Goal: Task Accomplishment & Management: Manage account settings

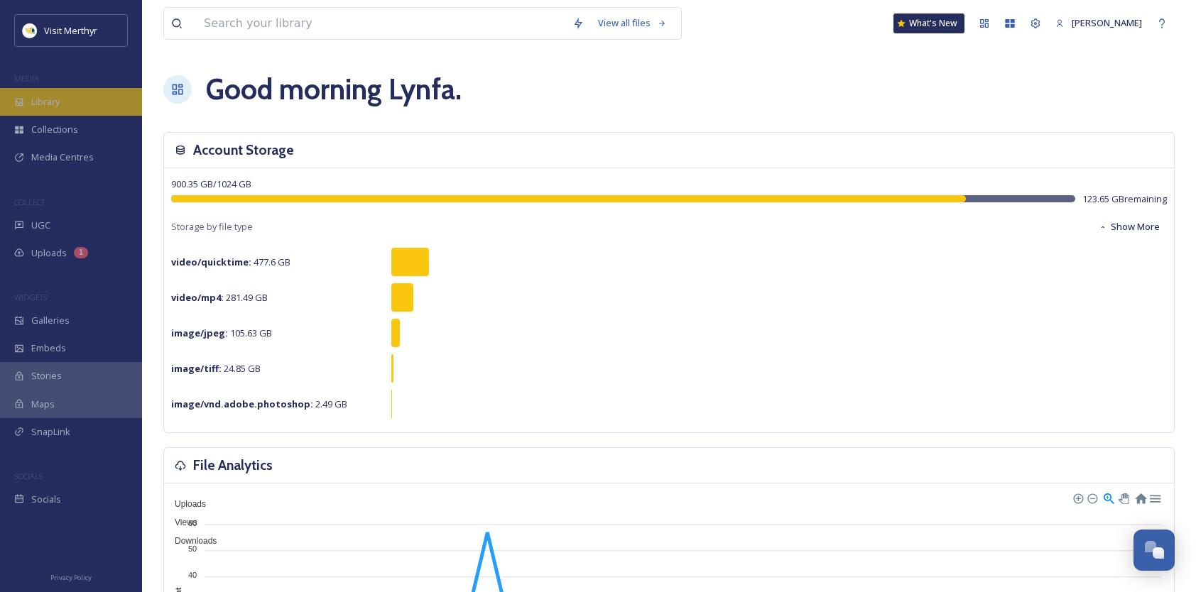
click at [36, 104] on span "Library" at bounding box center [45, 101] width 28 height 13
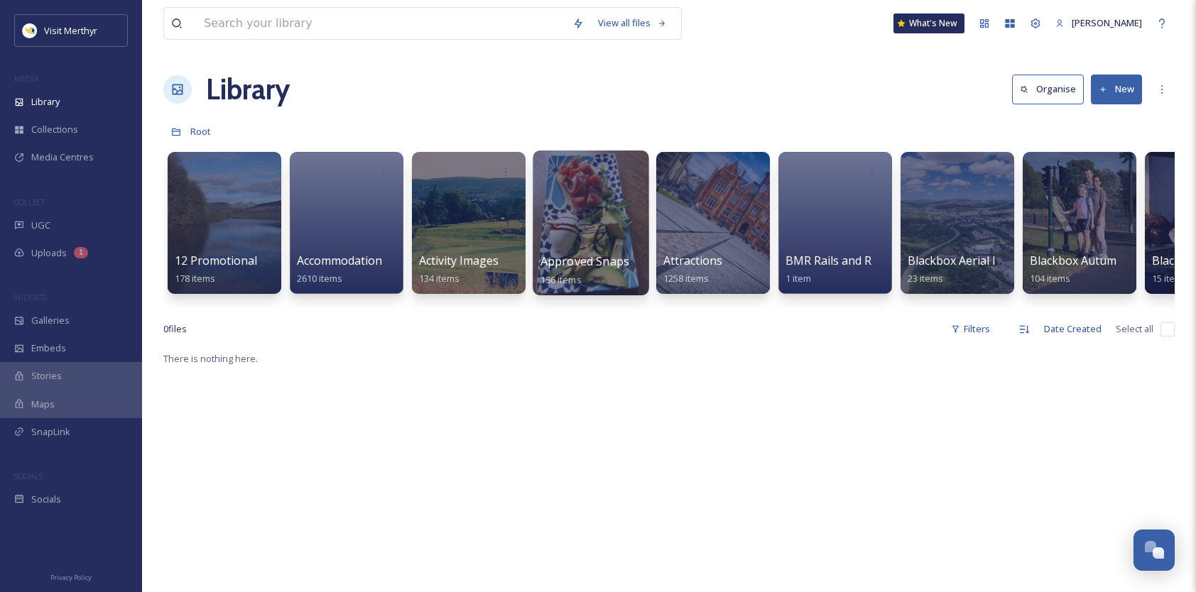
click at [597, 213] on div at bounding box center [591, 223] width 116 height 145
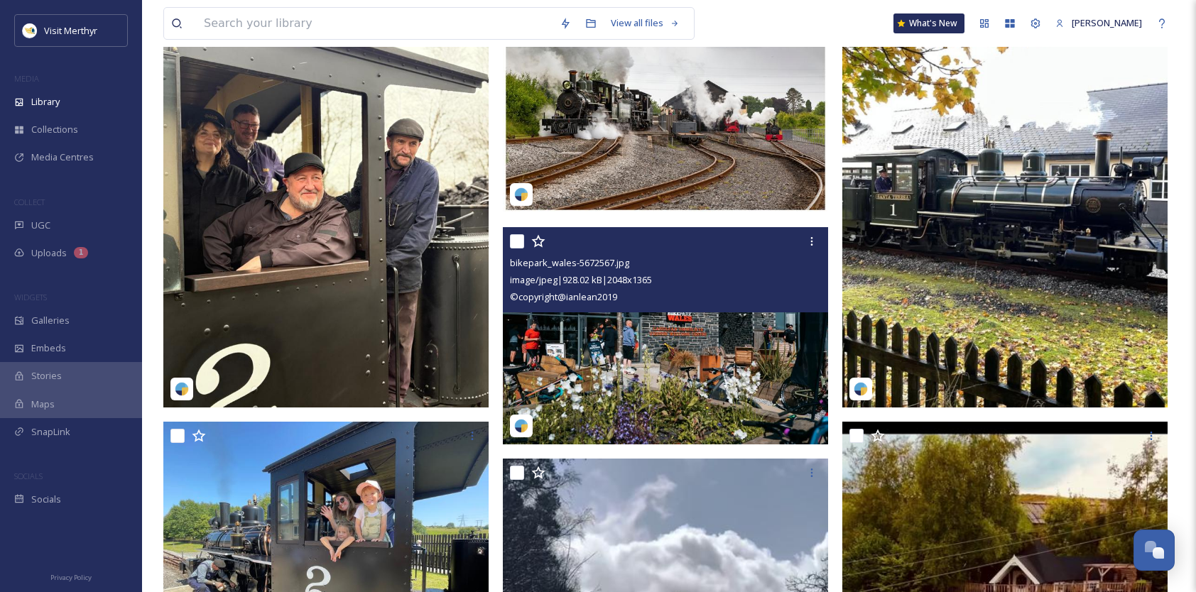
scroll to position [213, 0]
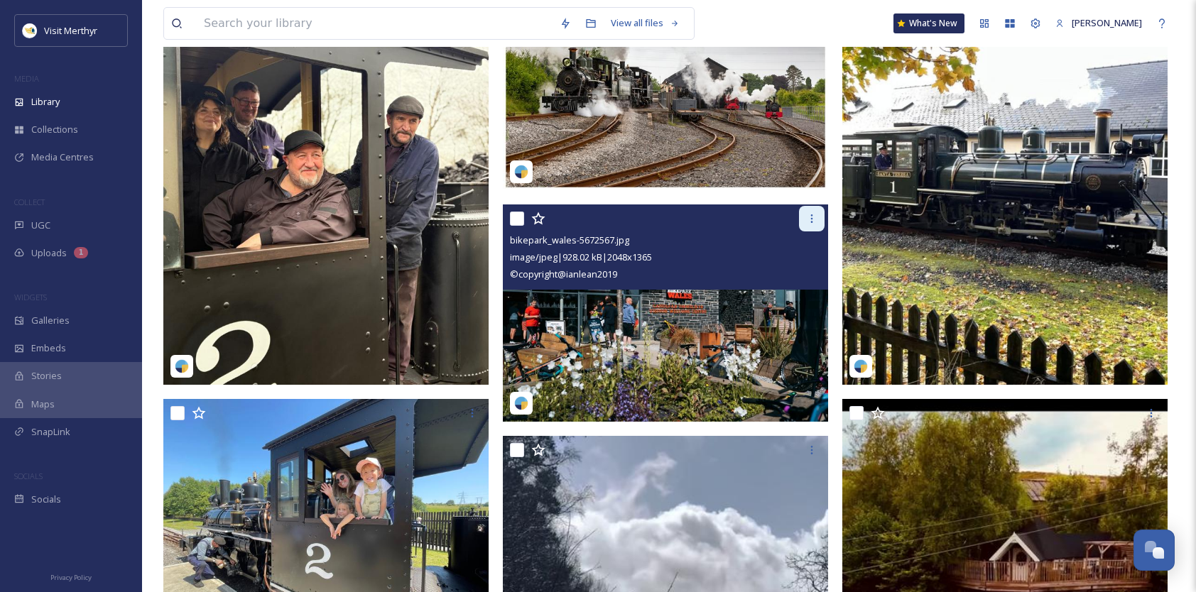
click at [806, 219] on div at bounding box center [812, 219] width 26 height 26
click at [514, 217] on input "checkbox" at bounding box center [517, 219] width 14 height 14
checkbox input "true"
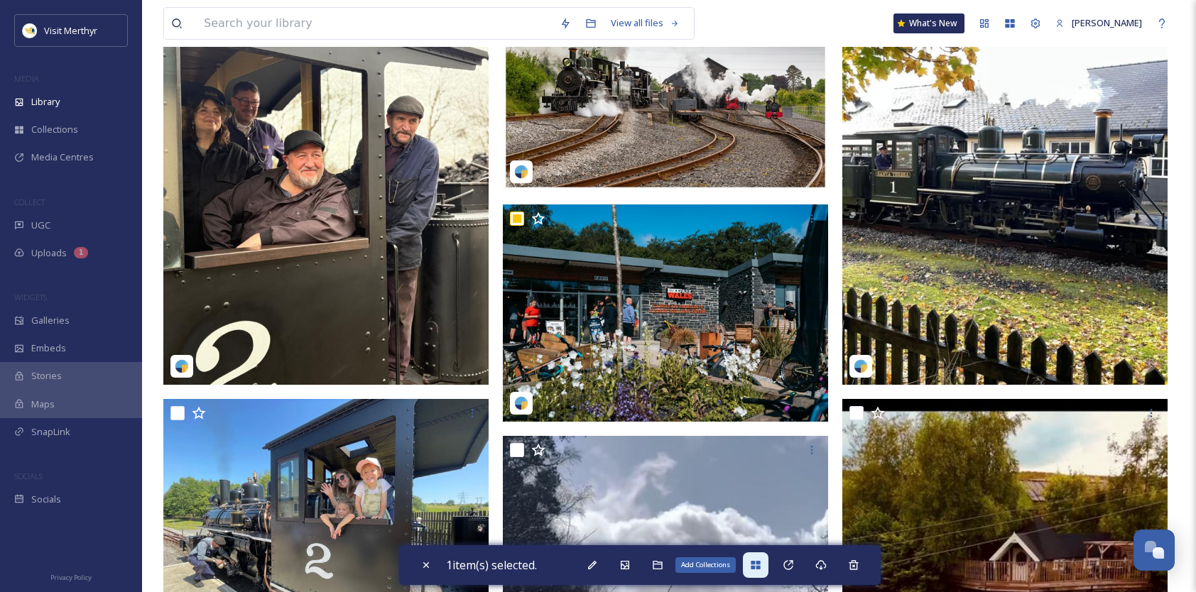
click at [760, 568] on icon at bounding box center [755, 565] width 9 height 9
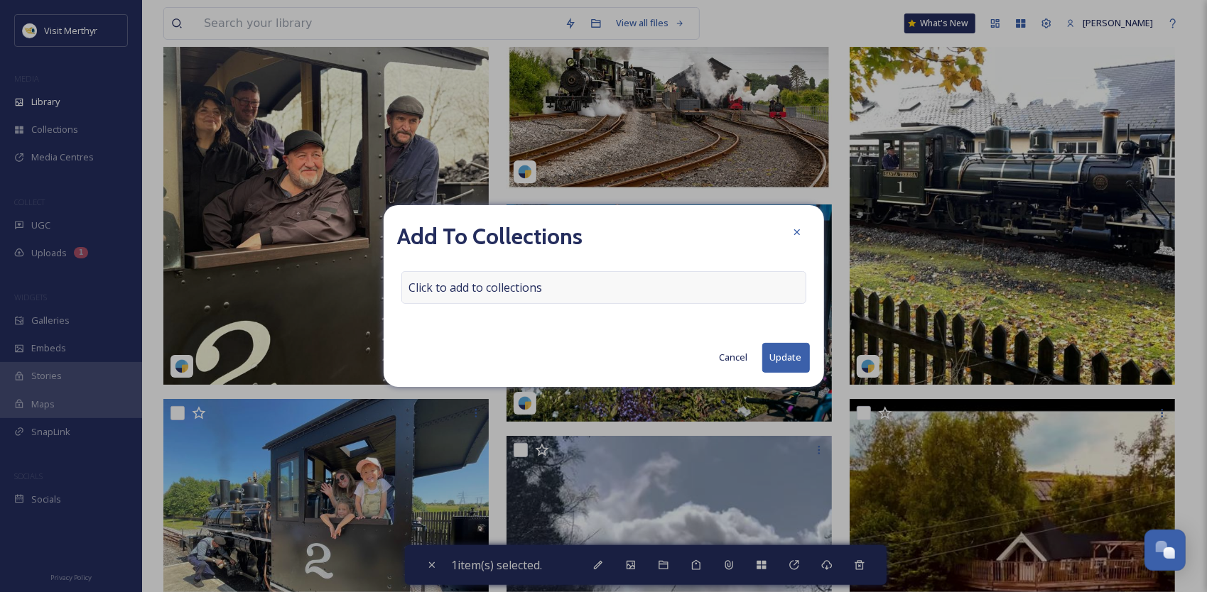
click at [570, 283] on div "Click to add to collections" at bounding box center [603, 287] width 405 height 33
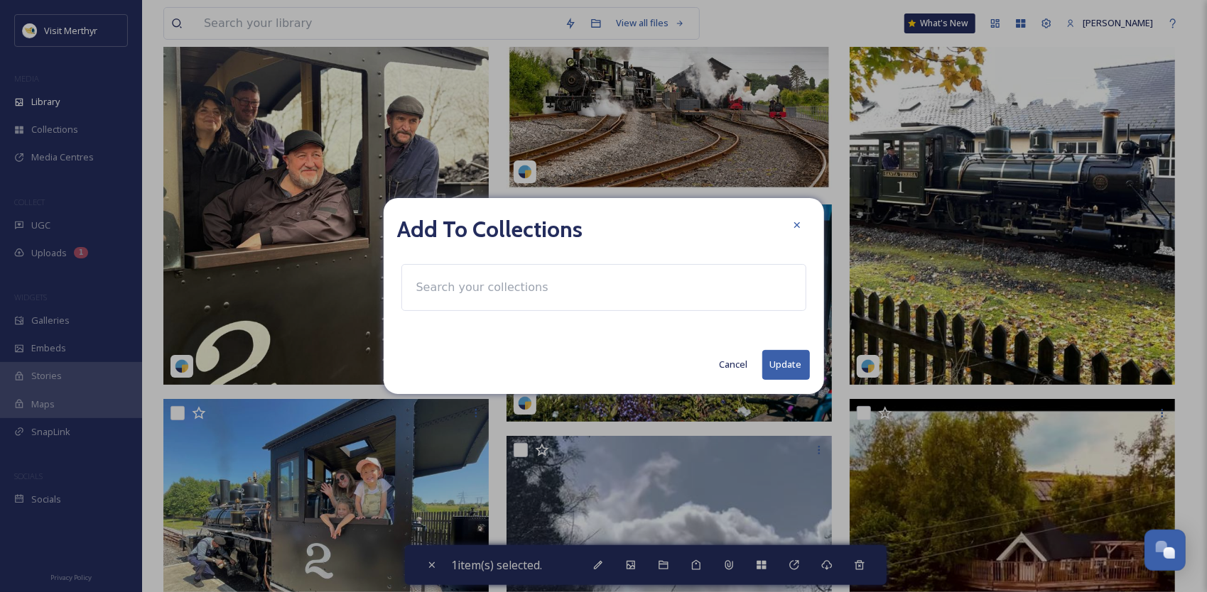
click at [468, 290] on input at bounding box center [487, 287] width 156 height 31
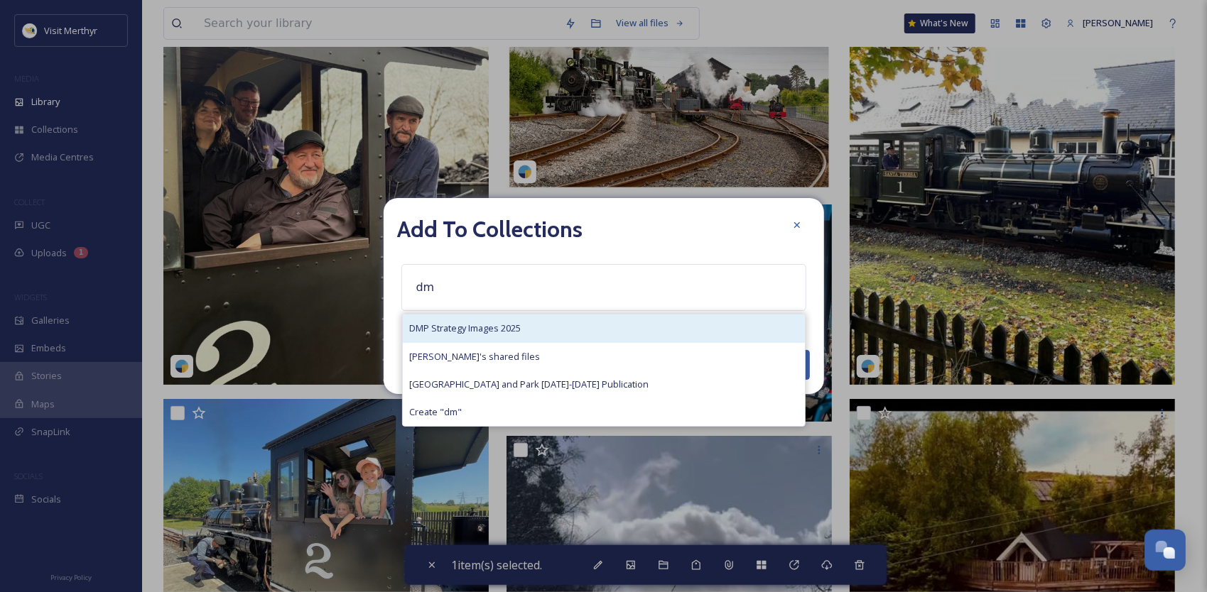
type input "dm"
click at [467, 327] on span "DMP Strategy Images 2025" at bounding box center [466, 328] width 112 height 13
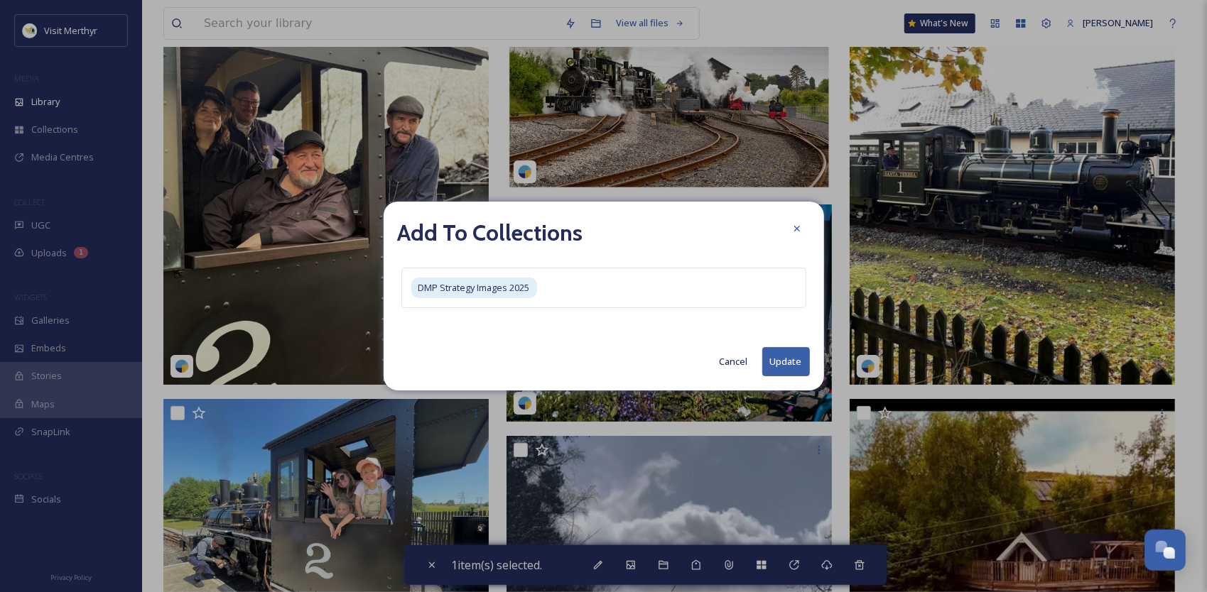
click at [779, 364] on button "Update" at bounding box center [786, 361] width 48 height 29
checkbox input "false"
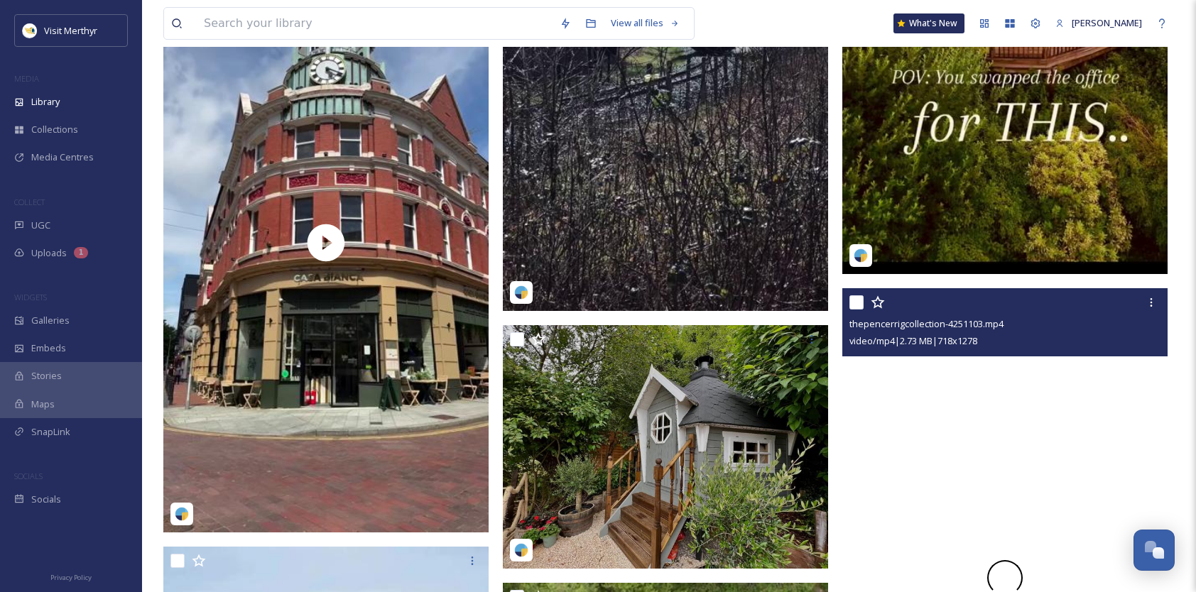
scroll to position [1066, 0]
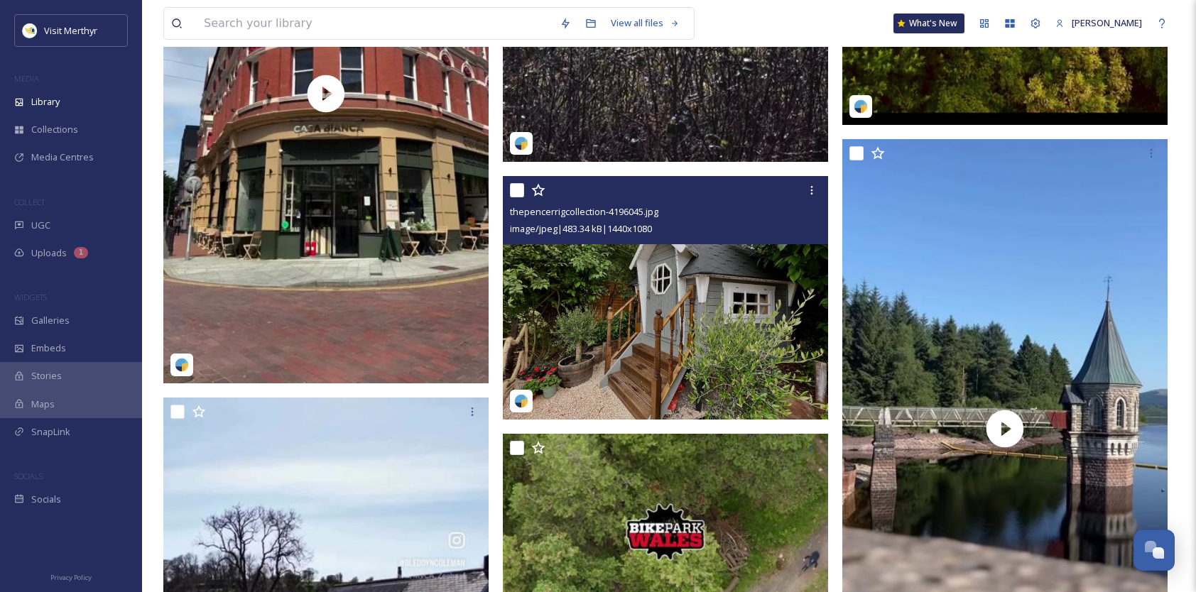
click at [521, 190] on input "checkbox" at bounding box center [517, 190] width 14 height 14
checkbox input "true"
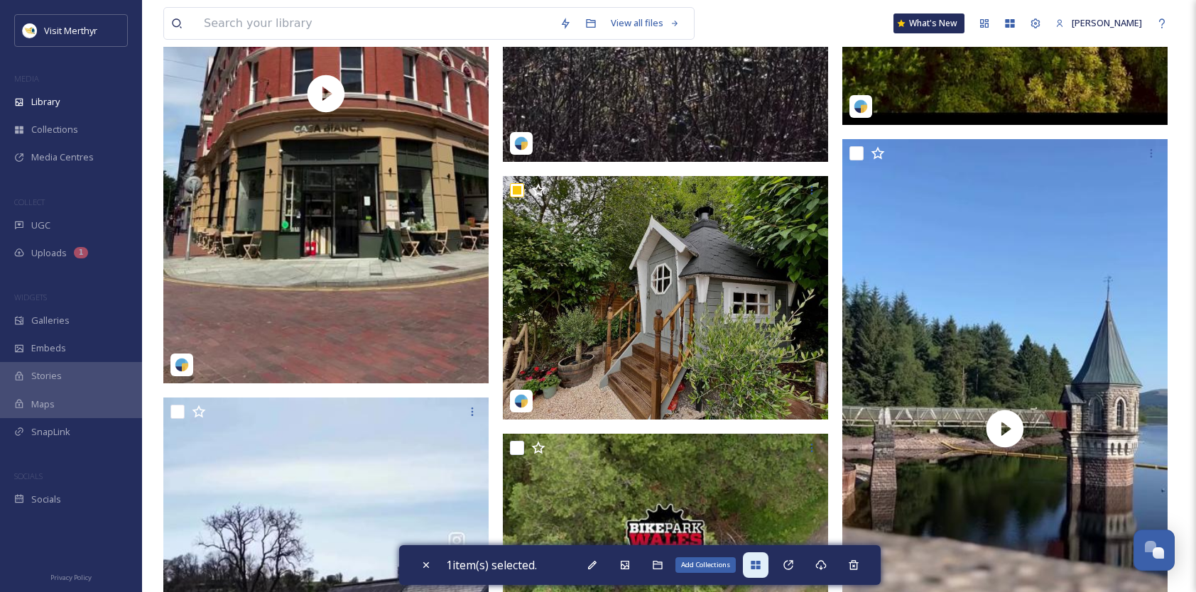
click at [762, 571] on div "Add Collections" at bounding box center [756, 566] width 26 height 26
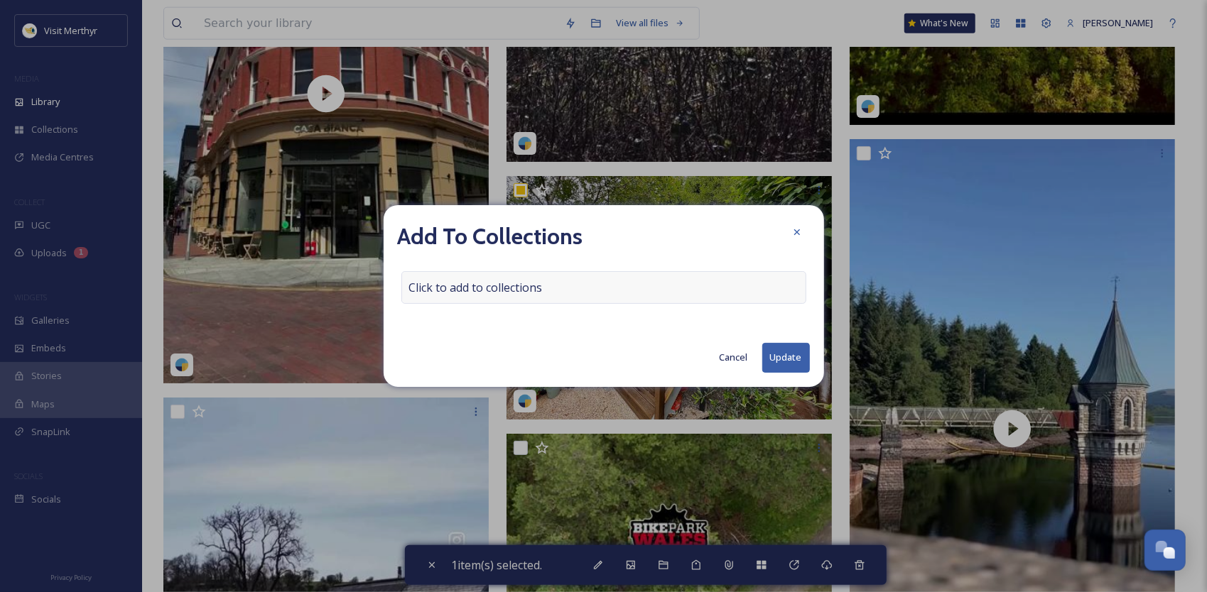
click at [556, 279] on div "Click to add to collections" at bounding box center [603, 287] width 405 height 33
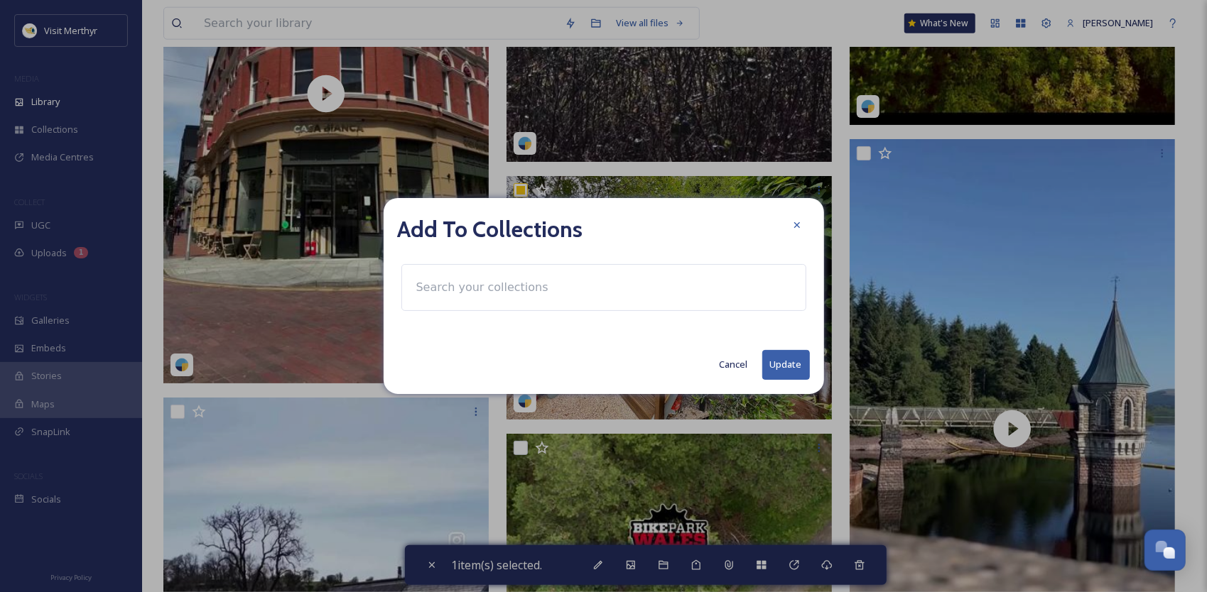
click at [526, 288] on input at bounding box center [487, 287] width 156 height 31
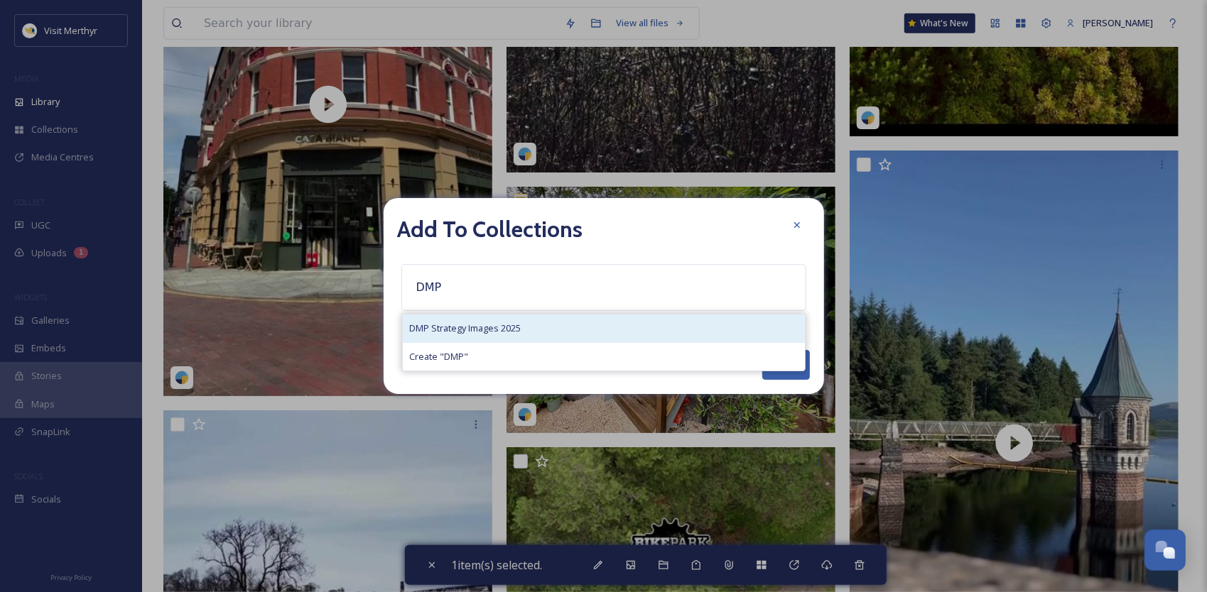
type input "DMP"
click at [509, 327] on span "DMP Strategy Images 2025" at bounding box center [466, 328] width 112 height 13
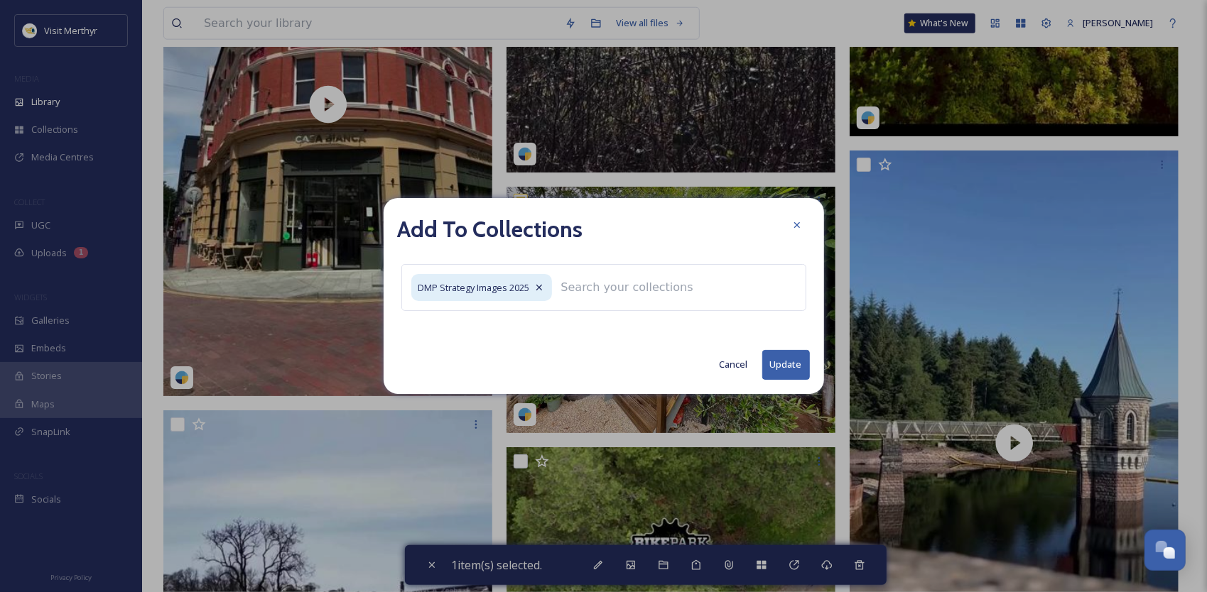
click at [787, 364] on button "Update" at bounding box center [786, 364] width 48 height 29
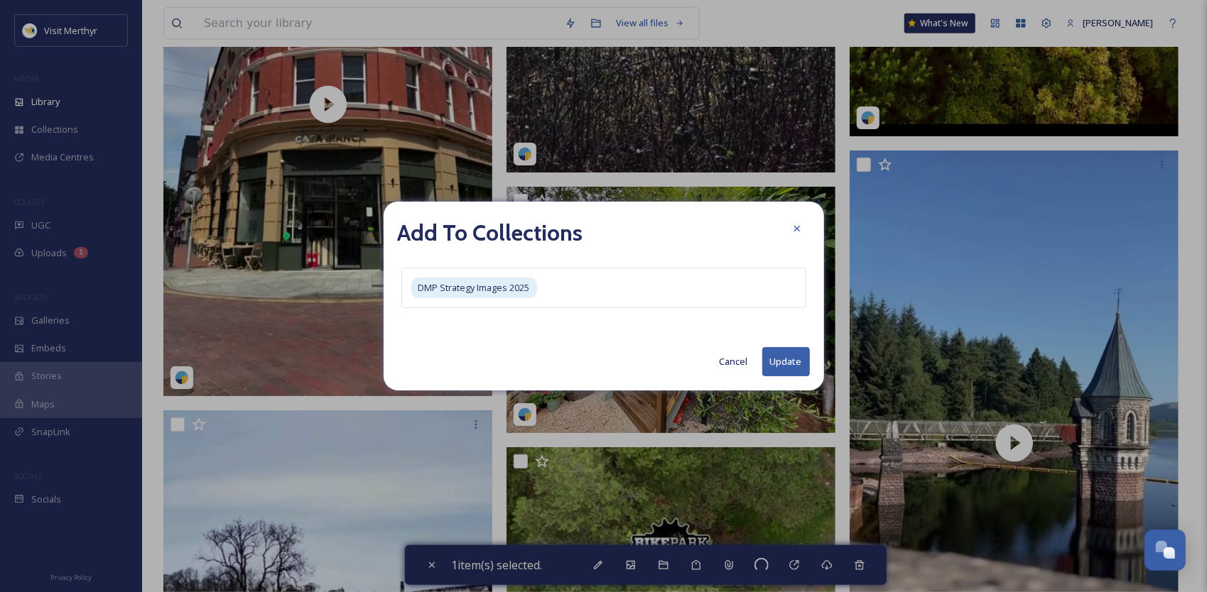
checkbox input "false"
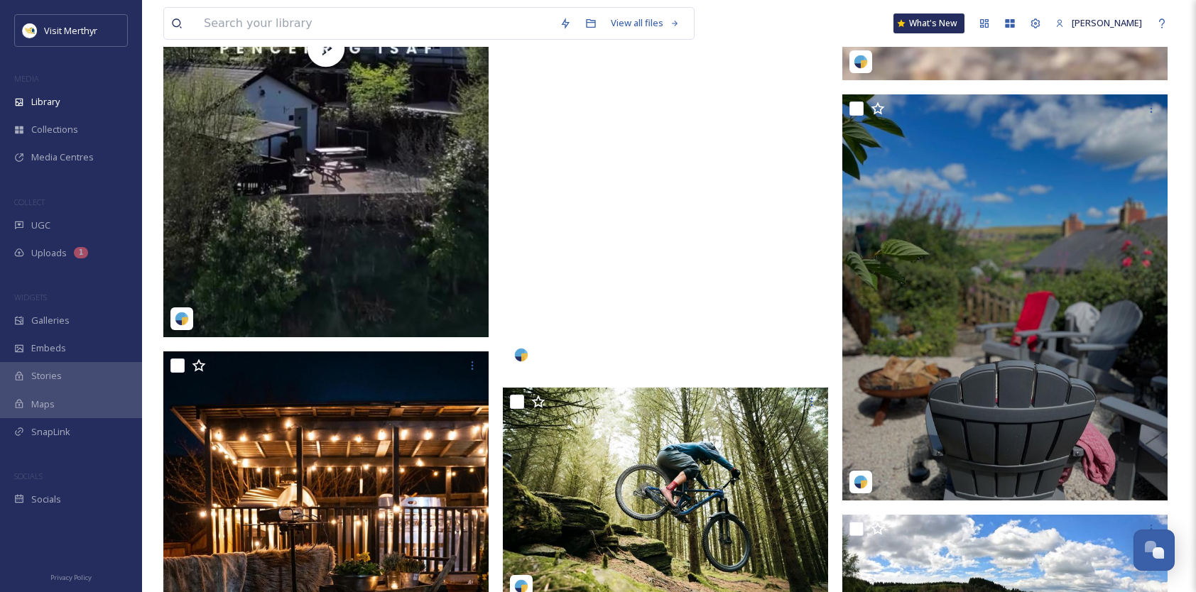
scroll to position [1705, 0]
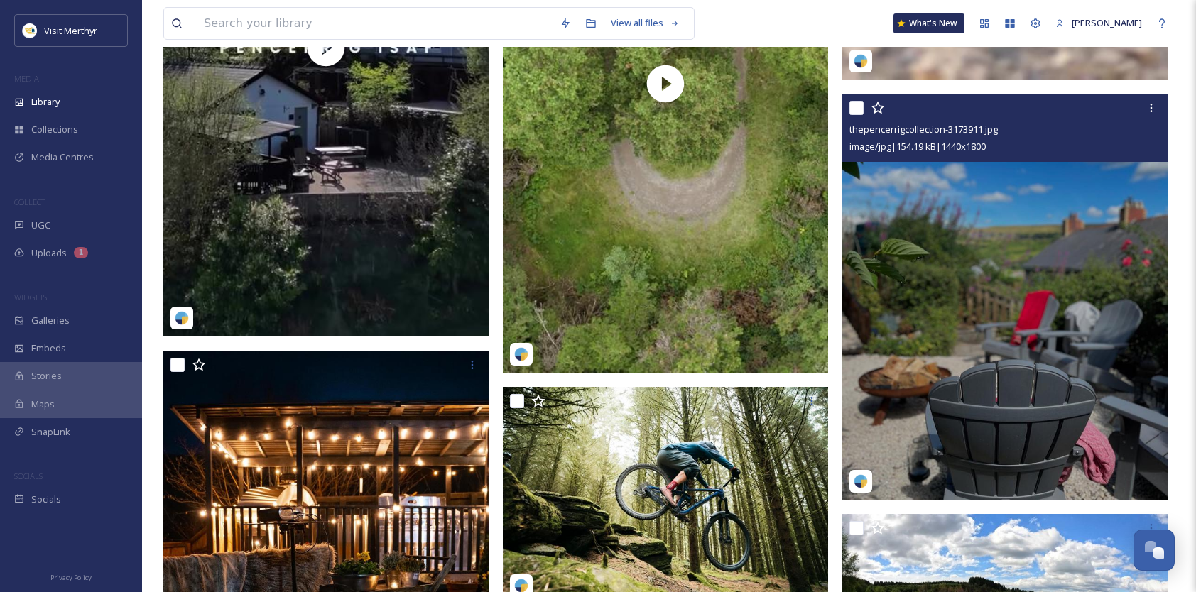
click at [855, 104] on input "checkbox" at bounding box center [857, 108] width 14 height 14
checkbox input "true"
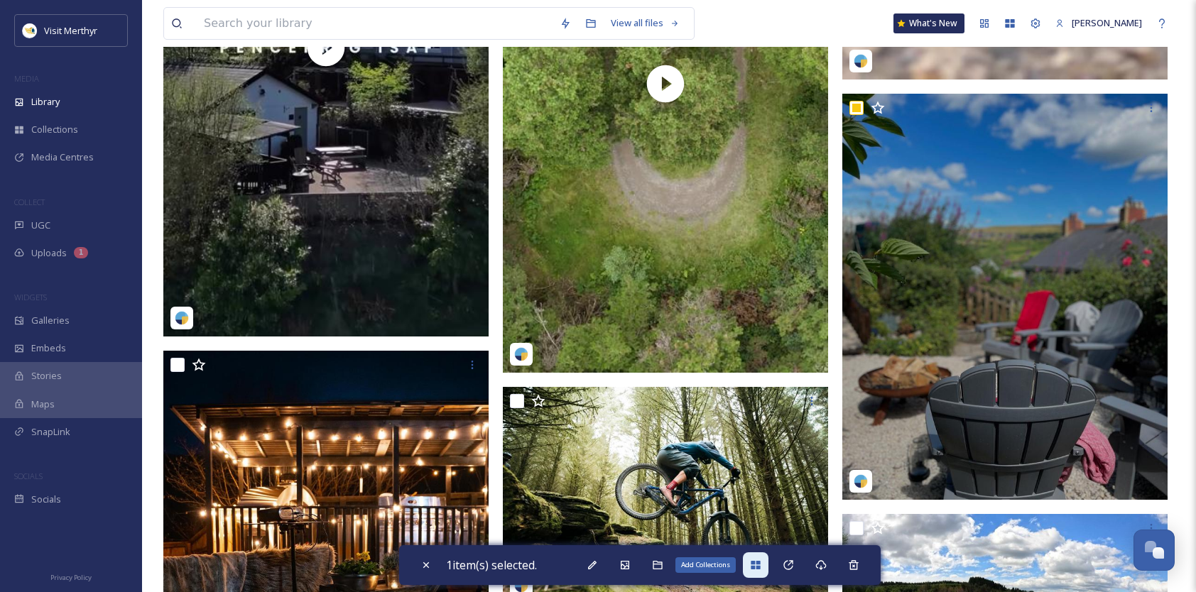
click at [756, 569] on icon at bounding box center [755, 565] width 11 height 11
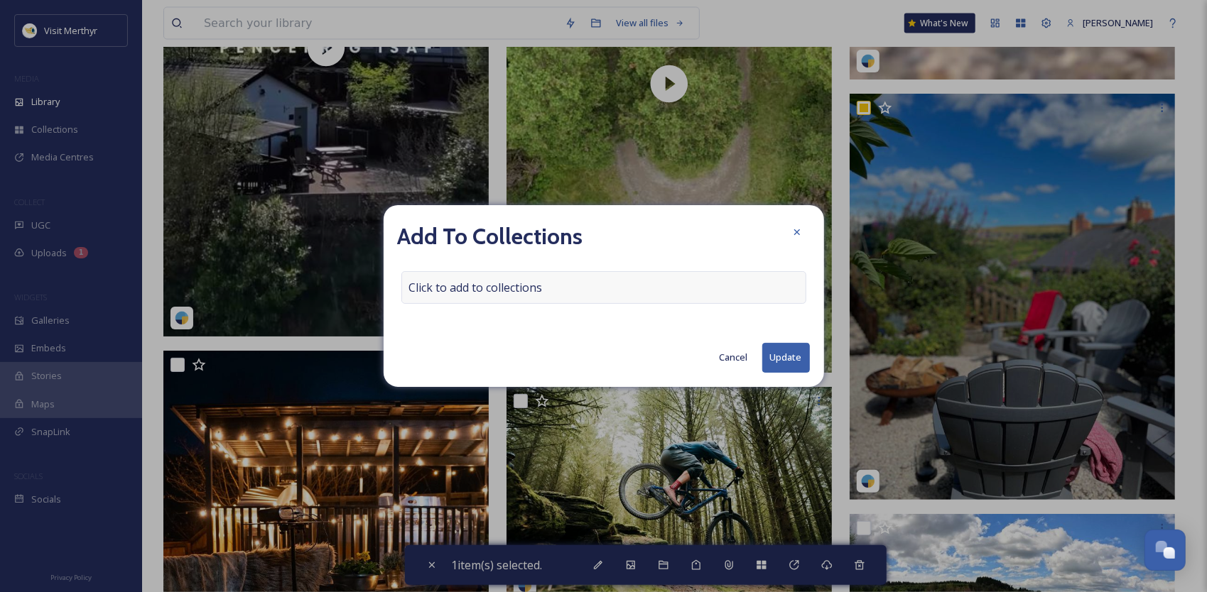
click at [555, 281] on div "Click to add to collections" at bounding box center [603, 287] width 405 height 33
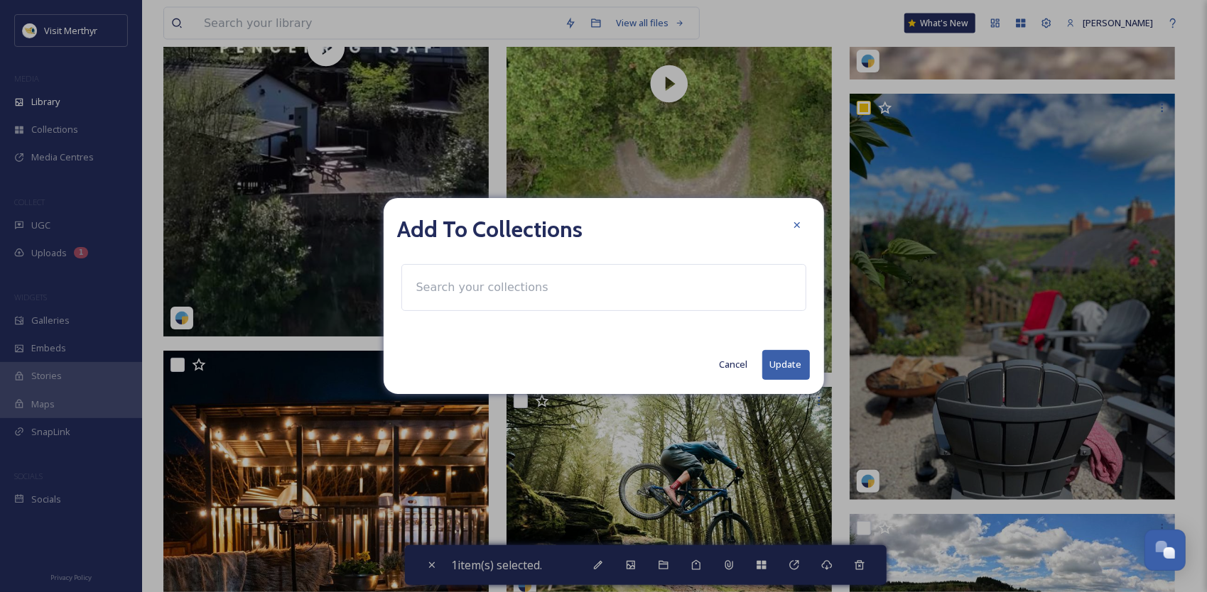
click at [536, 290] on input at bounding box center [487, 287] width 156 height 31
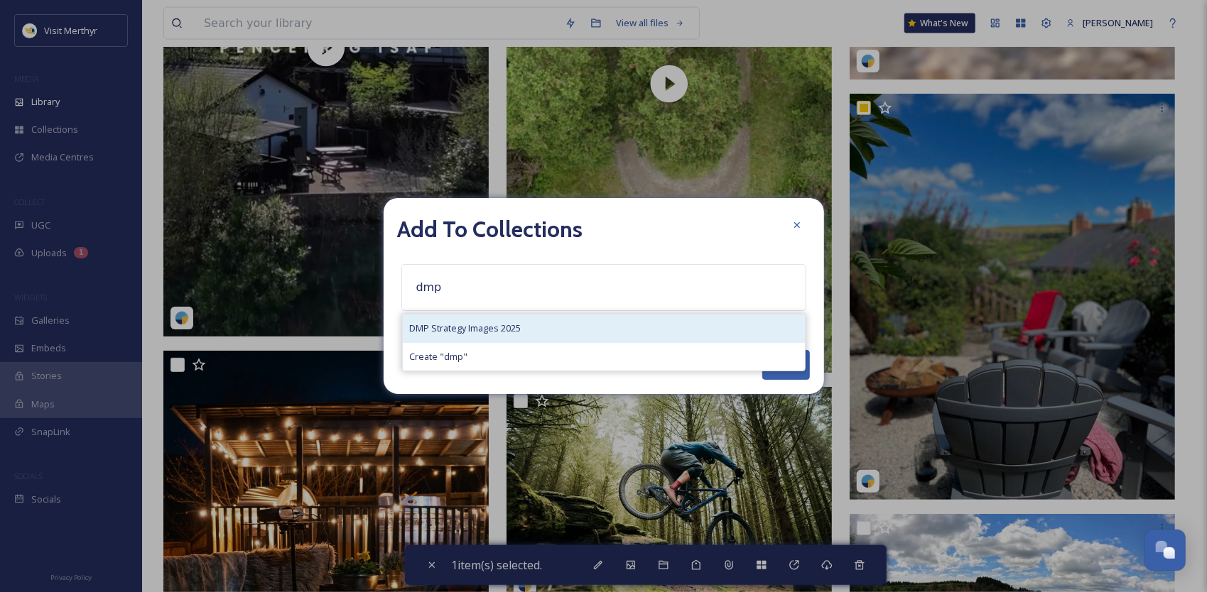
type input "dmp"
click at [523, 317] on div "DMP Strategy Images 2025" at bounding box center [604, 329] width 402 height 28
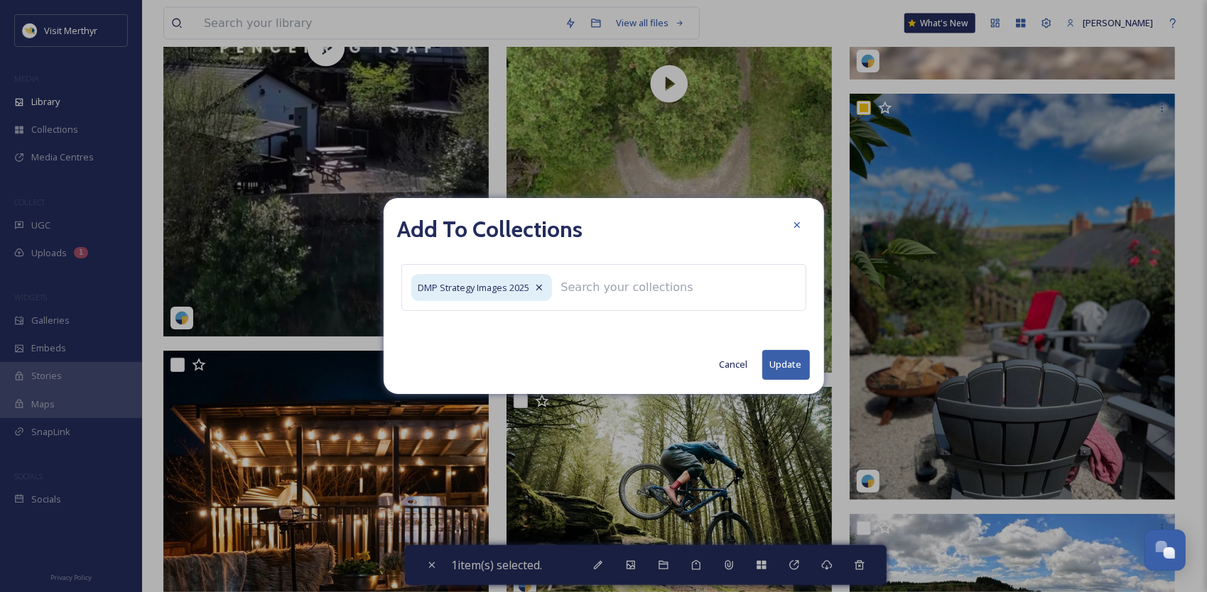
click at [772, 368] on button "Update" at bounding box center [786, 364] width 48 height 29
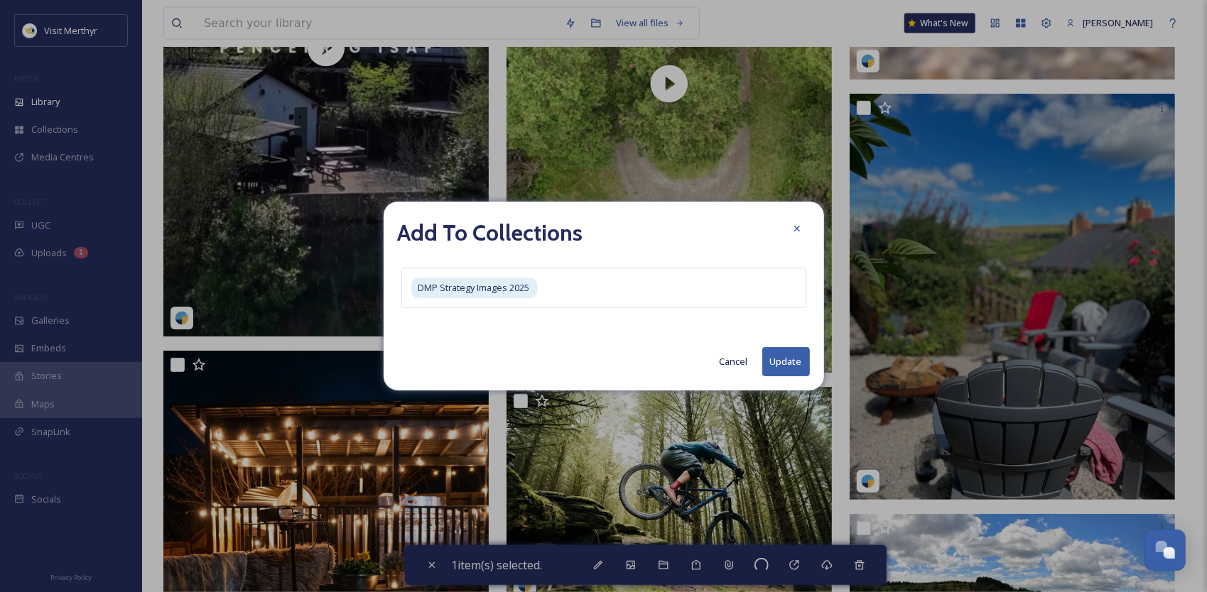
checkbox input "false"
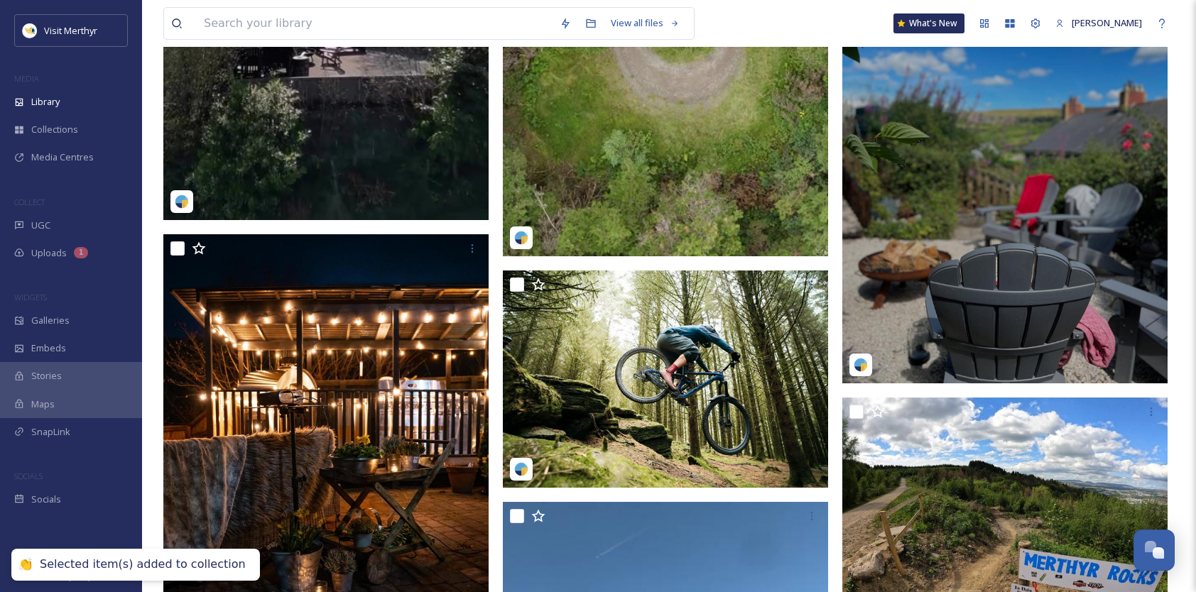
scroll to position [1989, 0]
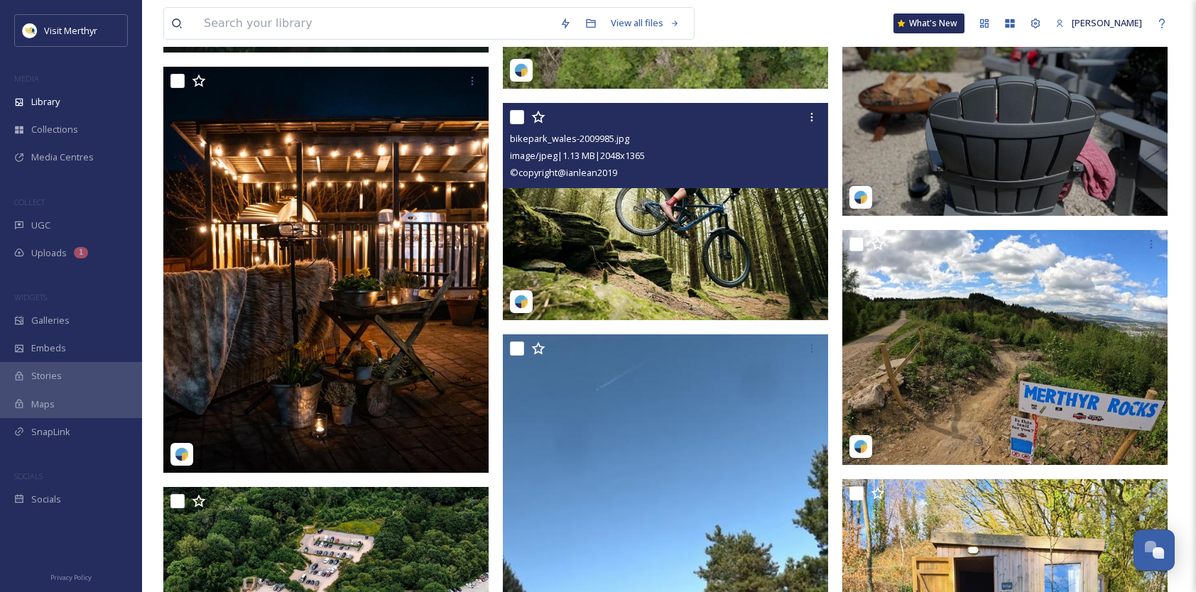
click at [513, 117] on input "checkbox" at bounding box center [517, 117] width 14 height 14
checkbox input "true"
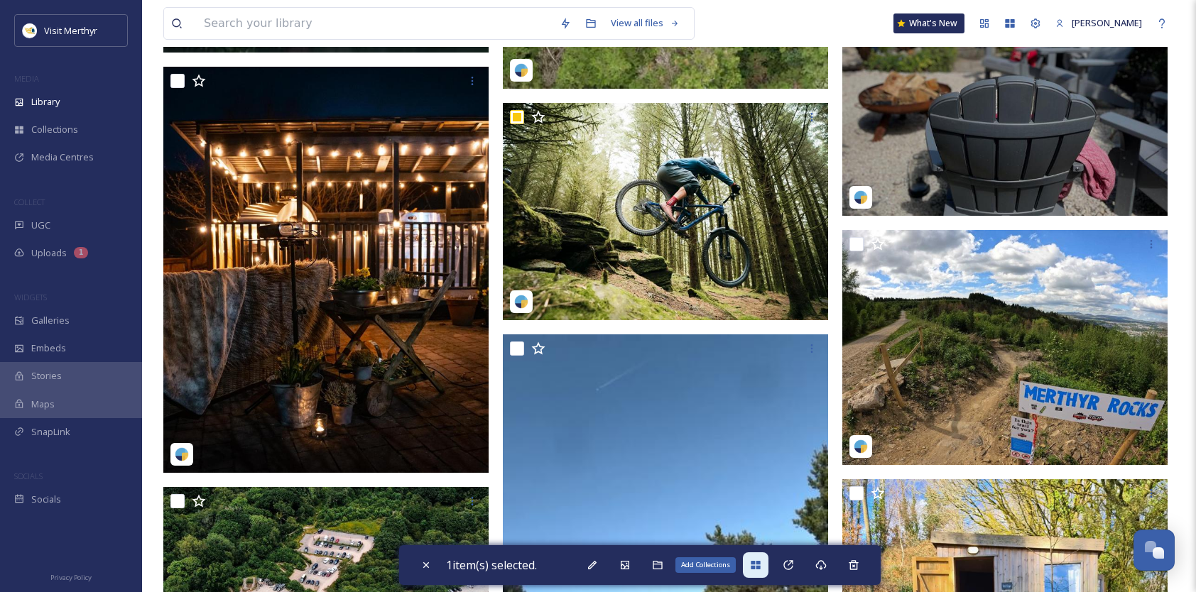
click at [760, 561] on icon at bounding box center [755, 565] width 9 height 9
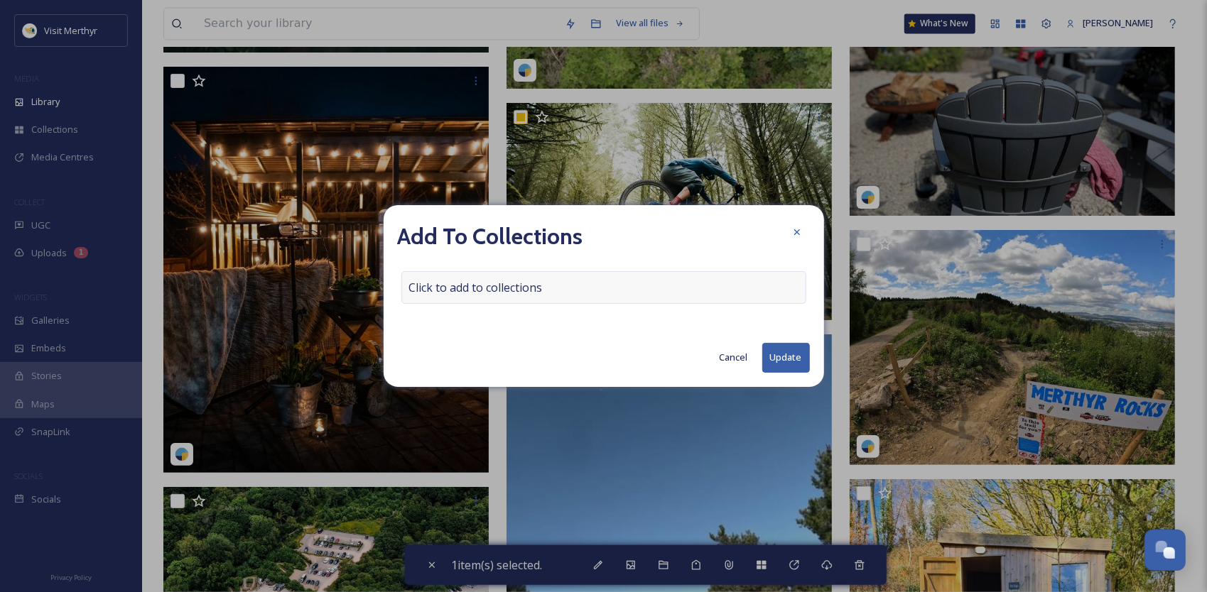
click at [549, 286] on div "Click to add to collections" at bounding box center [603, 287] width 405 height 33
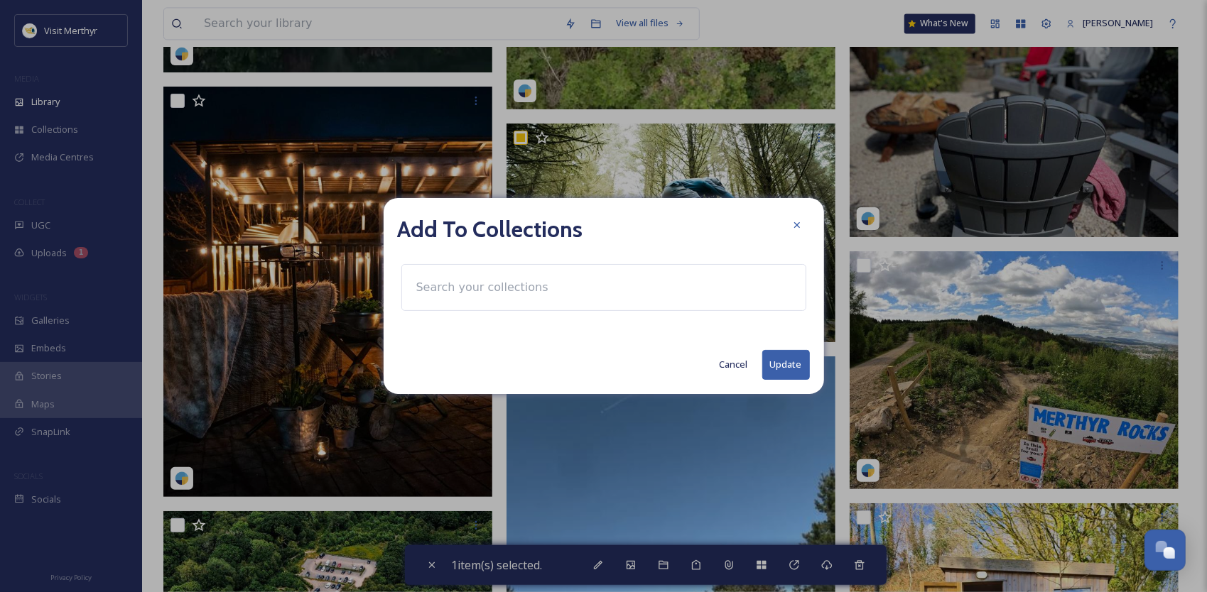
click at [511, 291] on input at bounding box center [487, 287] width 156 height 31
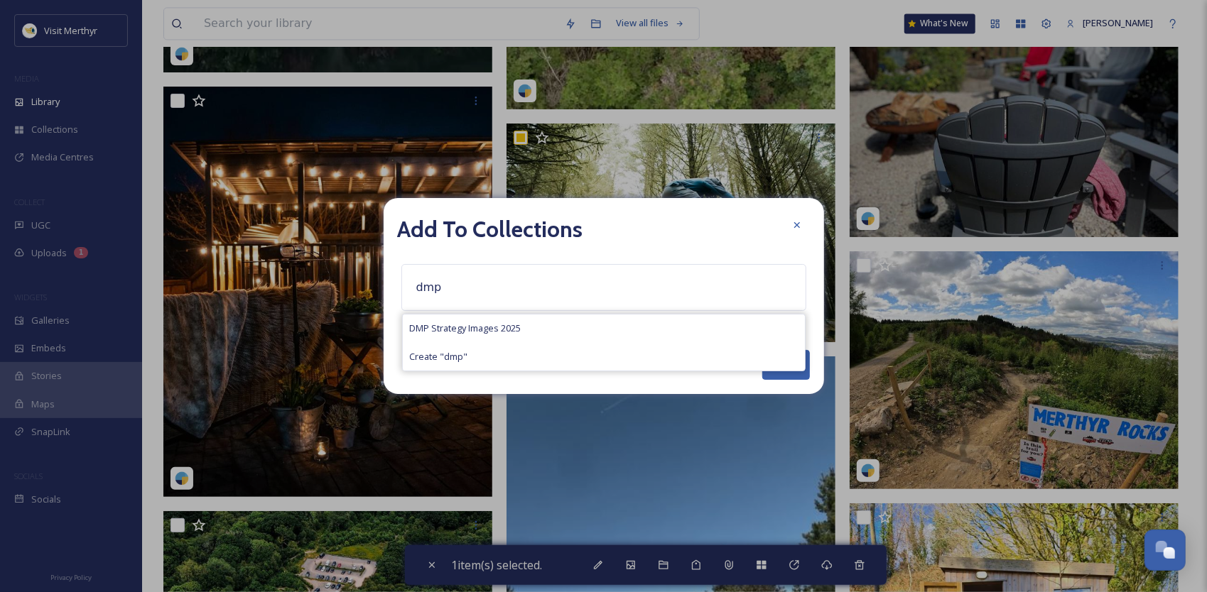
type input "dmp"
click at [461, 327] on span "DMP Strategy Images 2025" at bounding box center [466, 328] width 112 height 13
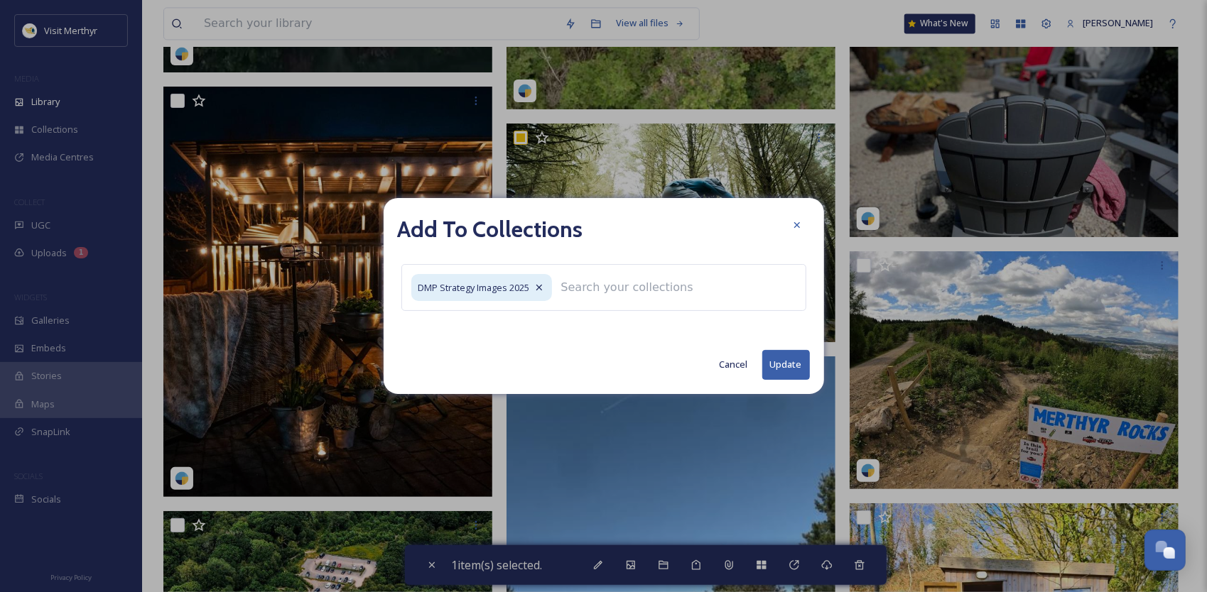
click at [772, 365] on button "Update" at bounding box center [786, 364] width 48 height 29
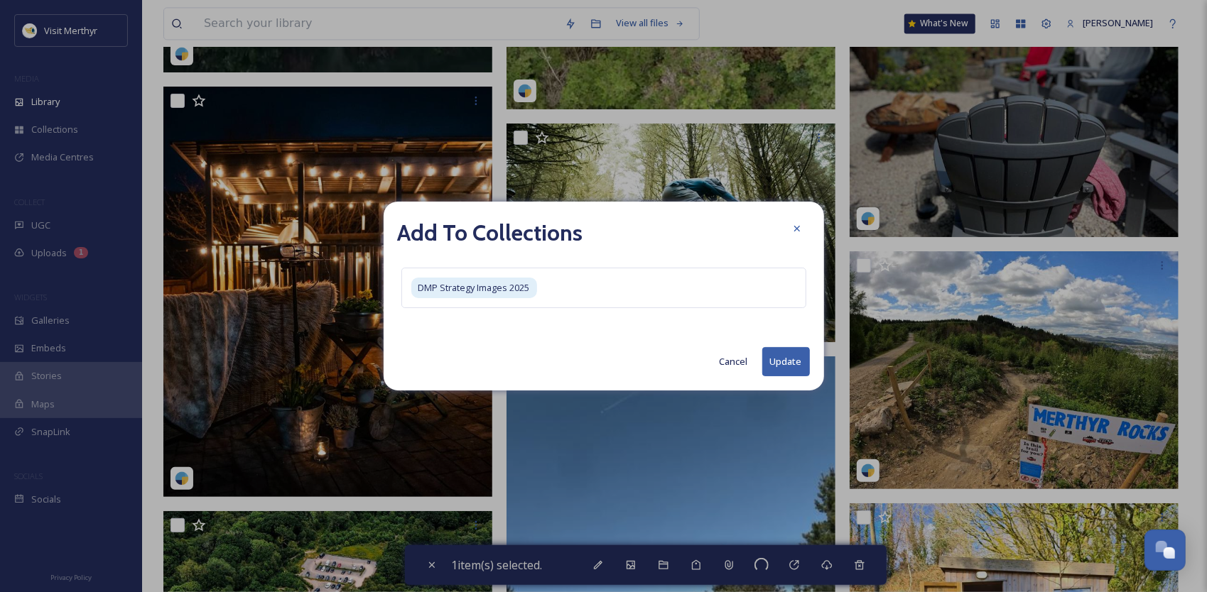
checkbox input "false"
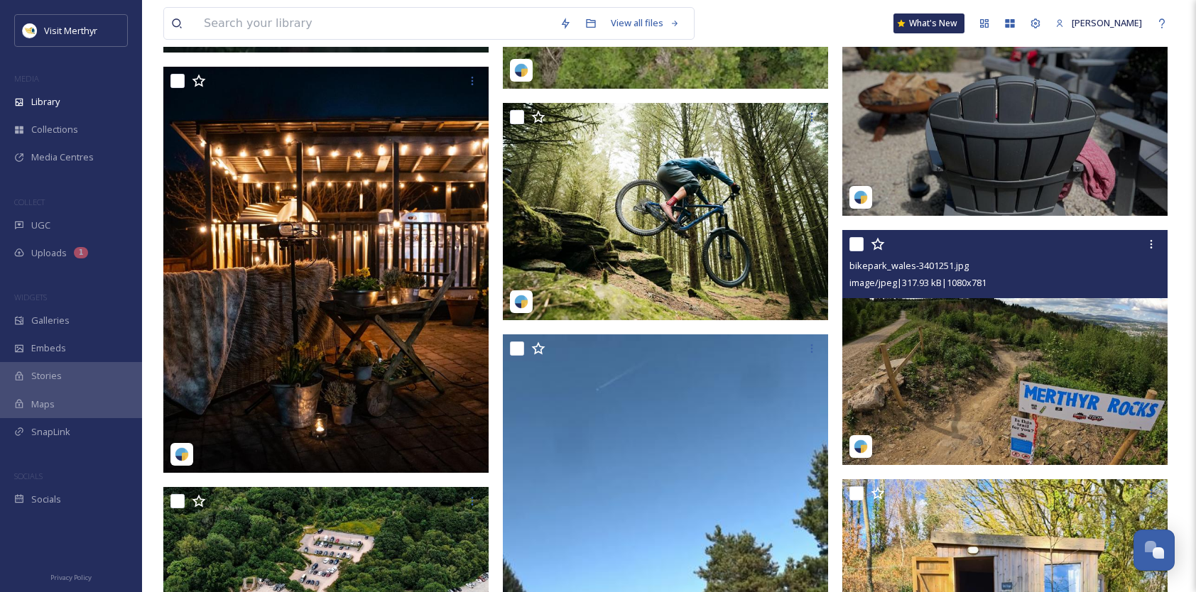
drag, startPoint x: 855, startPoint y: 244, endPoint x: 867, endPoint y: 290, distance: 46.9
click at [855, 244] on input "checkbox" at bounding box center [857, 244] width 14 height 14
checkbox input "true"
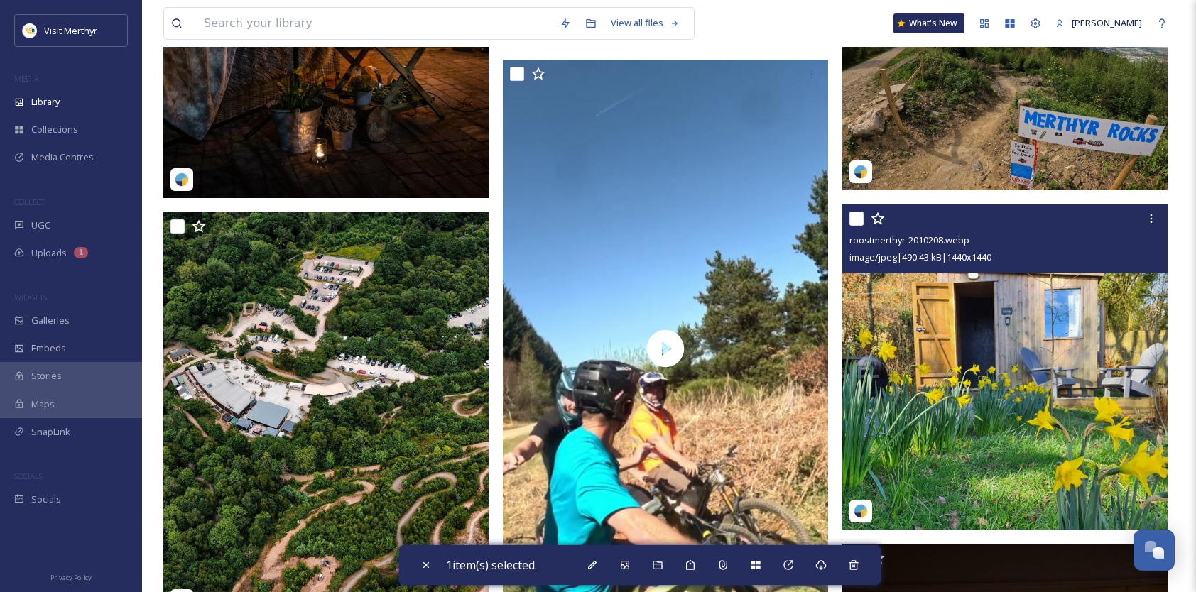
scroll to position [2273, 0]
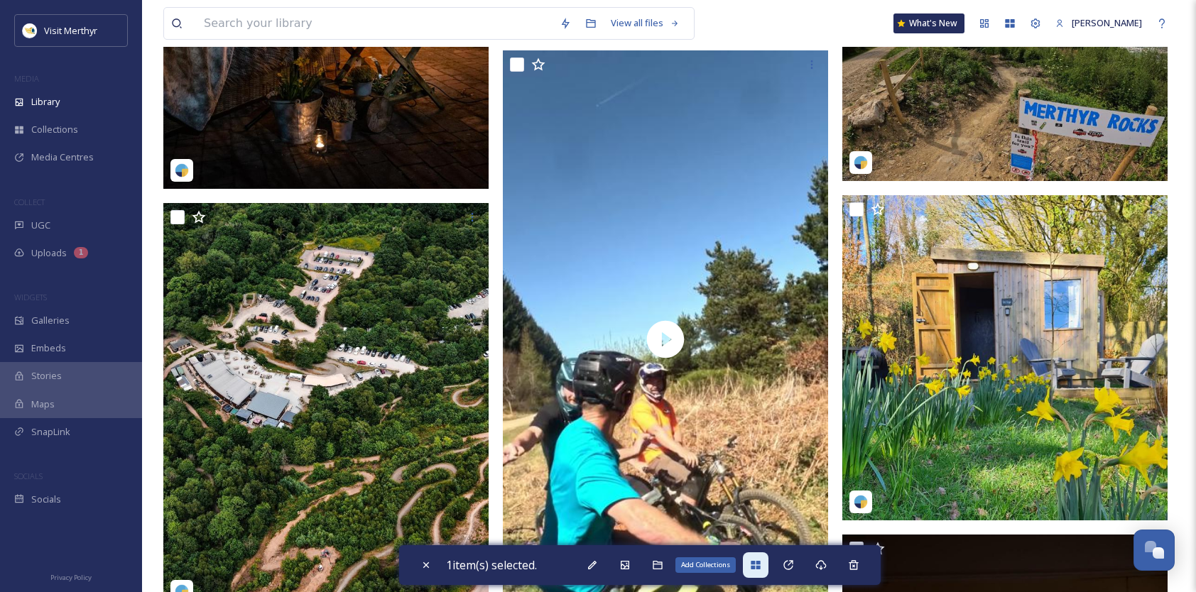
click at [760, 561] on icon at bounding box center [755, 565] width 9 height 9
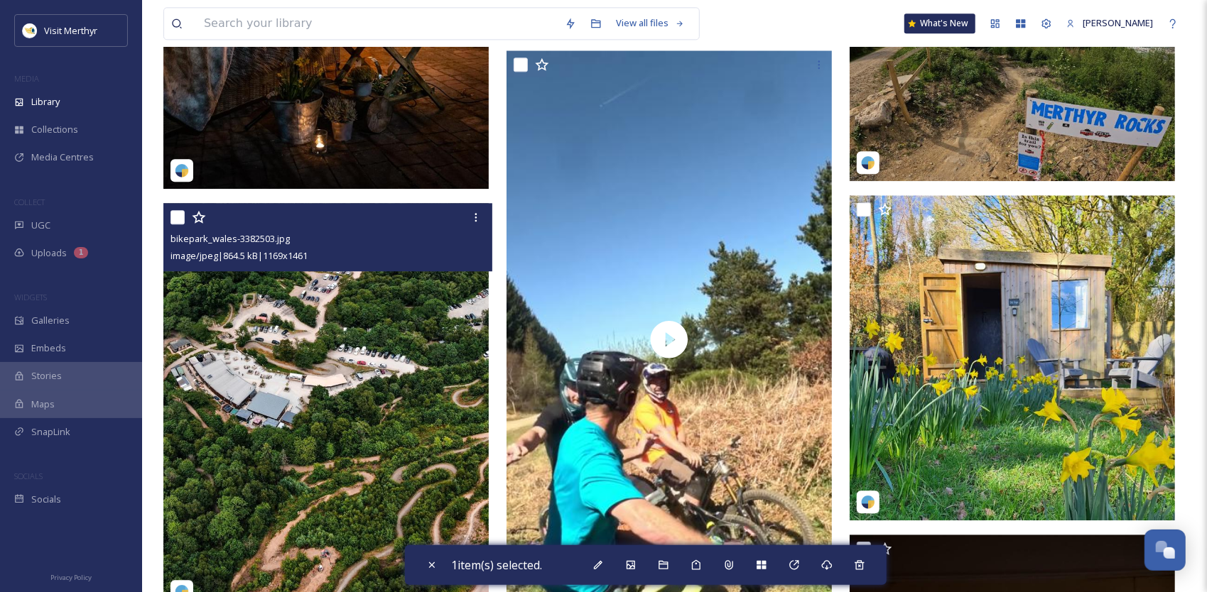
drag, startPoint x: 177, startPoint y: 214, endPoint x: 225, endPoint y: 222, distance: 48.9
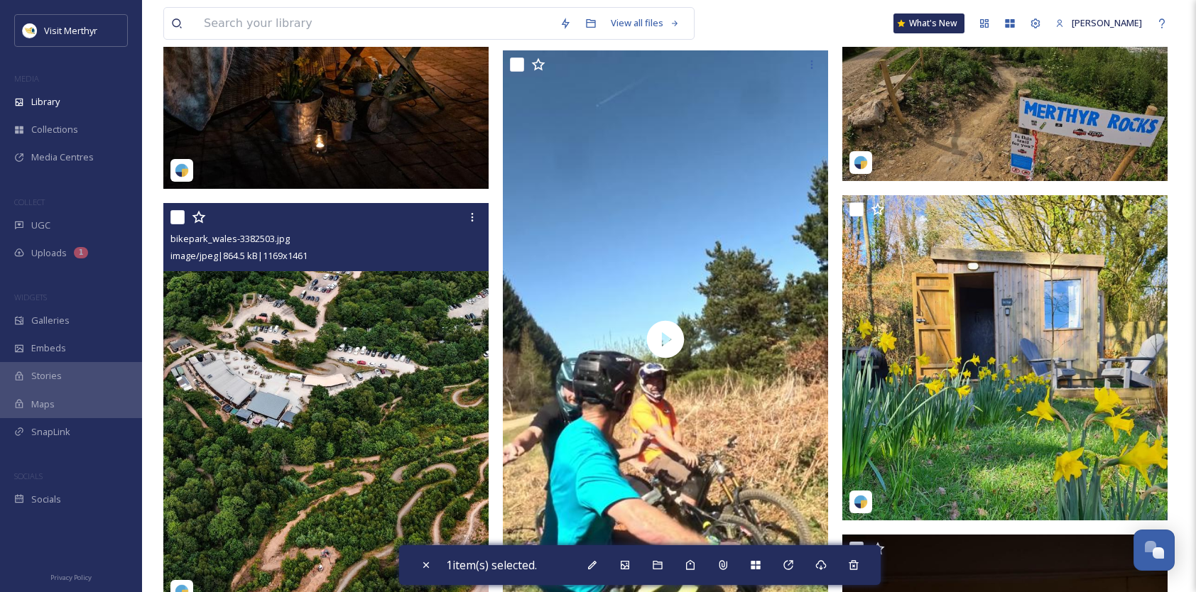
drag, startPoint x: 180, startPoint y: 215, endPoint x: 188, endPoint y: 219, distance: 8.3
click at [181, 214] on input "checkbox" at bounding box center [178, 217] width 14 height 14
checkbox input "true"
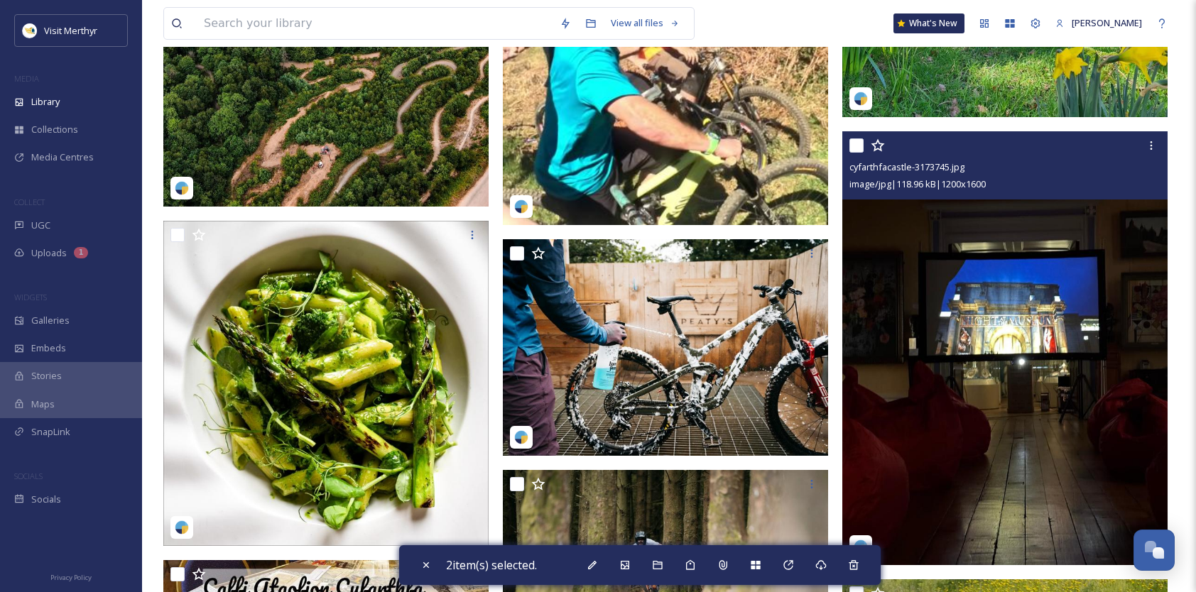
scroll to position [2700, 0]
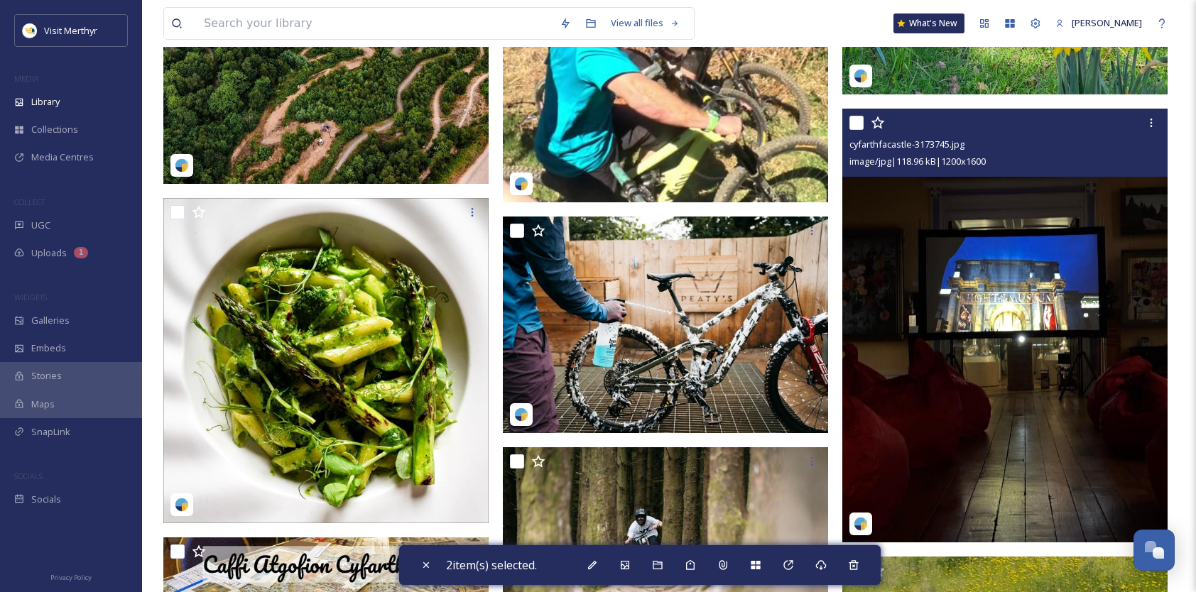
click at [856, 126] on input "checkbox" at bounding box center [857, 123] width 14 height 14
checkbox input "true"
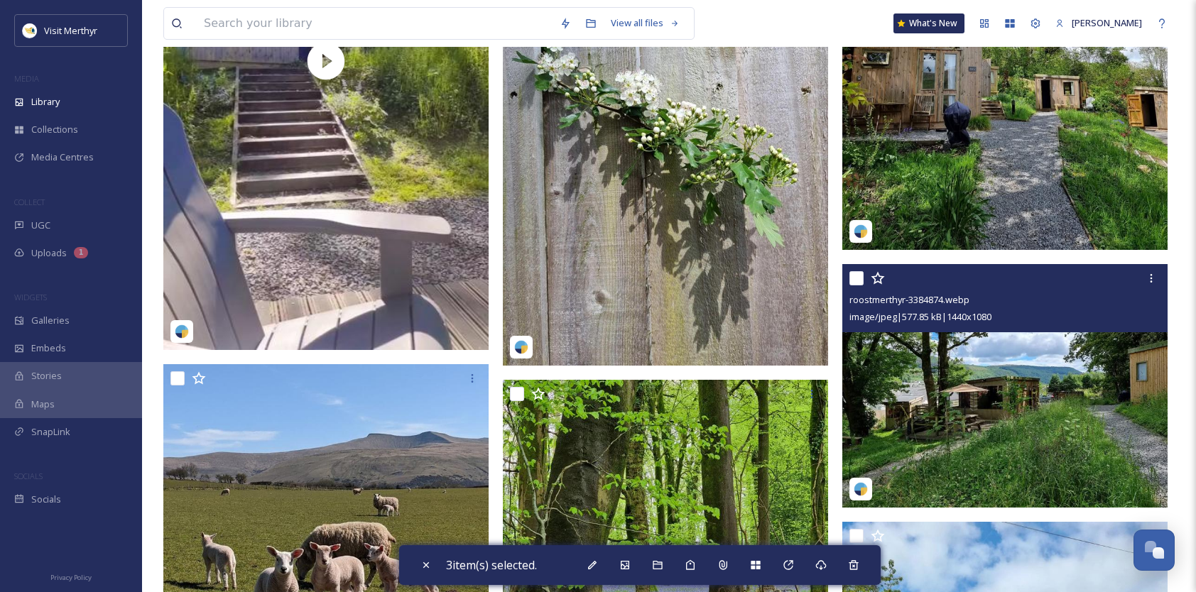
scroll to position [4618, 0]
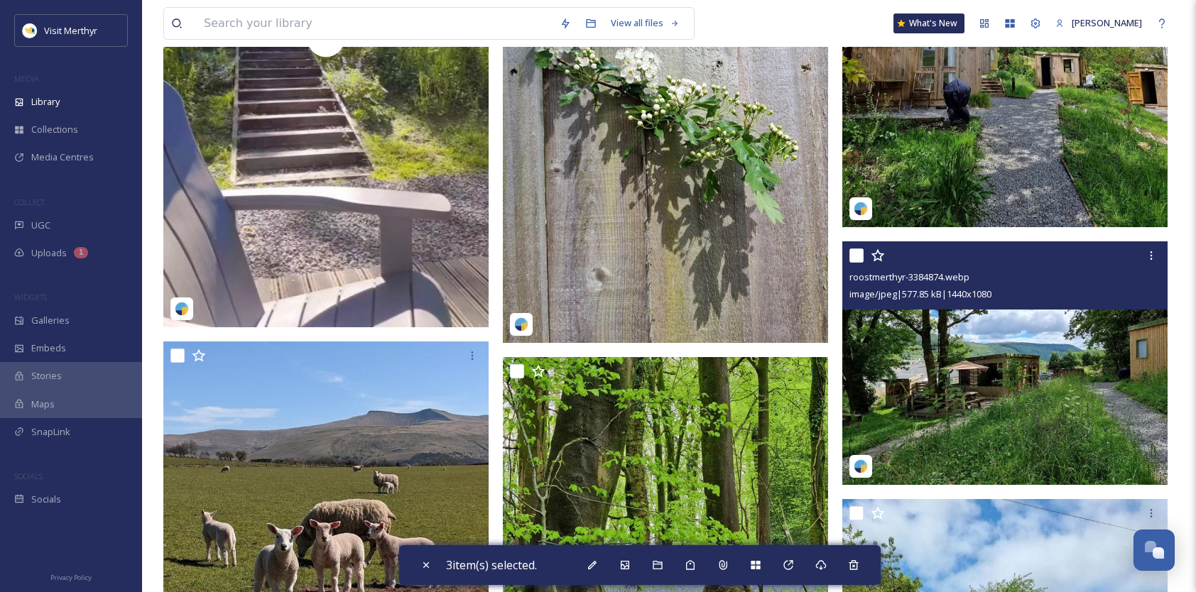
click at [857, 251] on input "checkbox" at bounding box center [857, 256] width 14 height 14
checkbox input "true"
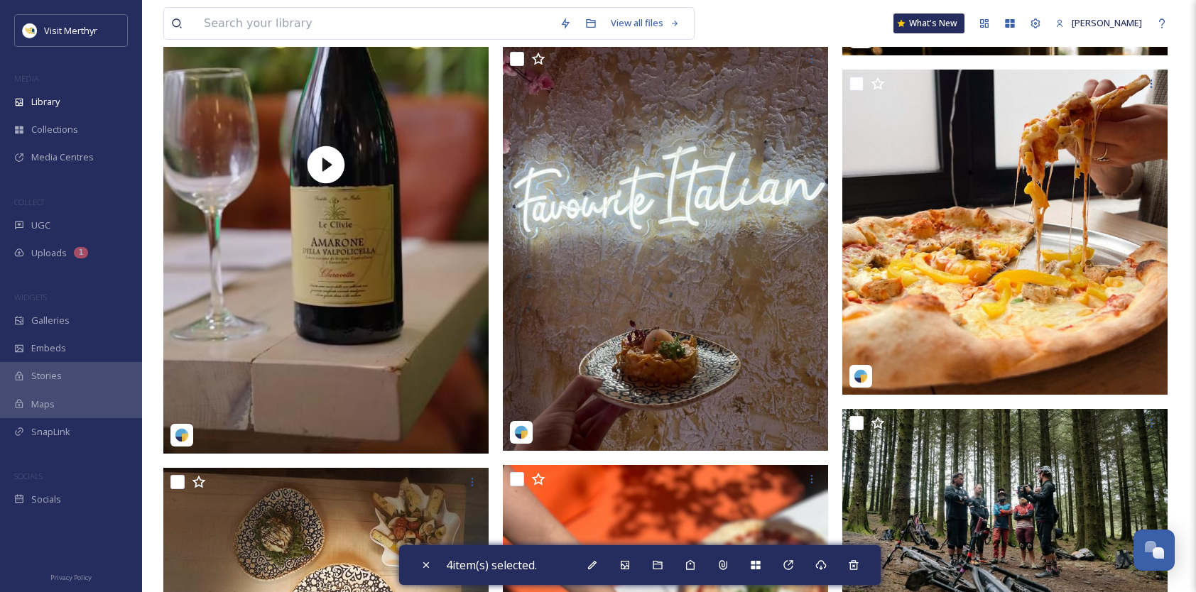
scroll to position [6465, 0]
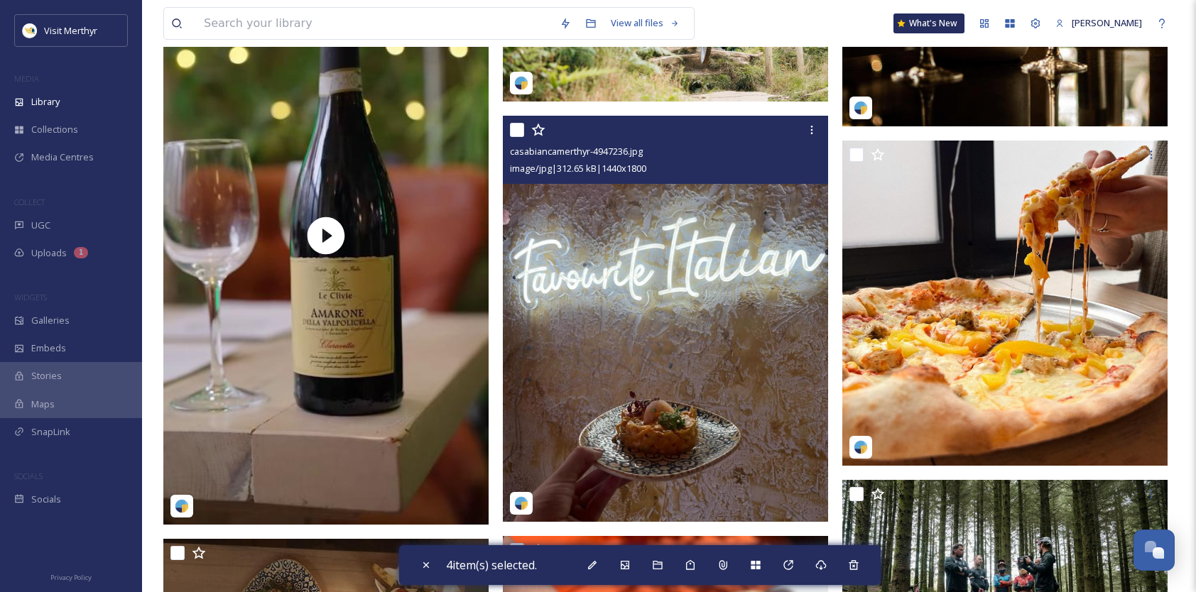
click at [519, 130] on input "checkbox" at bounding box center [517, 130] width 14 height 14
checkbox input "true"
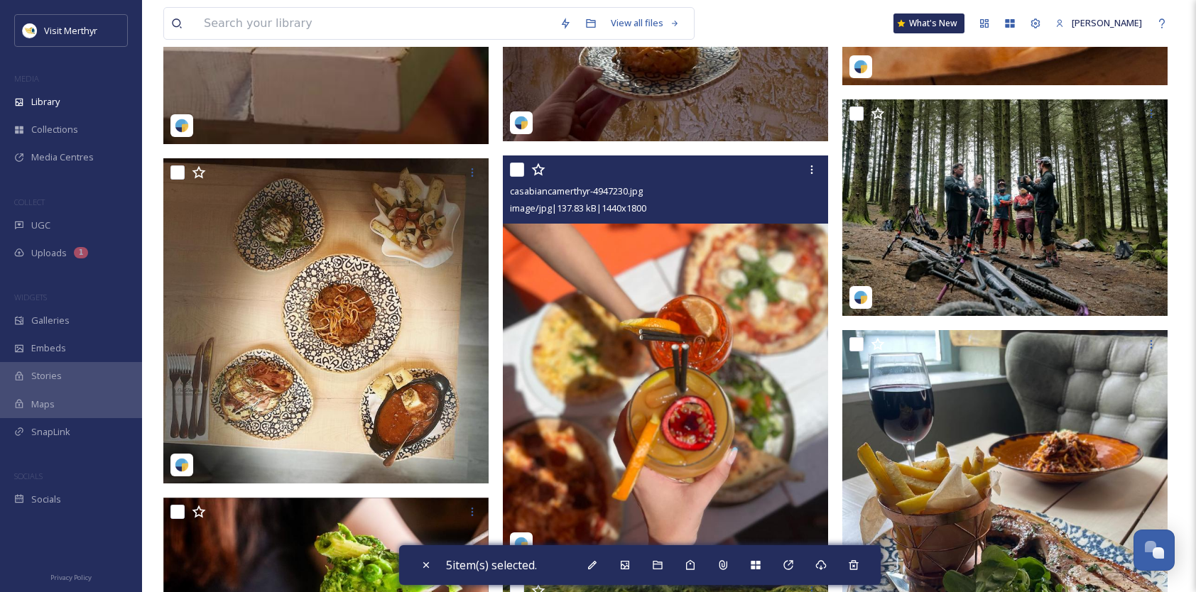
scroll to position [6891, 0]
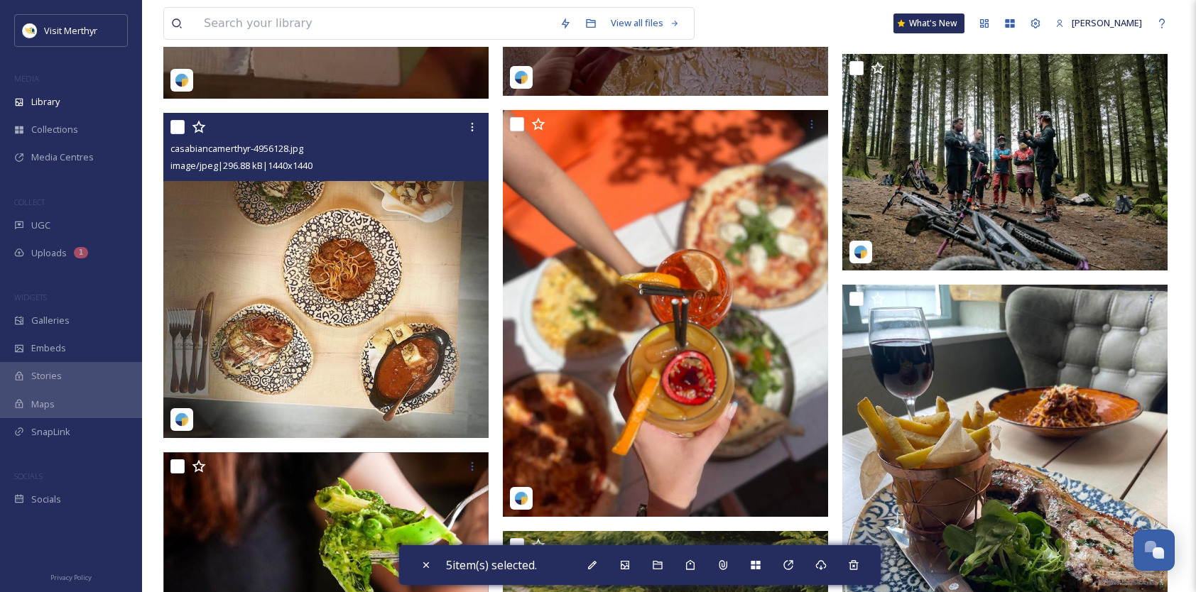
drag, startPoint x: 173, startPoint y: 123, endPoint x: 207, endPoint y: 146, distance: 41.0
click at [173, 122] on input "checkbox" at bounding box center [178, 127] width 14 height 14
checkbox input "true"
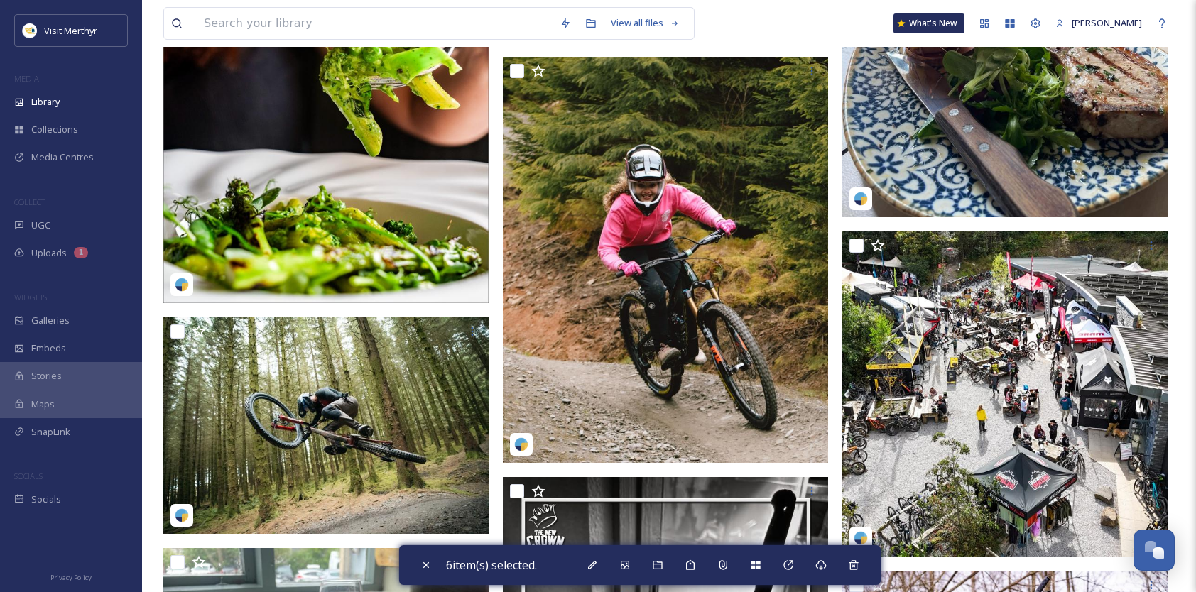
scroll to position [7388, 0]
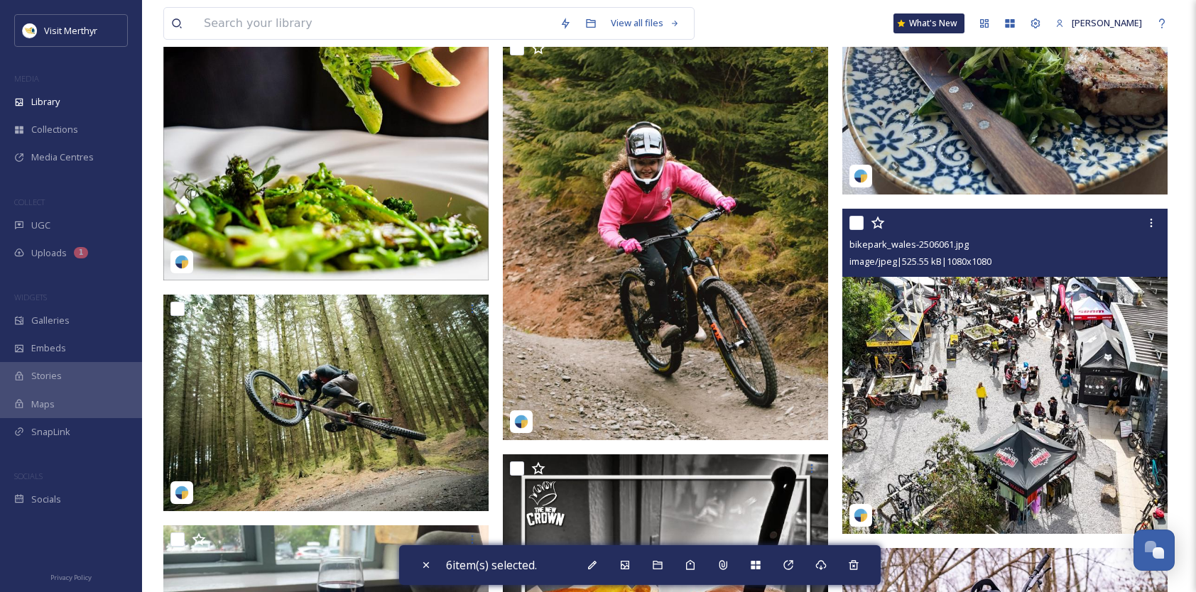
click at [855, 224] on input "checkbox" at bounding box center [857, 223] width 14 height 14
checkbox input "true"
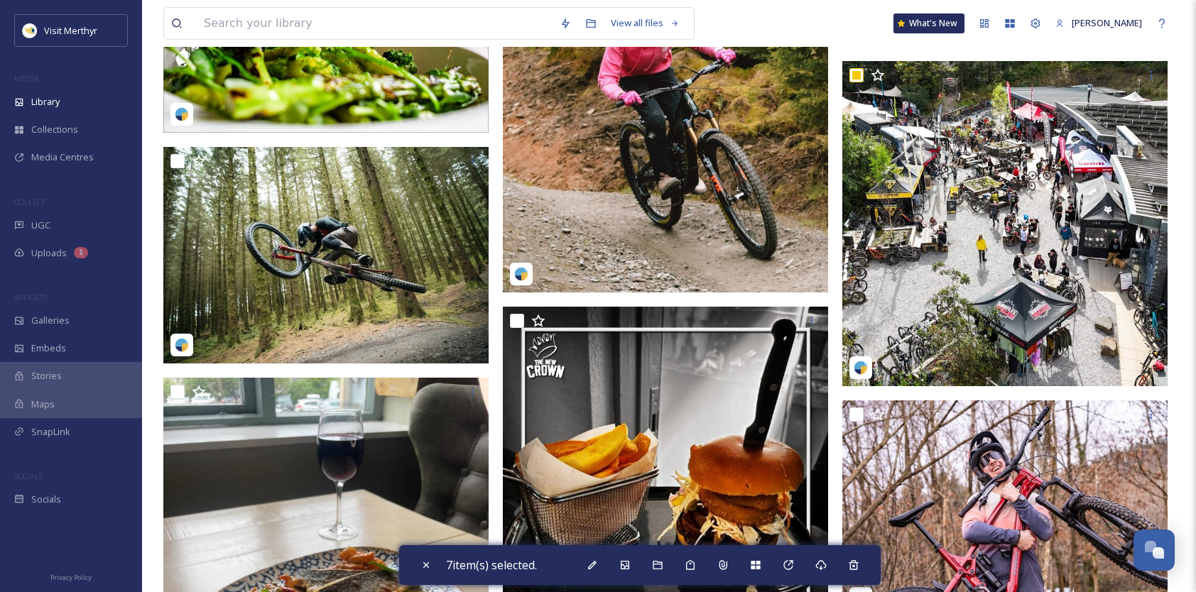
scroll to position [7602, 0]
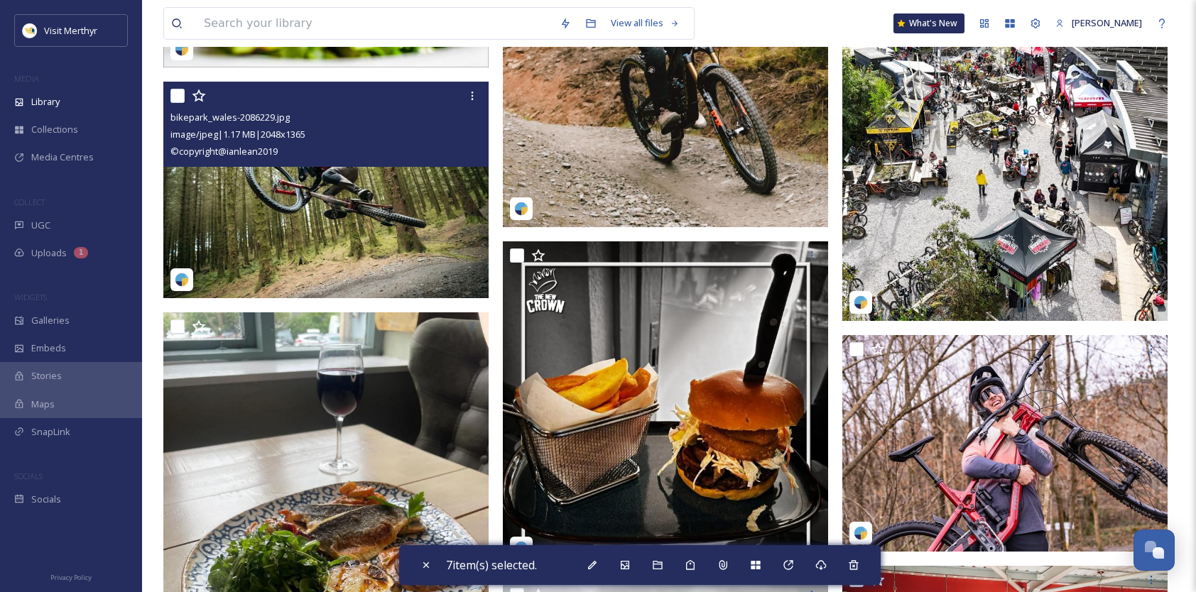
click at [178, 95] on input "checkbox" at bounding box center [178, 96] width 14 height 14
checkbox input "true"
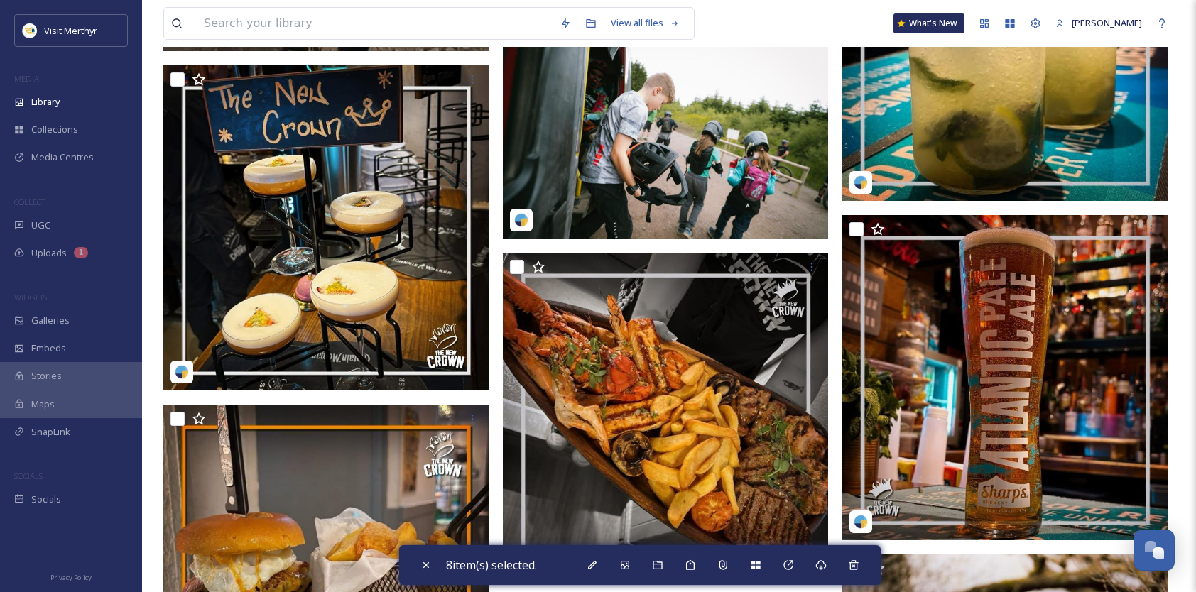
scroll to position [9235, 0]
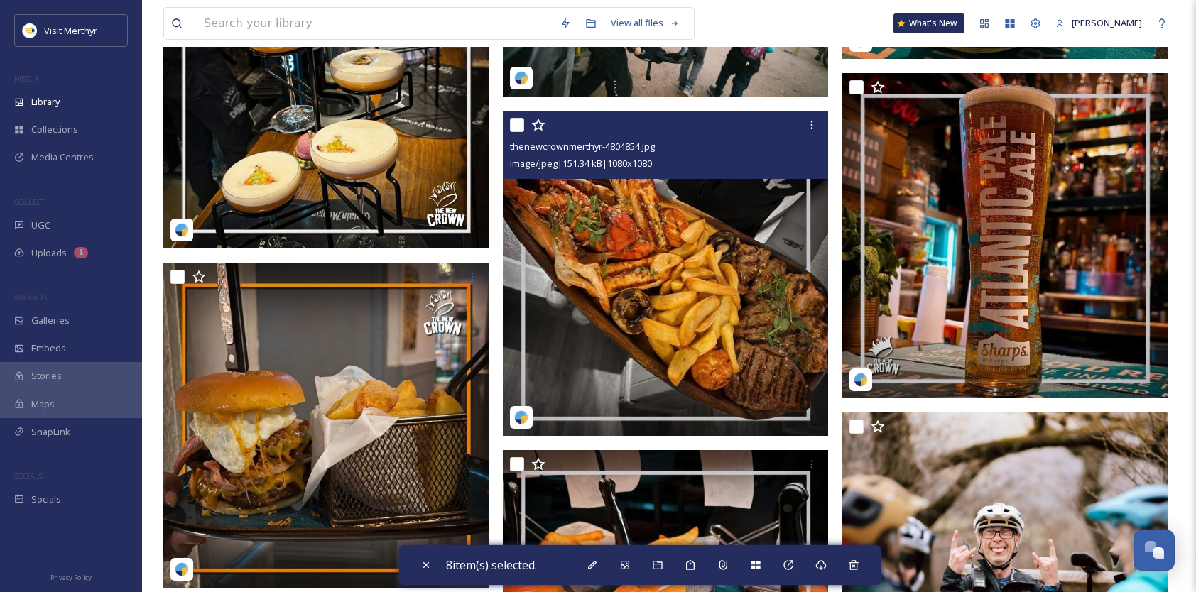
click at [520, 124] on input "checkbox" at bounding box center [517, 125] width 14 height 14
checkbox input "true"
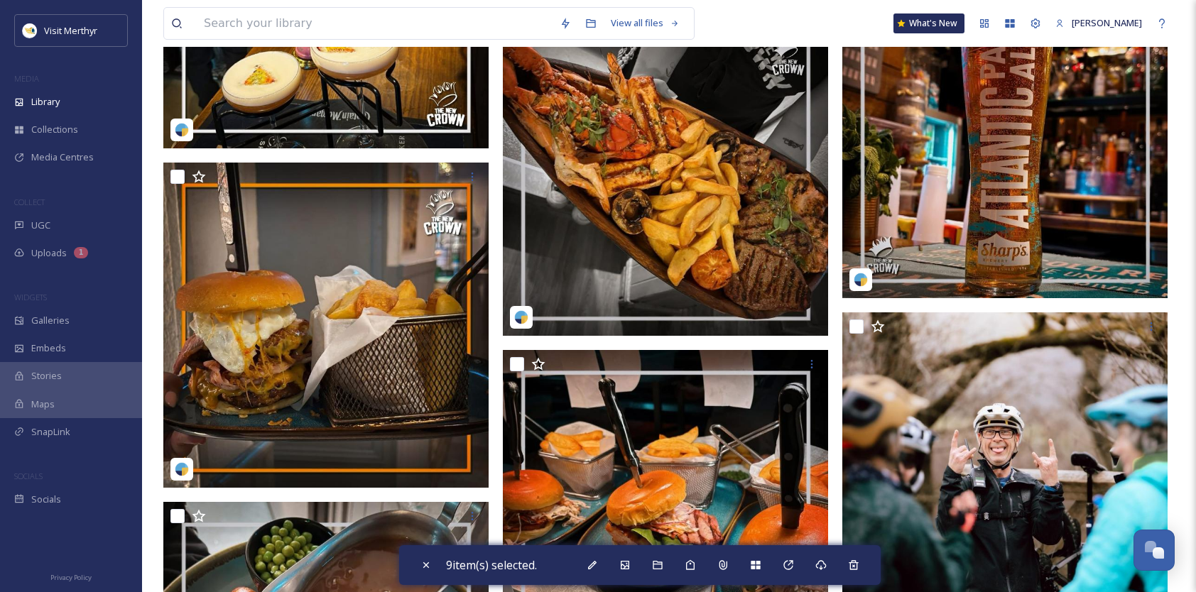
scroll to position [9449, 0]
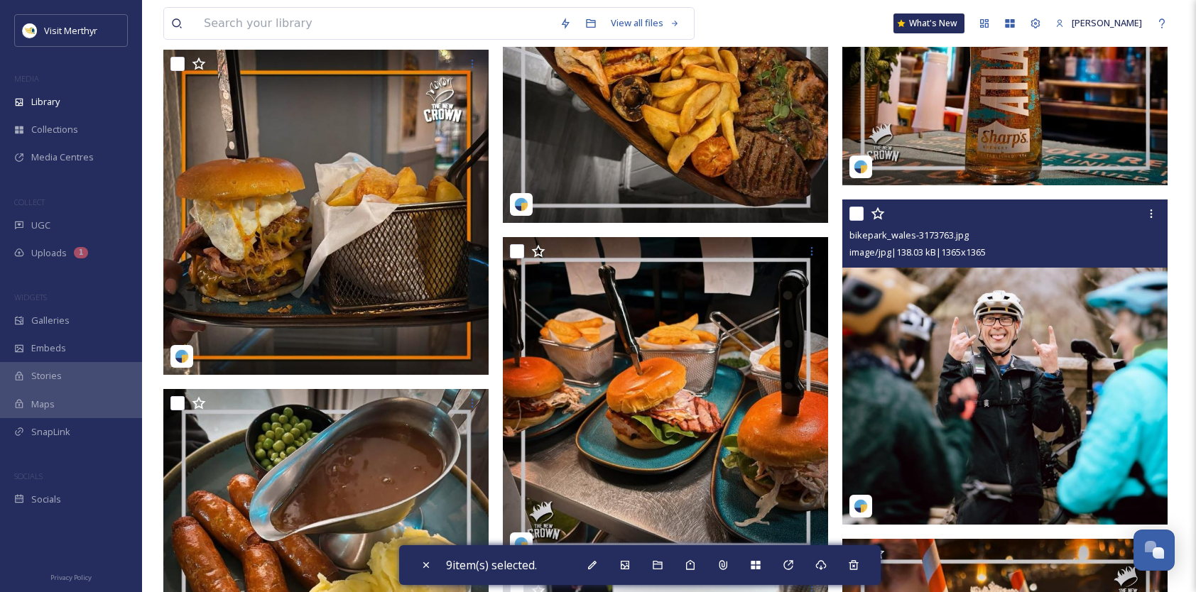
click at [857, 211] on input "checkbox" at bounding box center [857, 214] width 14 height 14
checkbox input "true"
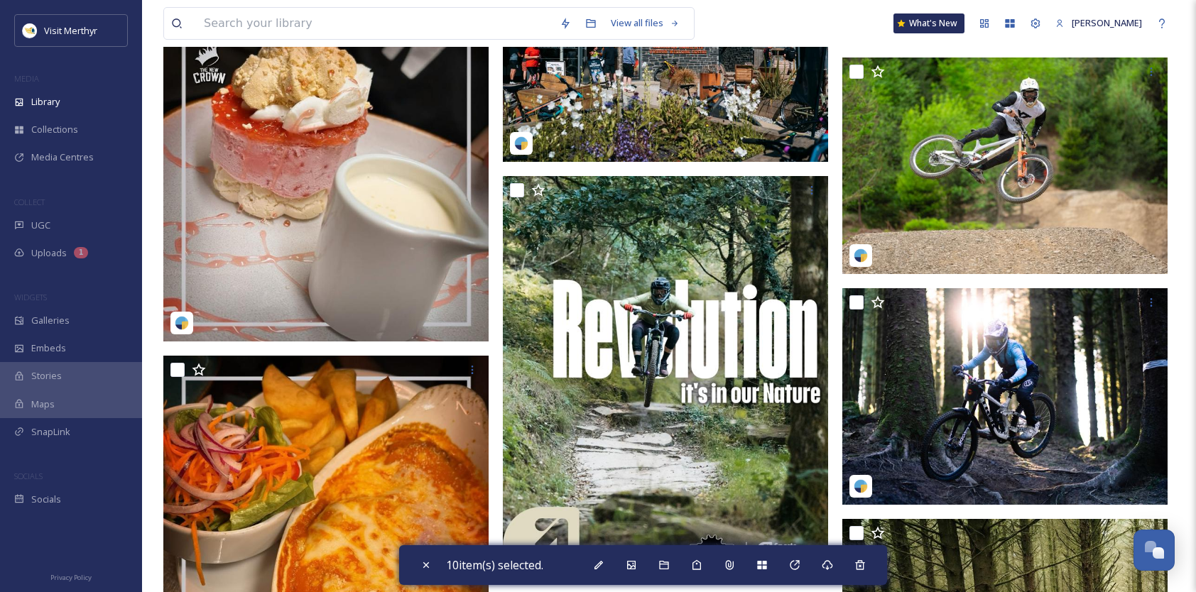
scroll to position [10585, 0]
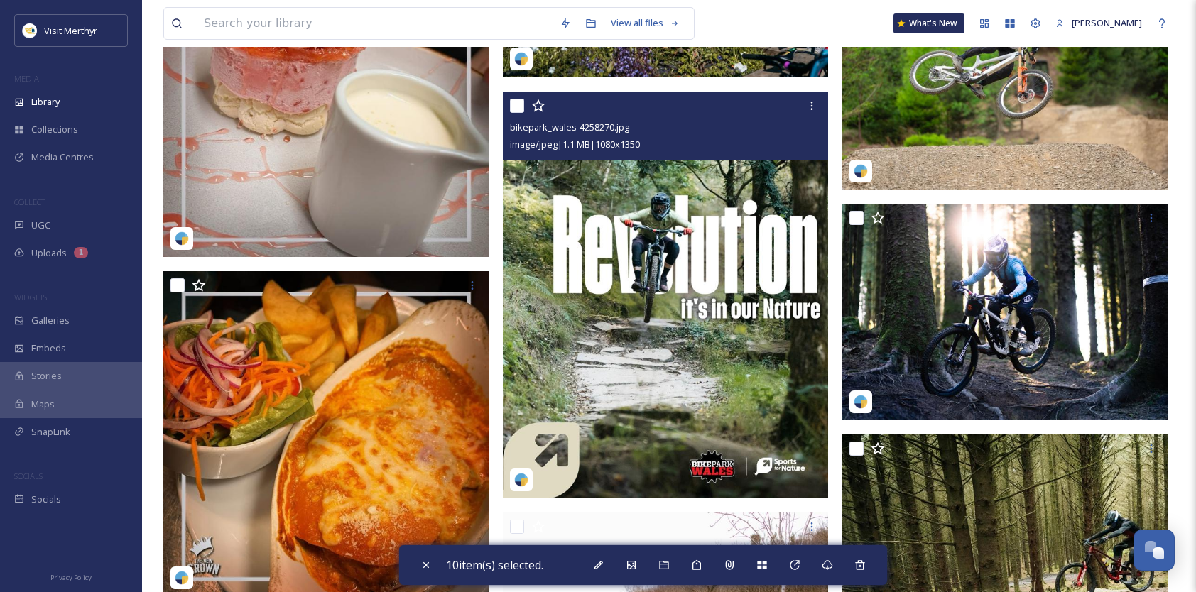
click at [518, 106] on input "checkbox" at bounding box center [517, 106] width 14 height 14
checkbox input "true"
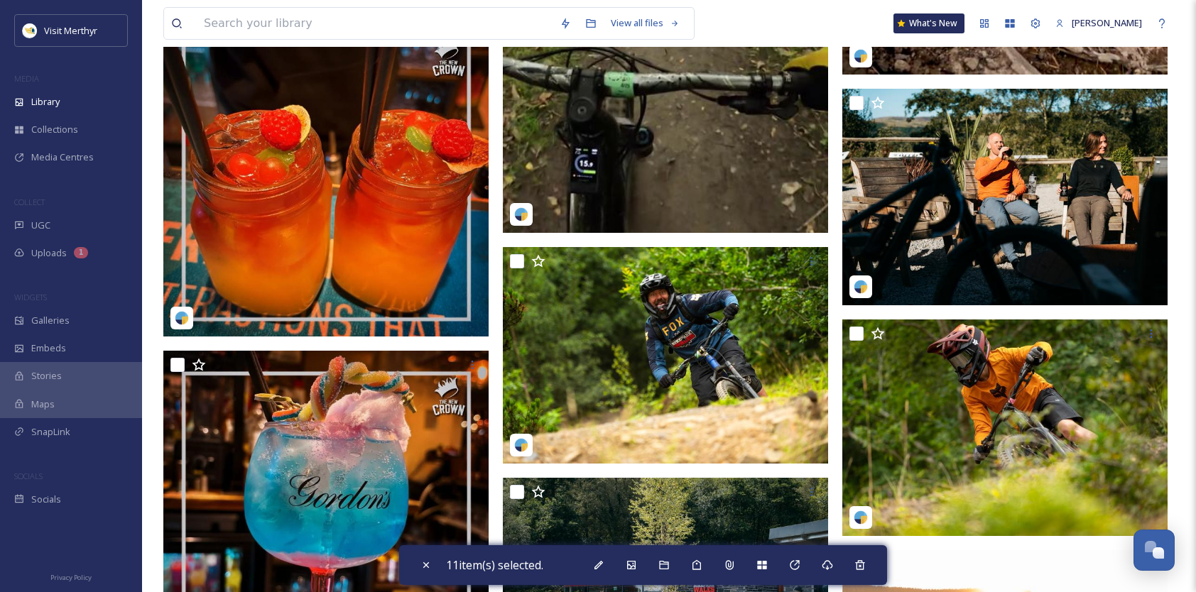
scroll to position [11935, 0]
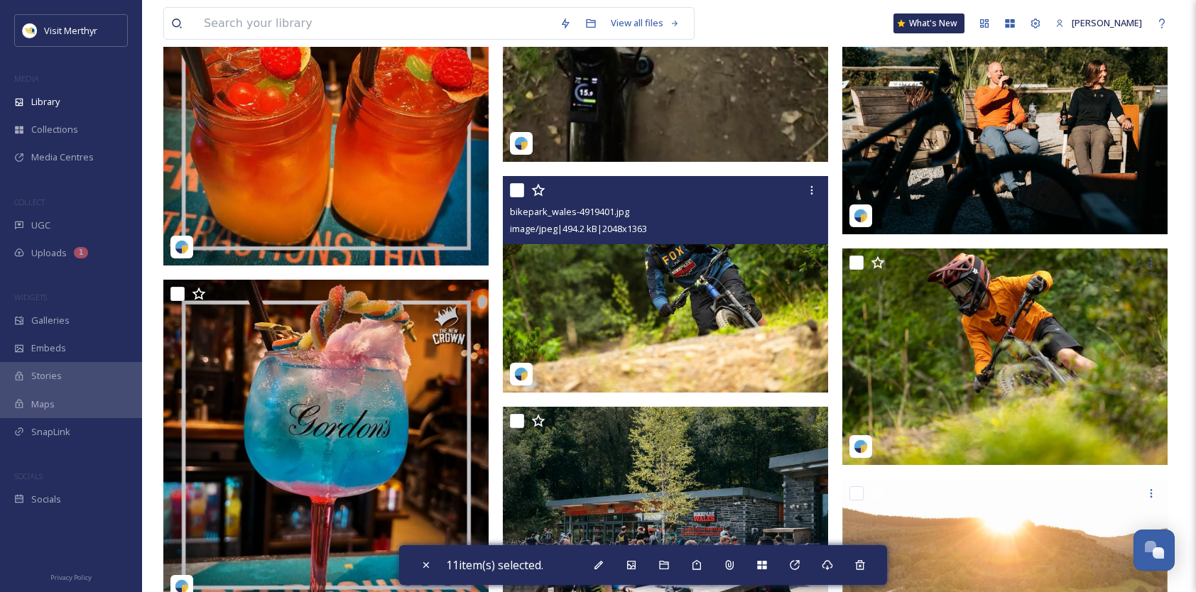
click at [513, 188] on input "checkbox" at bounding box center [517, 190] width 14 height 14
checkbox input "true"
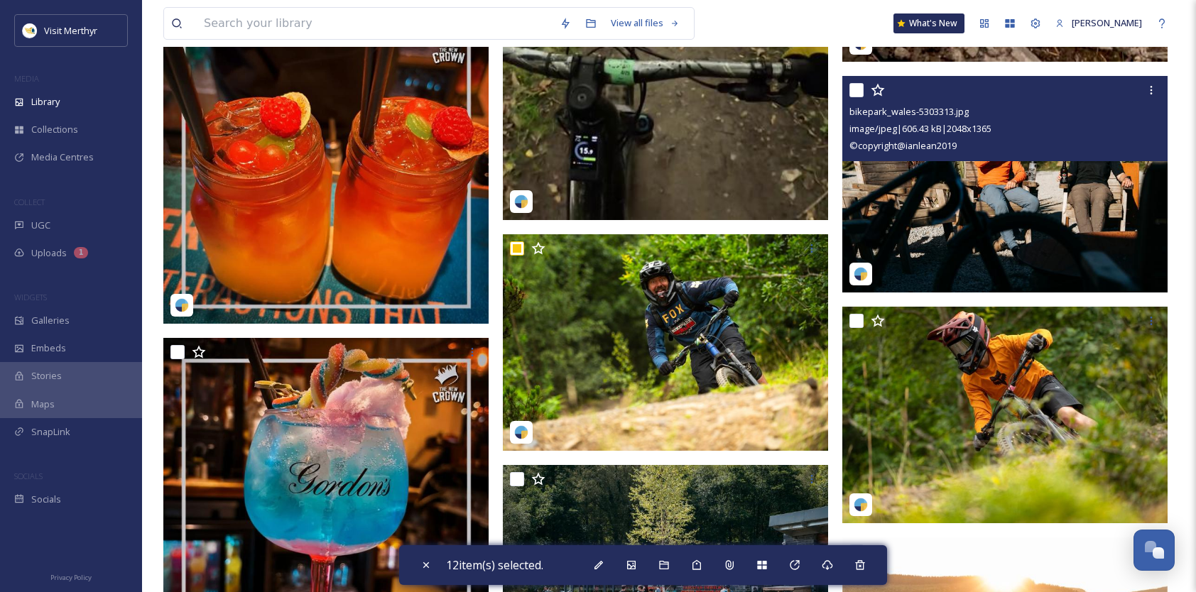
scroll to position [11864, 0]
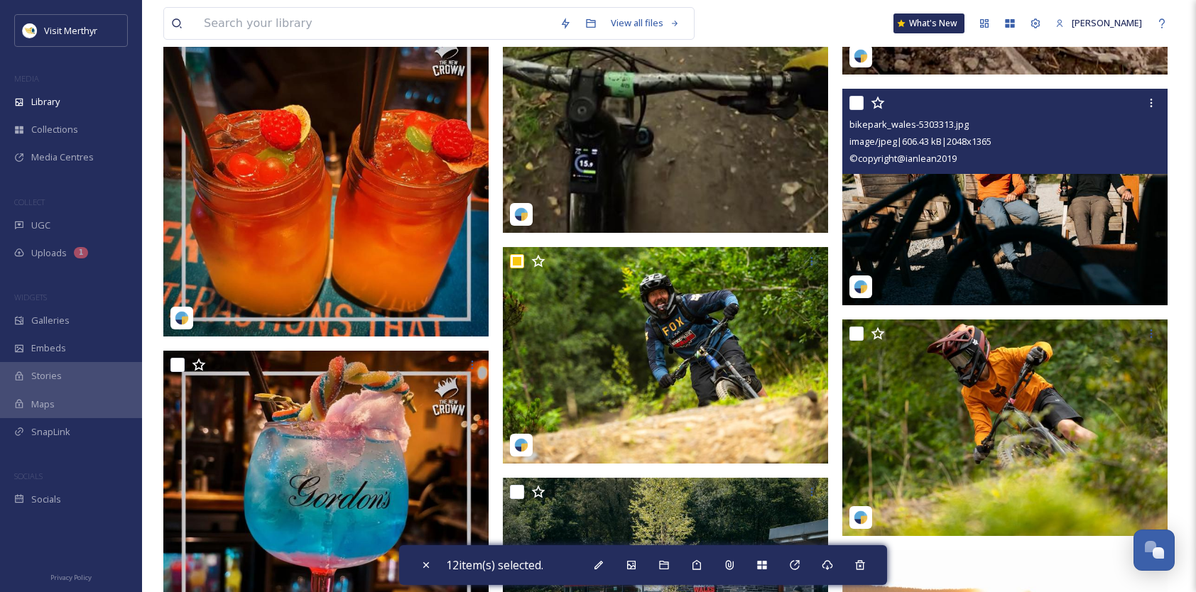
drag, startPoint x: 857, startPoint y: 98, endPoint x: 976, endPoint y: 125, distance: 121.7
click at [860, 98] on input "checkbox" at bounding box center [857, 103] width 14 height 14
checkbox input "true"
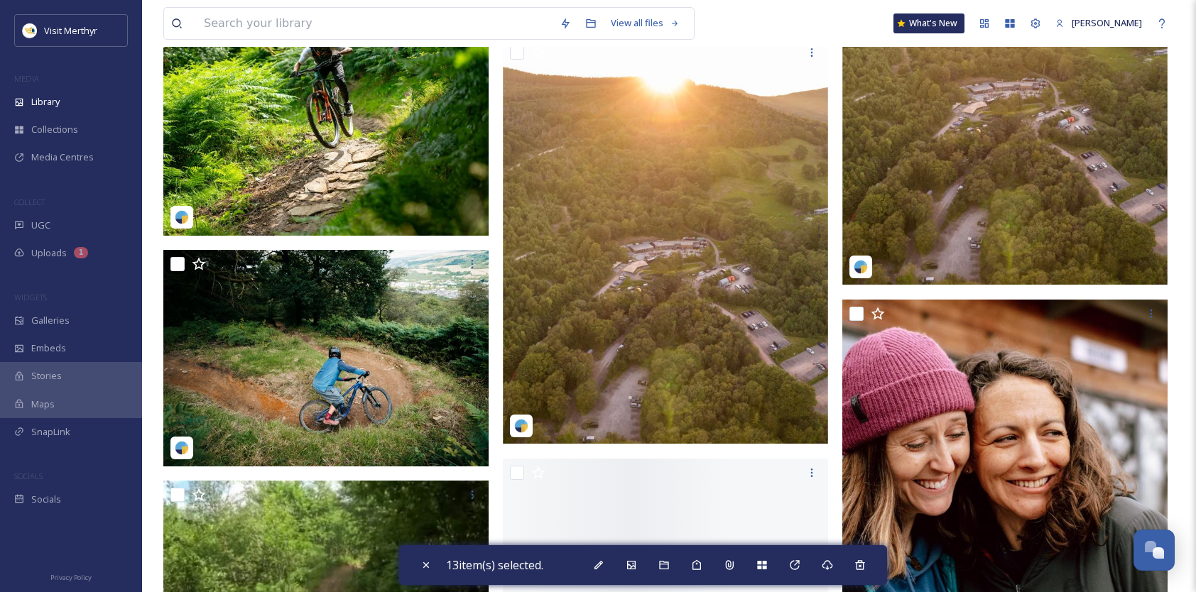
scroll to position [12574, 0]
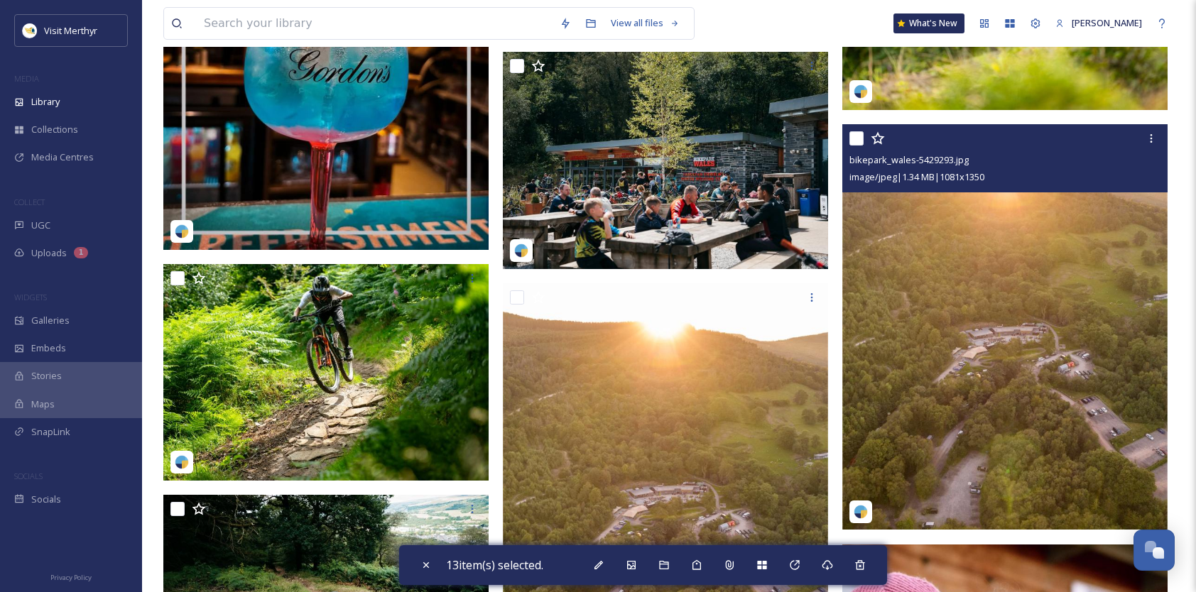
click at [854, 134] on input "checkbox" at bounding box center [857, 138] width 14 height 14
checkbox input "true"
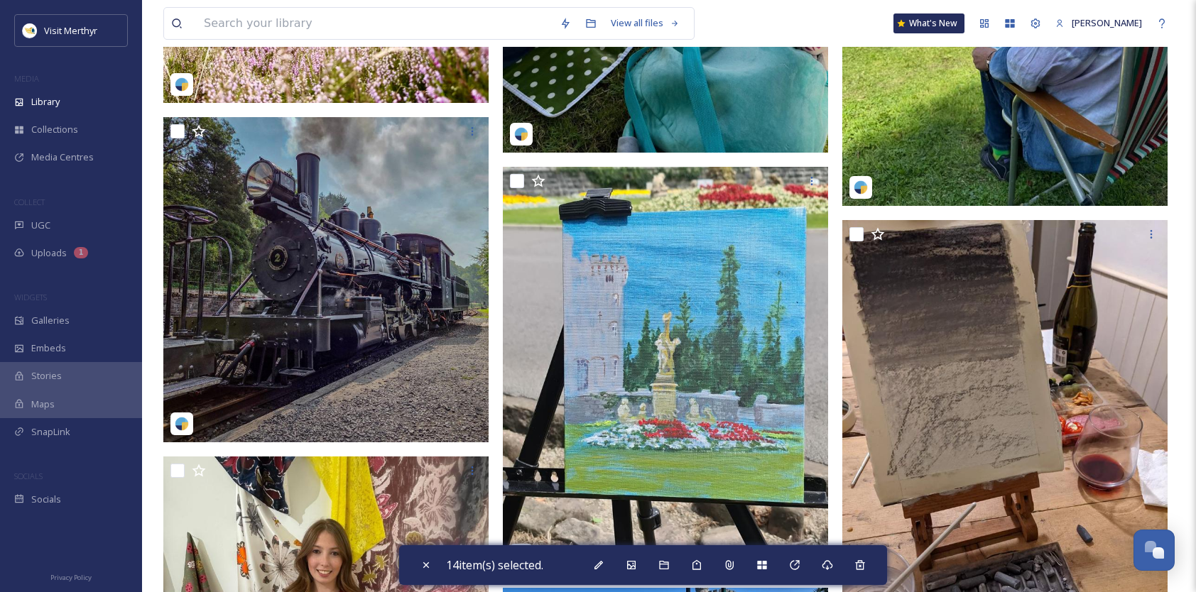
scroll to position [15629, 0]
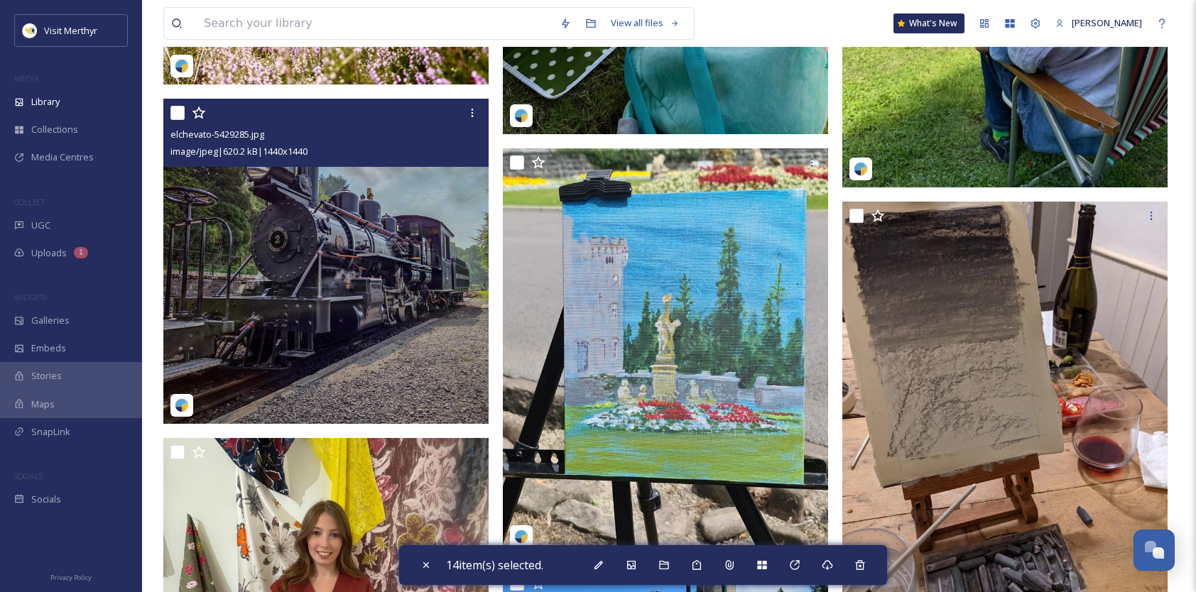
click at [175, 113] on input "checkbox" at bounding box center [178, 113] width 14 height 14
checkbox input "true"
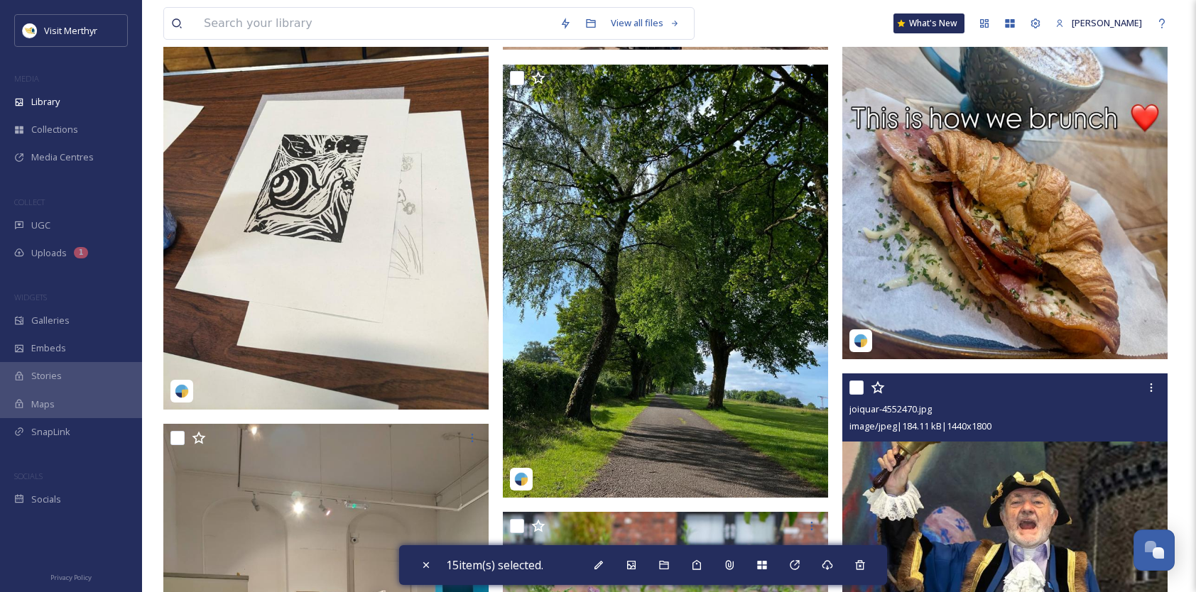
scroll to position [18116, 0]
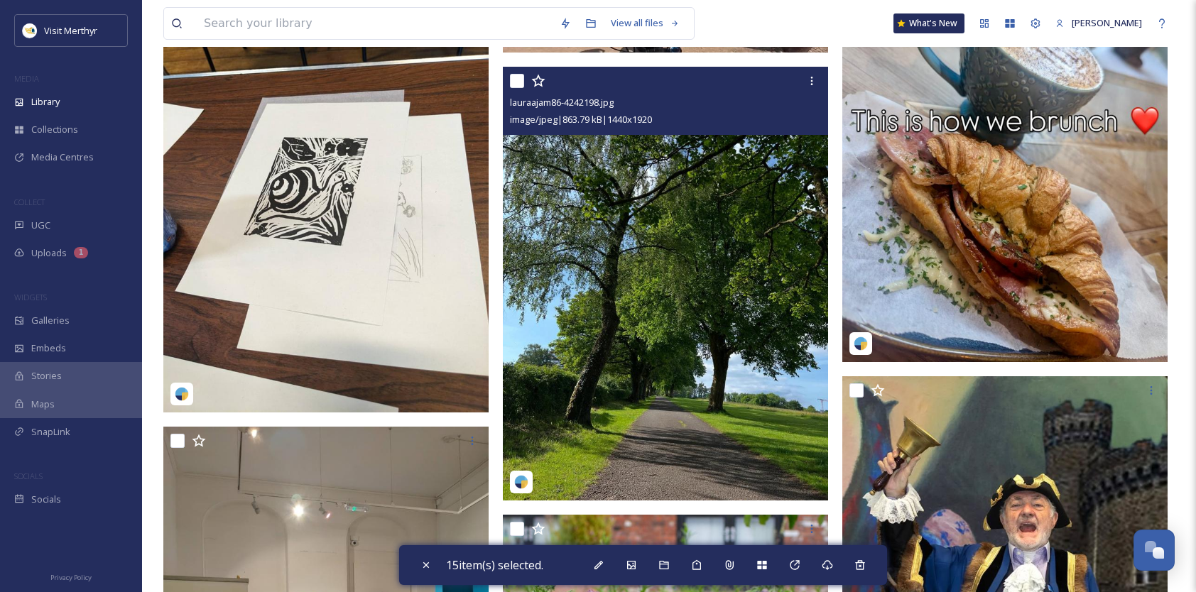
click at [521, 82] on input "checkbox" at bounding box center [517, 81] width 14 height 14
checkbox input "true"
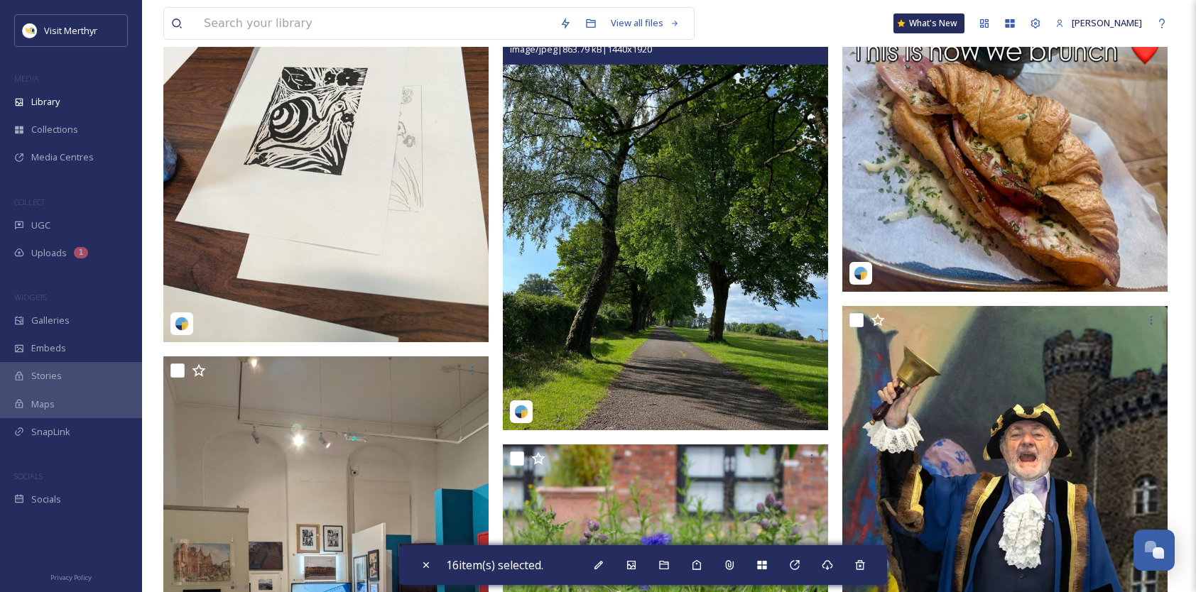
scroll to position [18400, 0]
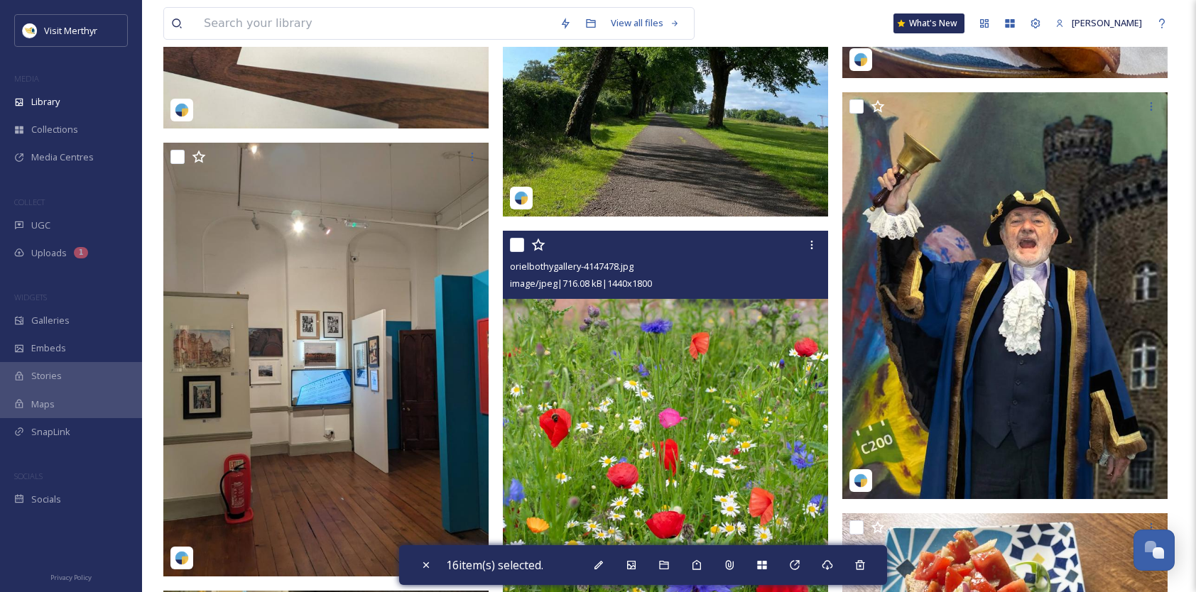
click at [520, 243] on input "checkbox" at bounding box center [517, 245] width 14 height 14
checkbox input "true"
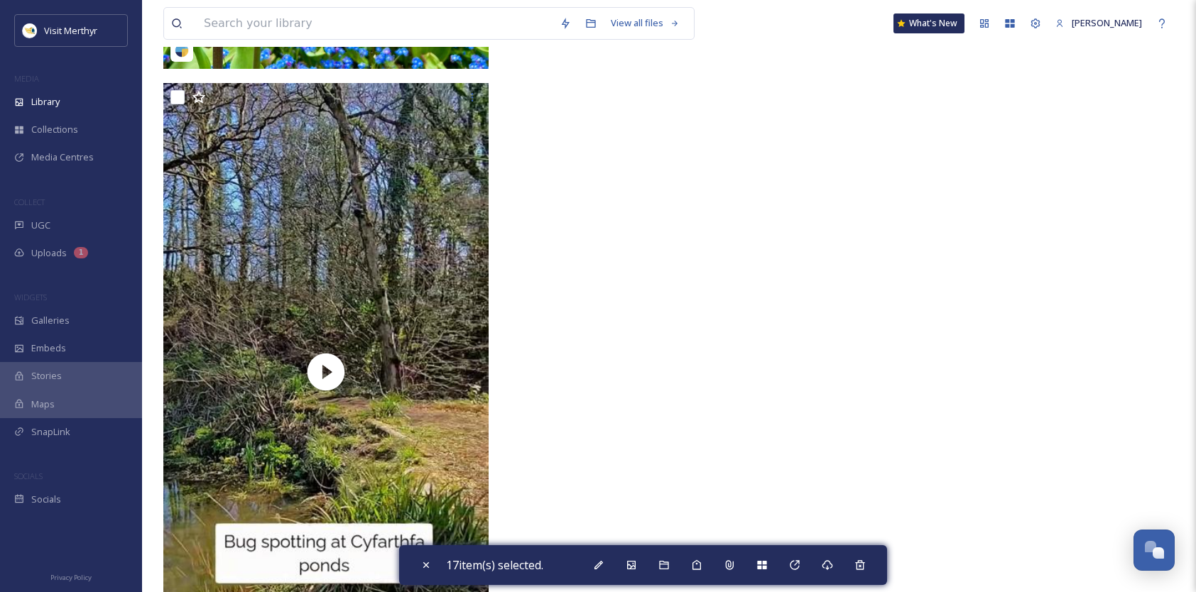
scroll to position [19727, 0]
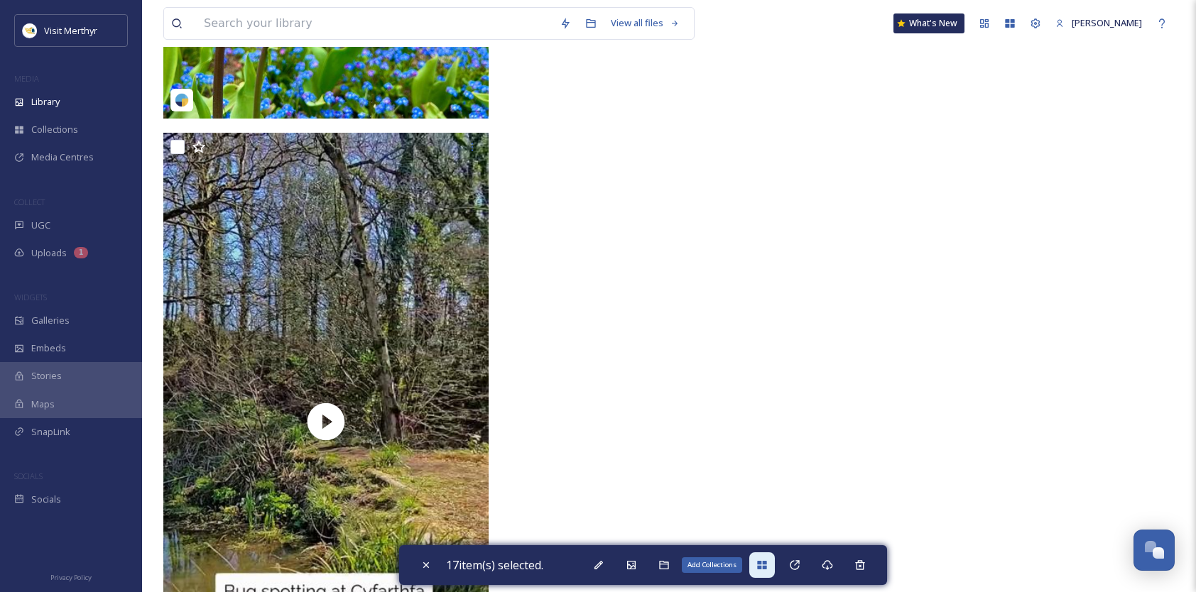
click at [762, 563] on icon at bounding box center [762, 565] width 11 height 11
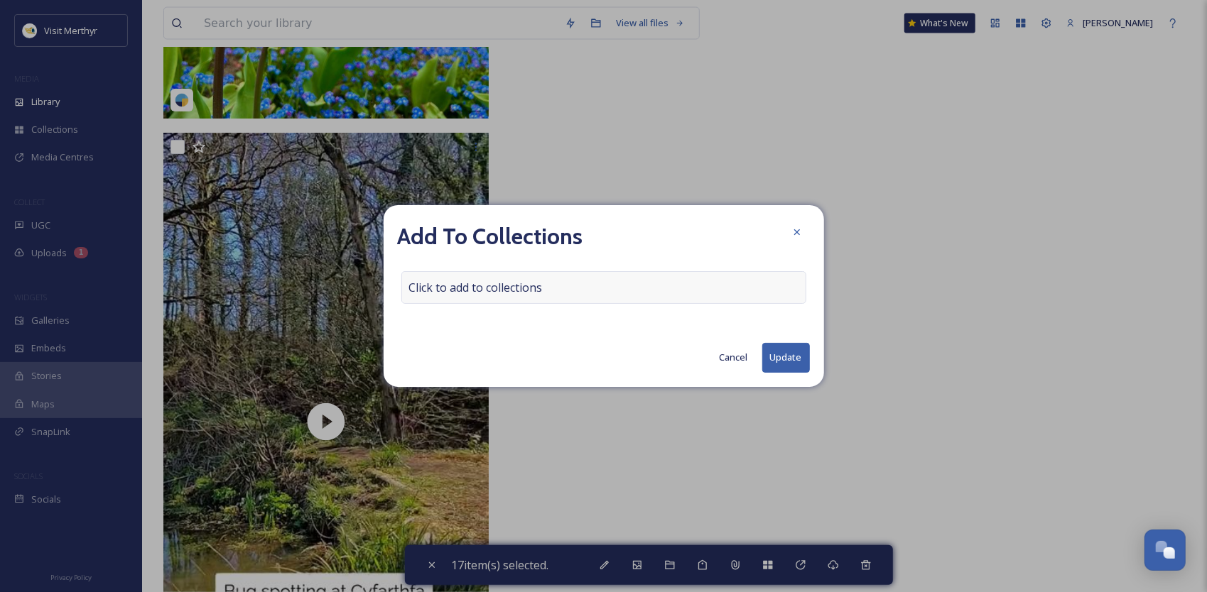
click at [526, 288] on span "Click to add to collections" at bounding box center [476, 287] width 134 height 17
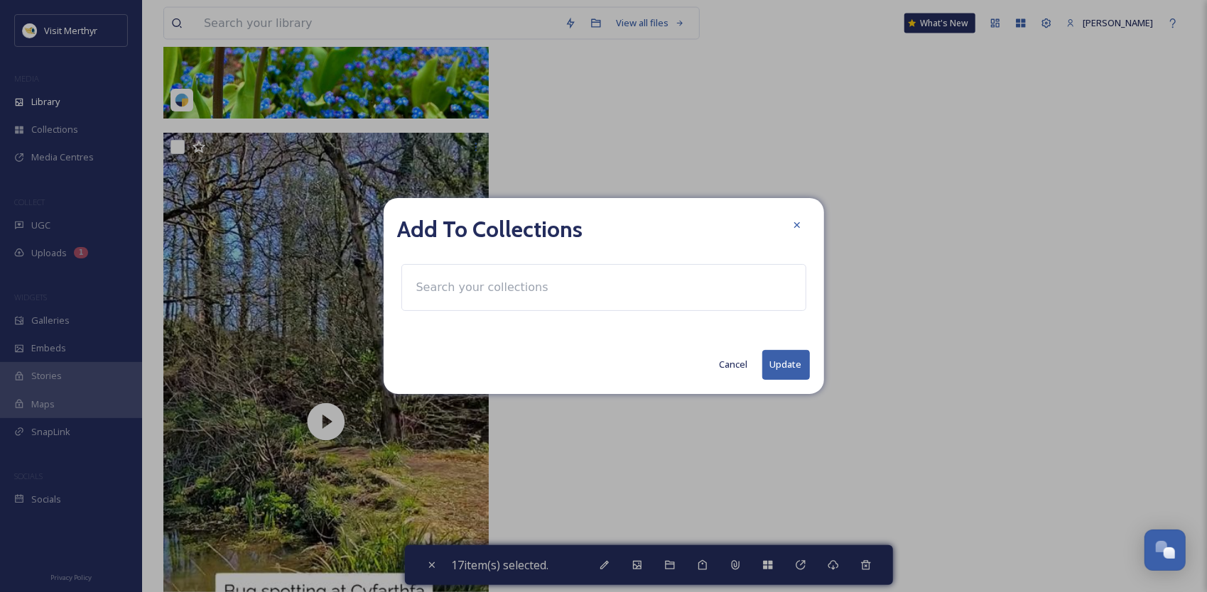
click at [522, 288] on input at bounding box center [487, 287] width 156 height 31
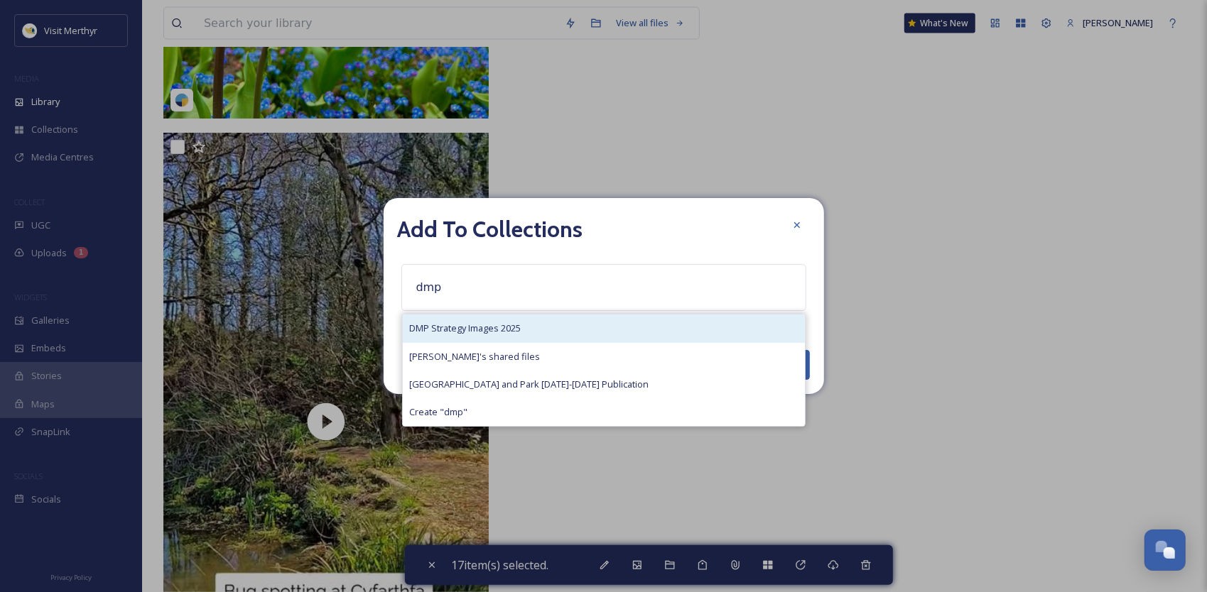
type input "dmp"
click at [510, 325] on span "DMP Strategy Images 2025" at bounding box center [466, 328] width 112 height 13
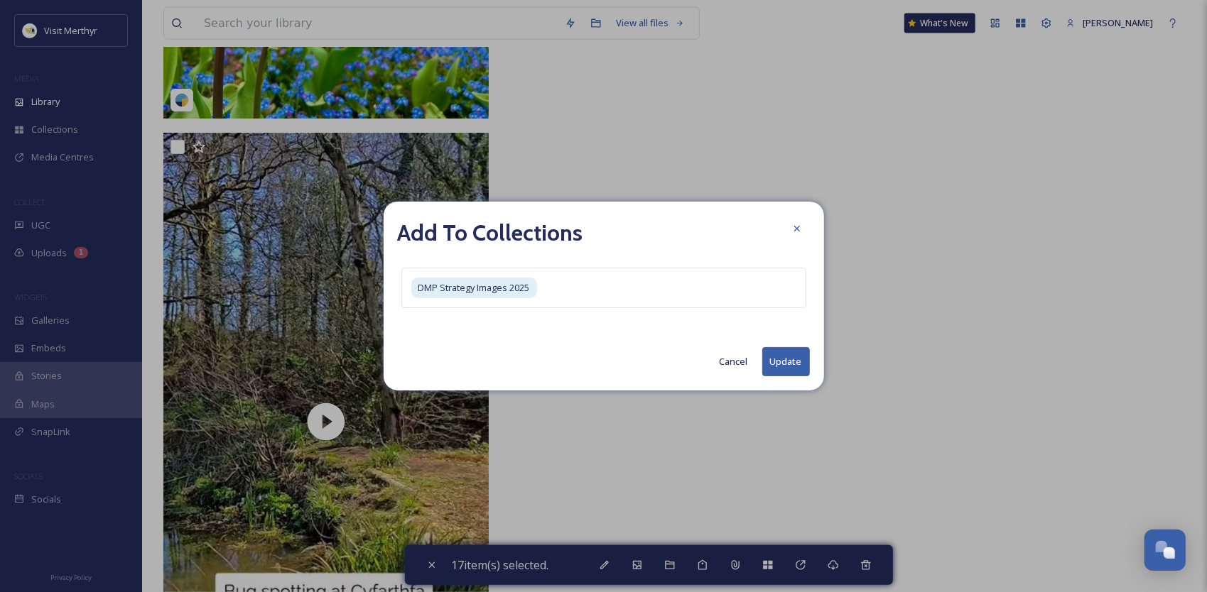
drag, startPoint x: 790, startPoint y: 367, endPoint x: 700, endPoint y: 325, distance: 98.5
click at [793, 367] on button "Update" at bounding box center [786, 361] width 48 height 29
checkbox input "false"
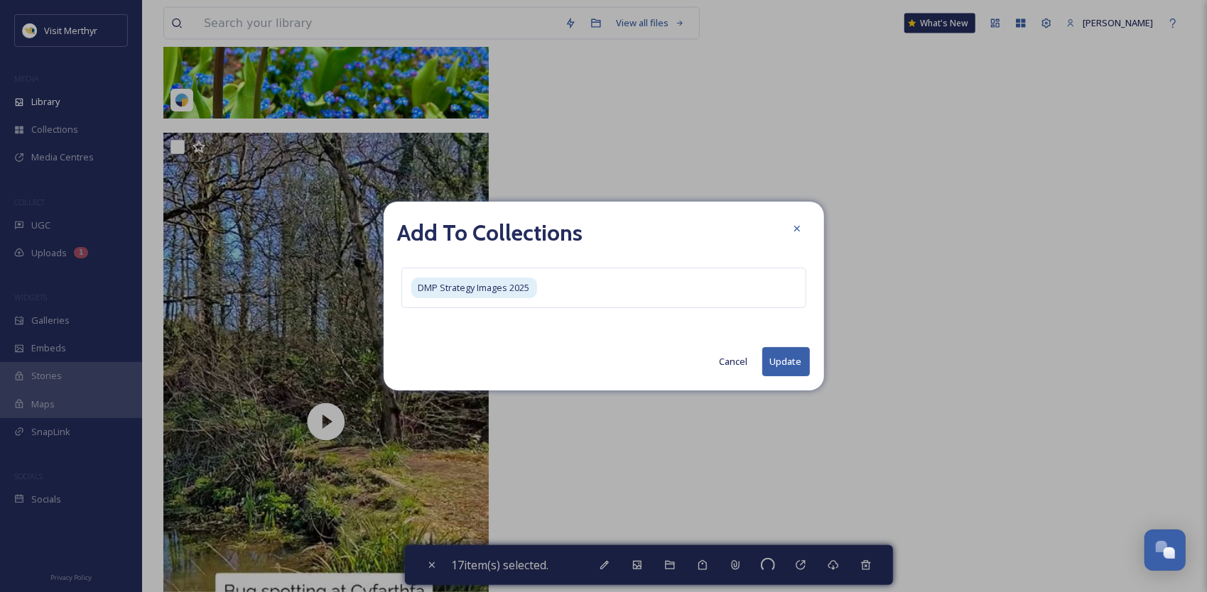
checkbox input "false"
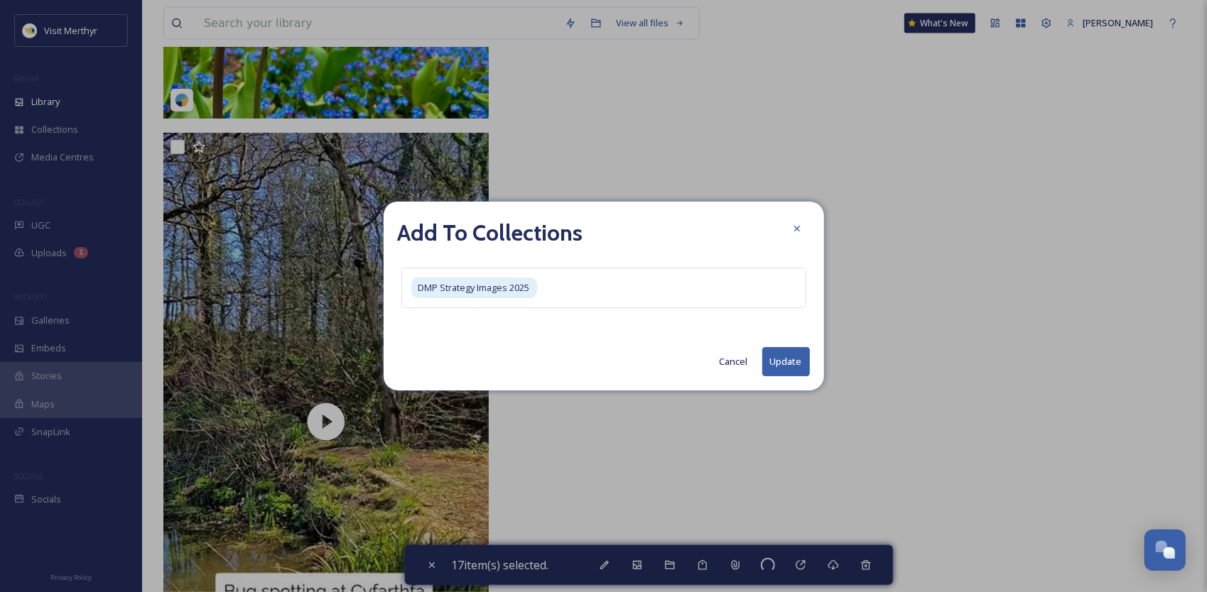
checkbox input "false"
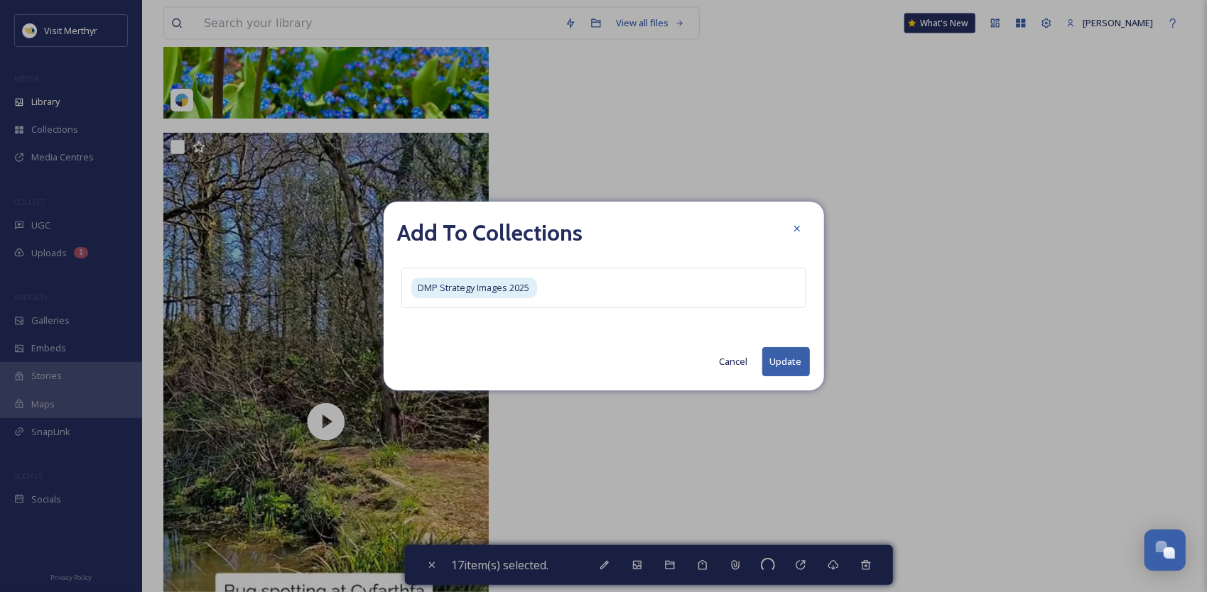
checkbox input "false"
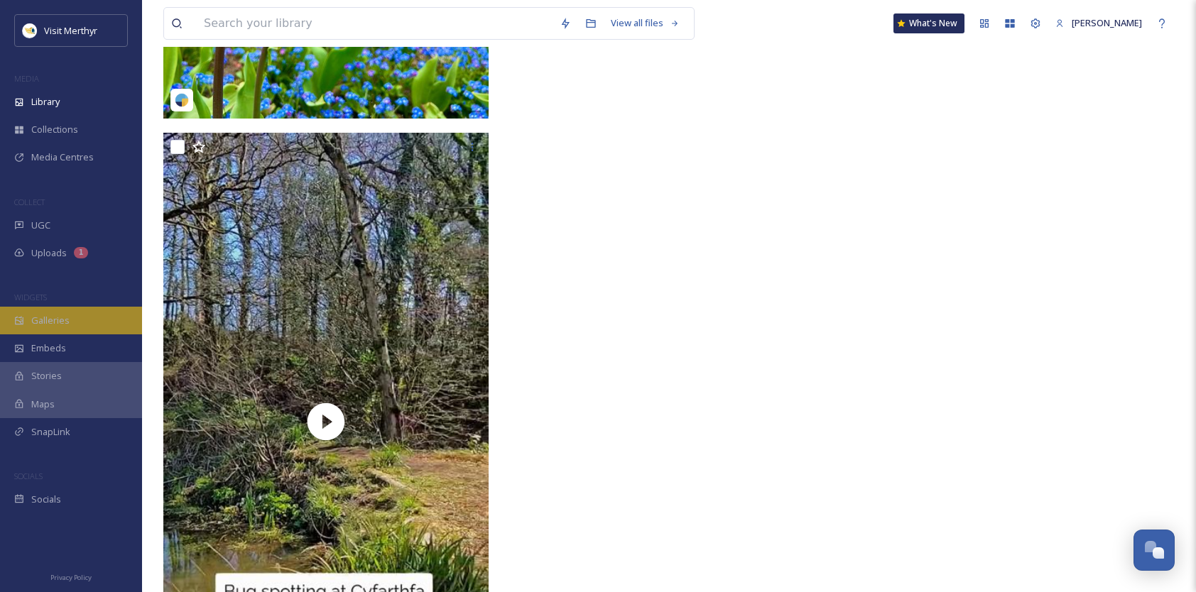
click at [54, 323] on span "Galleries" at bounding box center [50, 320] width 38 height 13
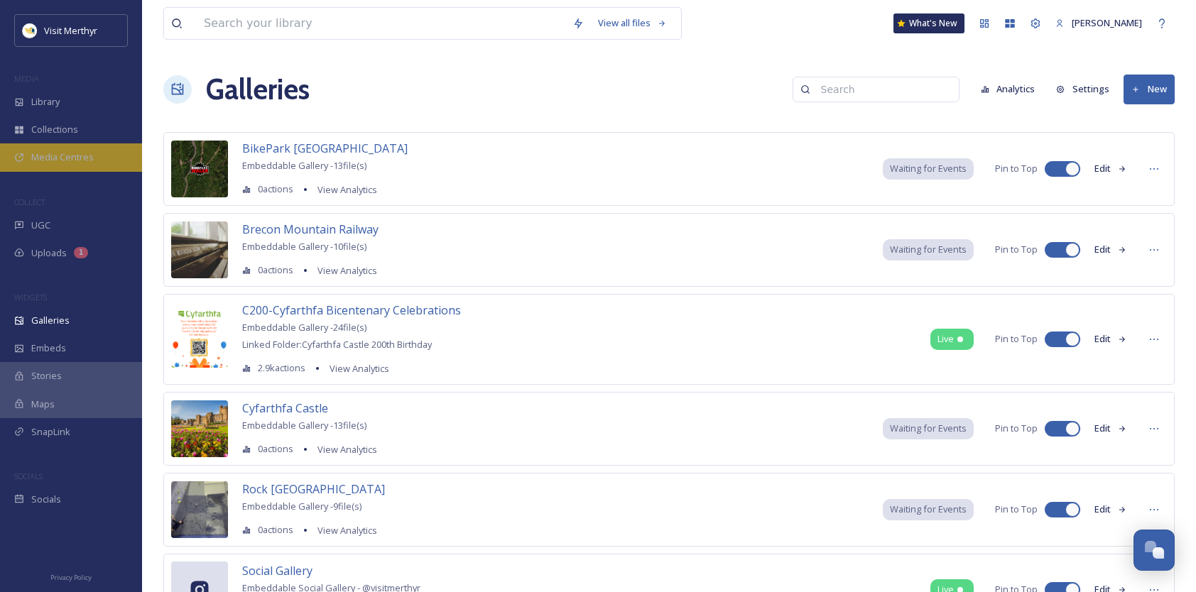
click at [52, 159] on span "Media Centres" at bounding box center [62, 157] width 63 height 13
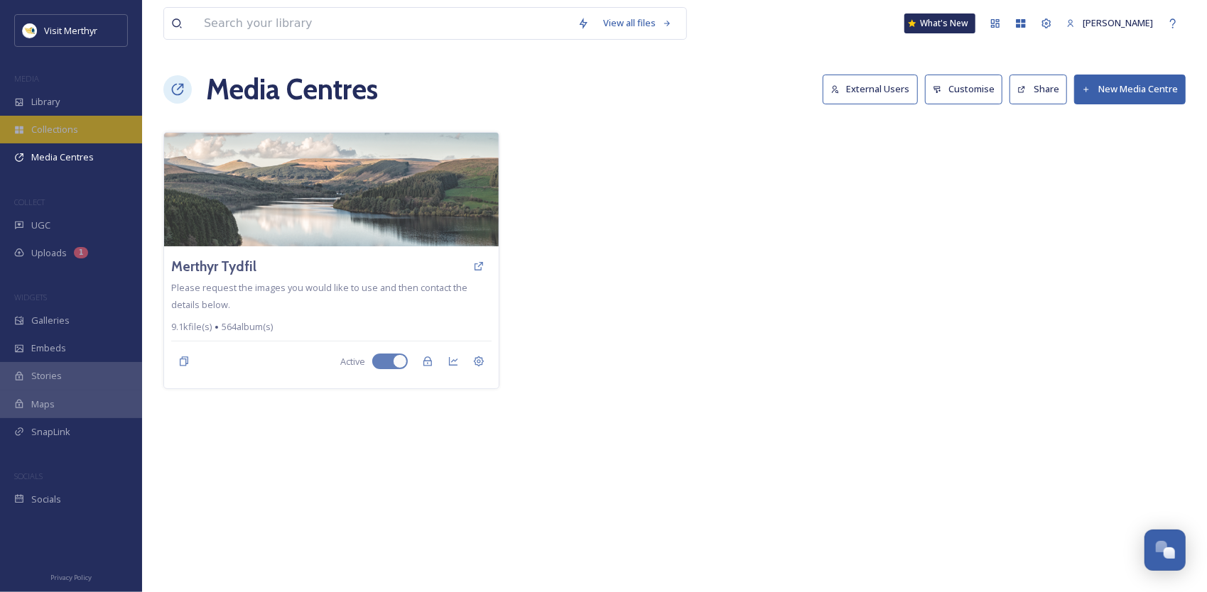
click at [47, 129] on span "Collections" at bounding box center [54, 129] width 47 height 13
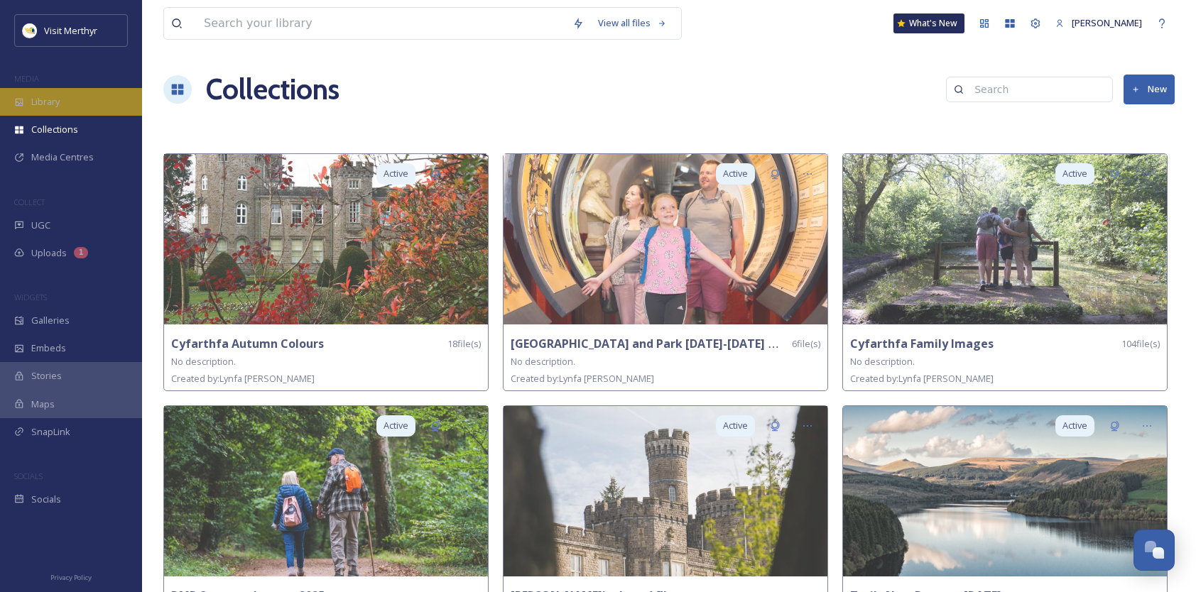
click at [53, 104] on span "Library" at bounding box center [45, 101] width 28 height 13
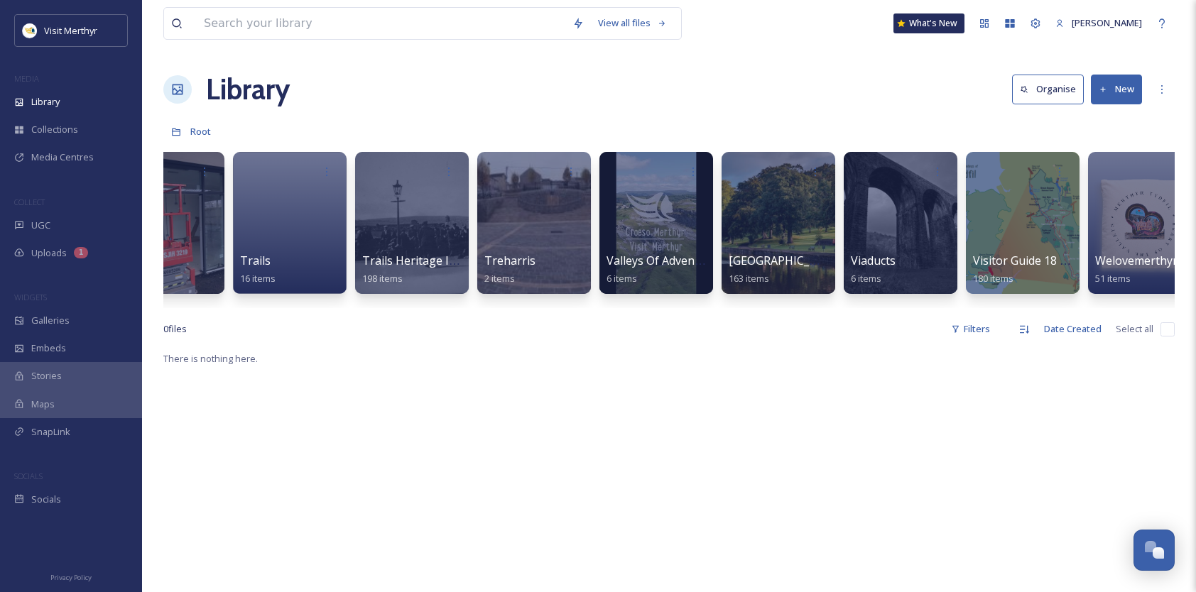
scroll to position [0, 12185]
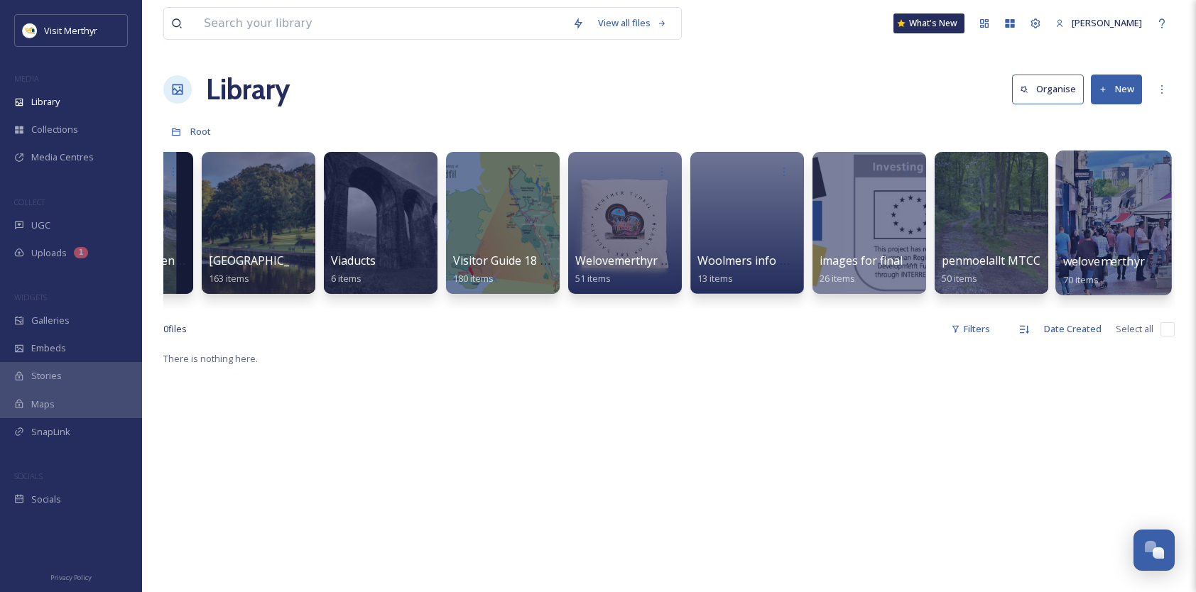
click at [1105, 207] on div at bounding box center [1114, 223] width 116 height 145
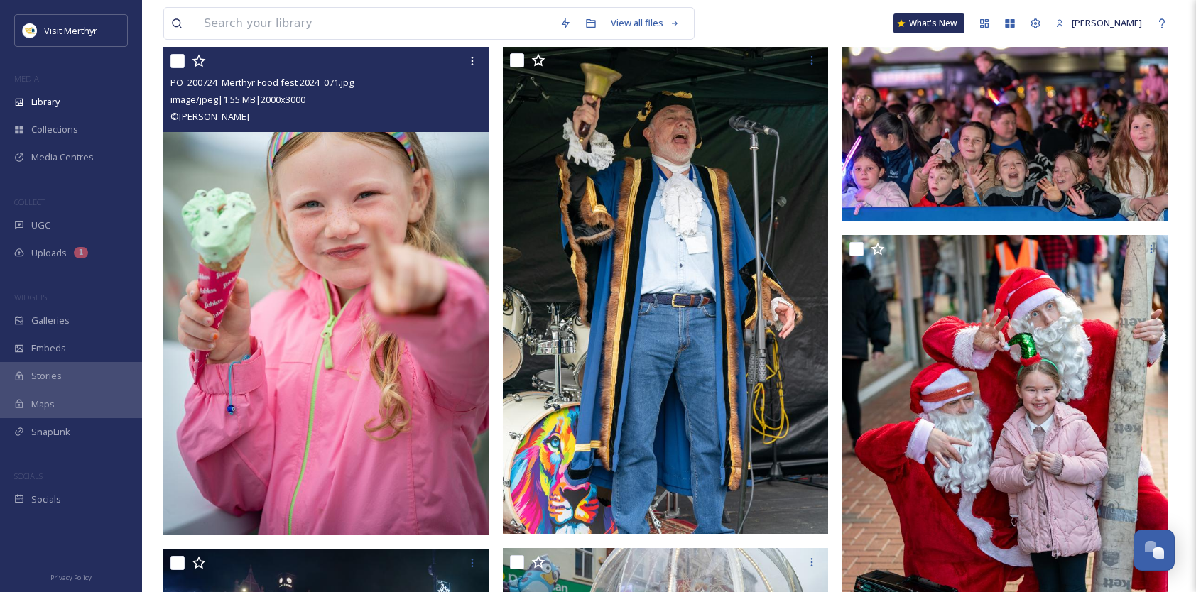
scroll to position [1492, 0]
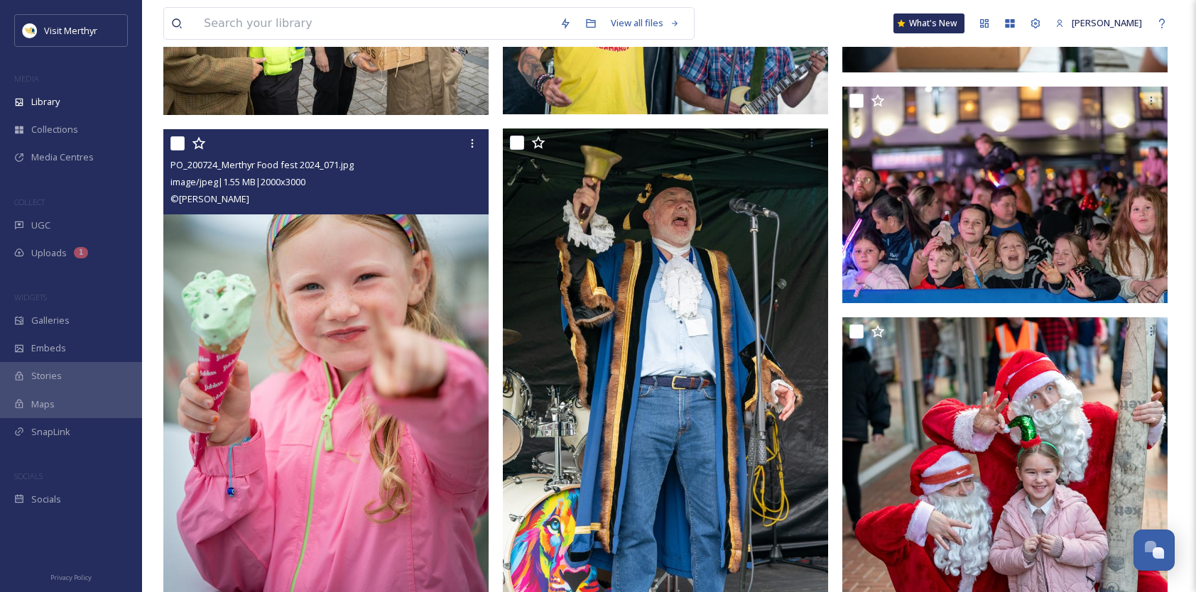
click at [178, 144] on input "checkbox" at bounding box center [178, 143] width 14 height 14
checkbox input "true"
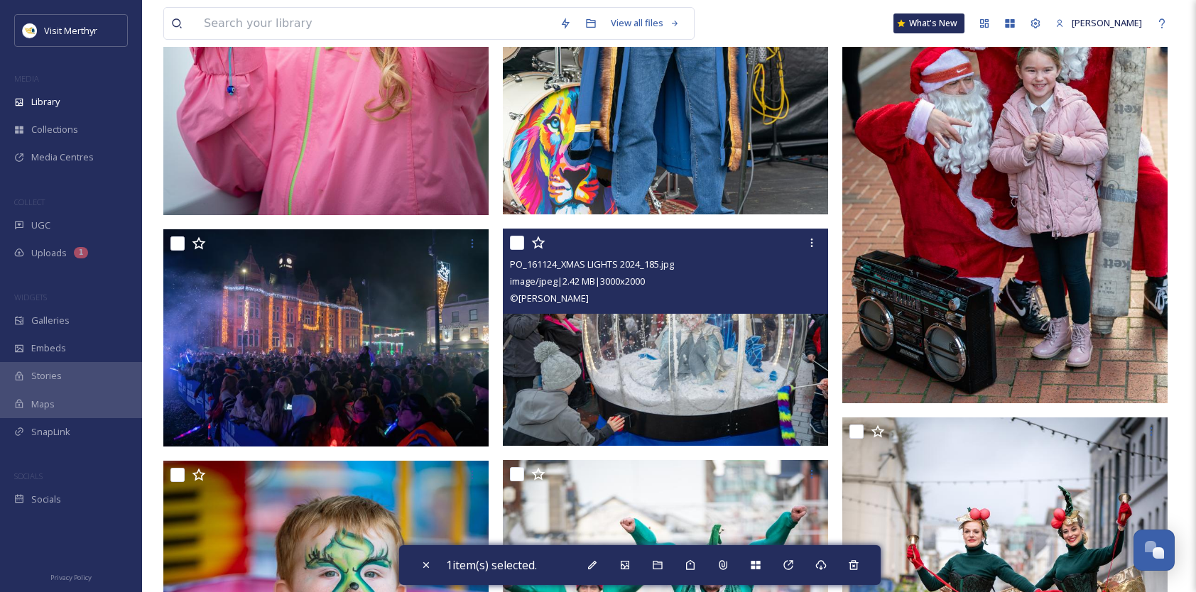
scroll to position [1989, 0]
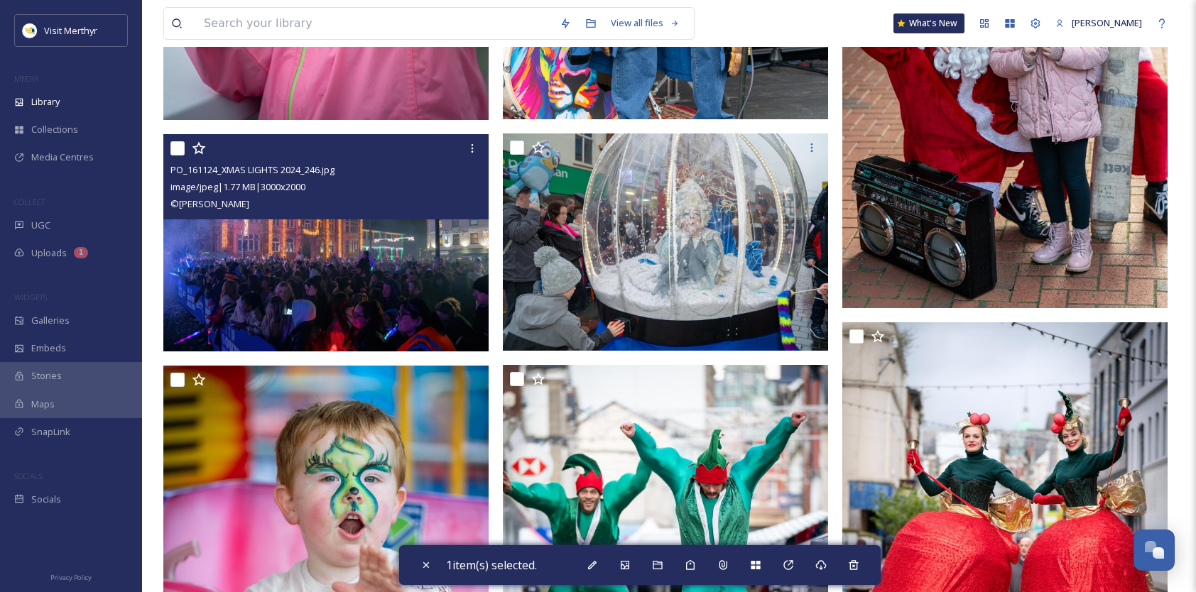
click at [175, 147] on input "checkbox" at bounding box center [178, 148] width 14 height 14
checkbox input "true"
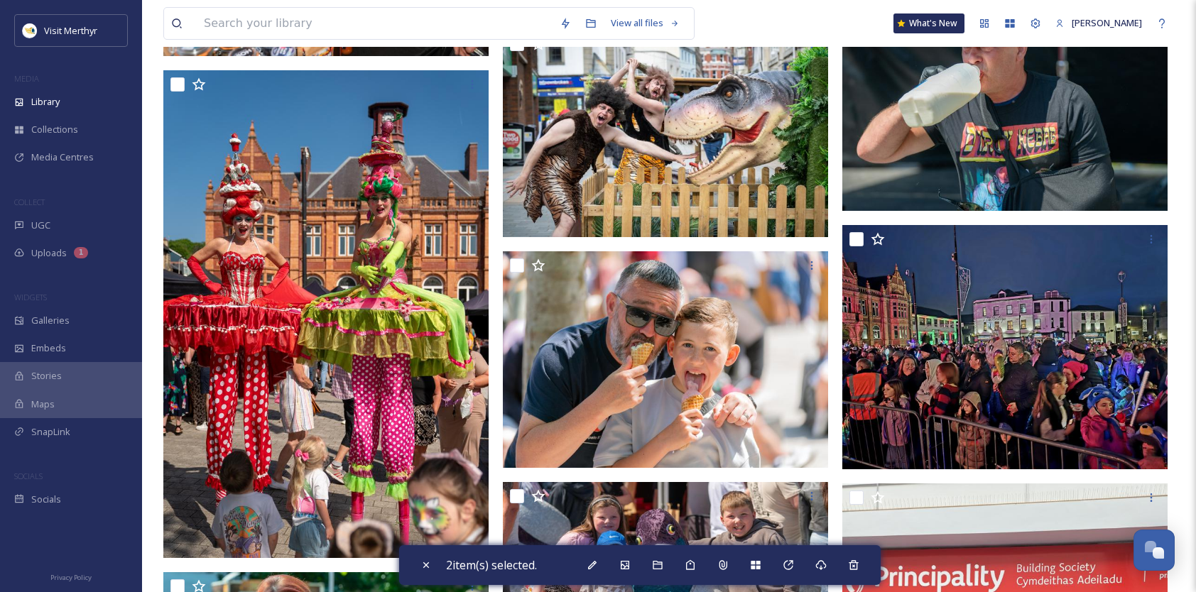
scroll to position [4191, 0]
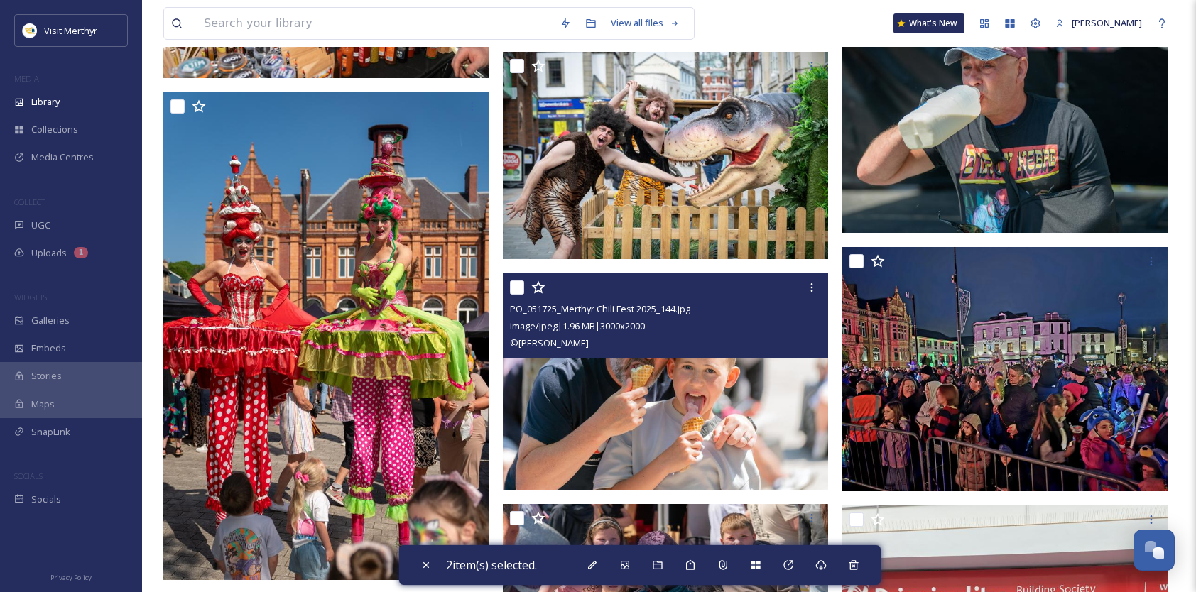
click at [519, 284] on input "checkbox" at bounding box center [517, 288] width 14 height 14
checkbox input "true"
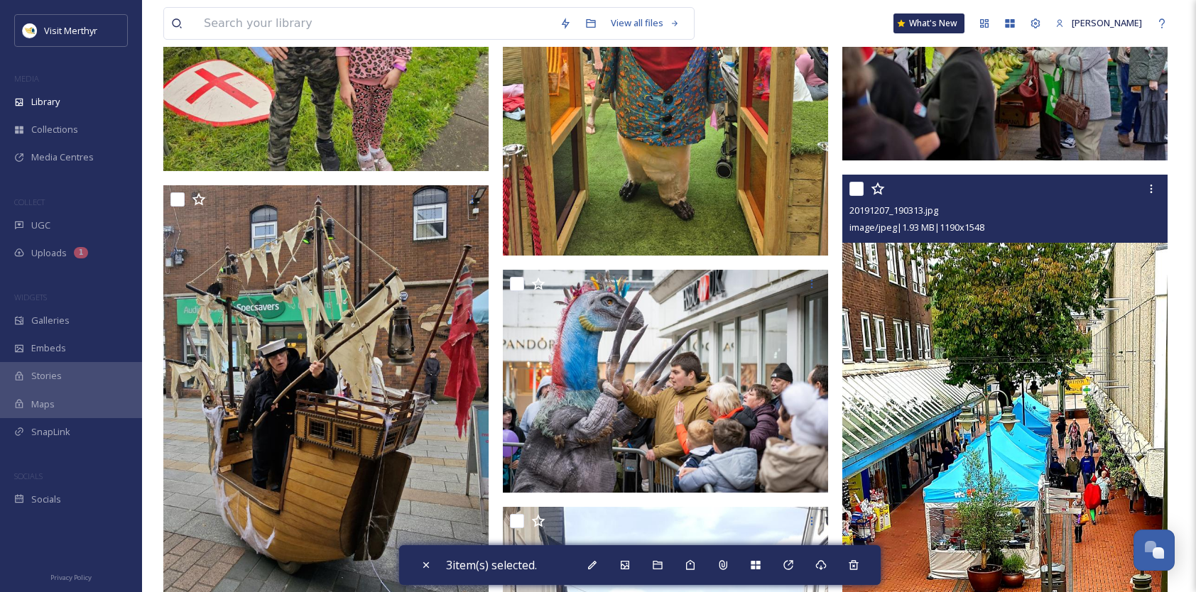
scroll to position [5663, 0]
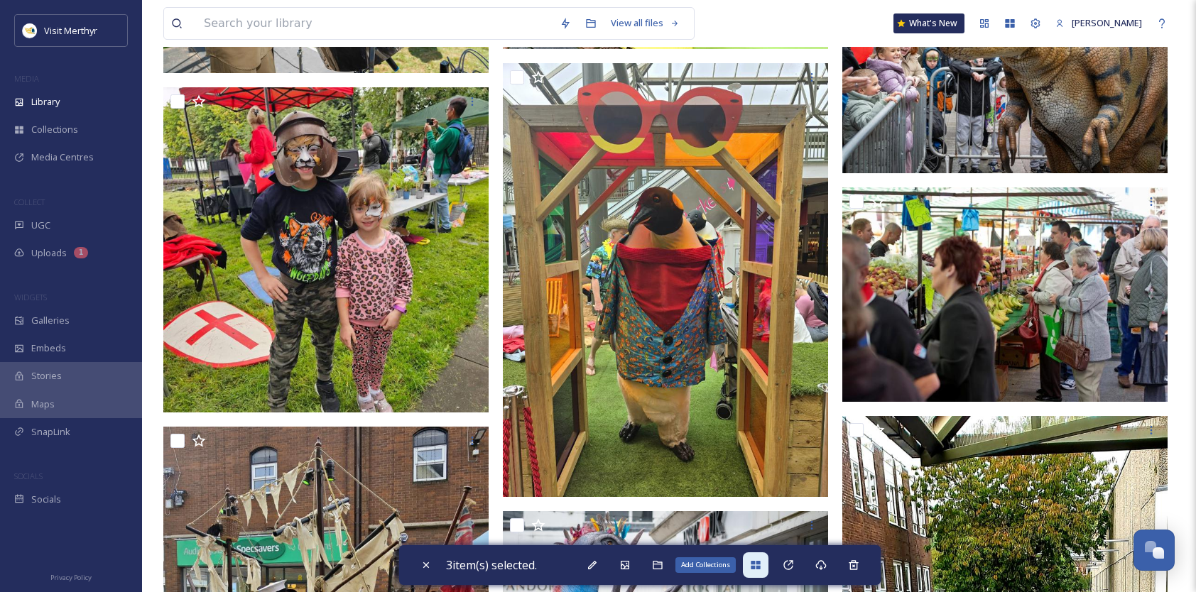
click at [757, 568] on icon at bounding box center [755, 565] width 9 height 9
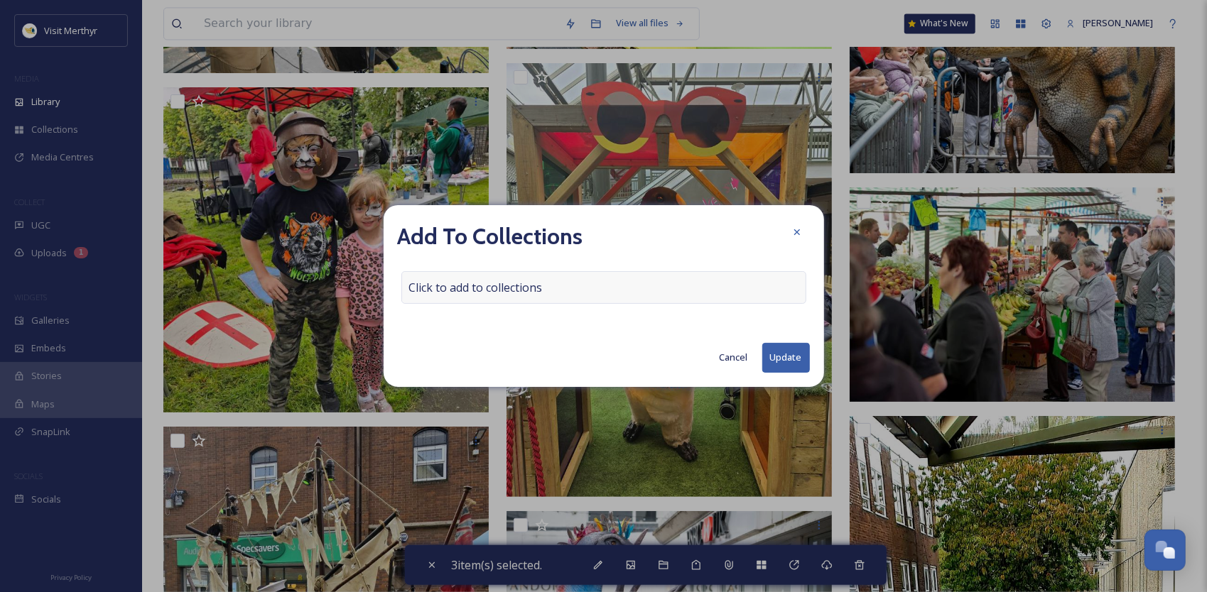
click at [548, 288] on div "Click to add to collections" at bounding box center [603, 287] width 405 height 33
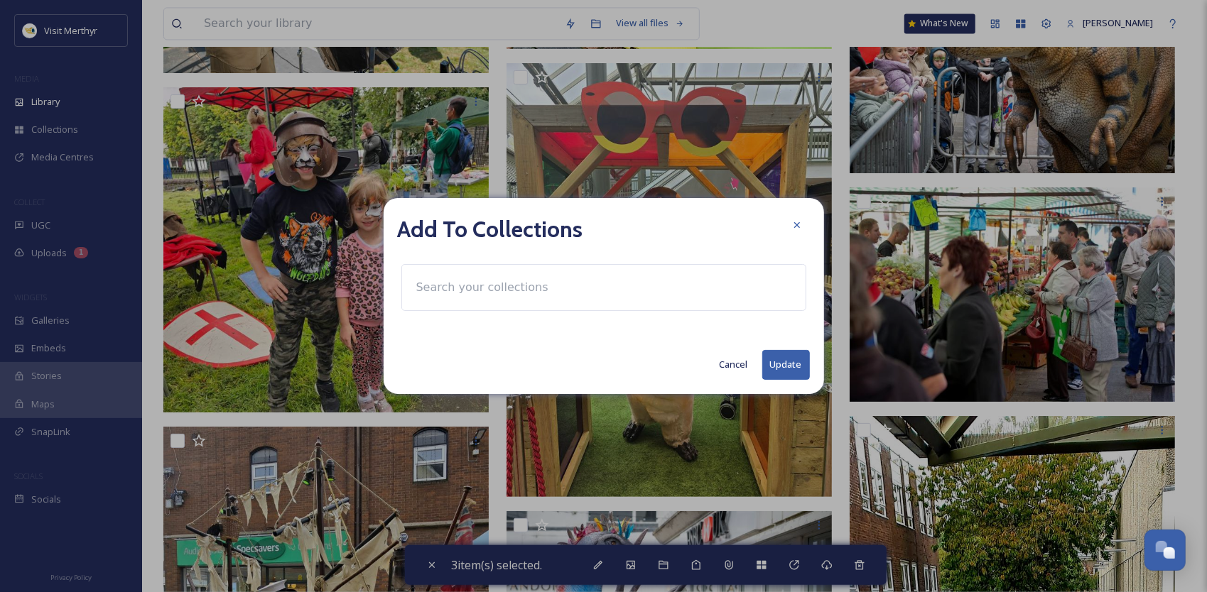
click at [544, 288] on input at bounding box center [487, 287] width 156 height 31
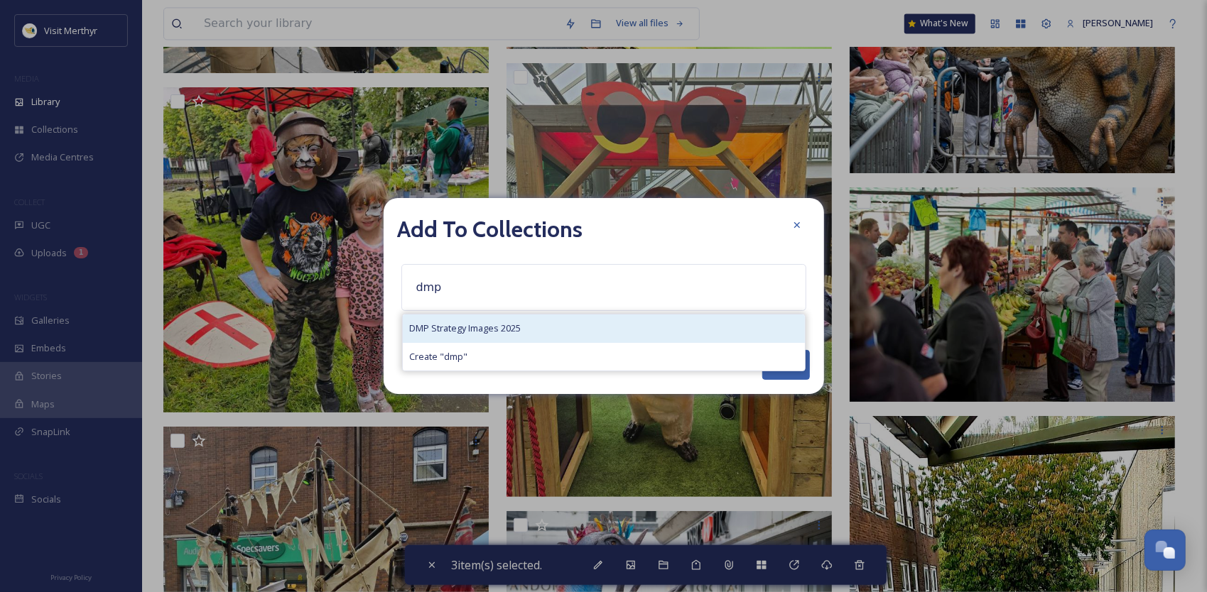
type input "dmp"
click at [487, 328] on span "DMP Strategy Images 2025" at bounding box center [466, 328] width 112 height 13
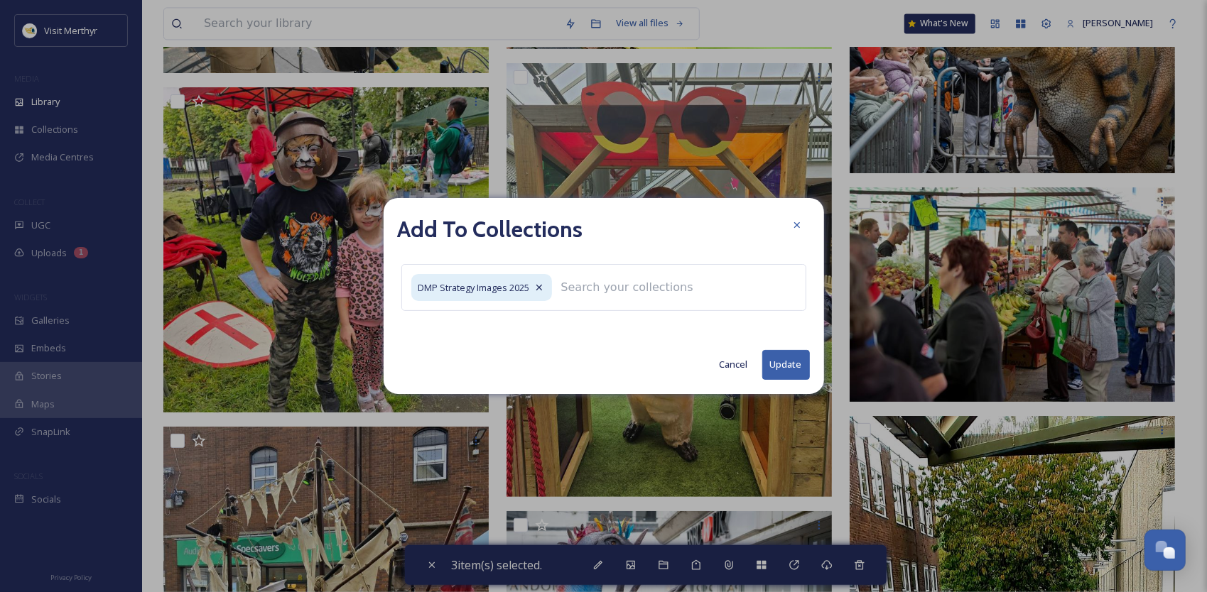
click at [779, 362] on button "Update" at bounding box center [786, 364] width 48 height 29
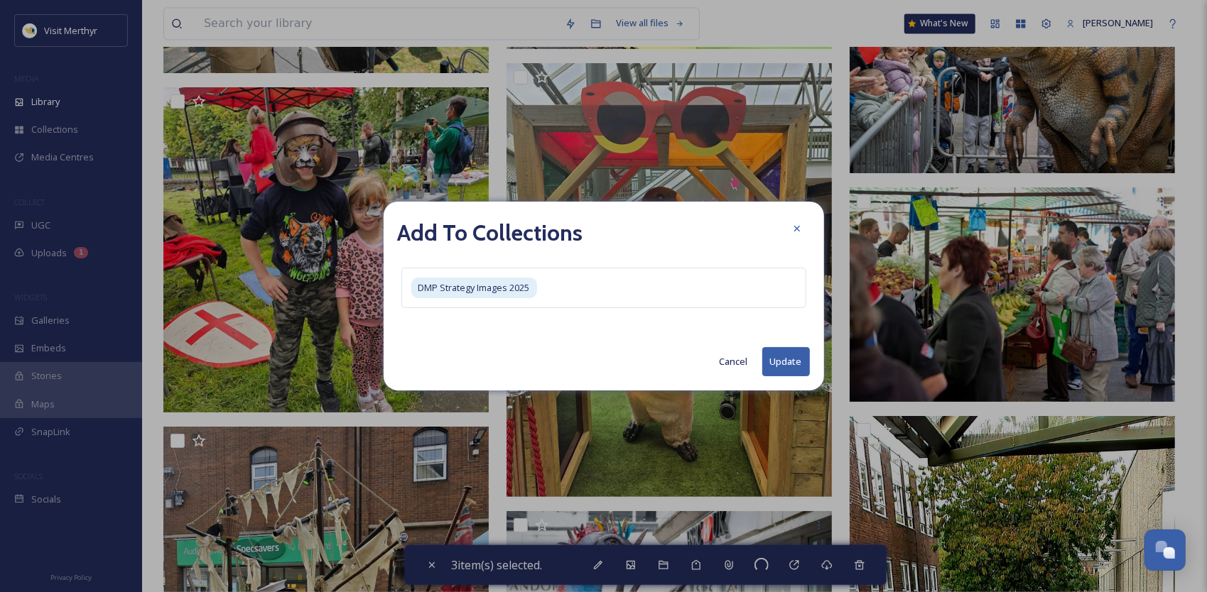
checkbox input "false"
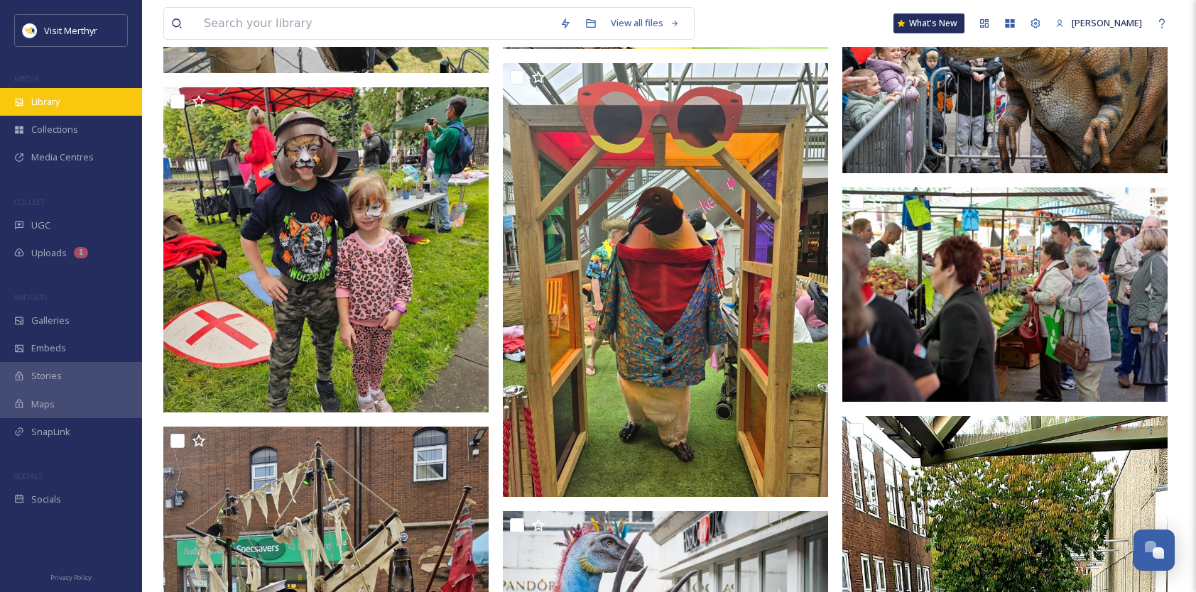
click at [47, 102] on span "Library" at bounding box center [45, 101] width 28 height 13
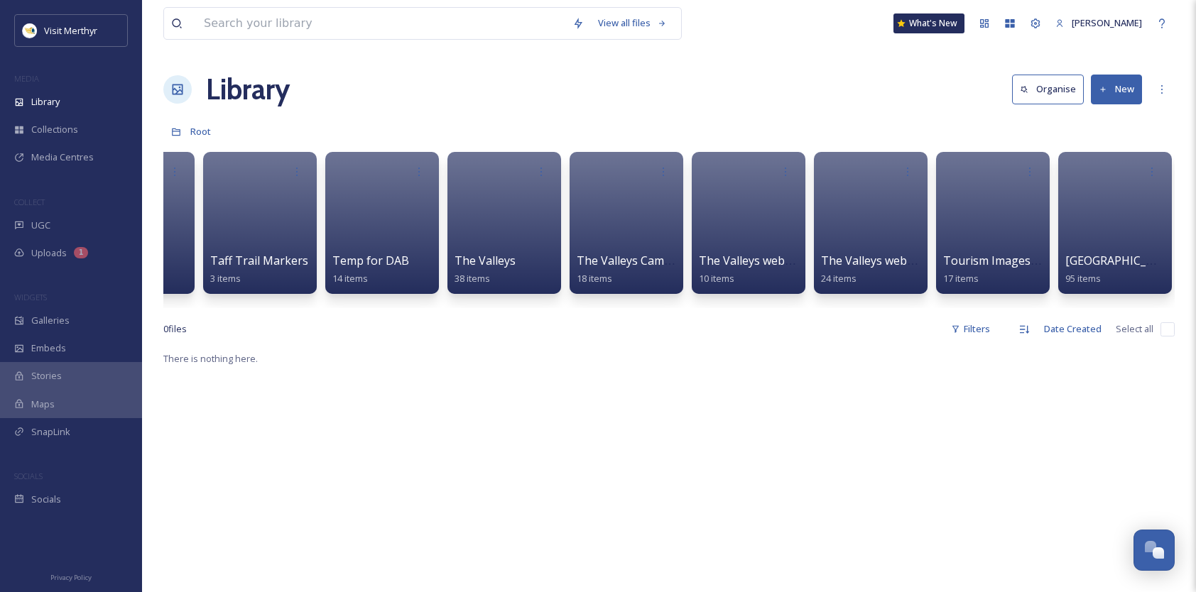
scroll to position [0, 12185]
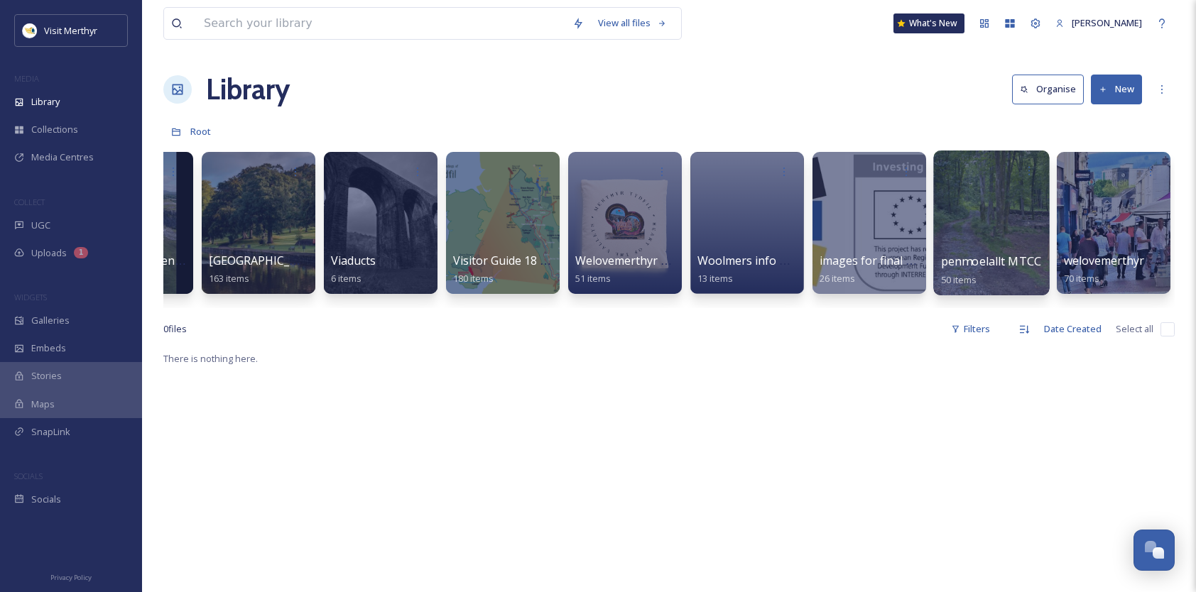
click at [992, 234] on div at bounding box center [991, 223] width 116 height 145
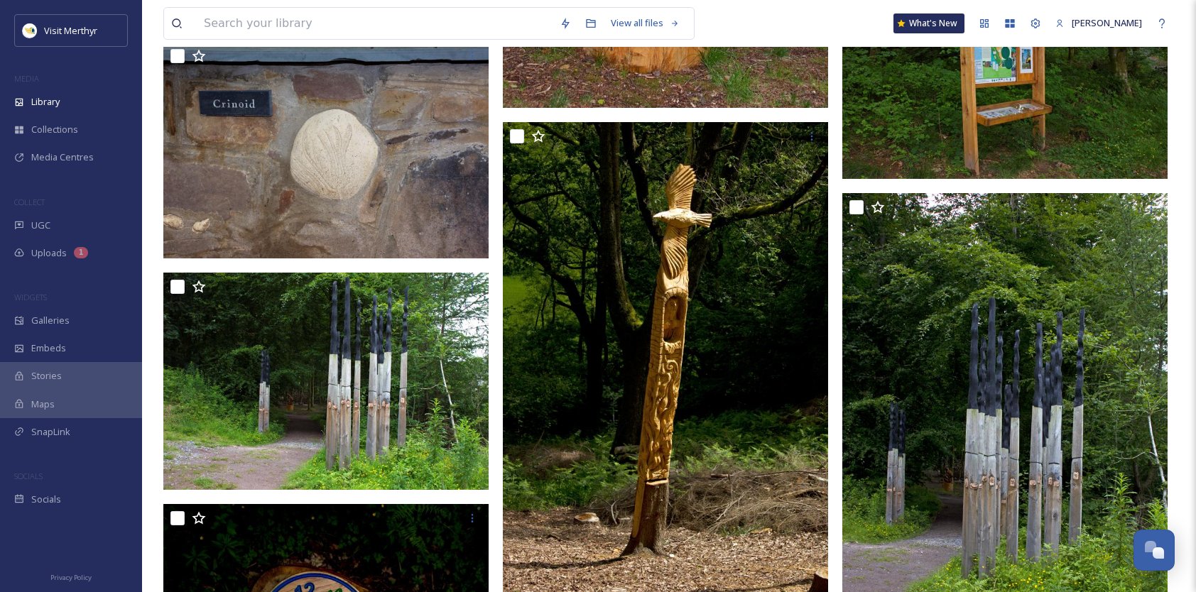
scroll to position [4547, 0]
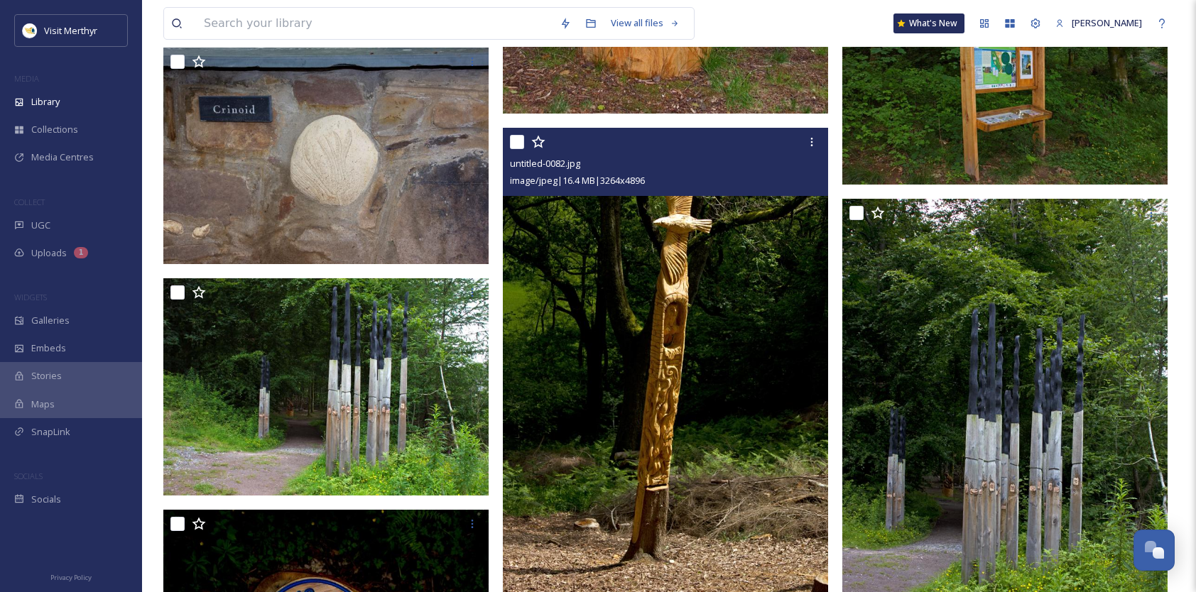
click at [521, 136] on input "checkbox" at bounding box center [517, 142] width 14 height 14
checkbox input "true"
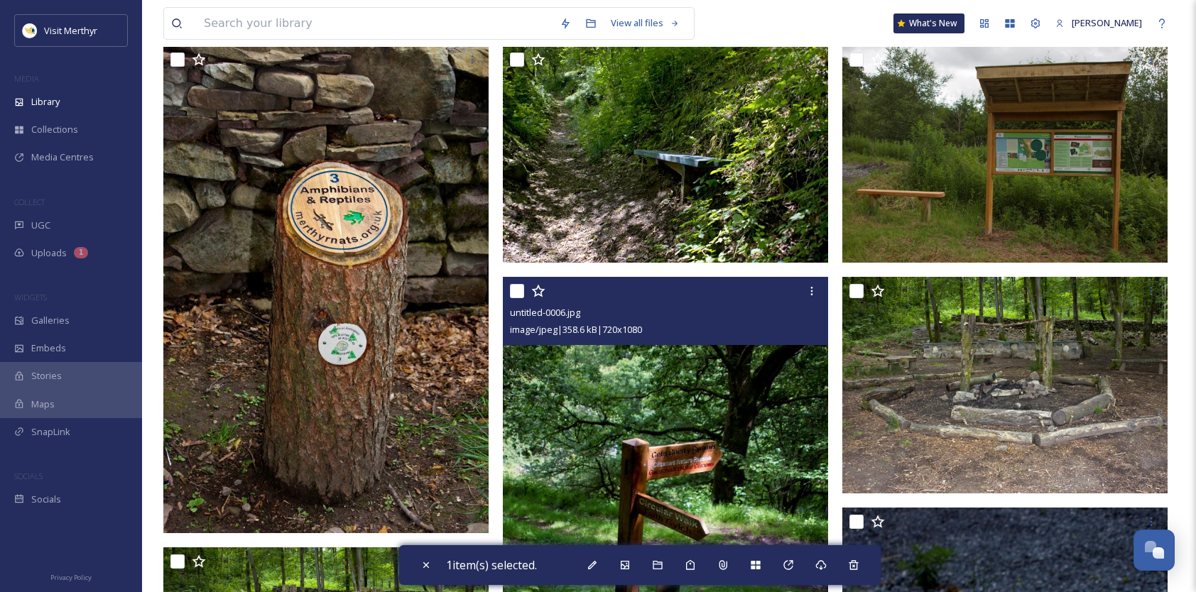
scroll to position [0, 0]
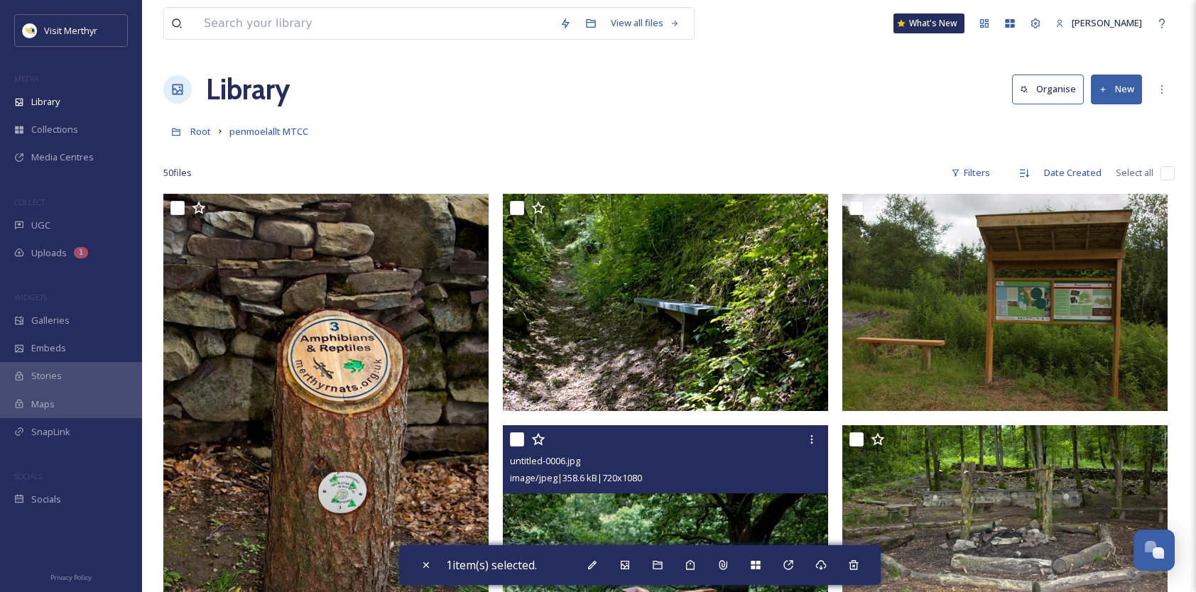
click at [516, 436] on input "checkbox" at bounding box center [517, 440] width 14 height 14
checkbox input "true"
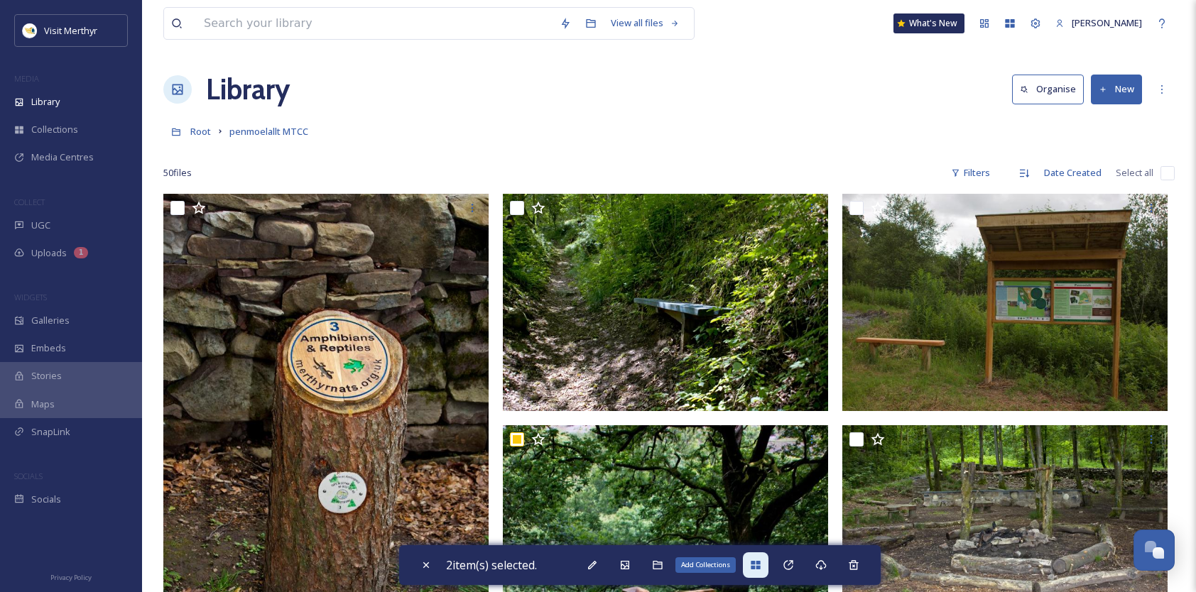
click at [758, 568] on icon at bounding box center [755, 565] width 9 height 9
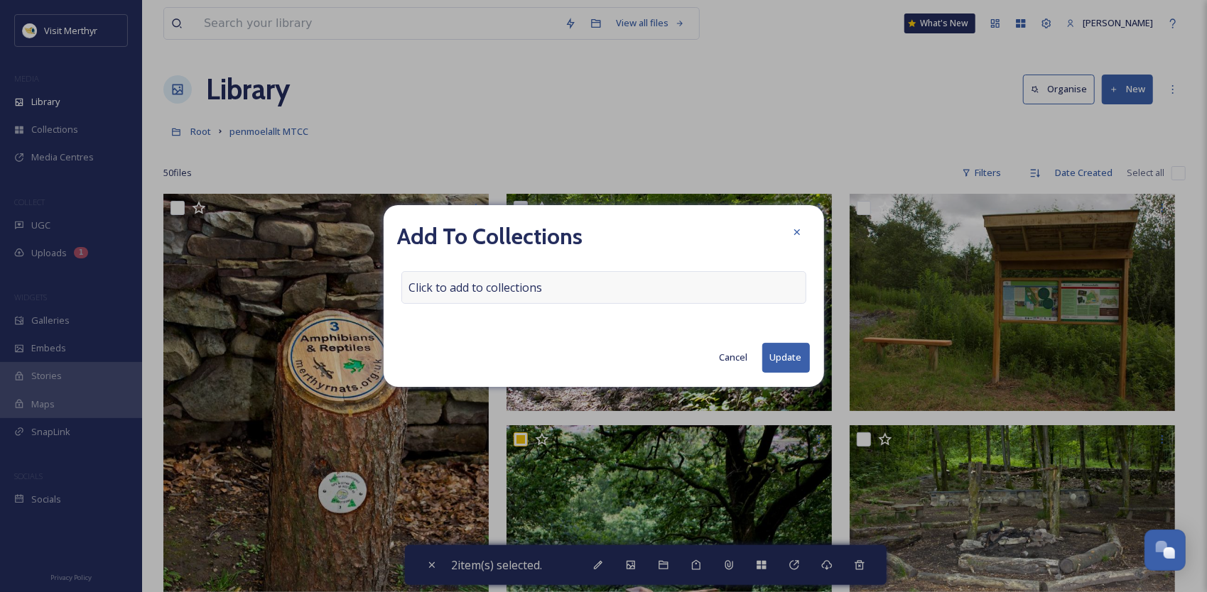
click at [561, 284] on div "Click to add to collections" at bounding box center [603, 287] width 405 height 33
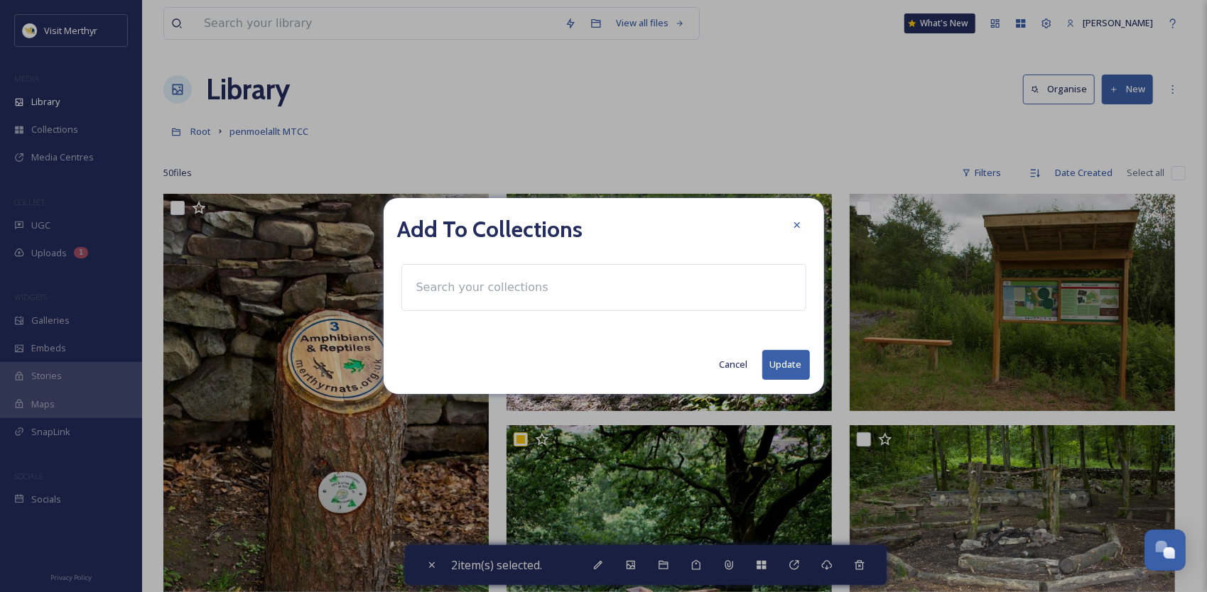
click at [590, 282] on div at bounding box center [603, 287] width 405 height 47
click at [531, 291] on input at bounding box center [487, 287] width 156 height 31
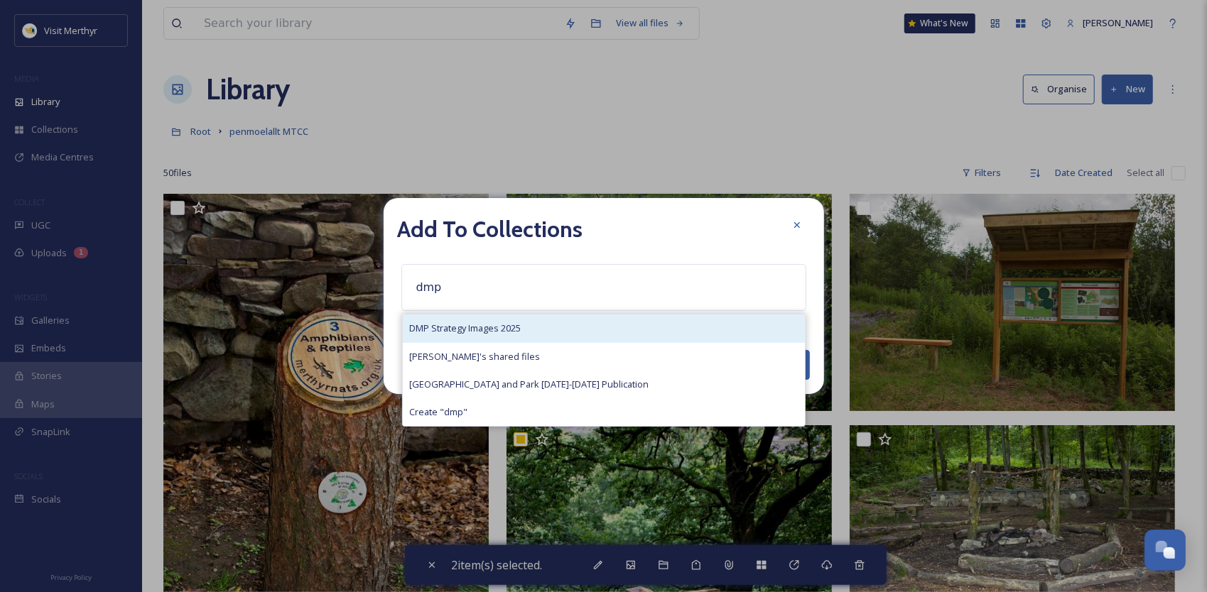
type input "dmp"
click at [492, 329] on span "DMP Strategy Images 2025" at bounding box center [466, 328] width 112 height 13
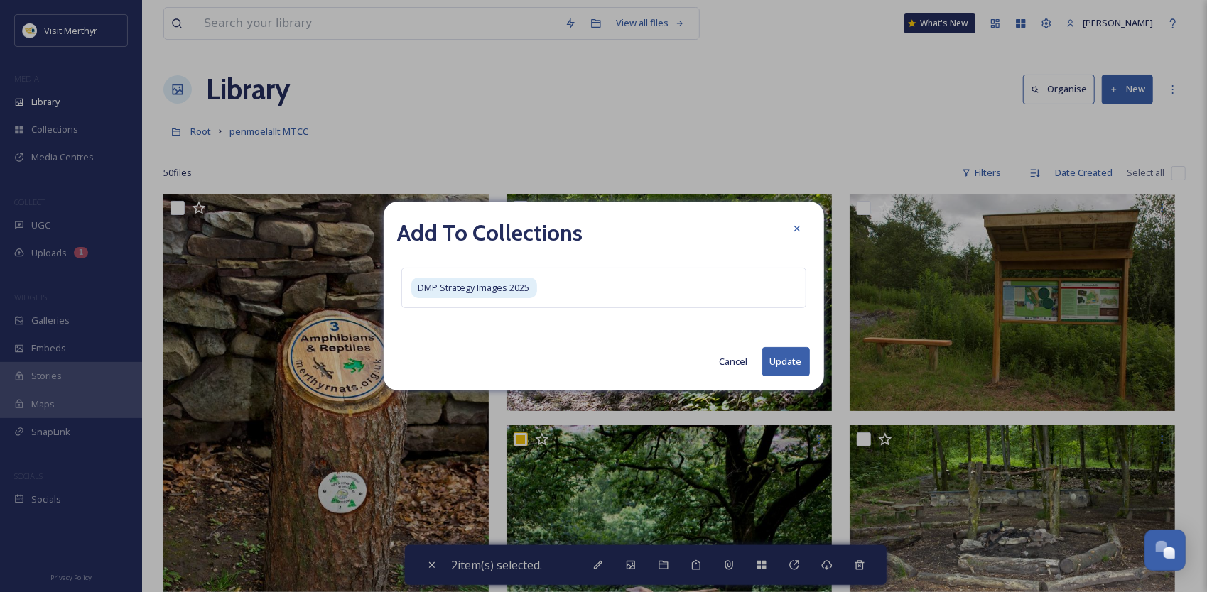
click at [787, 369] on button "Update" at bounding box center [786, 361] width 48 height 29
checkbox input "false"
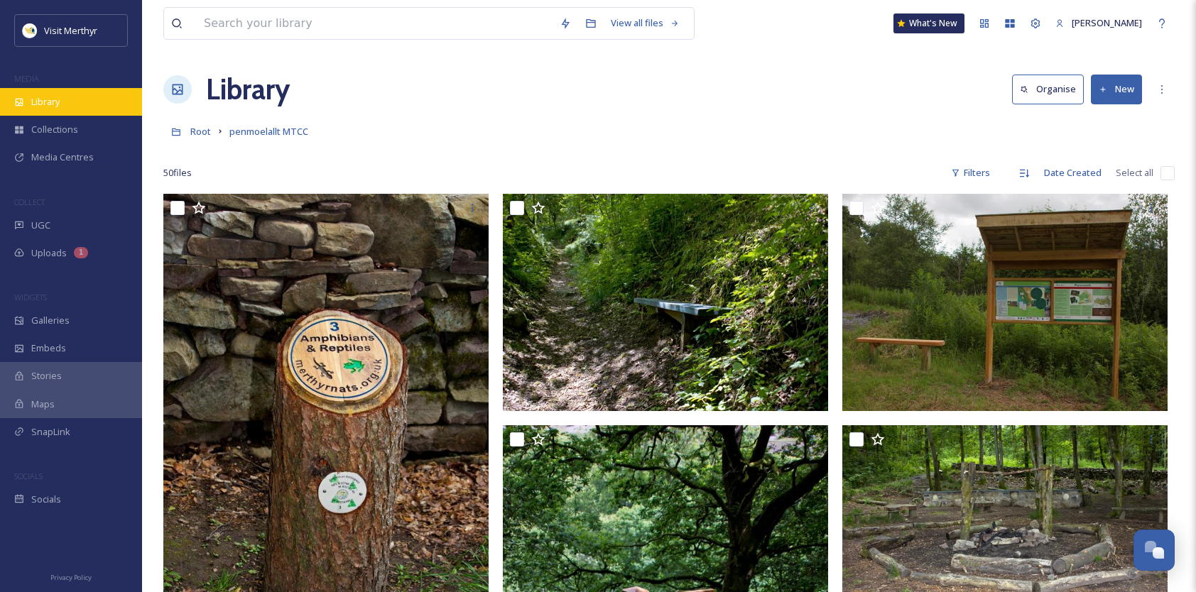
click at [50, 95] on span "Library" at bounding box center [45, 101] width 28 height 13
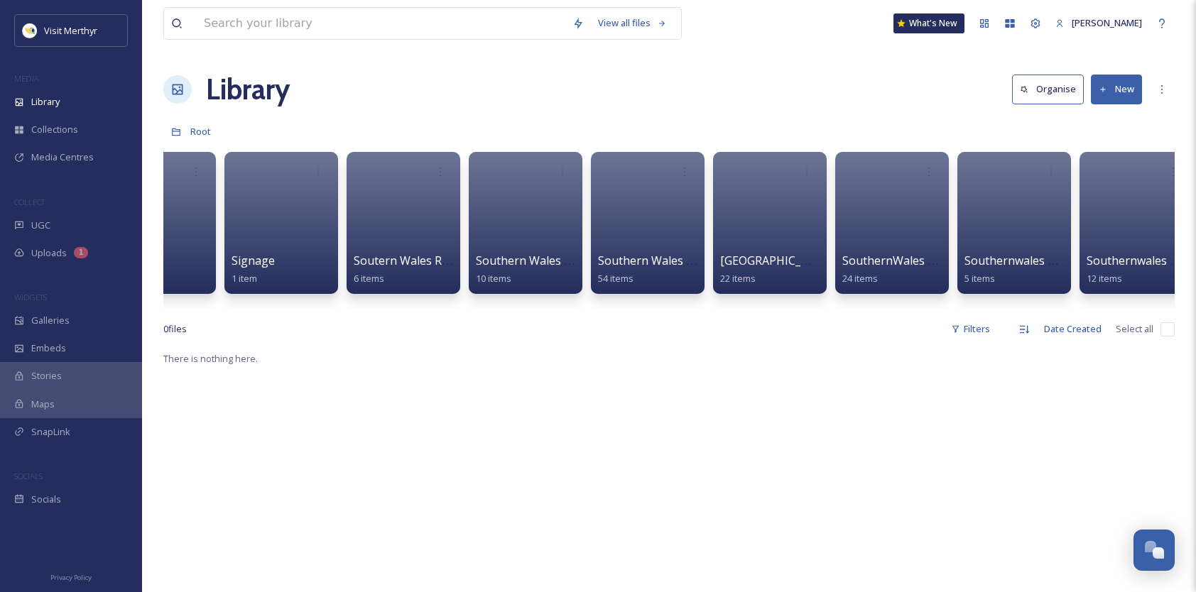
scroll to position [0, 12185]
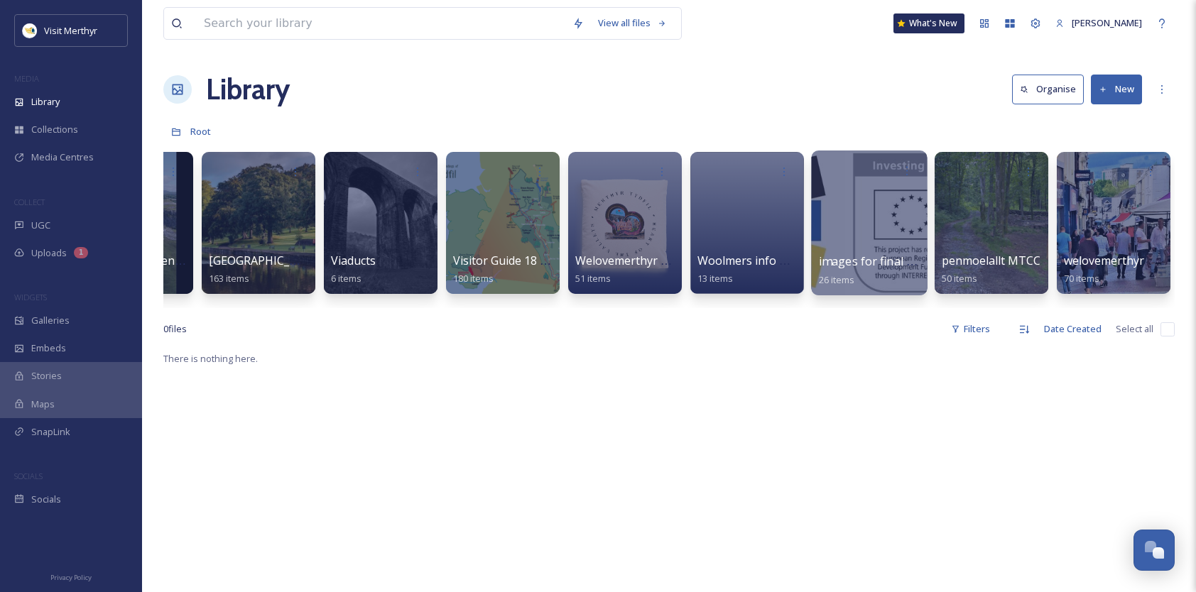
click at [848, 211] on div at bounding box center [869, 223] width 116 height 145
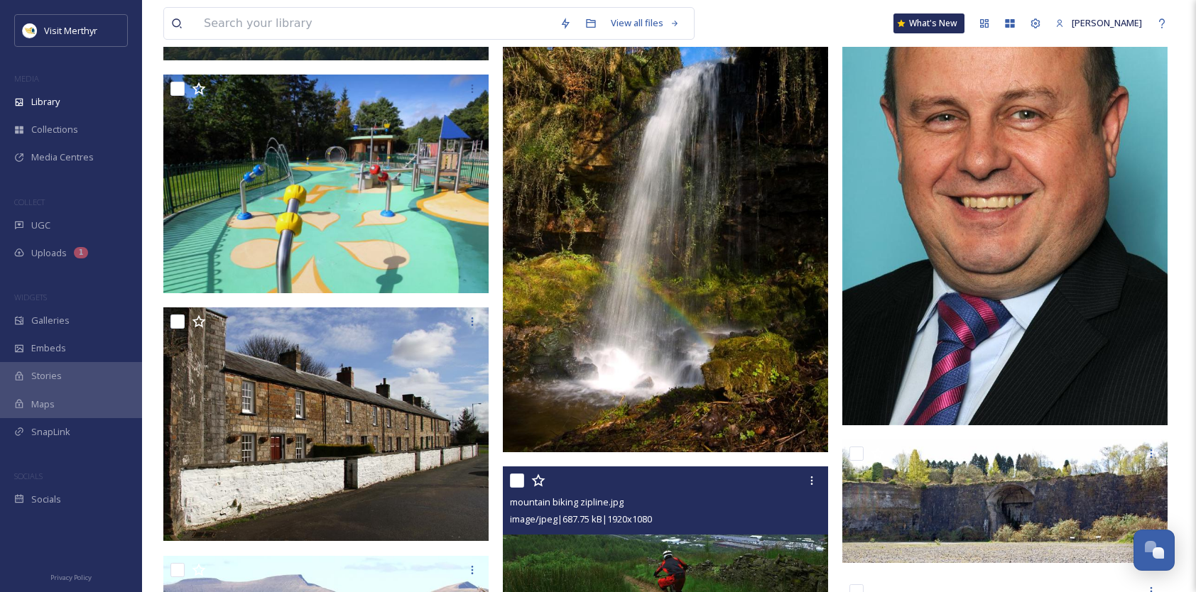
scroll to position [1137, 0]
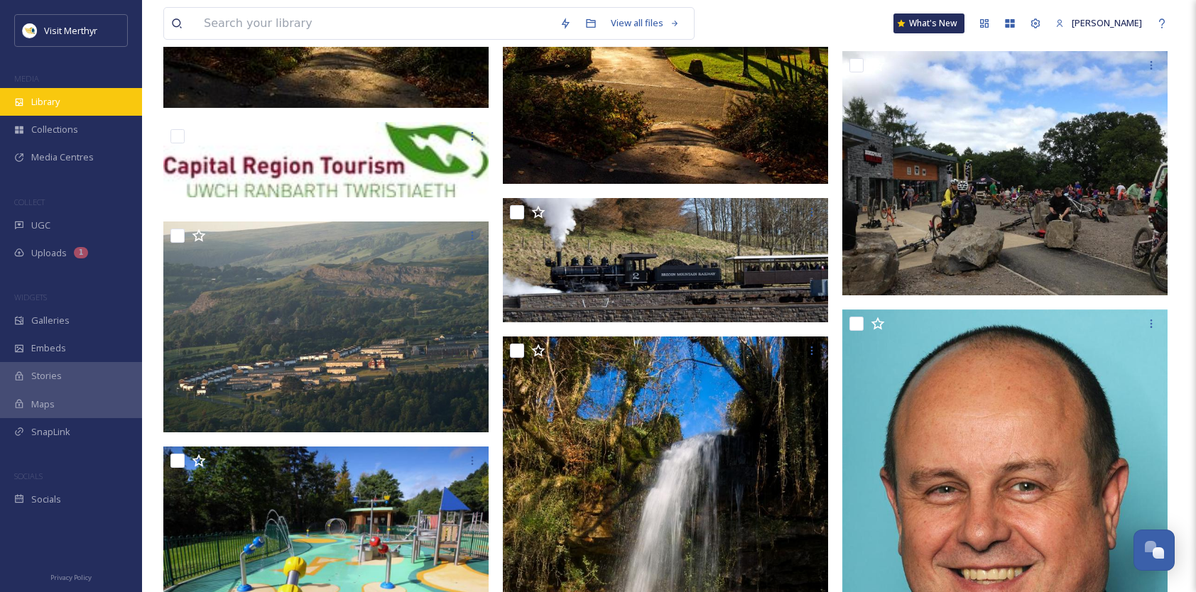
click at [38, 105] on span "Library" at bounding box center [45, 101] width 28 height 13
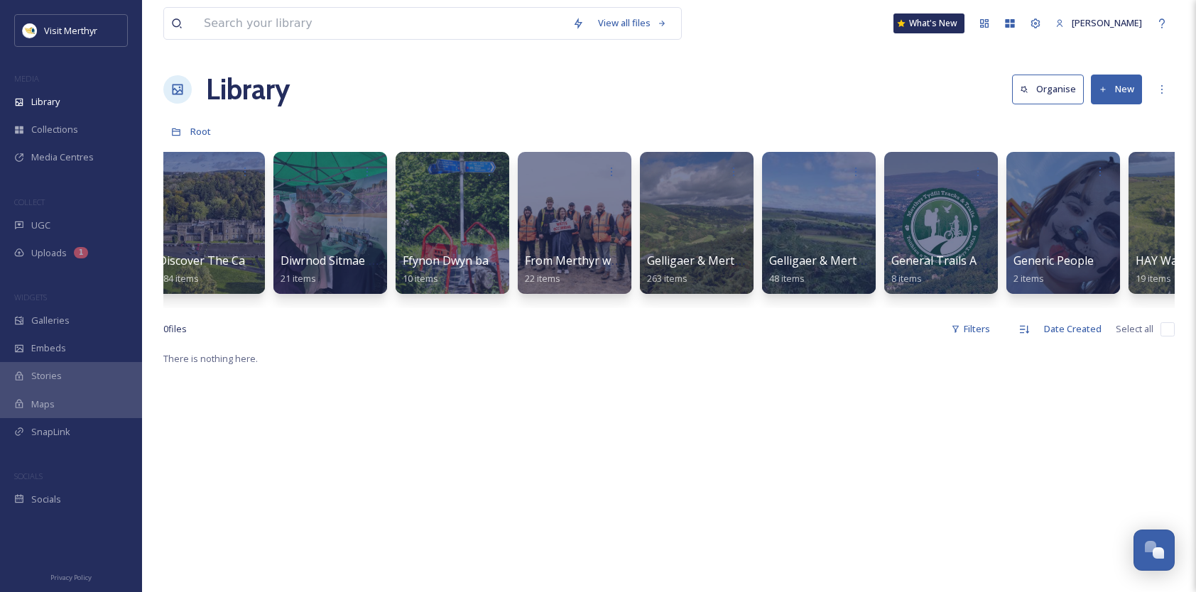
scroll to position [0, 12185]
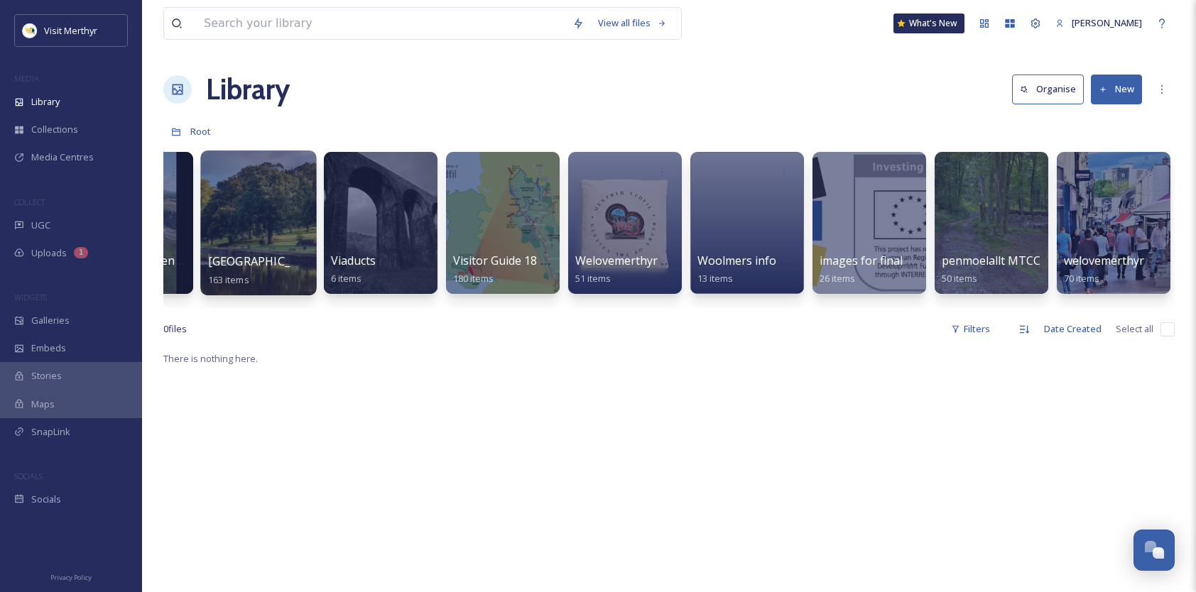
click at [261, 218] on div at bounding box center [258, 223] width 116 height 145
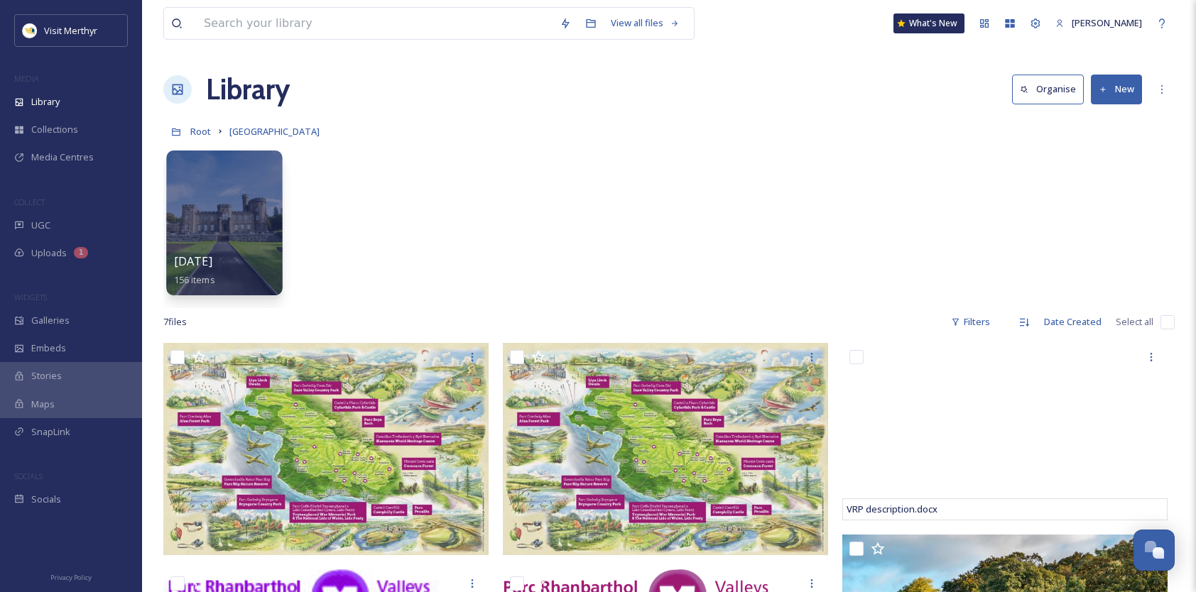
click at [220, 209] on div at bounding box center [224, 223] width 116 height 145
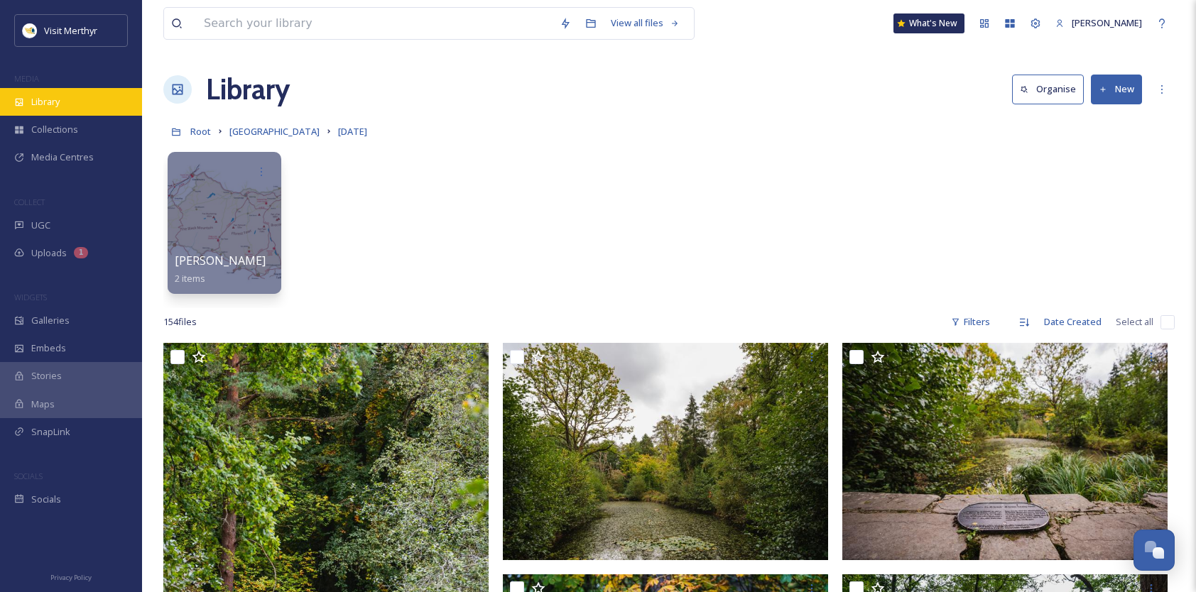
click at [39, 100] on span "Library" at bounding box center [45, 101] width 28 height 13
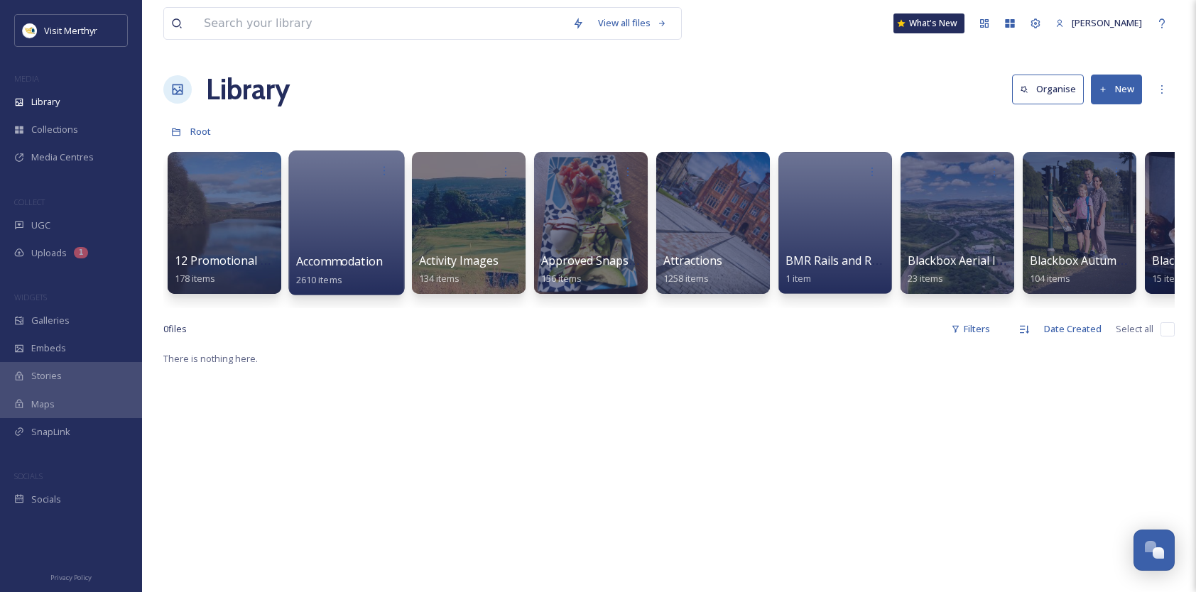
click at [353, 199] on div at bounding box center [346, 223] width 116 height 145
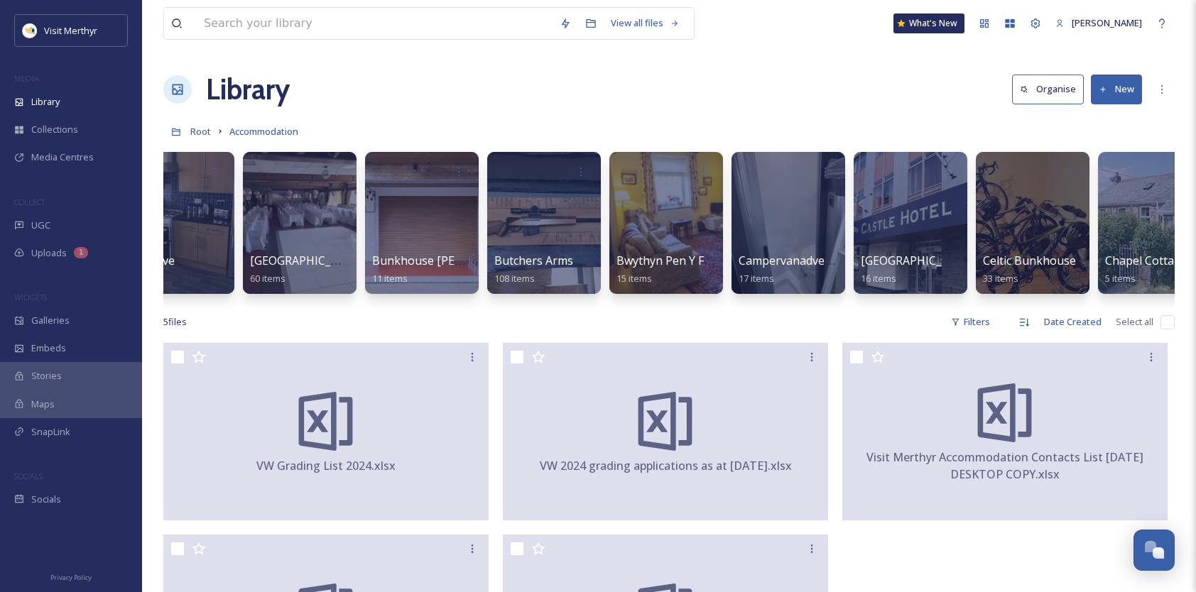
scroll to position [0, 801]
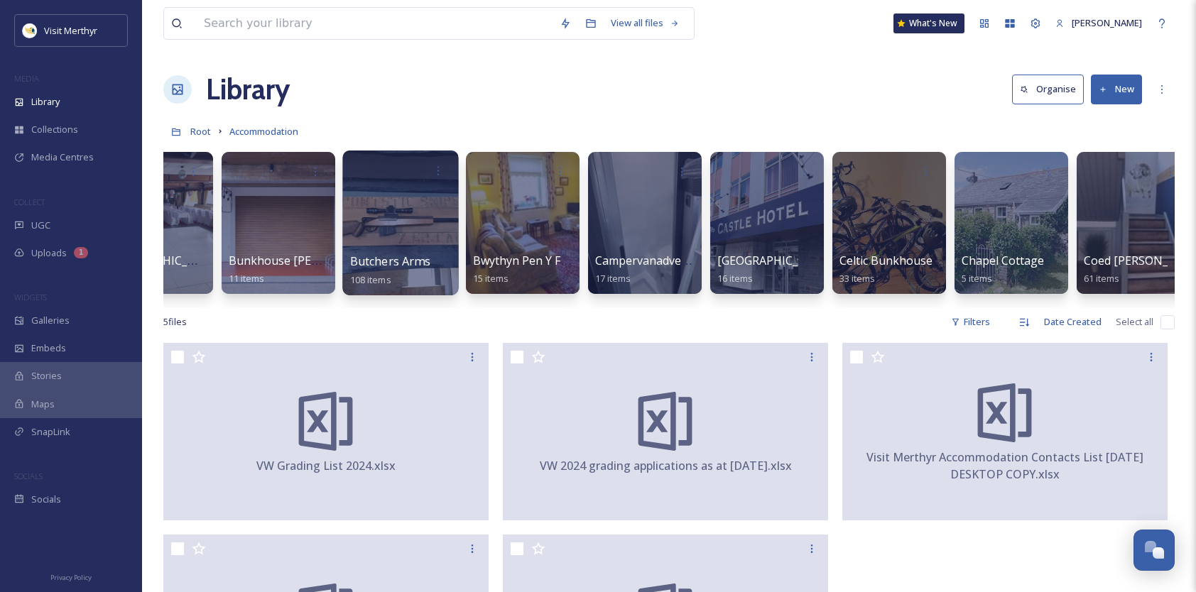
click at [406, 207] on div at bounding box center [400, 223] width 116 height 145
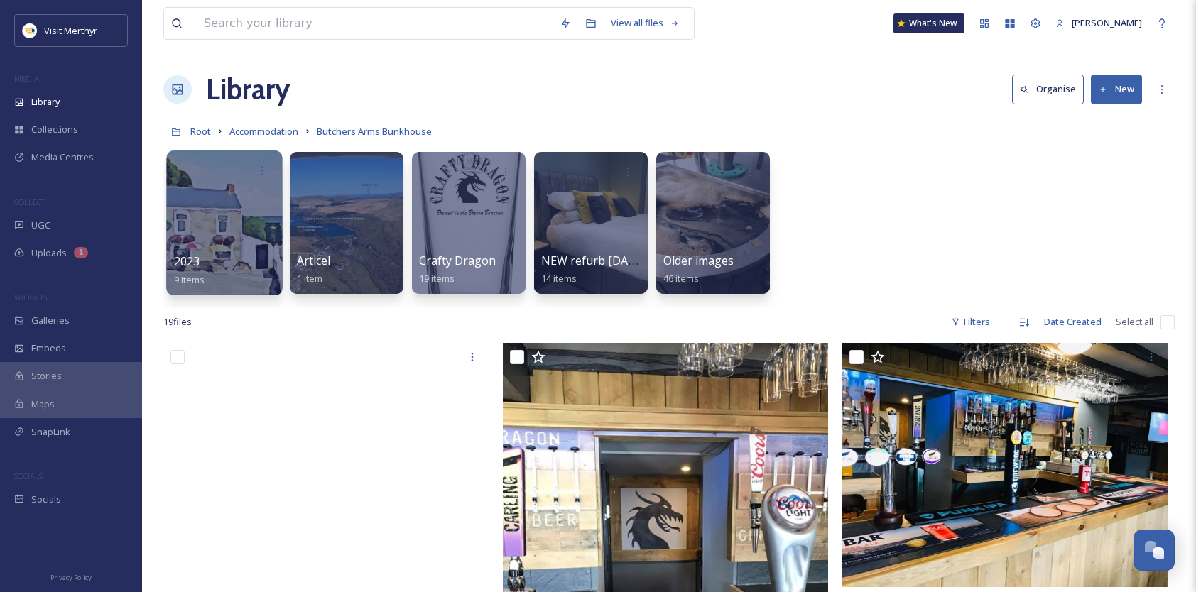
click at [242, 216] on div at bounding box center [224, 223] width 116 height 145
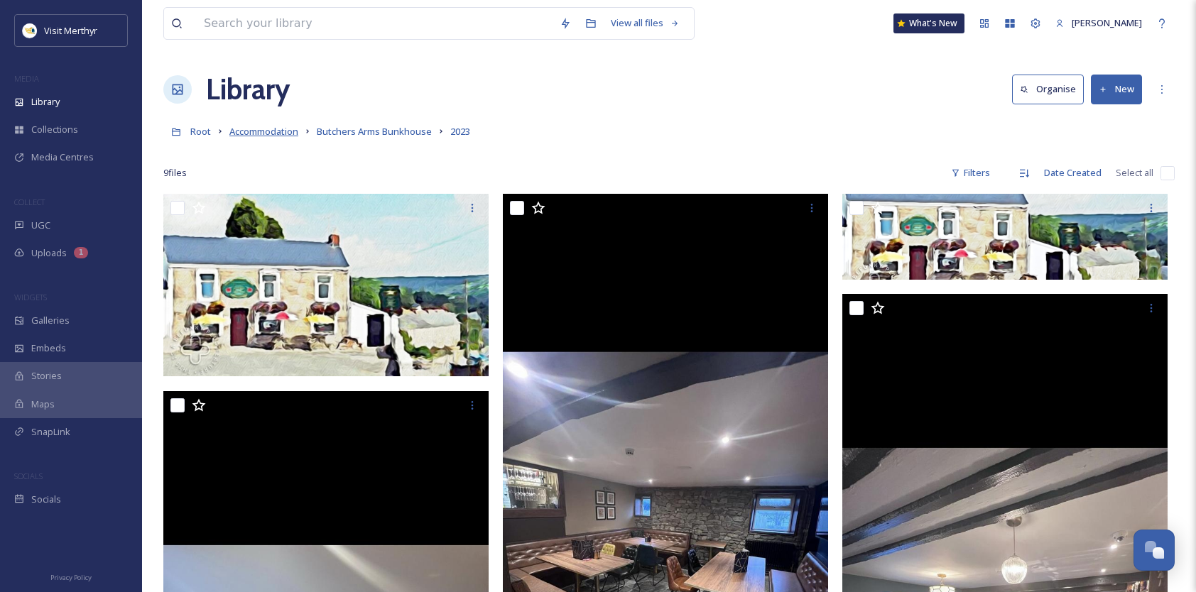
click at [293, 134] on span "Accommodation" at bounding box center [263, 131] width 69 height 13
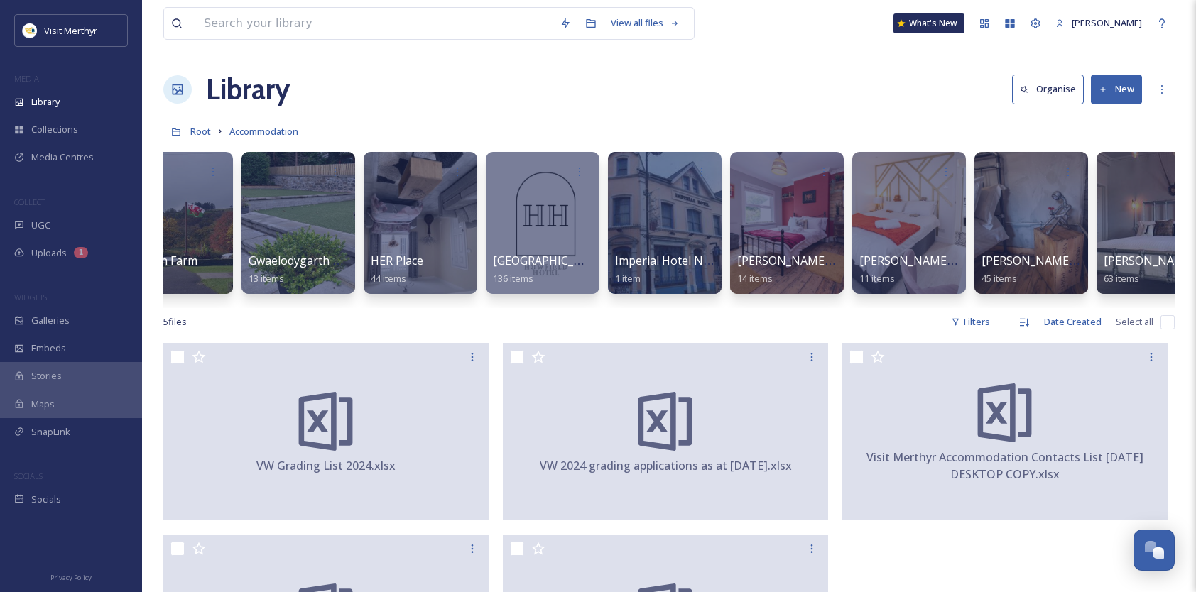
scroll to position [0, 3185]
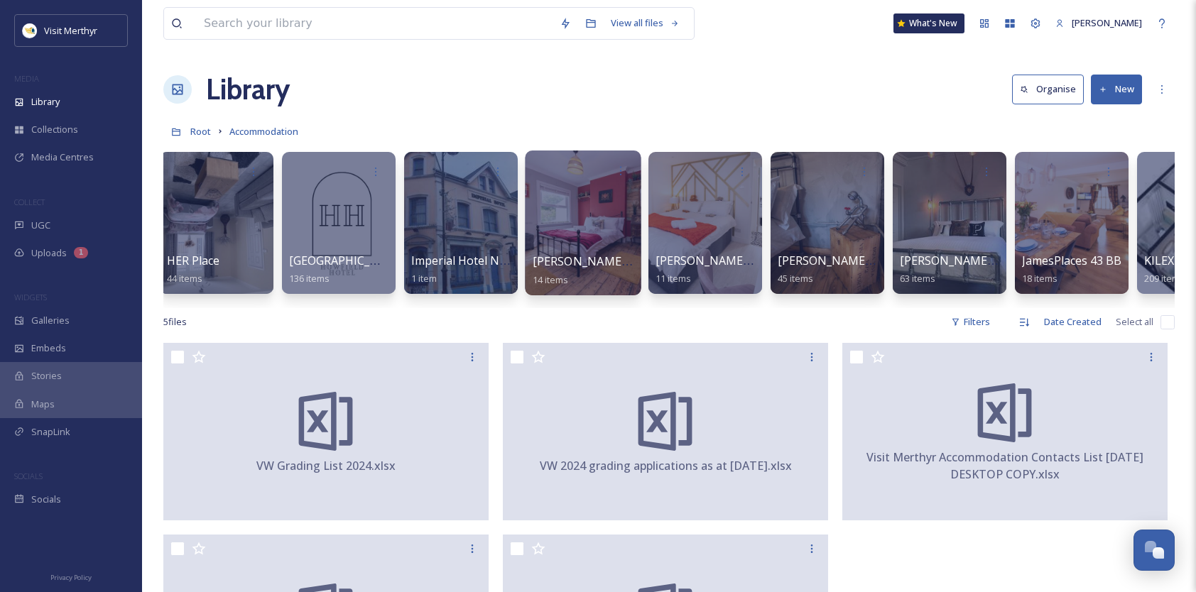
click at [563, 214] on div at bounding box center [583, 223] width 116 height 145
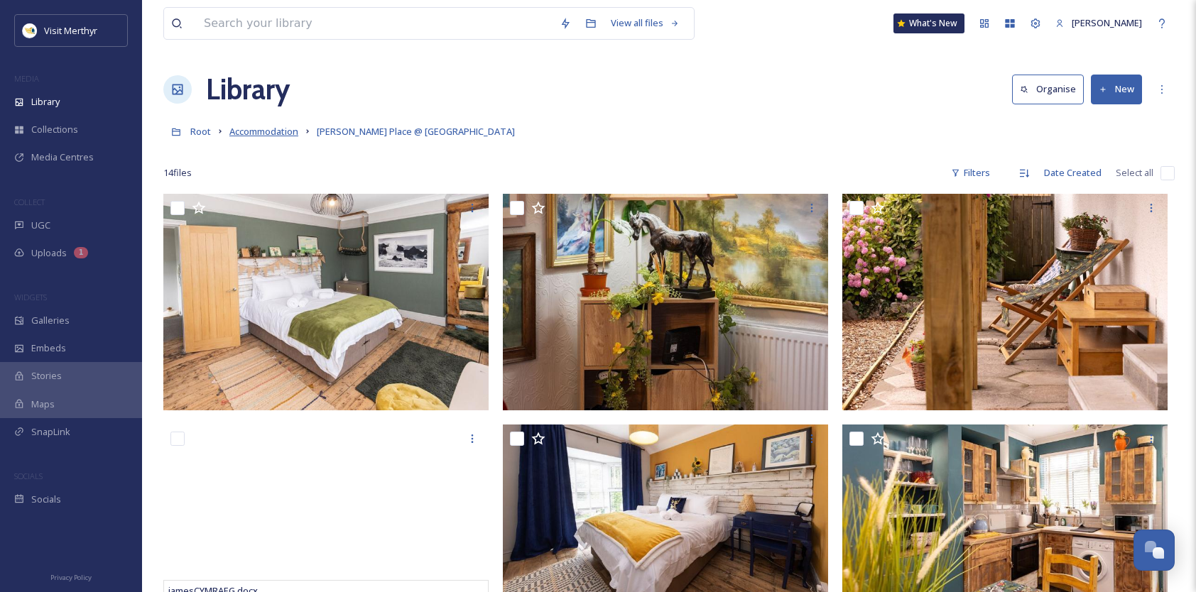
drag, startPoint x: 274, startPoint y: 128, endPoint x: 287, endPoint y: 129, distance: 12.8
click at [276, 128] on span "Accommodation" at bounding box center [263, 131] width 69 height 13
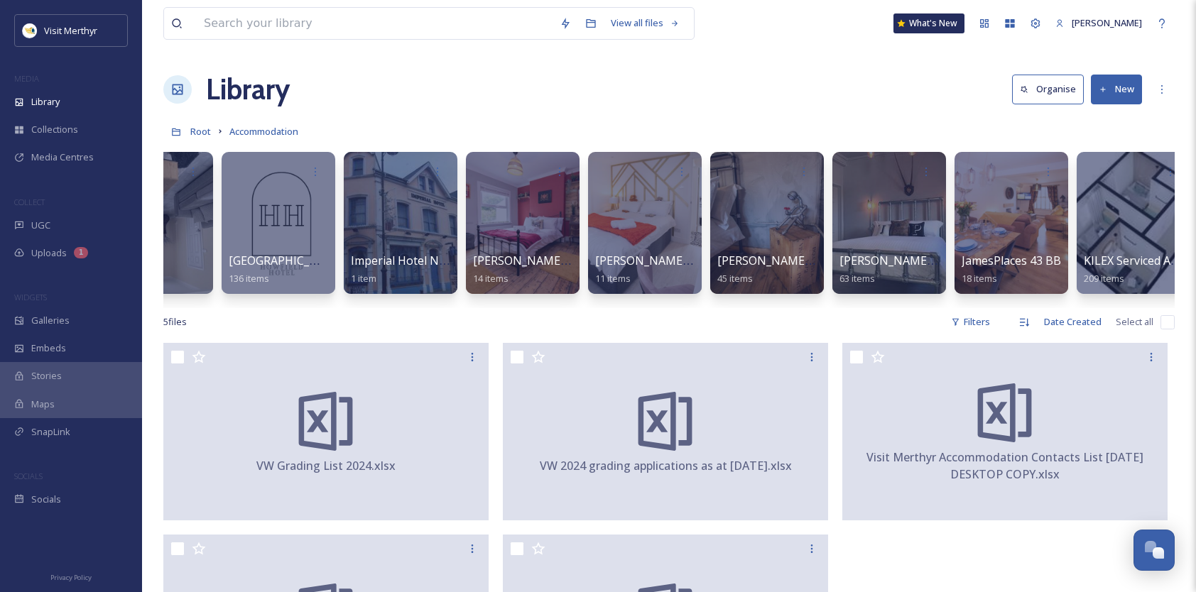
scroll to position [0, 3087]
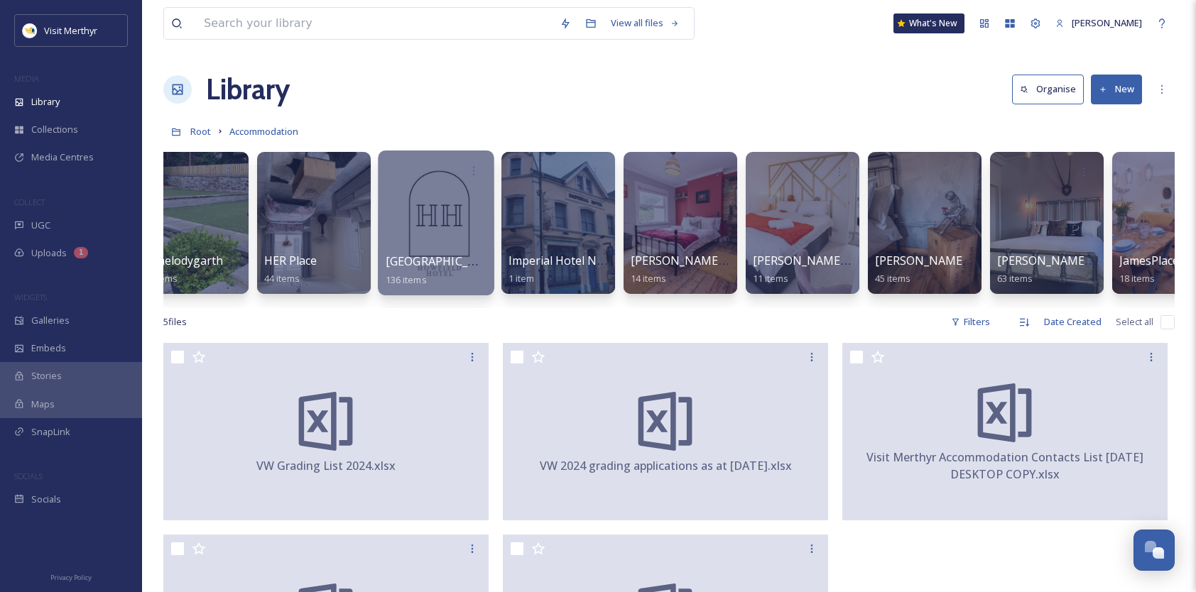
click at [439, 207] on div at bounding box center [436, 223] width 116 height 145
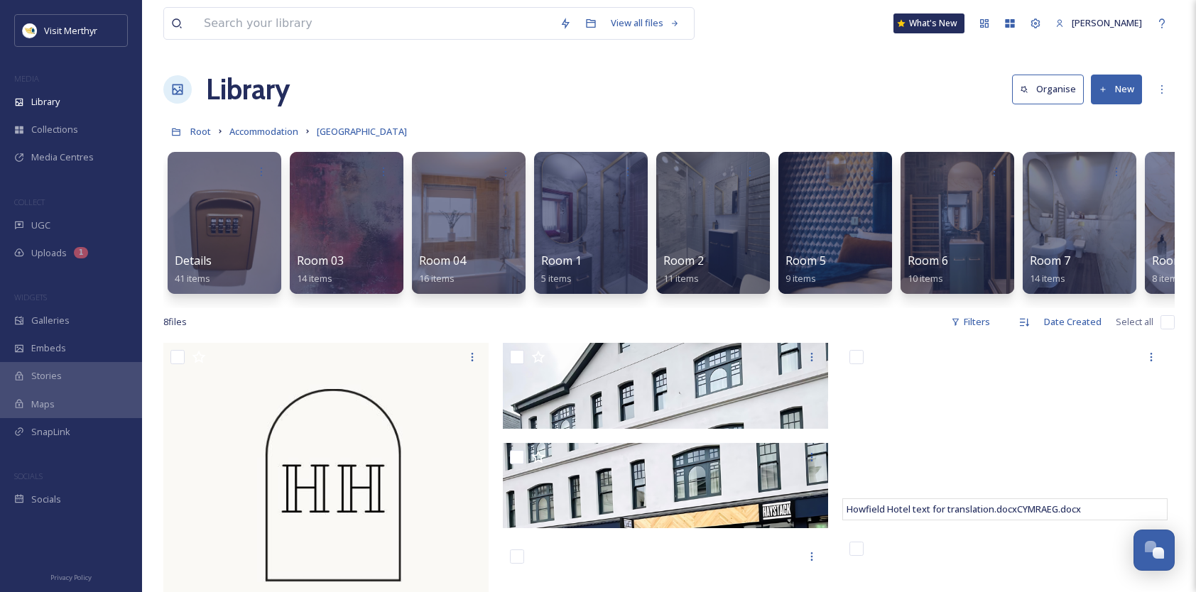
scroll to position [0, 88]
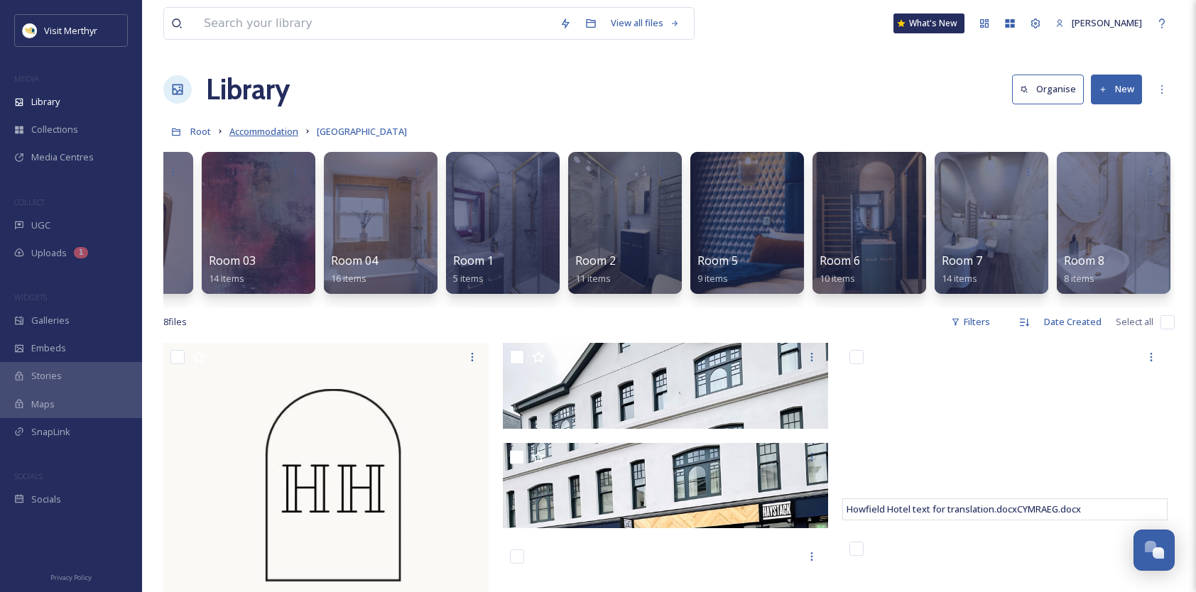
click at [261, 134] on span "Accommodation" at bounding box center [263, 131] width 69 height 13
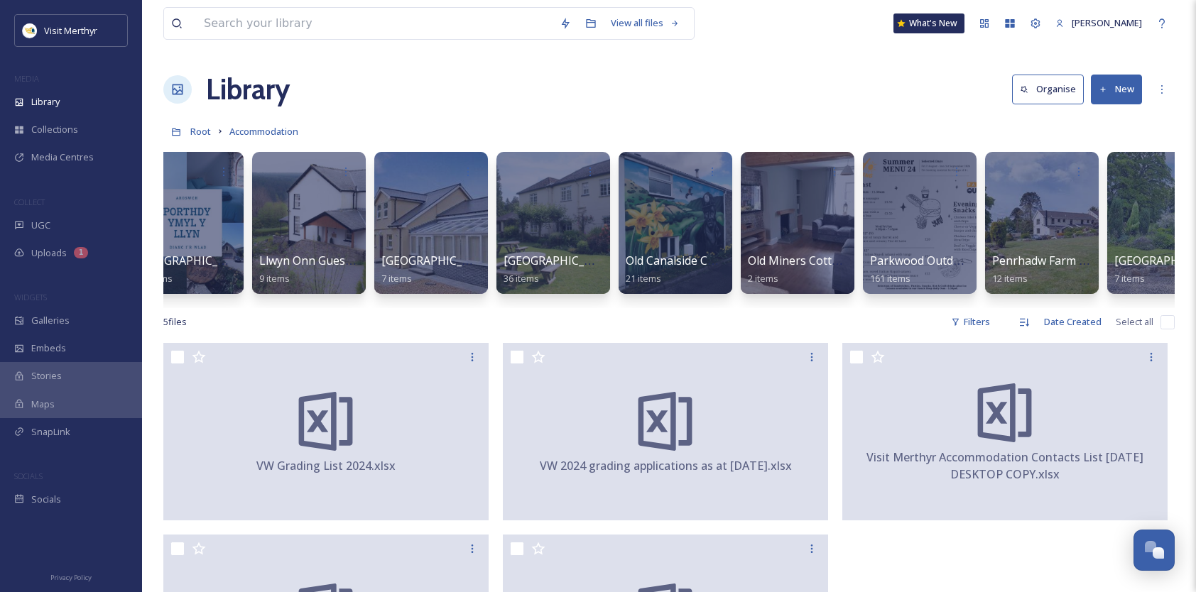
scroll to position [0, 4692]
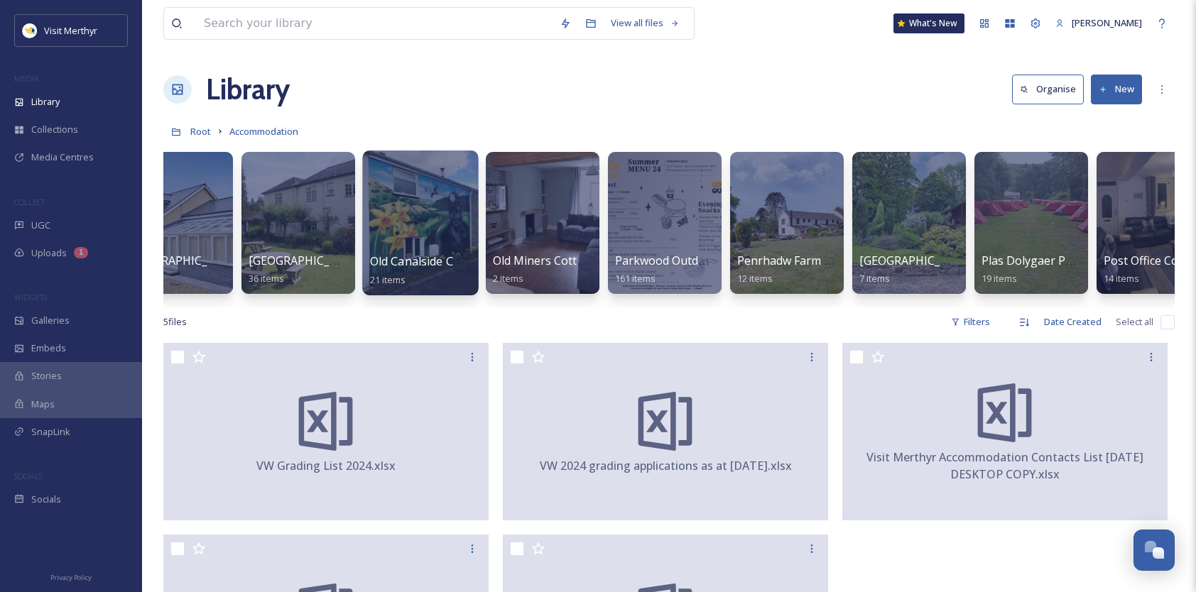
drag, startPoint x: 438, startPoint y: 203, endPoint x: 451, endPoint y: 205, distance: 12.9
click at [438, 203] on div at bounding box center [420, 223] width 116 height 145
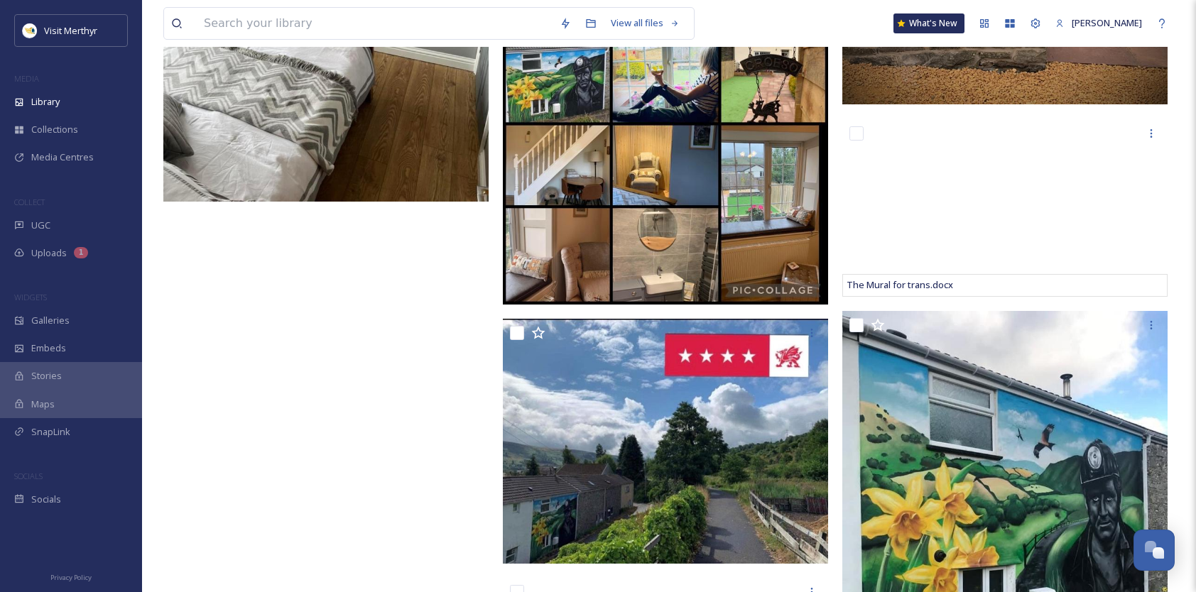
scroll to position [1847, 0]
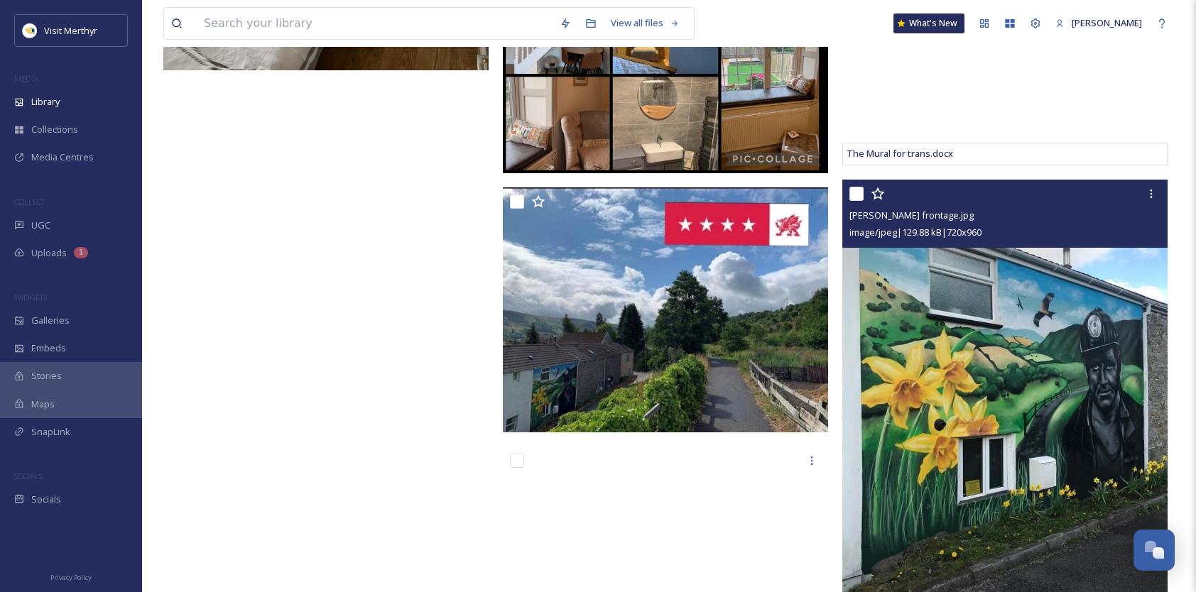
click at [859, 192] on input "checkbox" at bounding box center [857, 194] width 14 height 14
checkbox input "true"
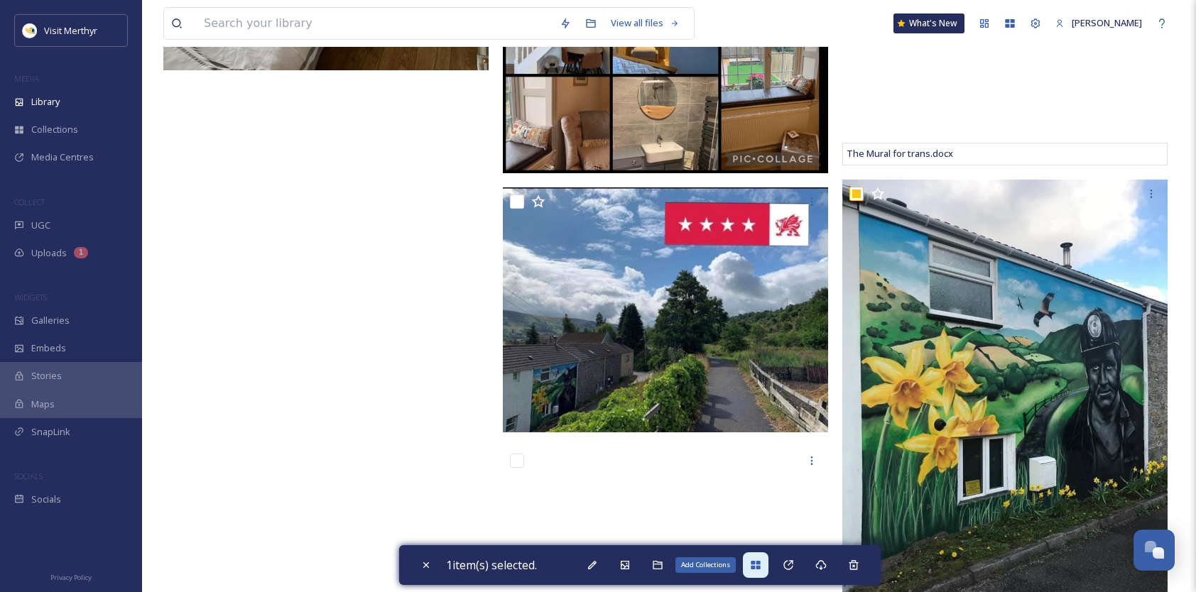
click at [760, 560] on icon at bounding box center [755, 565] width 11 height 11
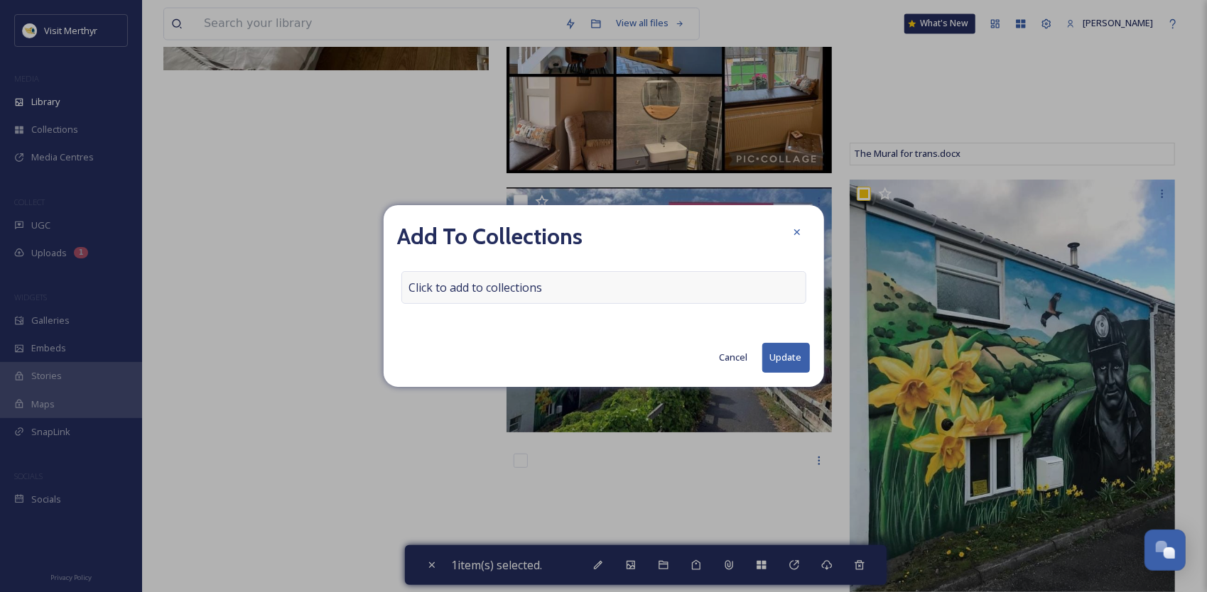
click at [540, 287] on span "Click to add to collections" at bounding box center [476, 287] width 134 height 17
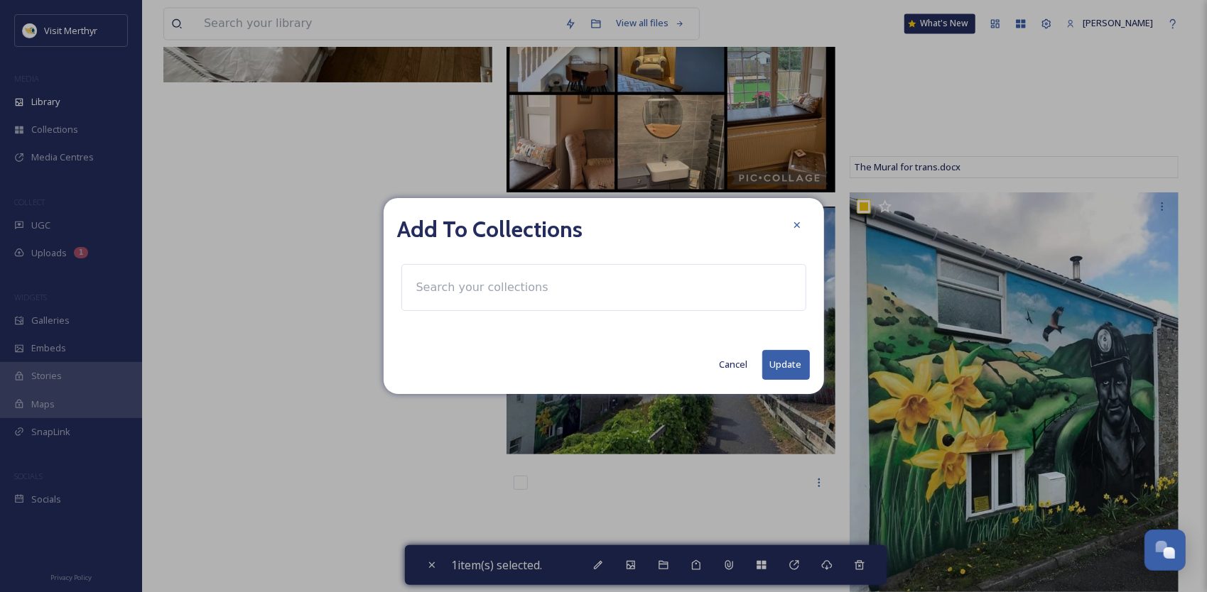
click at [527, 286] on input at bounding box center [487, 287] width 156 height 31
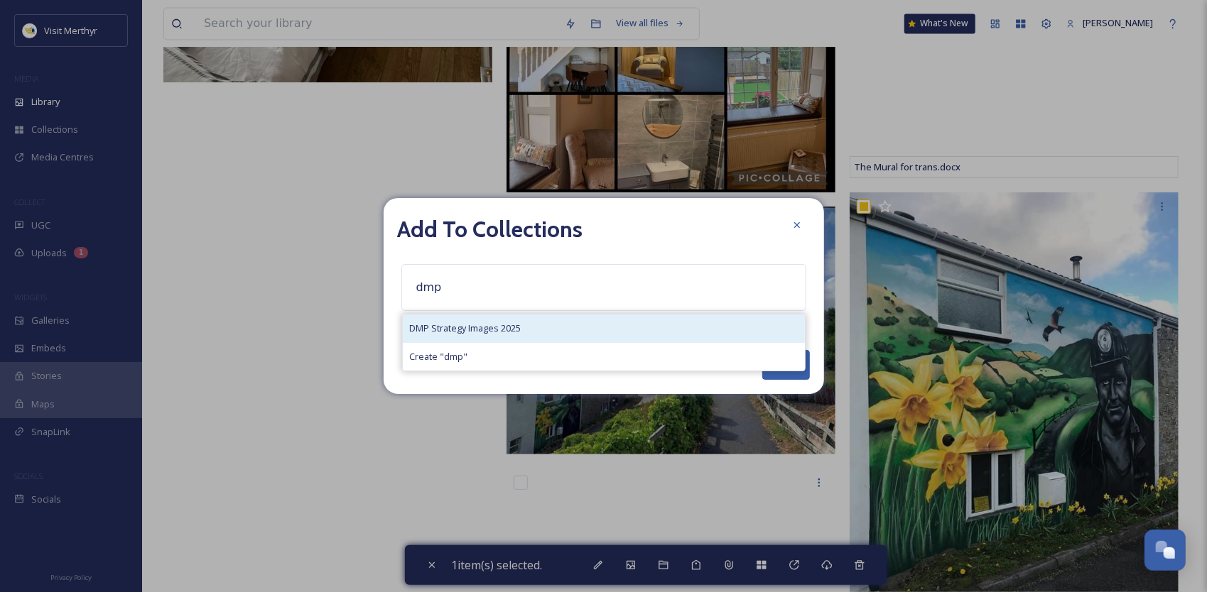
type input "dmp"
drag, startPoint x: 513, startPoint y: 326, endPoint x: 523, endPoint y: 325, distance: 10.0
click at [516, 325] on span "DMP Strategy Images 2025" at bounding box center [466, 328] width 112 height 13
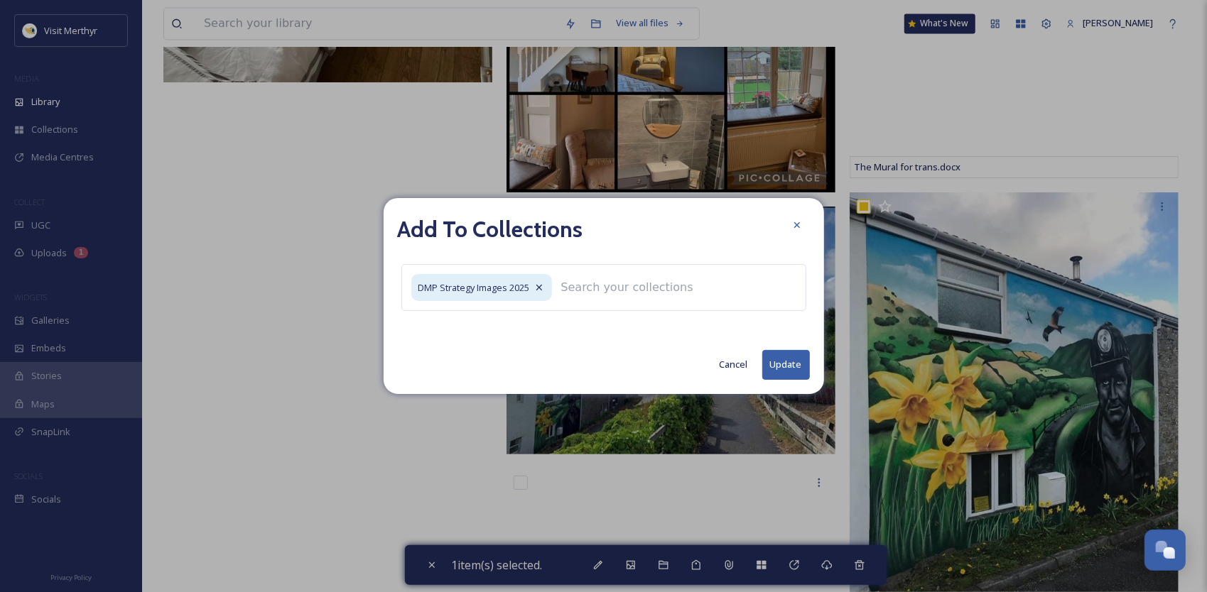
click at [785, 364] on button "Update" at bounding box center [786, 364] width 48 height 29
checkbox input "false"
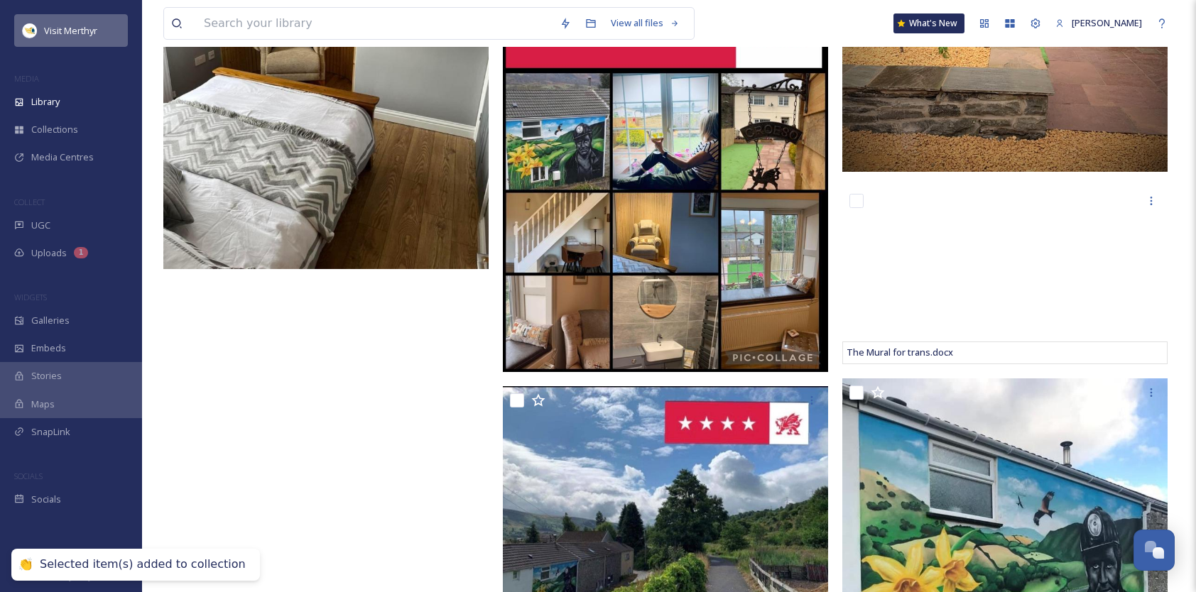
scroll to position [1421, 0]
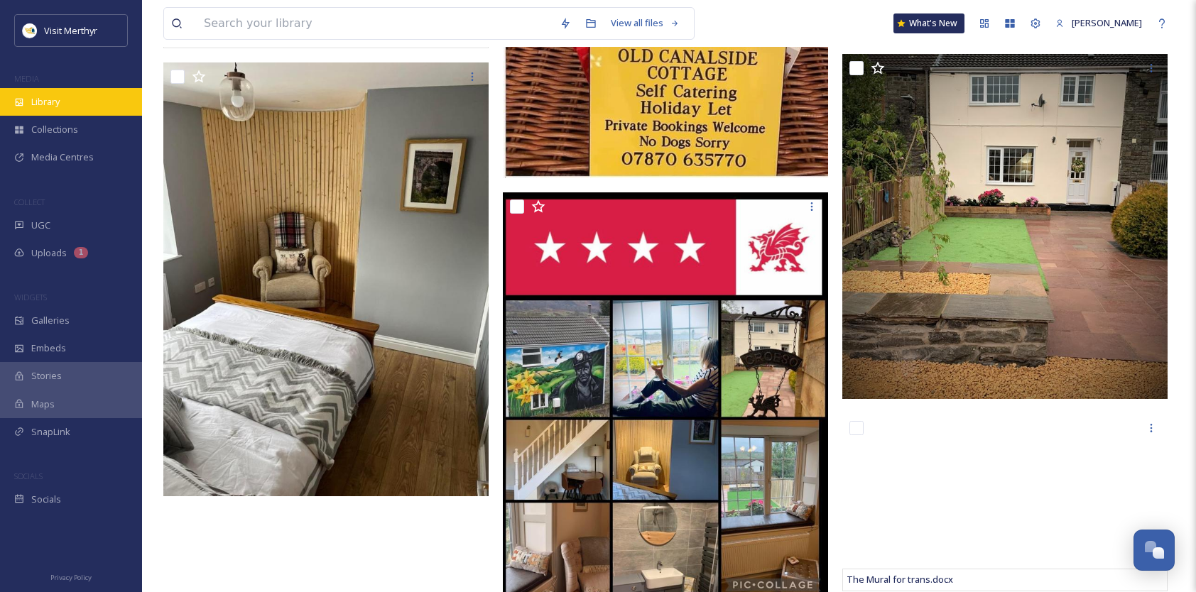
click at [56, 104] on span "Library" at bounding box center [45, 101] width 28 height 13
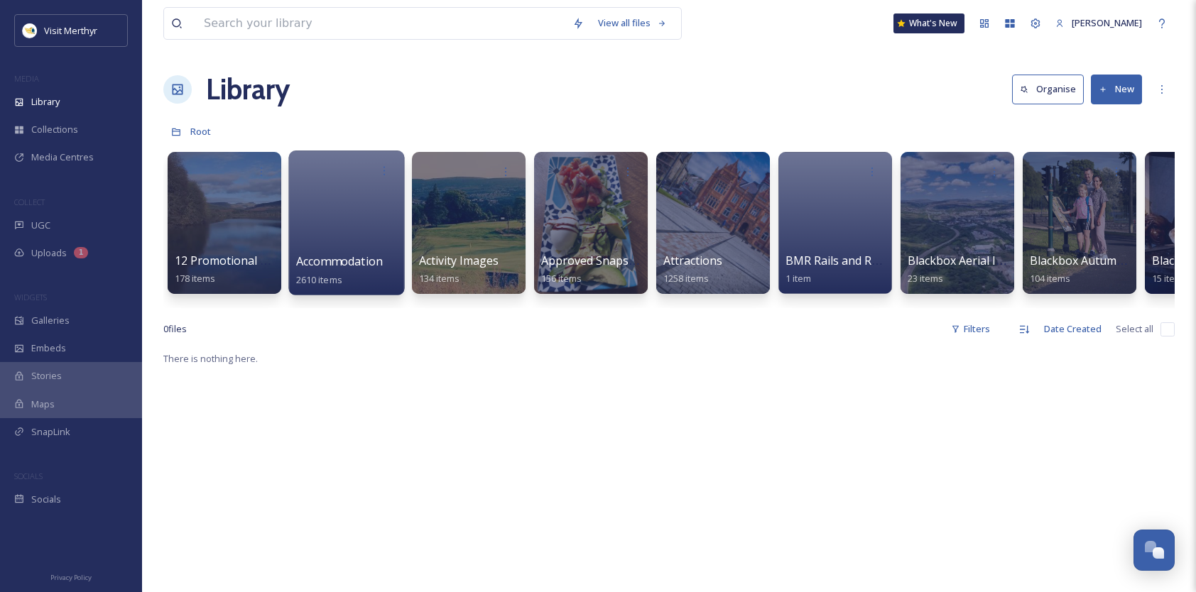
click at [348, 262] on span "Accommodation" at bounding box center [339, 262] width 87 height 16
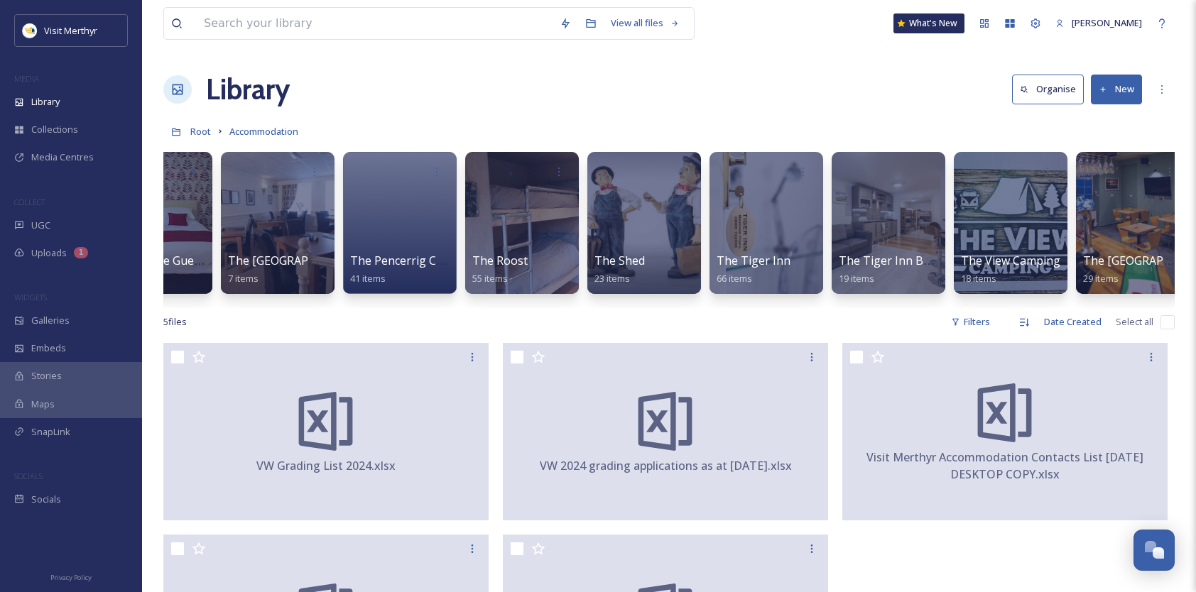
scroll to position [0, 7273]
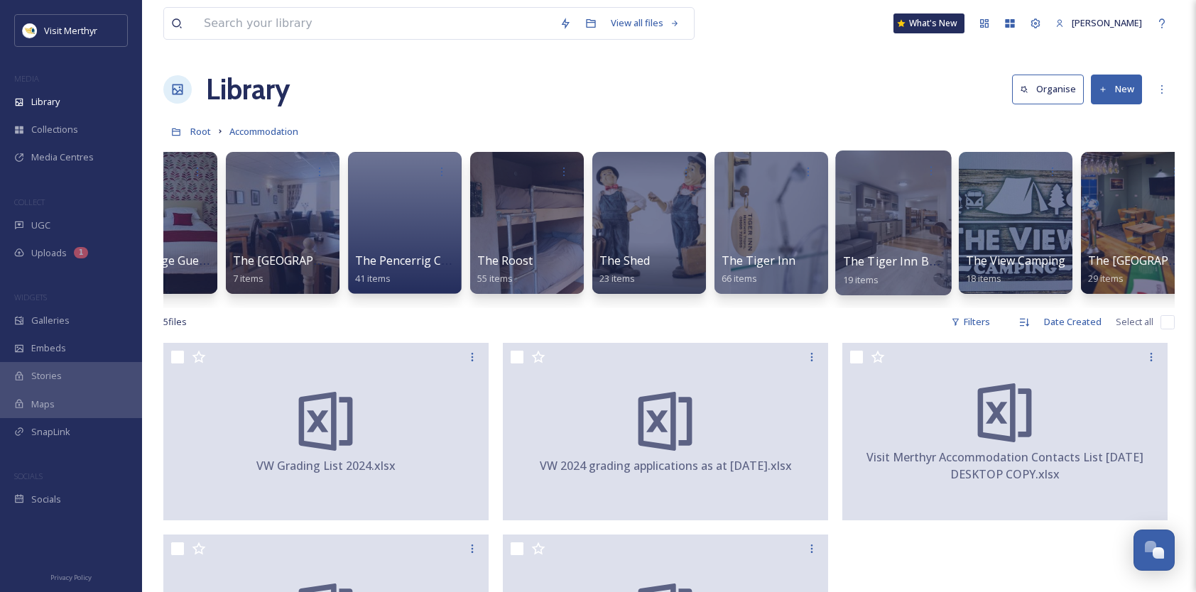
click at [886, 240] on div at bounding box center [893, 223] width 116 height 145
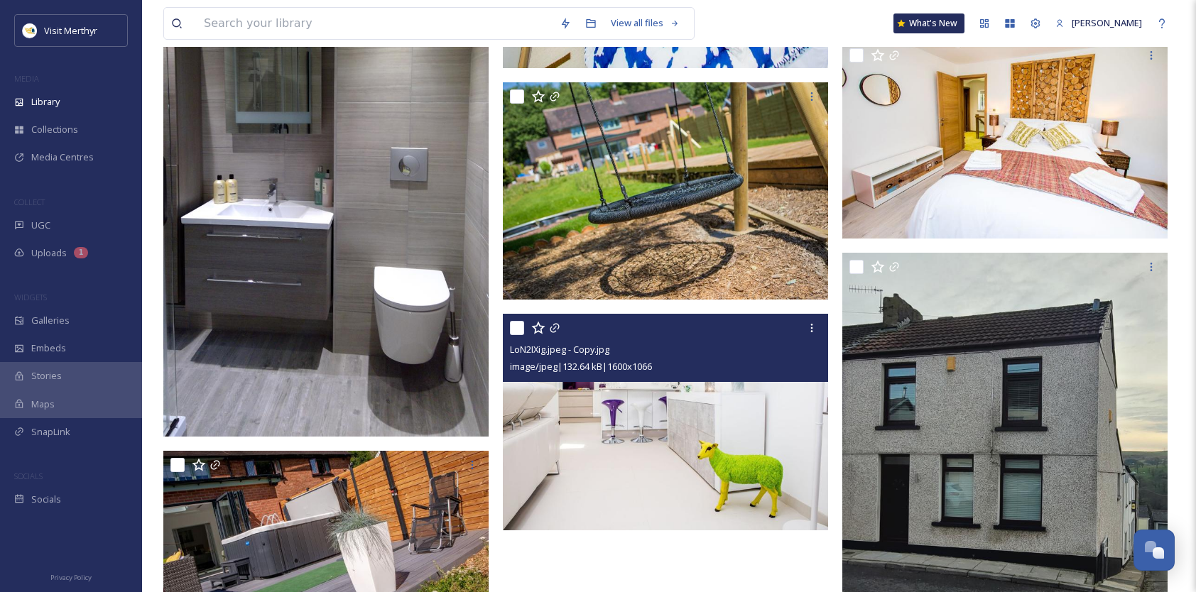
scroll to position [1208, 0]
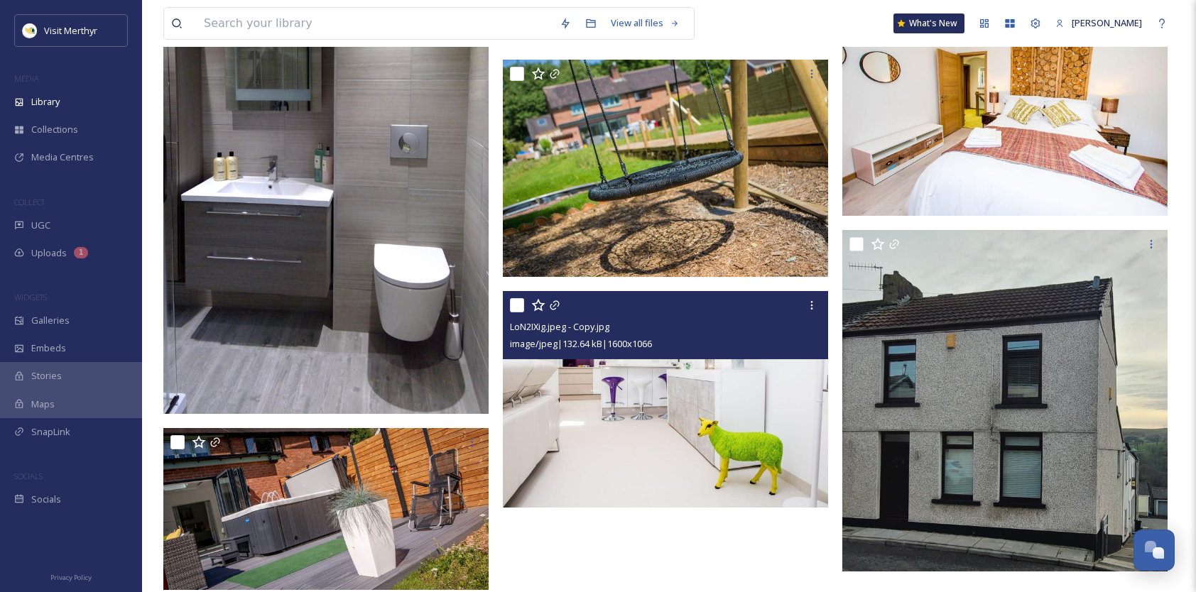
click at [514, 303] on input "checkbox" at bounding box center [517, 305] width 14 height 14
checkbox input "true"
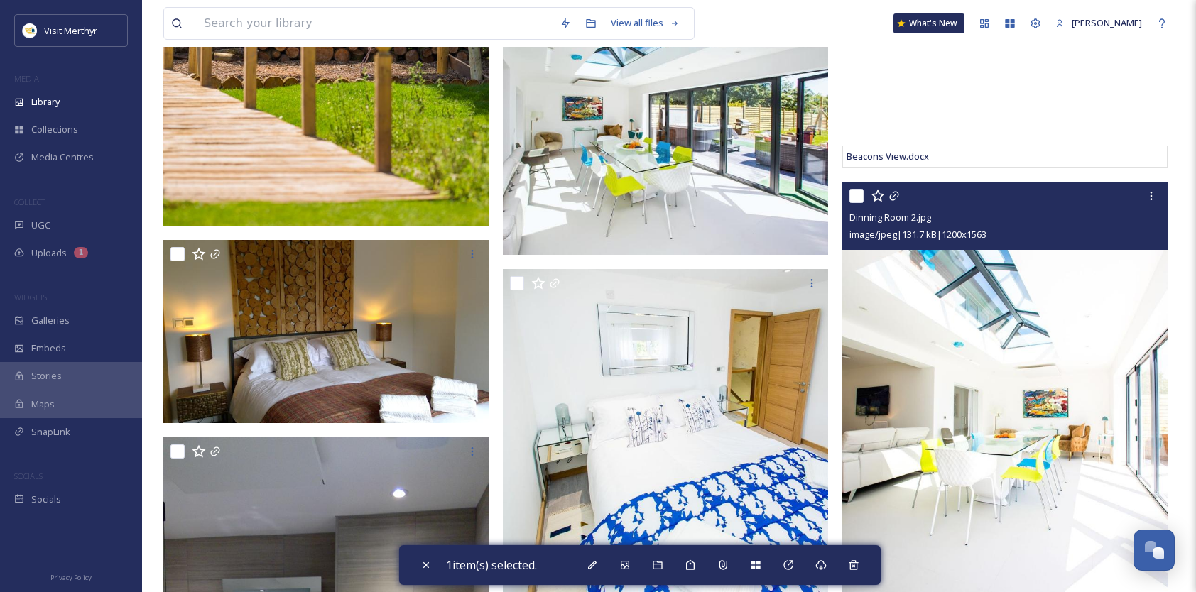
scroll to position [484, 0]
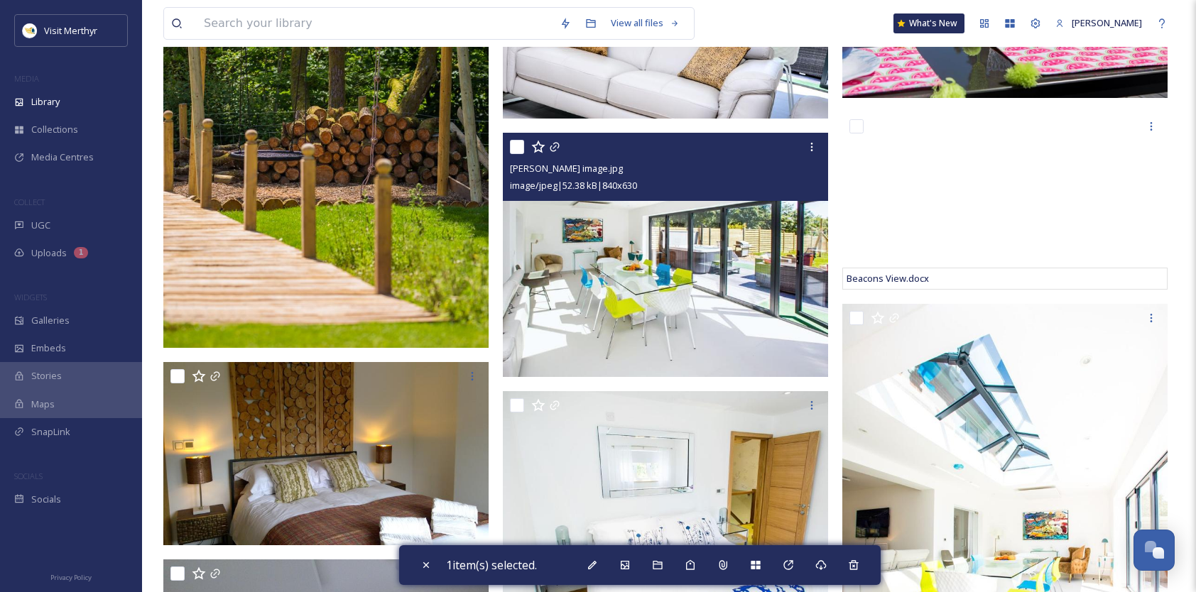
click at [516, 147] on input "checkbox" at bounding box center [517, 147] width 14 height 14
checkbox input "true"
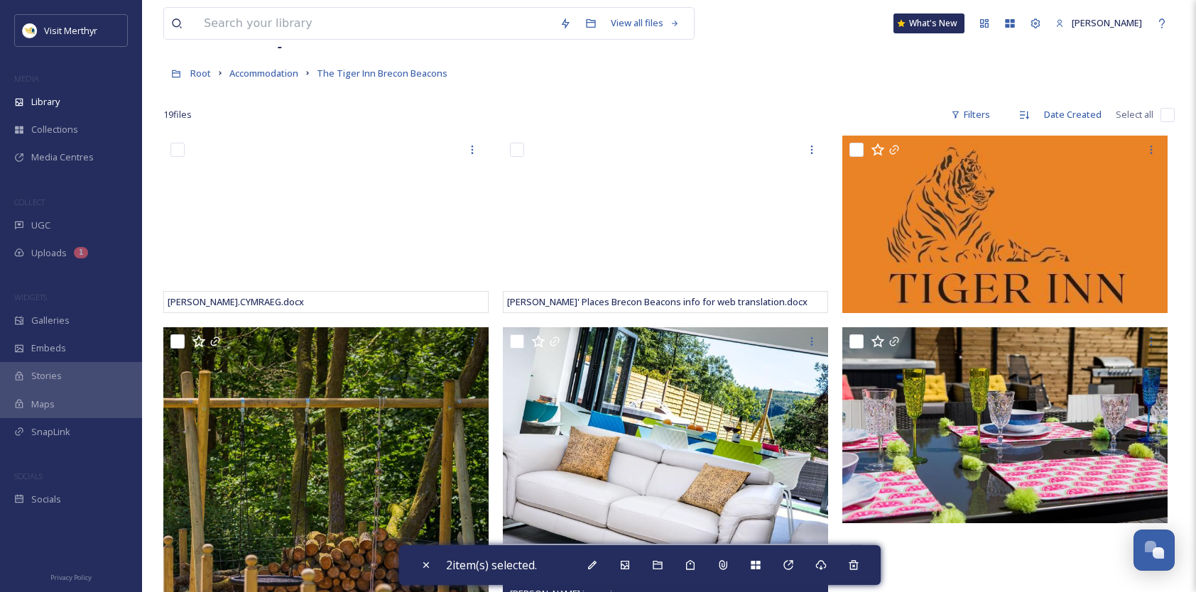
scroll to position [58, 0]
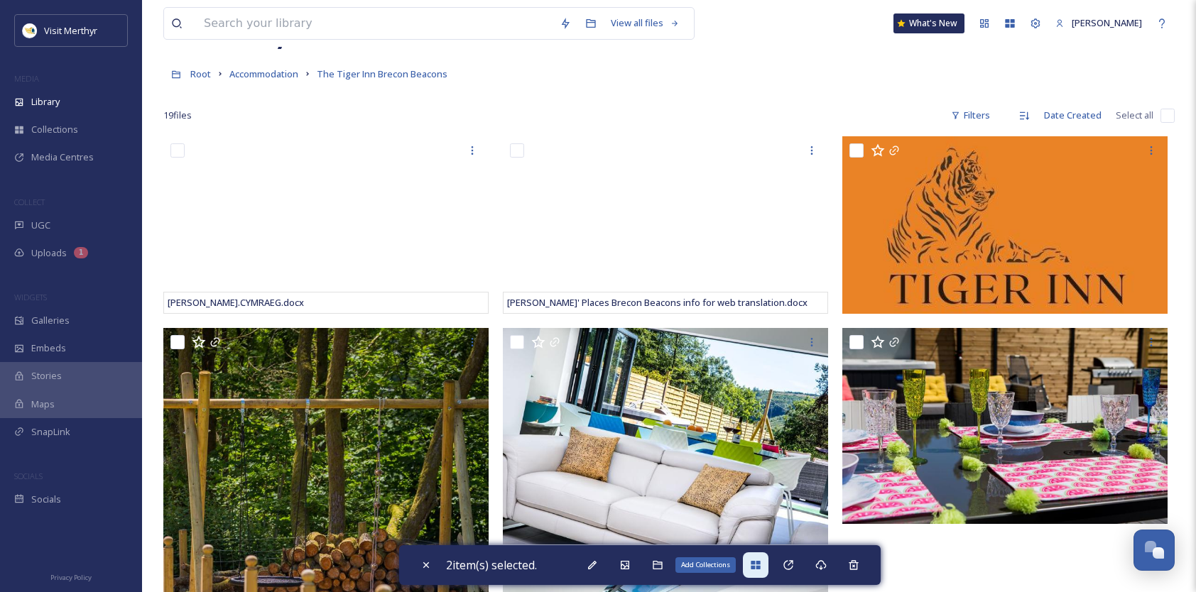
click at [757, 564] on icon at bounding box center [755, 565] width 9 height 9
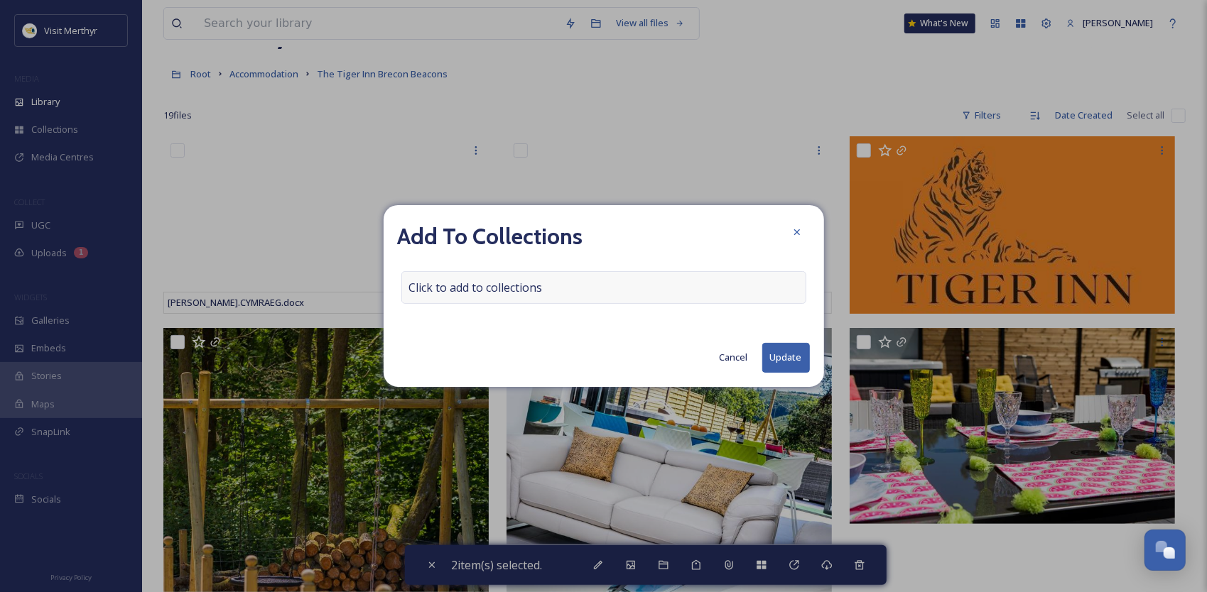
click at [565, 288] on div "Click to add to collections" at bounding box center [603, 287] width 405 height 33
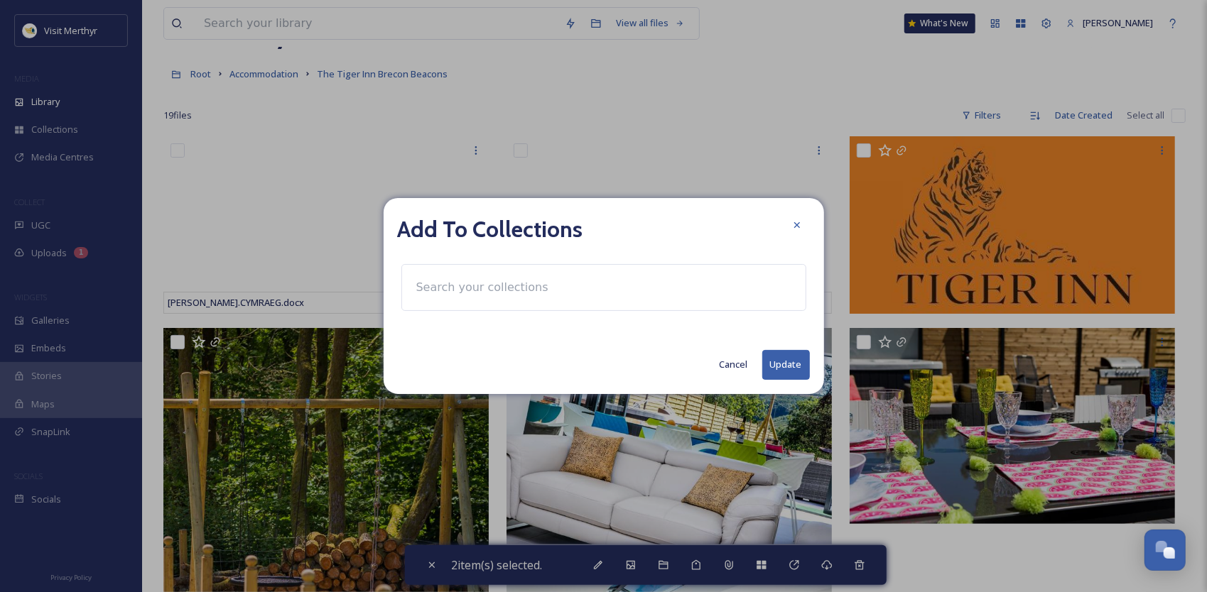
click at [492, 291] on input at bounding box center [487, 287] width 156 height 31
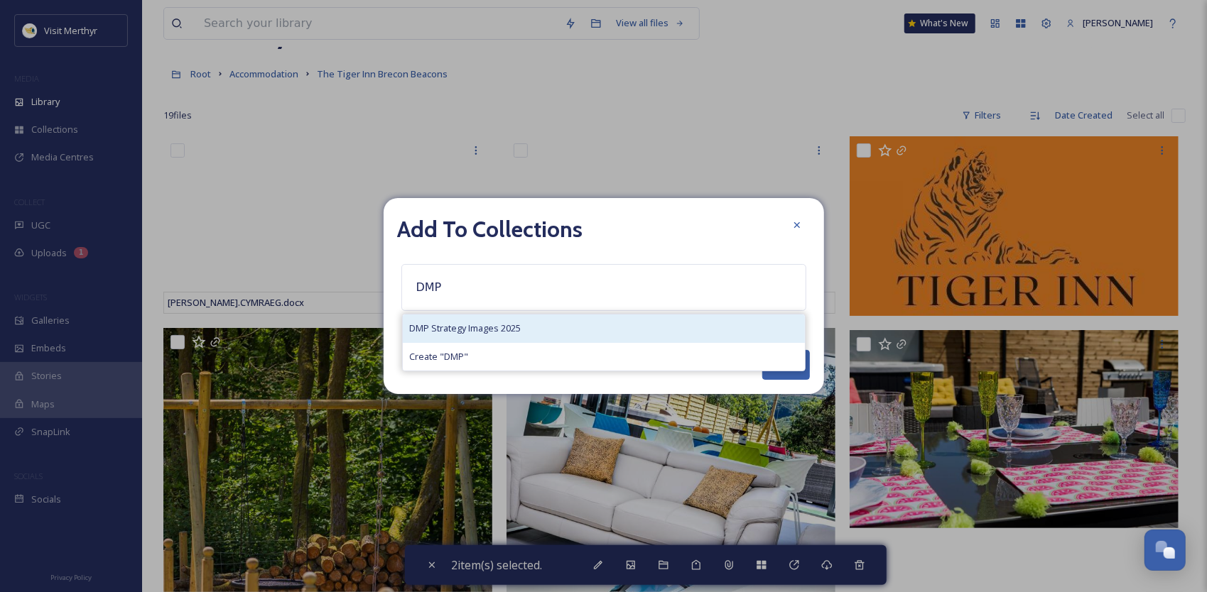
type input "DMP"
click at [486, 330] on span "DMP Strategy Images 2025" at bounding box center [466, 328] width 112 height 13
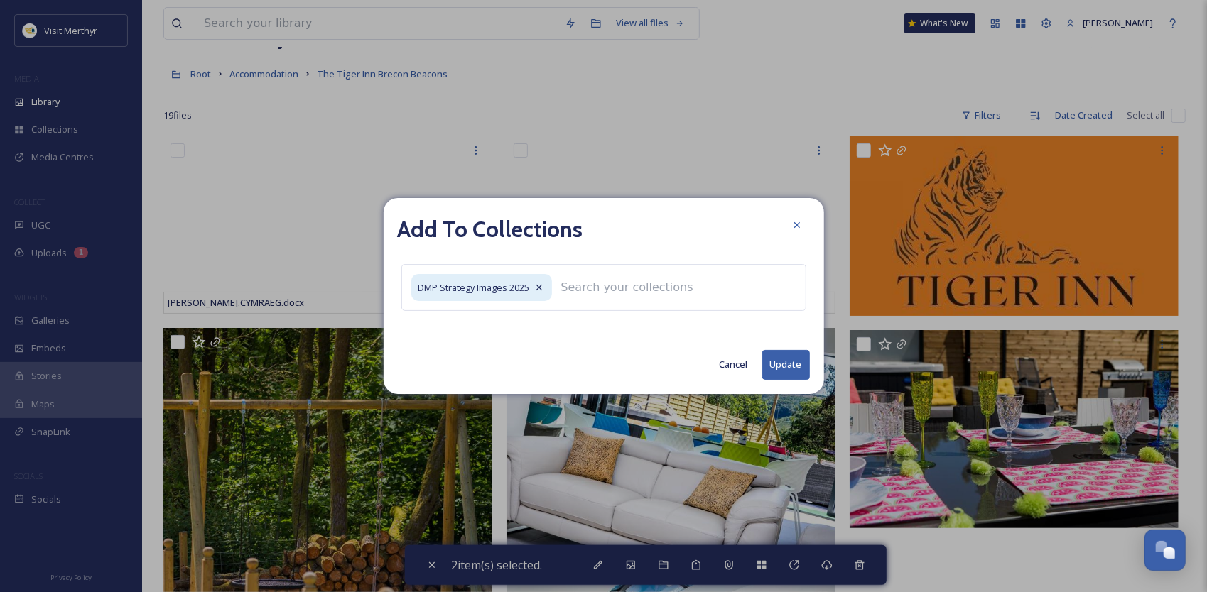
click at [791, 364] on button "Update" at bounding box center [786, 364] width 48 height 29
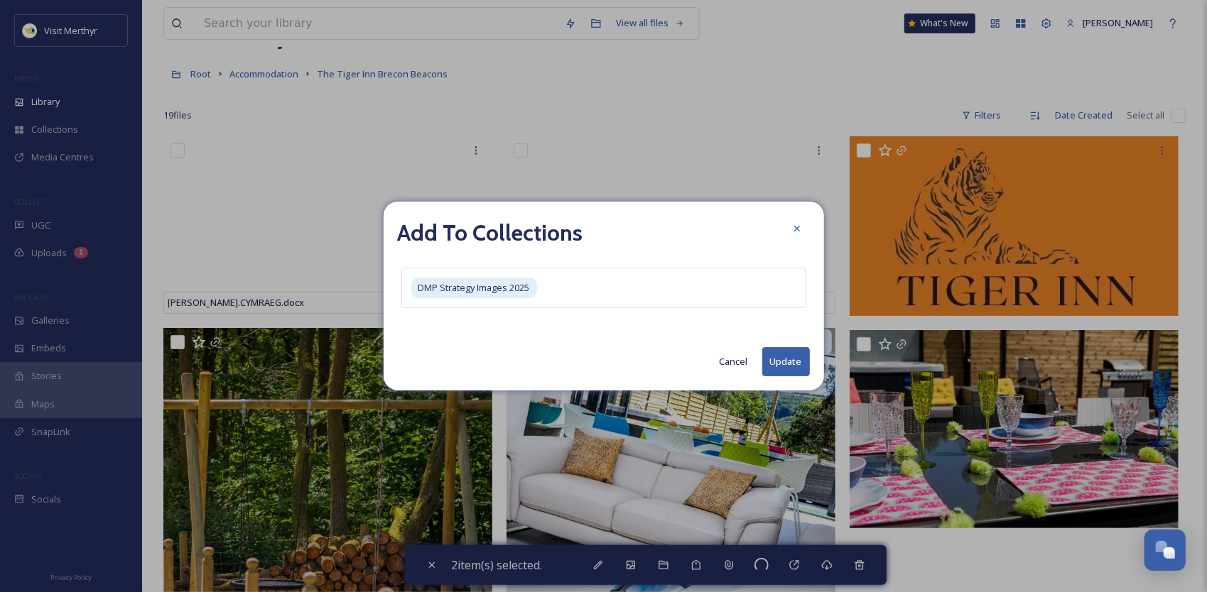
checkbox input "false"
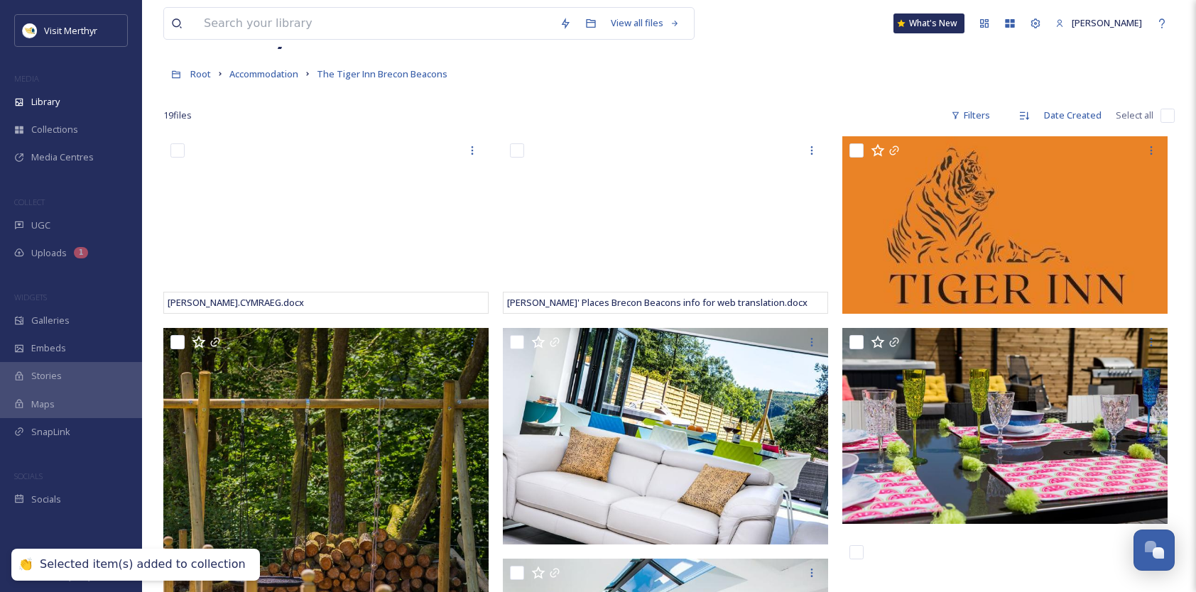
scroll to position [0, 0]
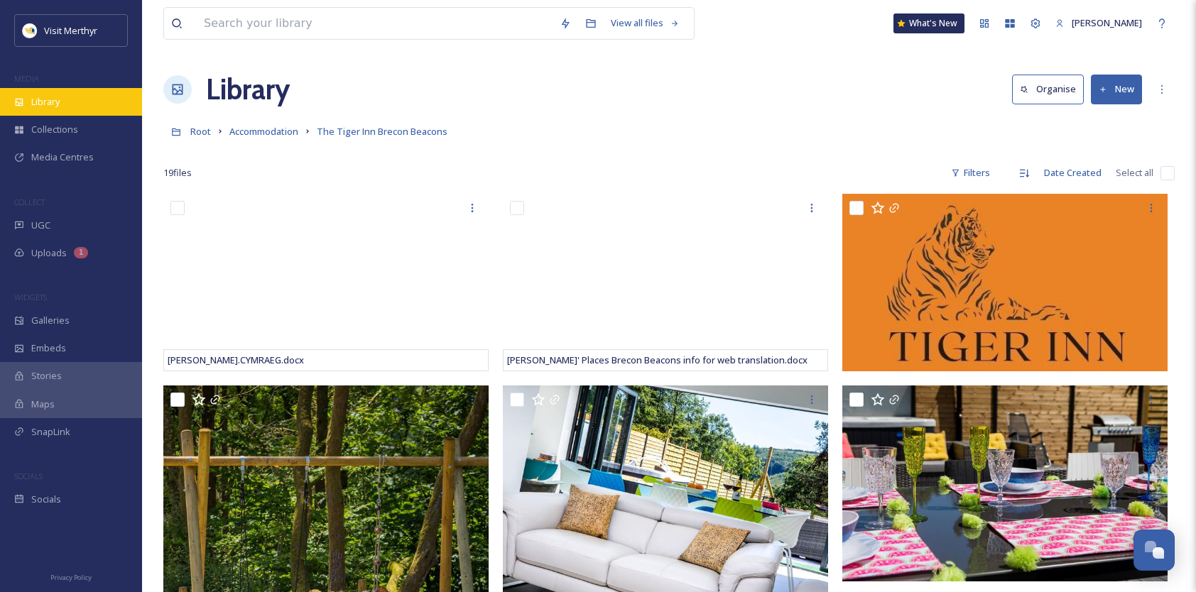
click at [53, 100] on span "Library" at bounding box center [45, 101] width 28 height 13
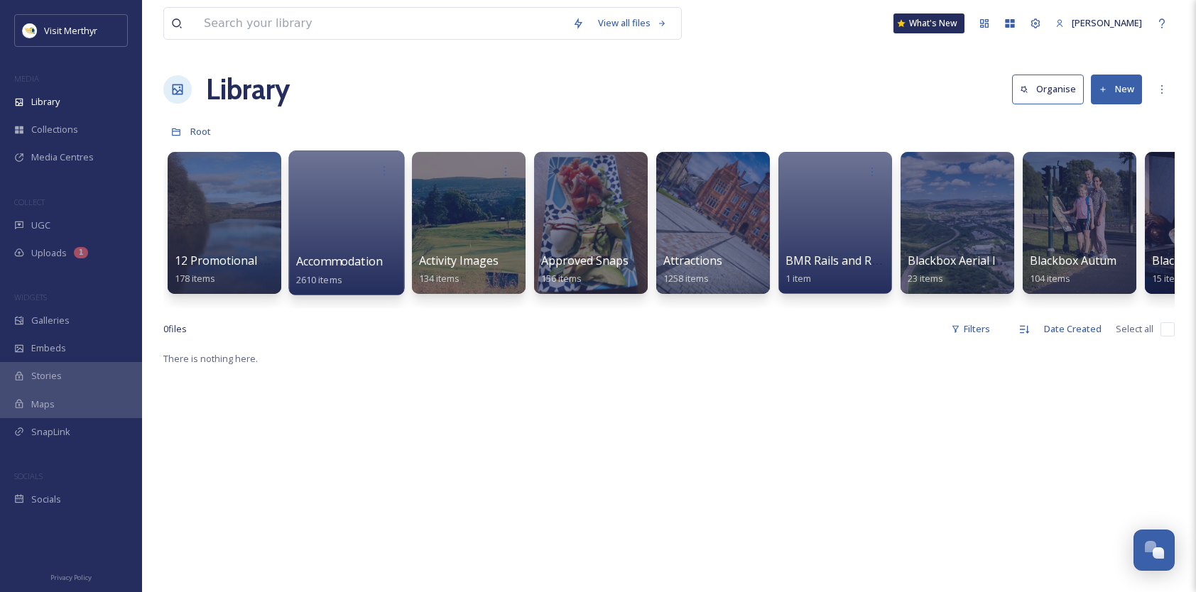
click at [330, 254] on span "Accommodation" at bounding box center [339, 262] width 87 height 16
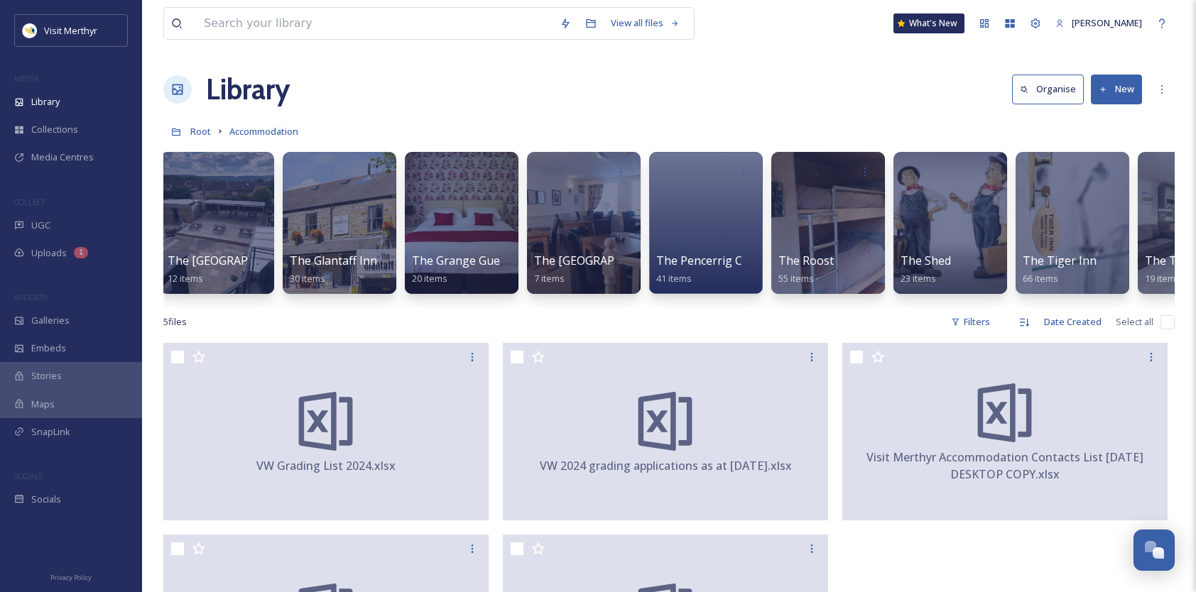
scroll to position [0, 7000]
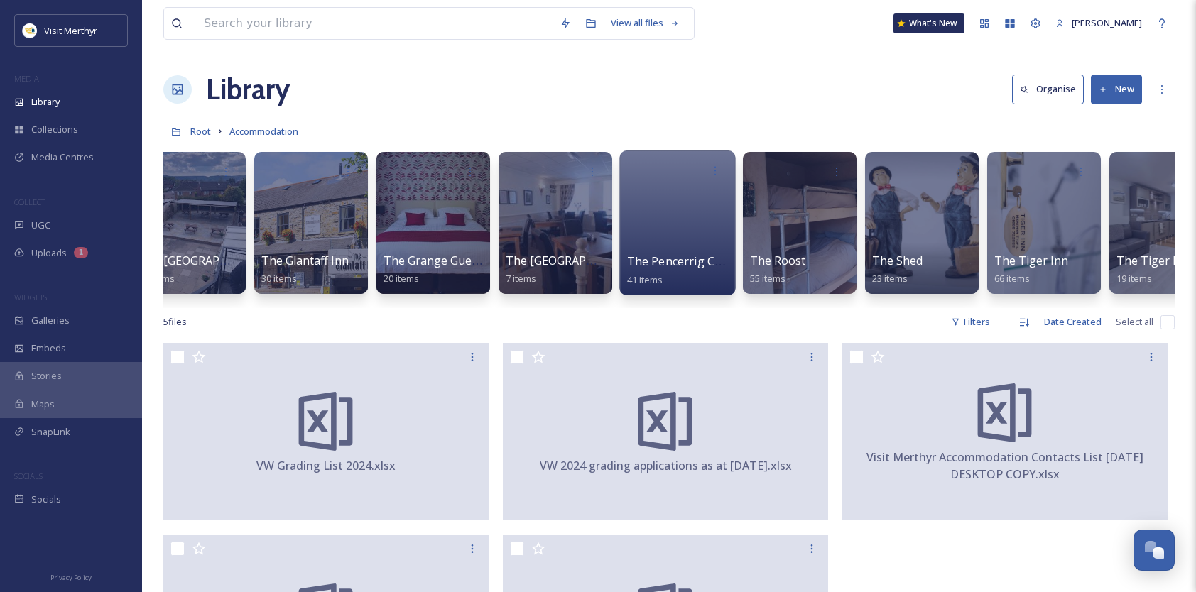
click at [685, 242] on div at bounding box center [677, 223] width 116 height 145
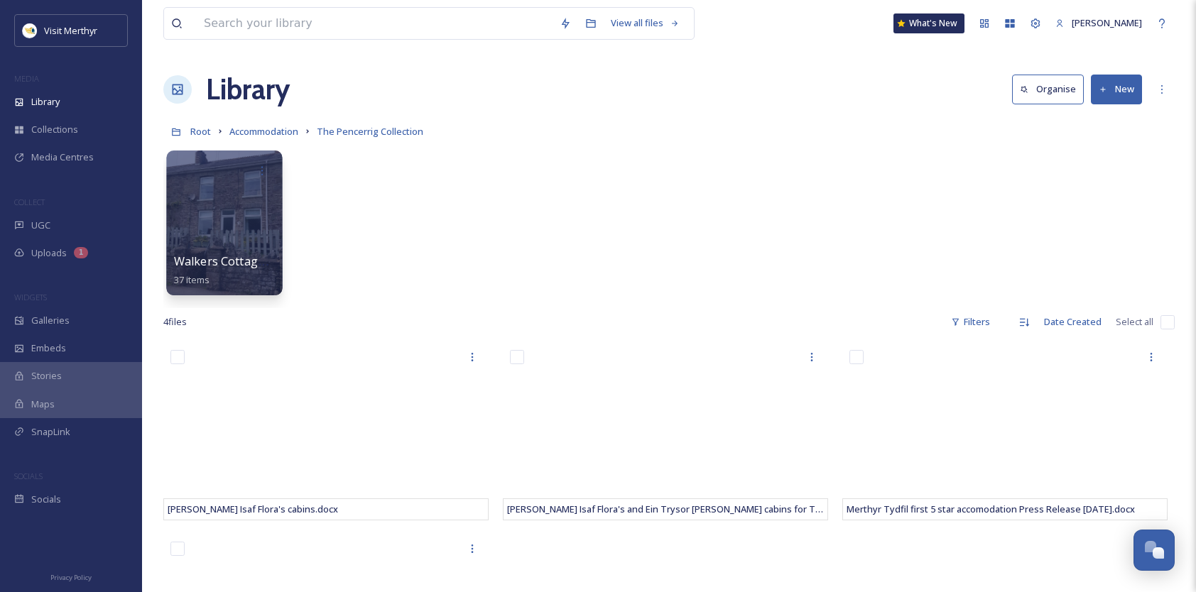
click at [246, 195] on div at bounding box center [224, 223] width 116 height 145
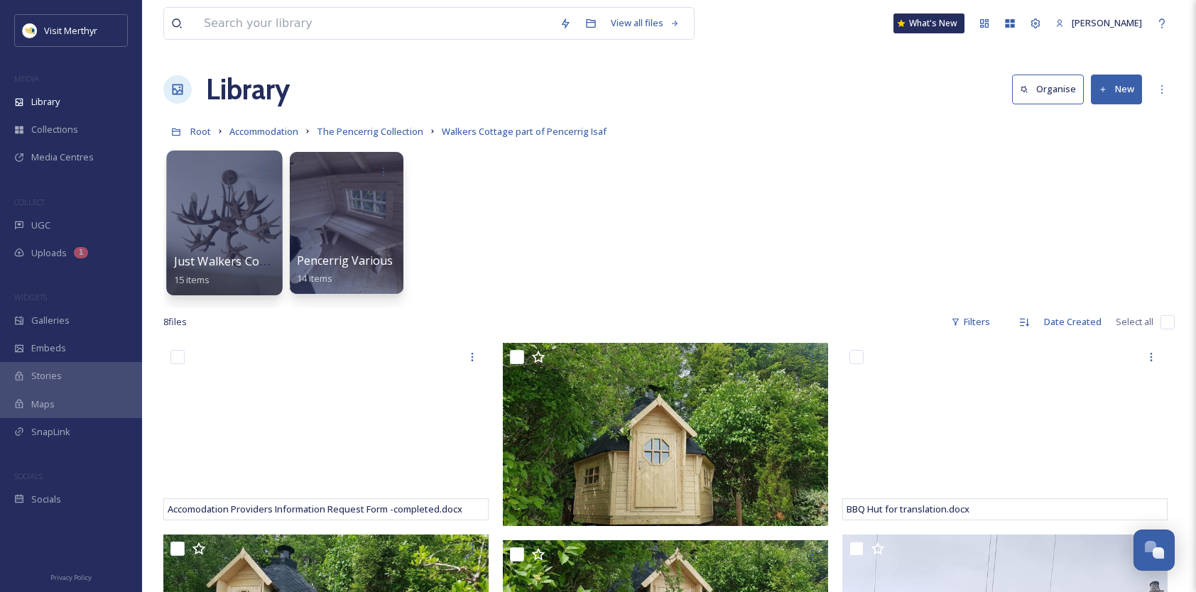
click at [244, 208] on div at bounding box center [224, 223] width 116 height 145
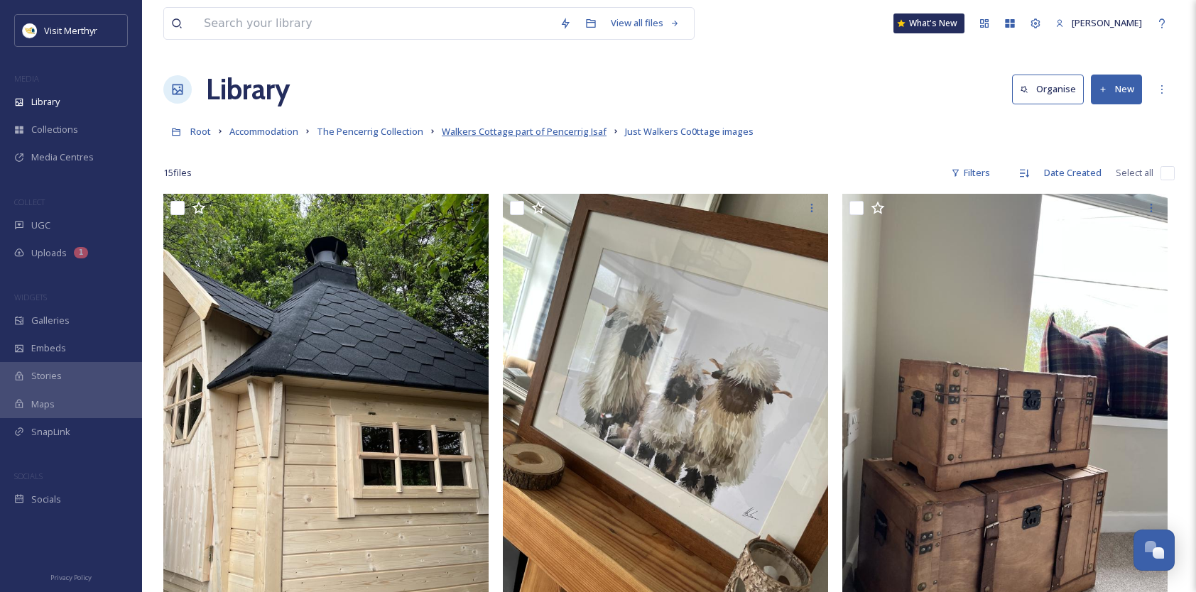
click at [526, 134] on span "Walkers Cottage part of Pencerrig Isaf" at bounding box center [524, 131] width 165 height 13
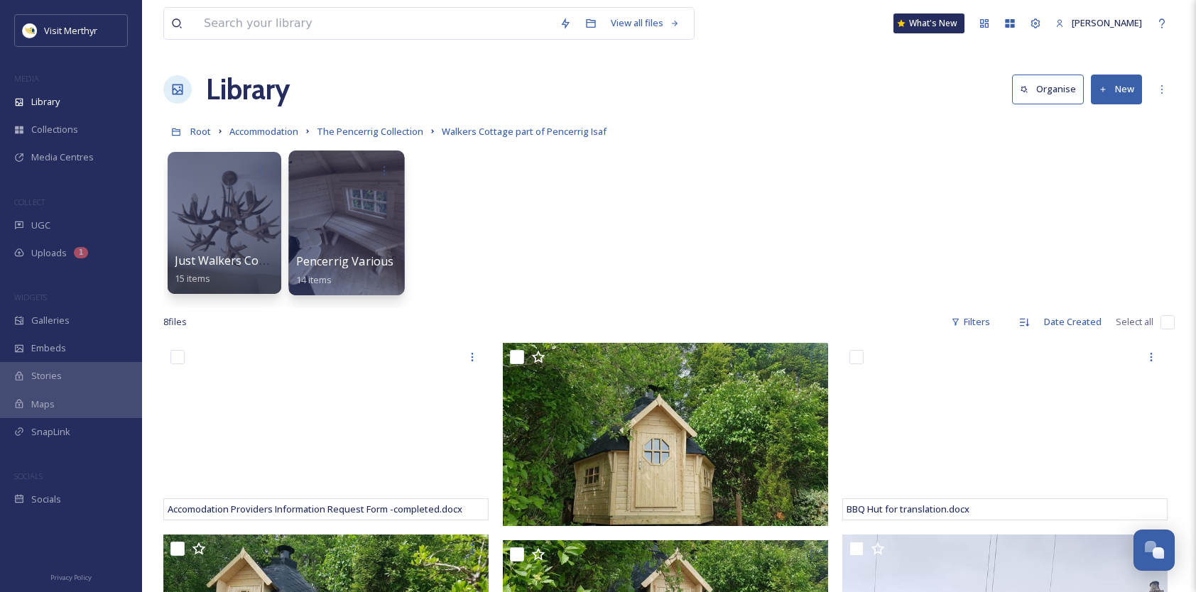
click at [361, 209] on div at bounding box center [346, 223] width 116 height 145
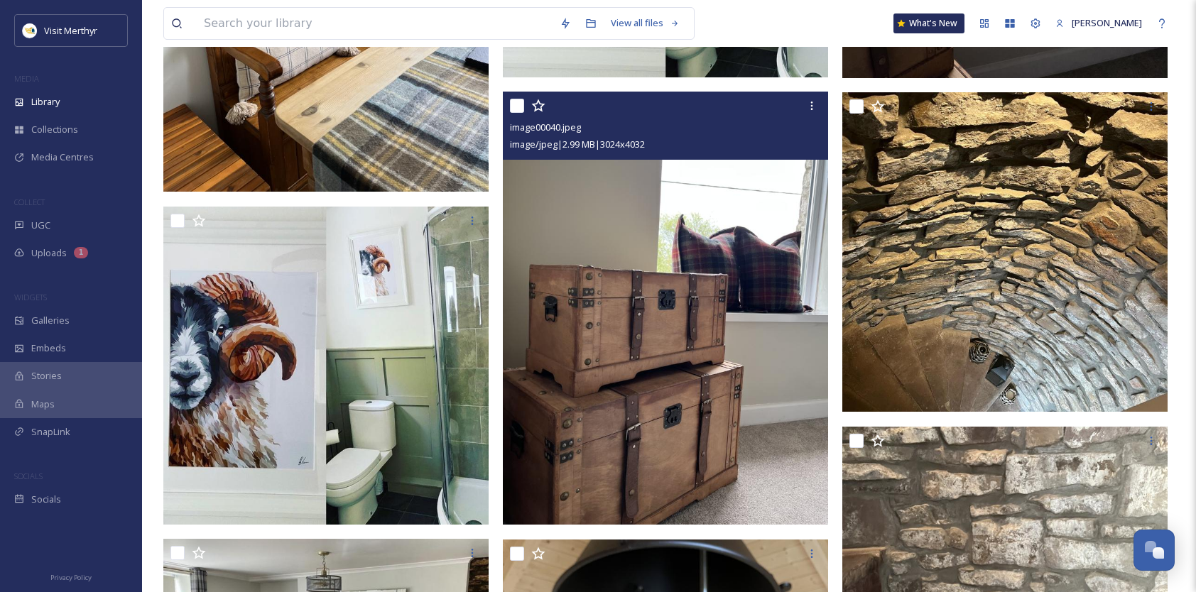
scroll to position [813, 0]
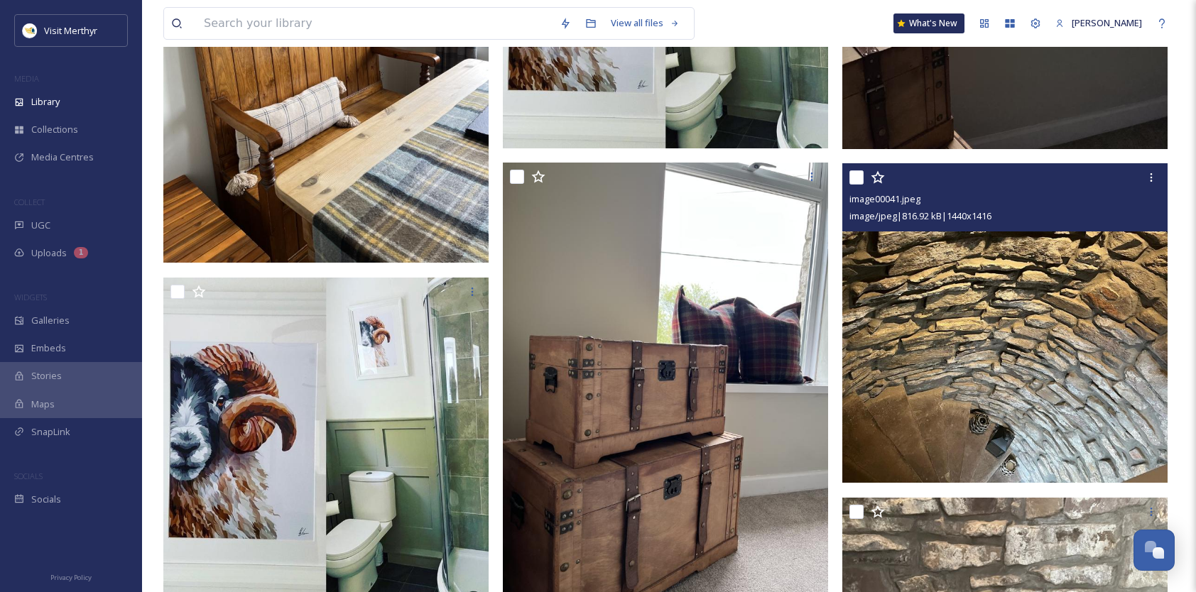
click at [861, 176] on input "checkbox" at bounding box center [857, 178] width 14 height 14
checkbox input "true"
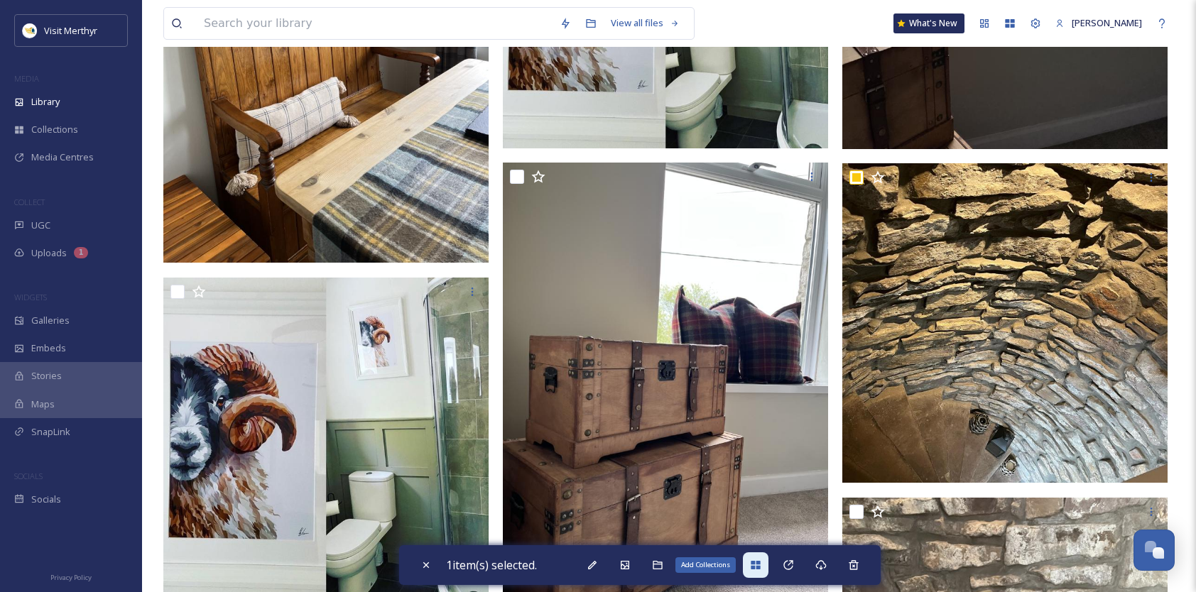
click at [756, 569] on icon at bounding box center [755, 565] width 9 height 9
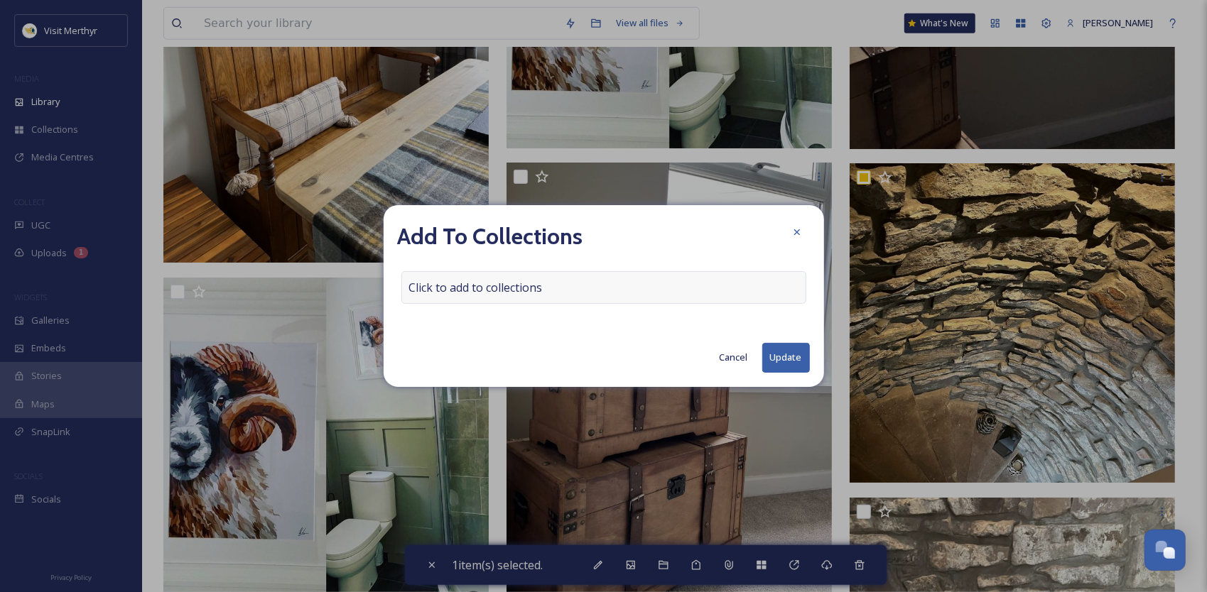
click at [507, 287] on span "Click to add to collections" at bounding box center [476, 287] width 134 height 17
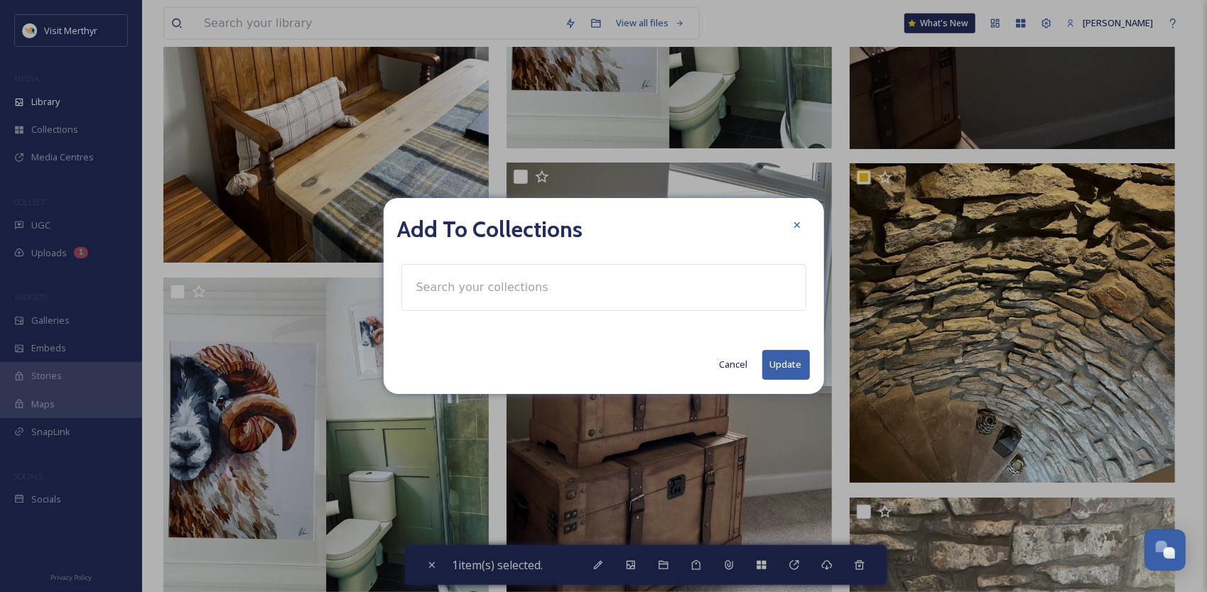
click at [467, 292] on input at bounding box center [487, 287] width 156 height 31
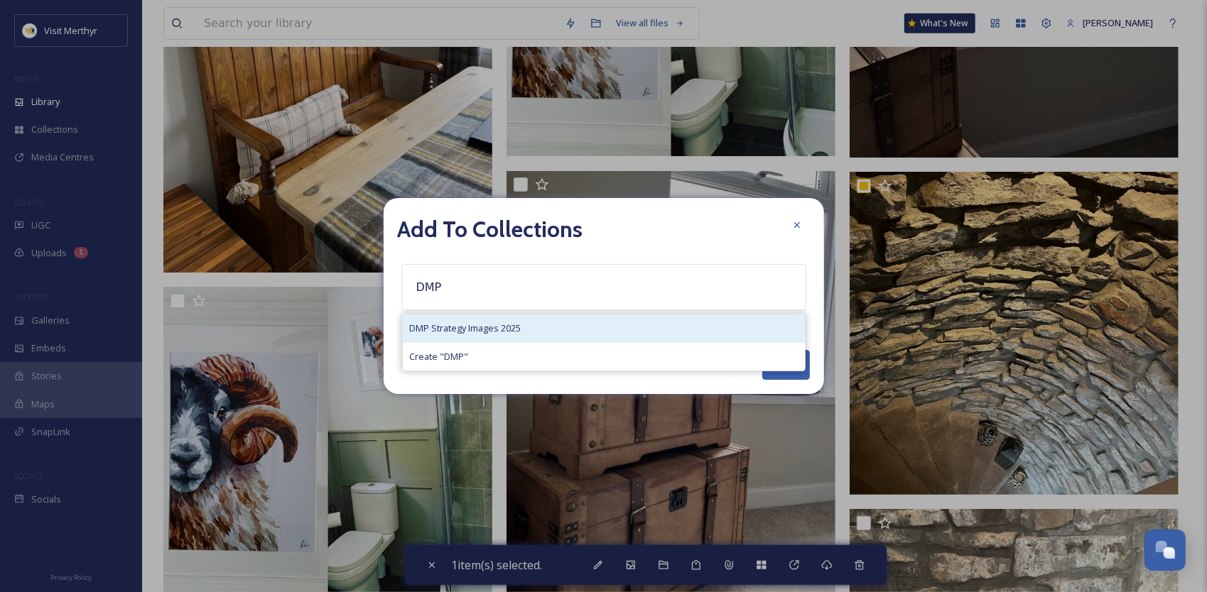
type input "DMP"
click at [488, 327] on span "DMP Strategy Images 2025" at bounding box center [466, 328] width 112 height 13
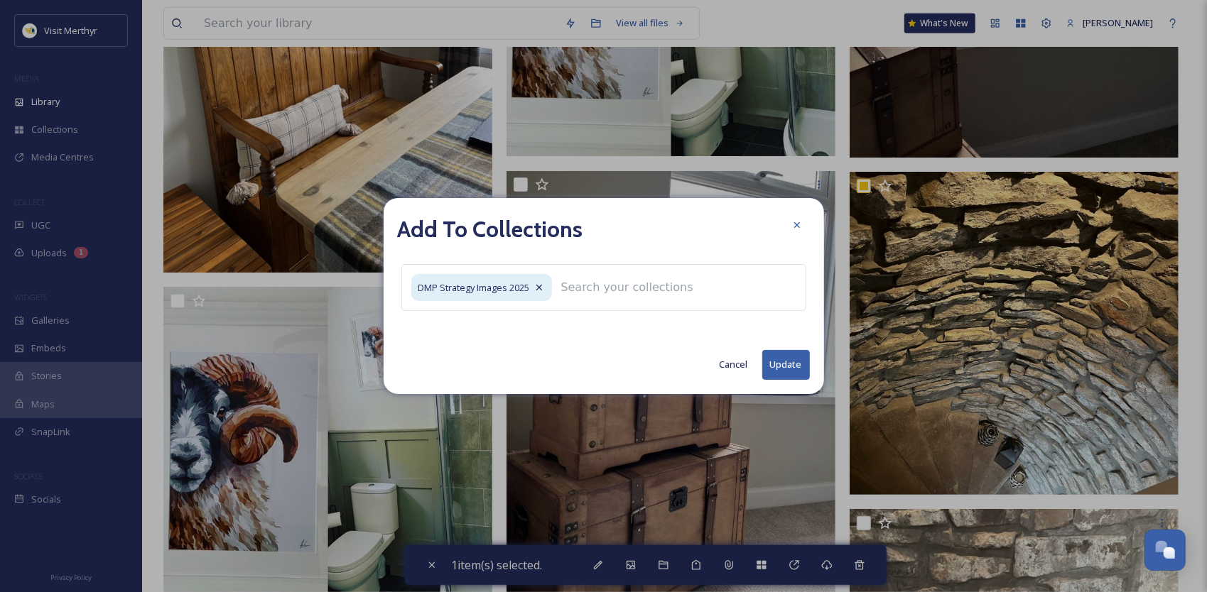
click at [791, 364] on button "Update" at bounding box center [786, 364] width 48 height 29
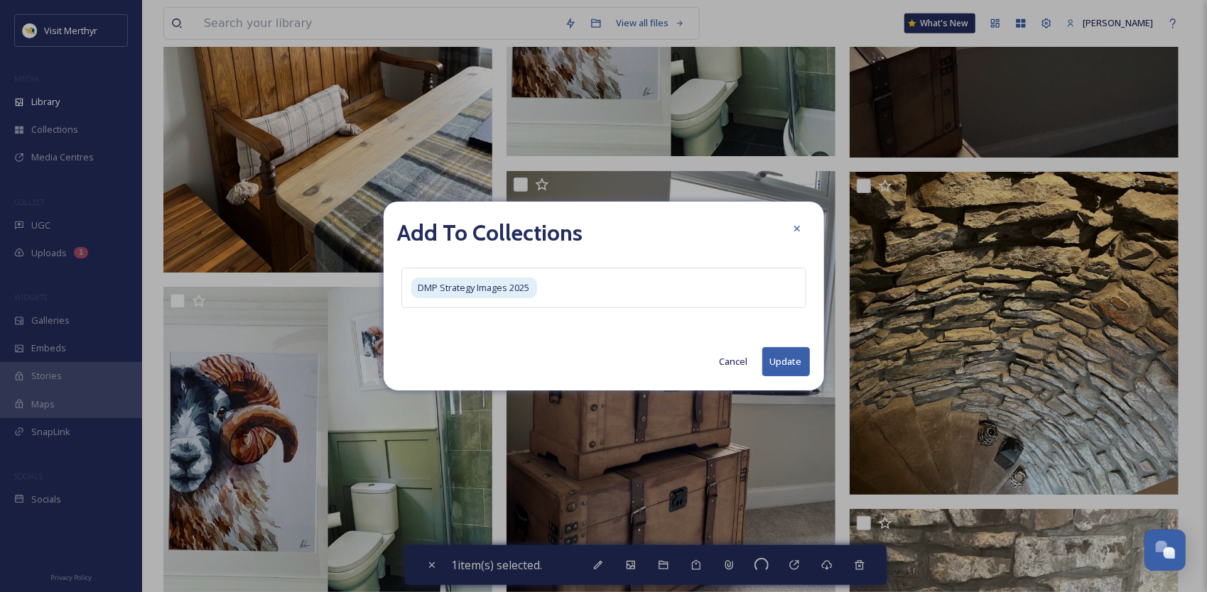
checkbox input "false"
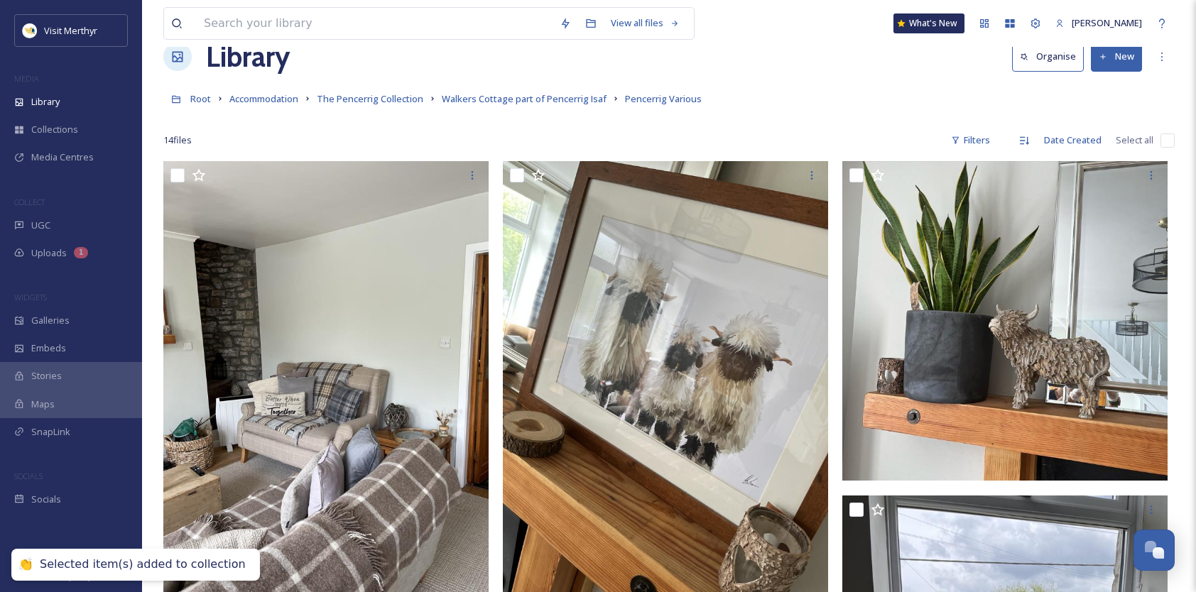
scroll to position [0, 0]
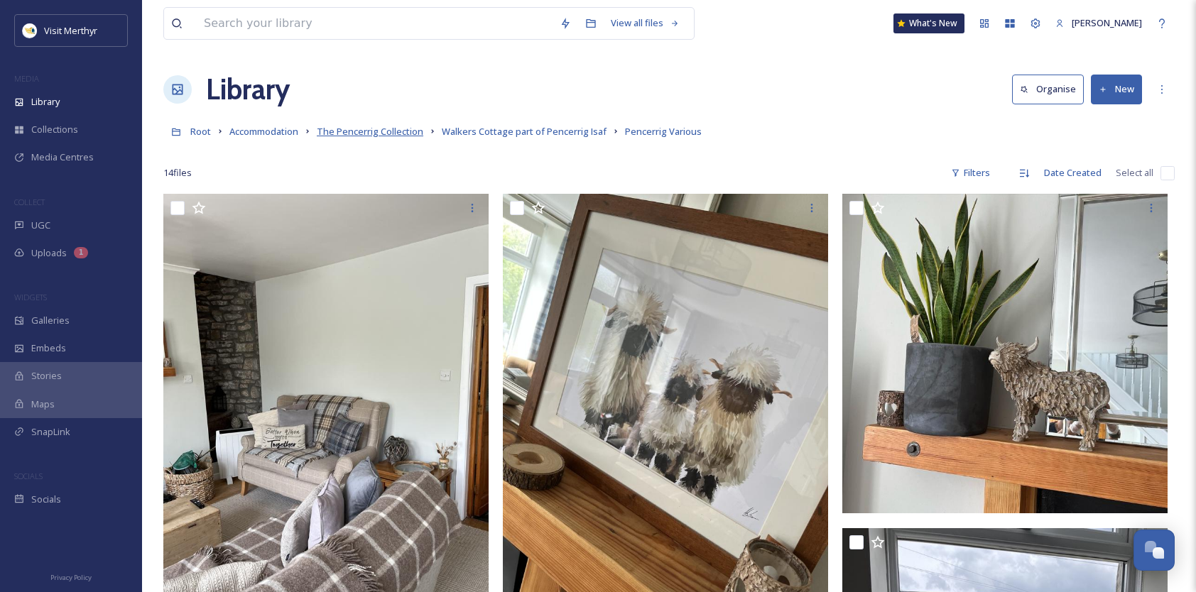
click at [412, 134] on span "The Pencerrig Collection" at bounding box center [370, 131] width 107 height 13
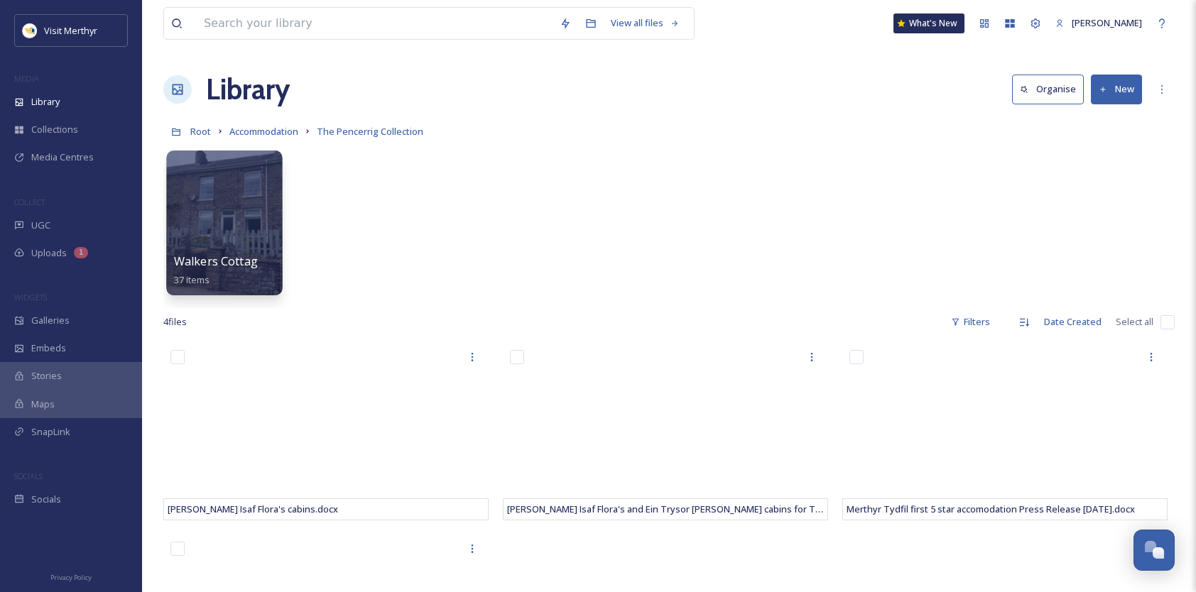
click at [236, 226] on div at bounding box center [224, 223] width 116 height 145
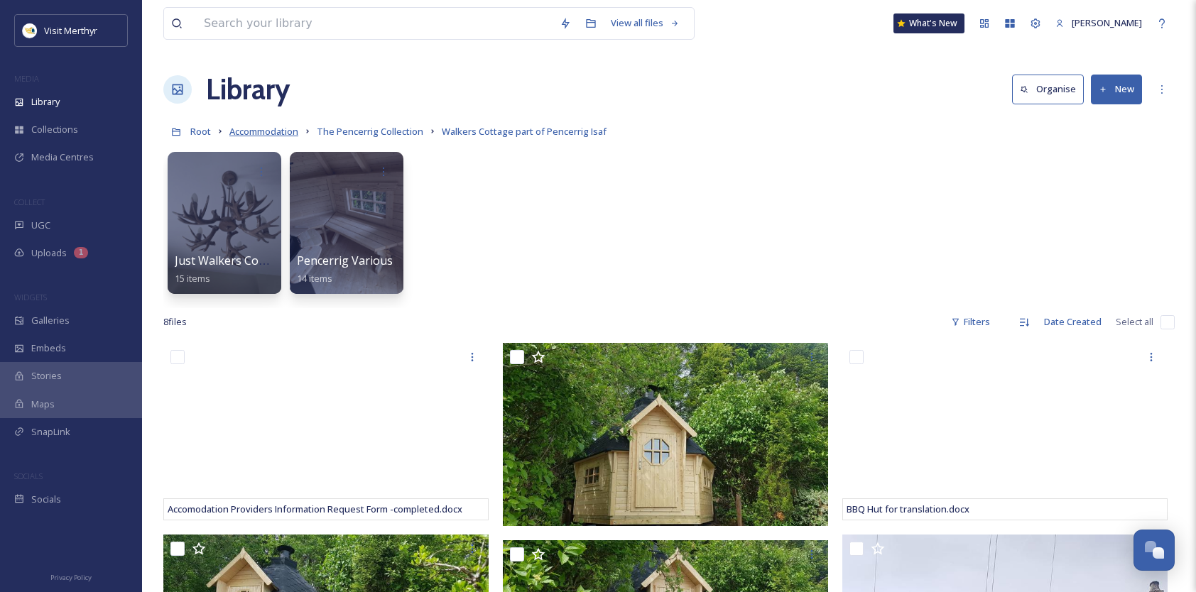
click at [274, 129] on span "Accommodation" at bounding box center [263, 131] width 69 height 13
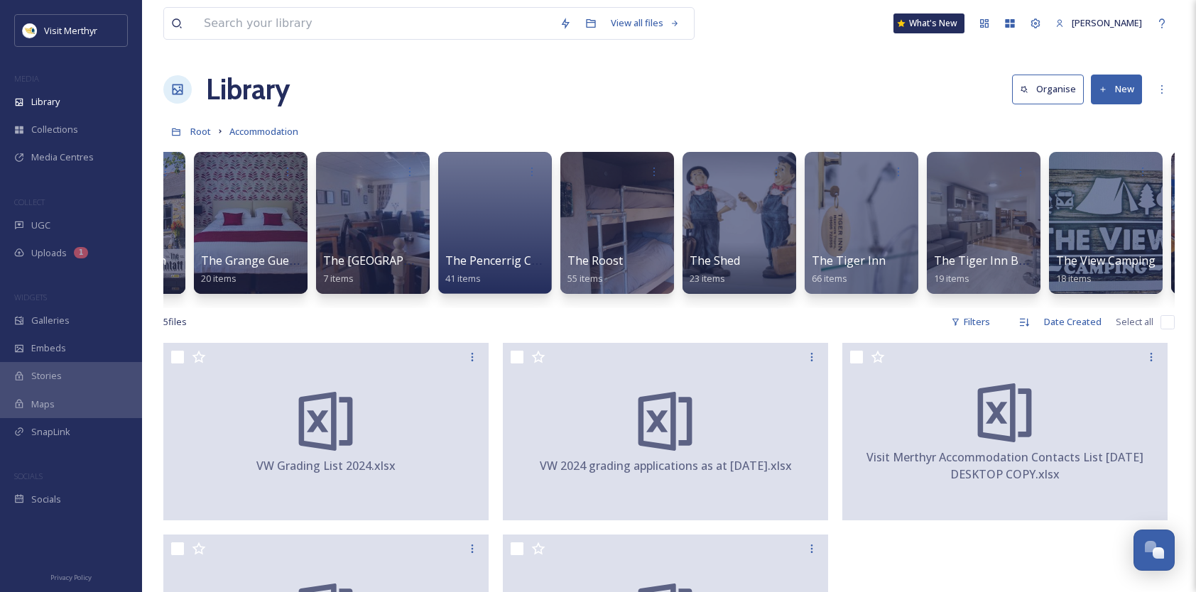
scroll to position [0, 7060]
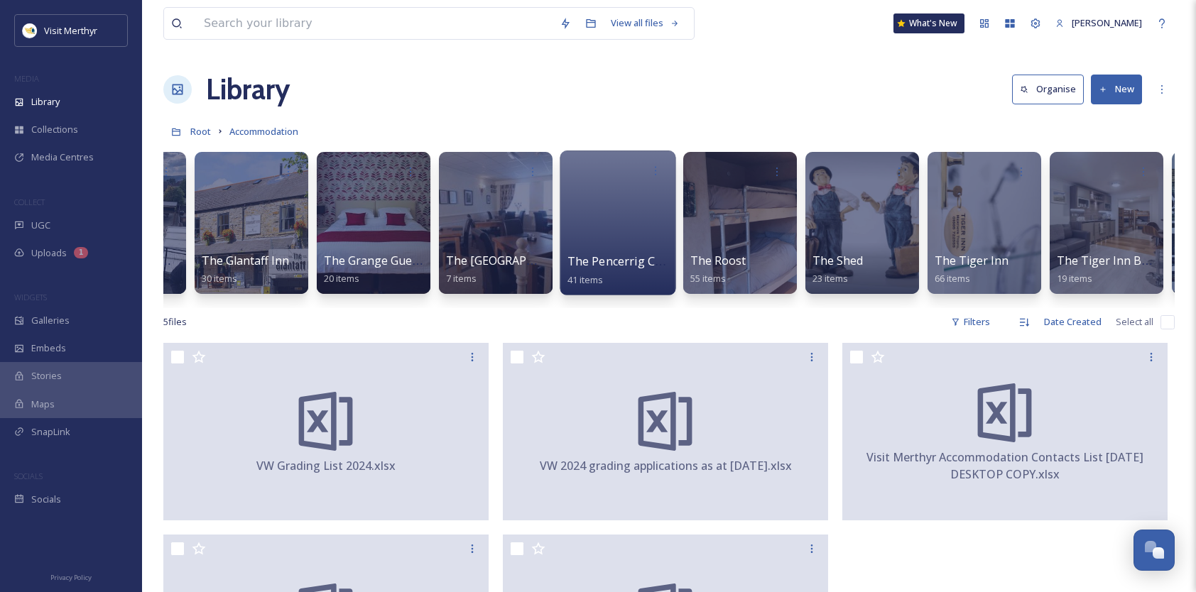
click at [612, 208] on div at bounding box center [618, 223] width 116 height 145
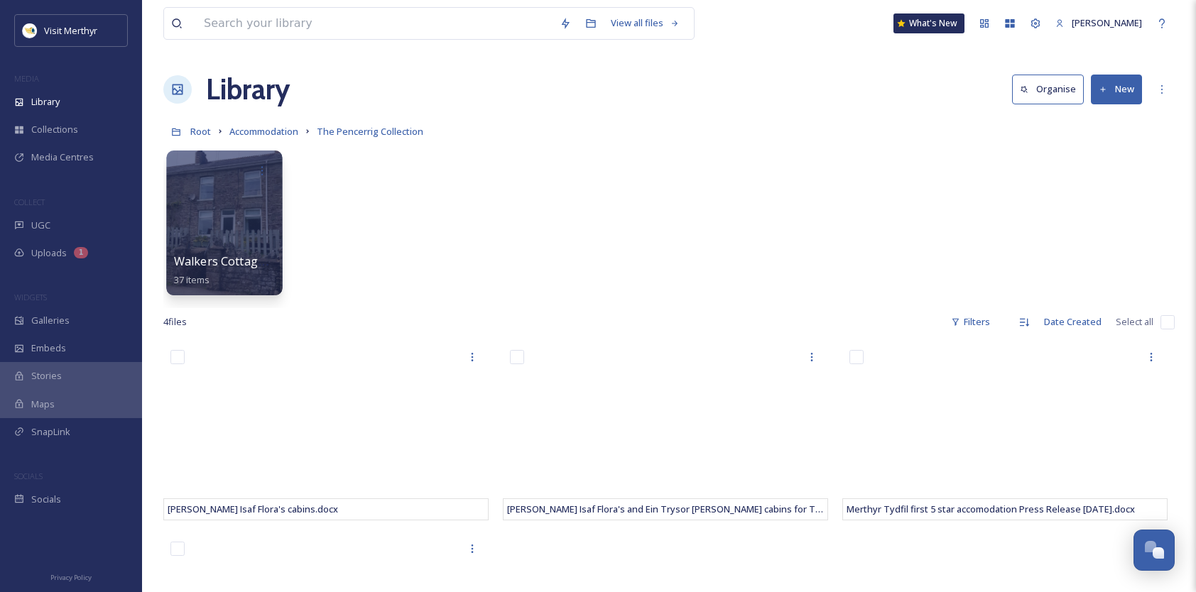
click at [228, 217] on div at bounding box center [224, 223] width 116 height 145
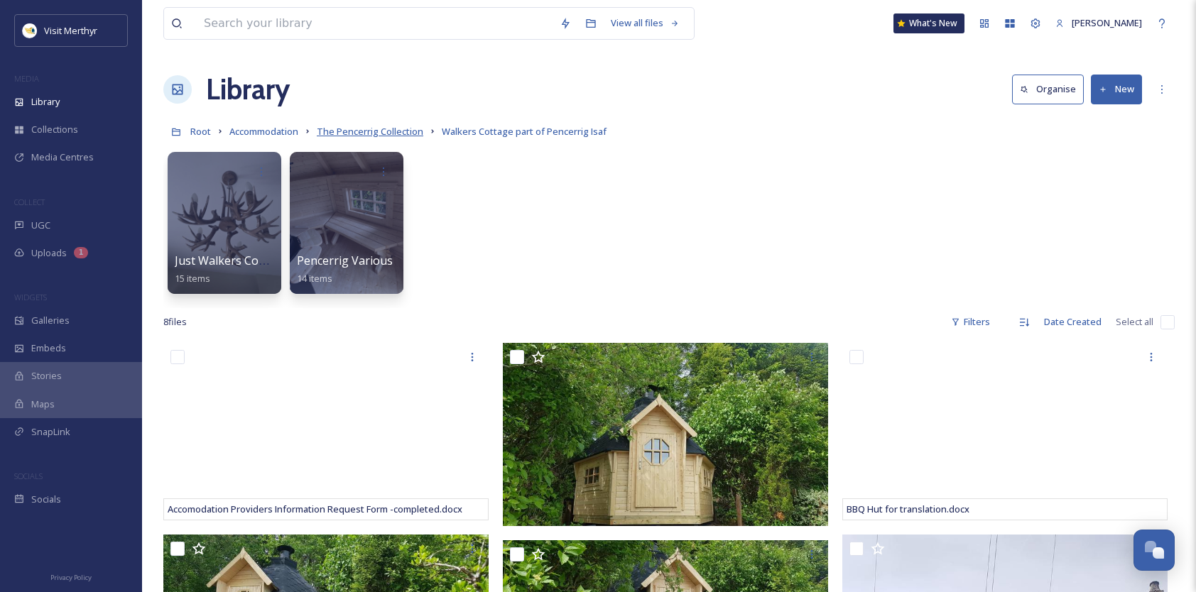
click at [396, 134] on span "The Pencerrig Collection" at bounding box center [370, 131] width 107 height 13
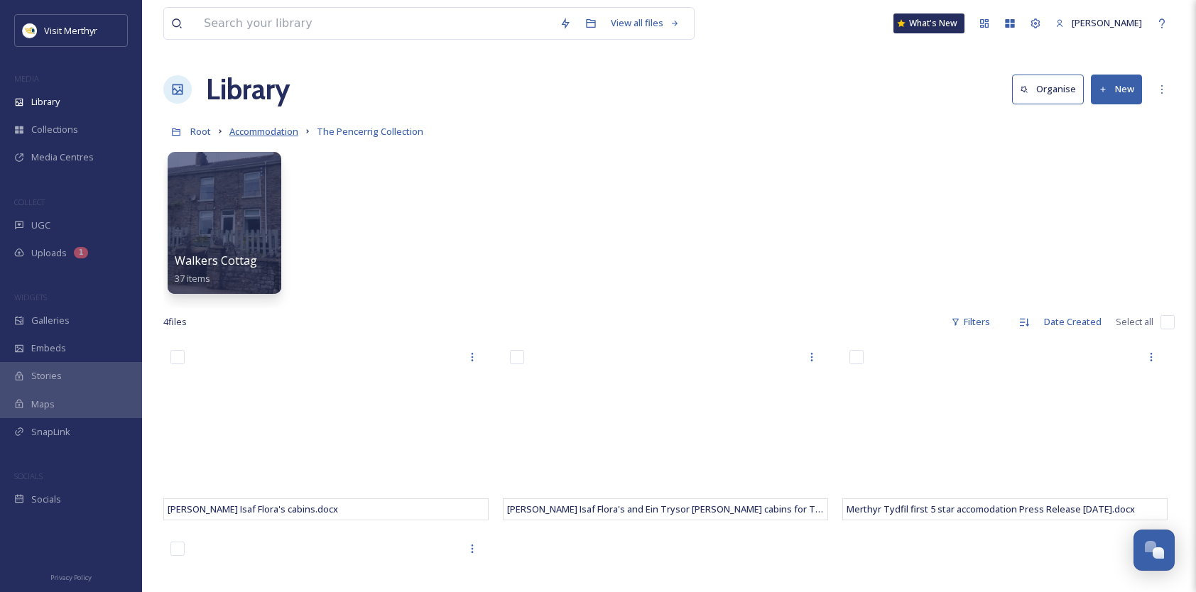
click at [270, 134] on span "Accommodation" at bounding box center [263, 131] width 69 height 13
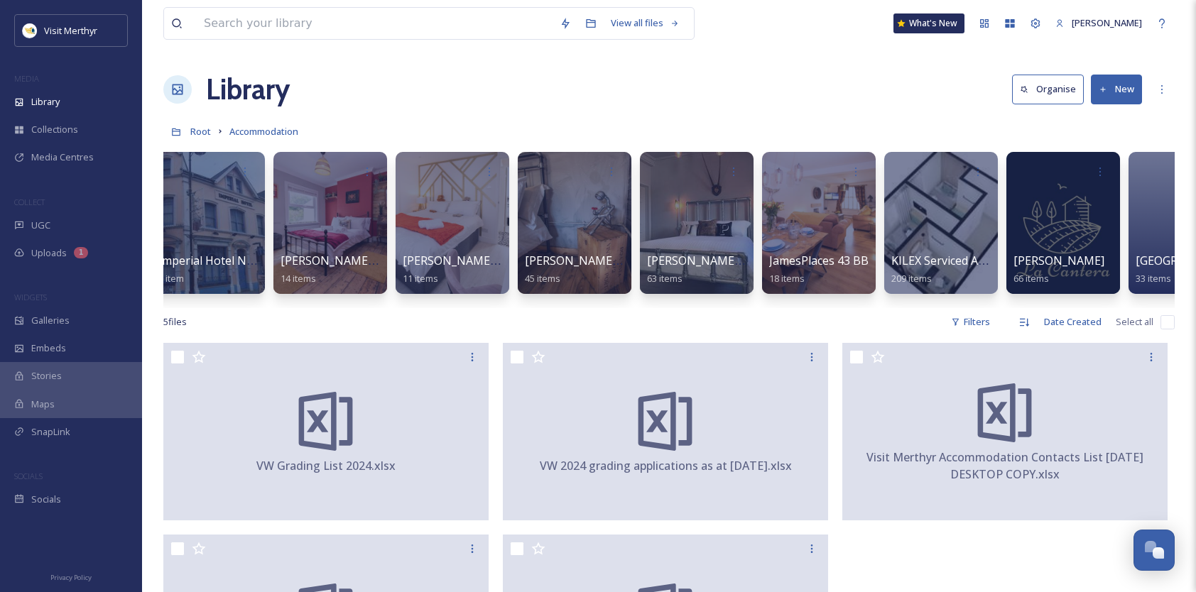
scroll to position [0, 3457]
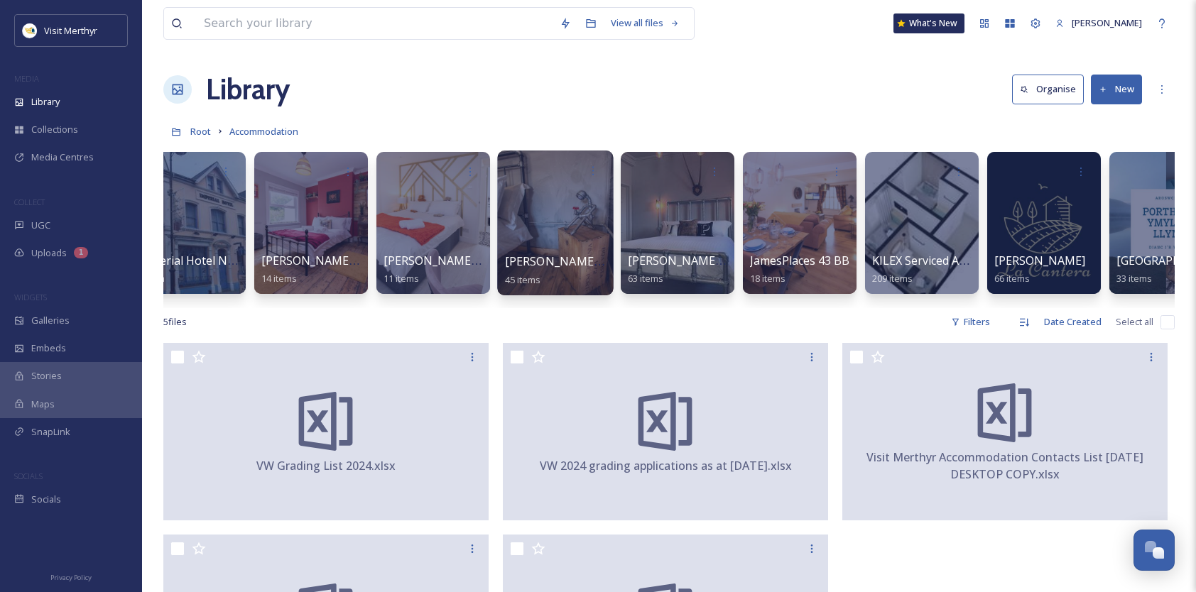
click at [554, 240] on div at bounding box center [555, 223] width 116 height 145
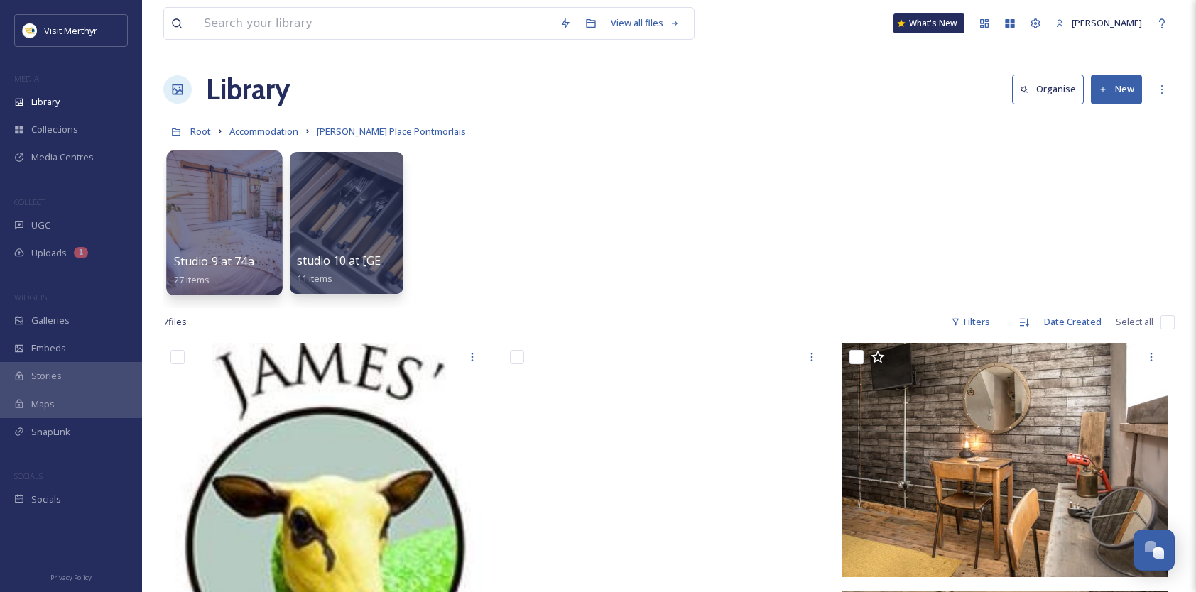
click at [244, 228] on div at bounding box center [224, 223] width 116 height 145
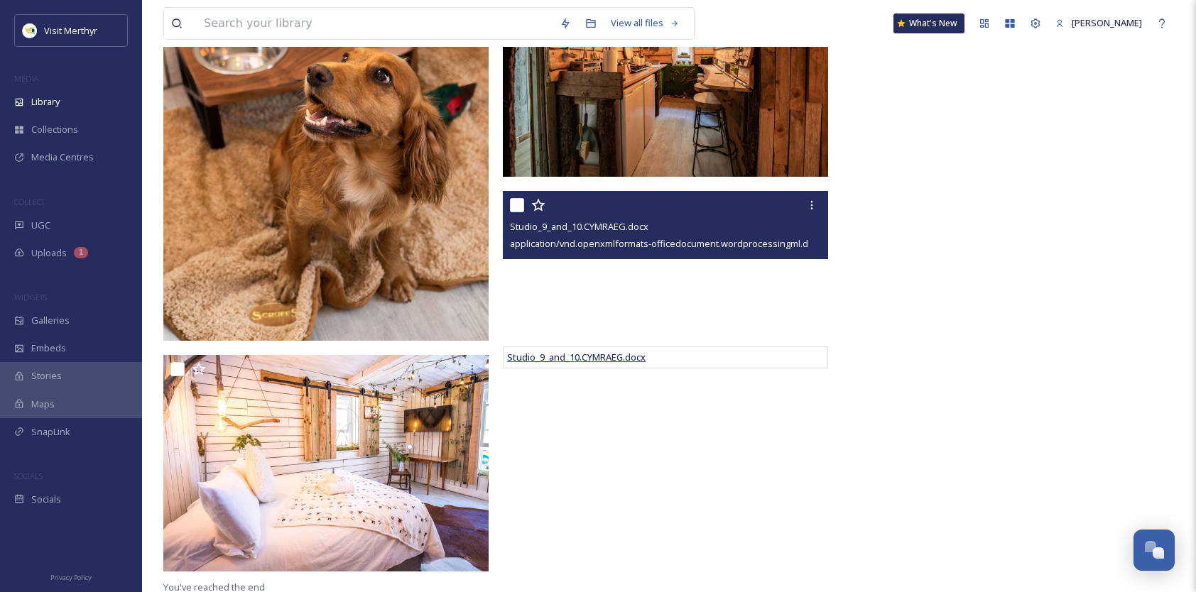
scroll to position [2354, 0]
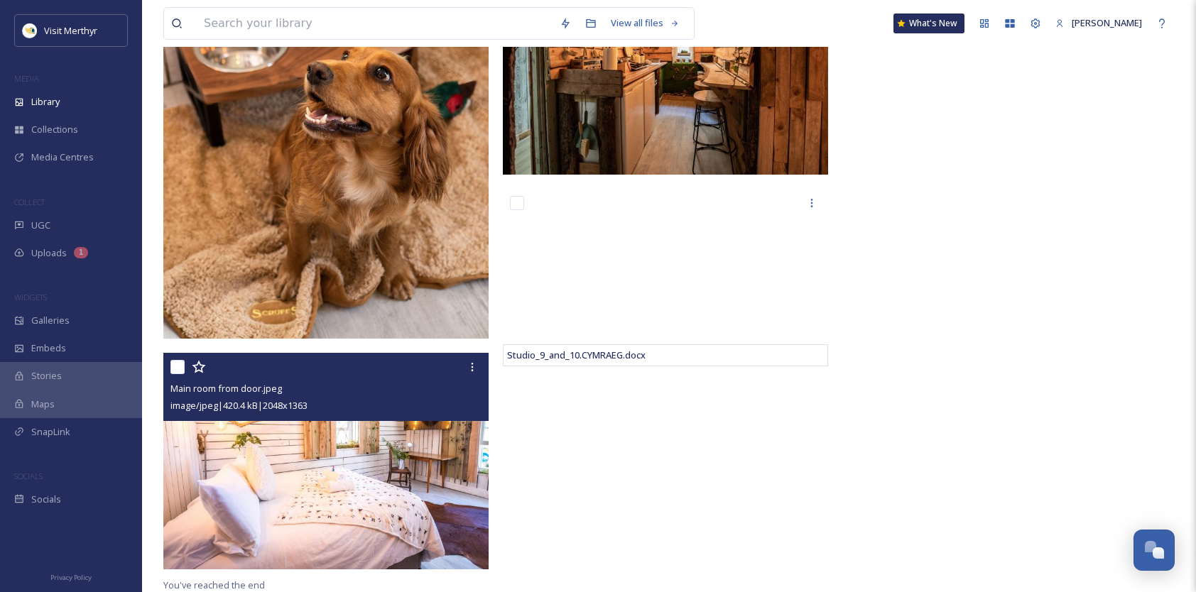
click at [175, 365] on input "checkbox" at bounding box center [178, 367] width 14 height 14
checkbox input "true"
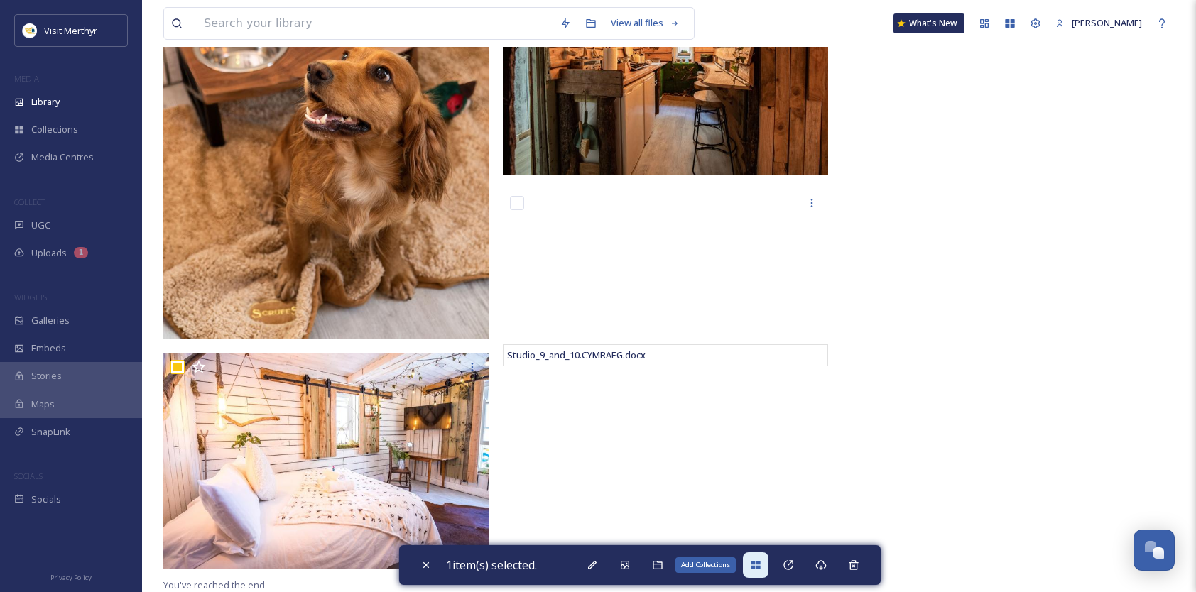
click at [759, 558] on div "Add Collections" at bounding box center [756, 566] width 26 height 26
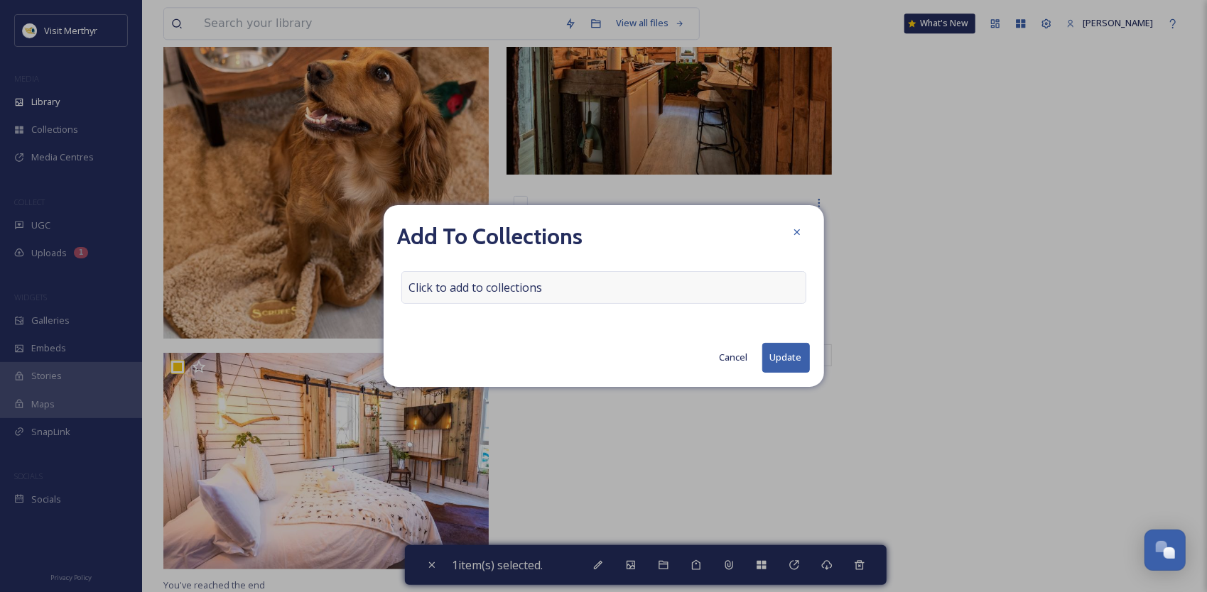
click at [608, 289] on div "Click to add to collections" at bounding box center [603, 287] width 405 height 33
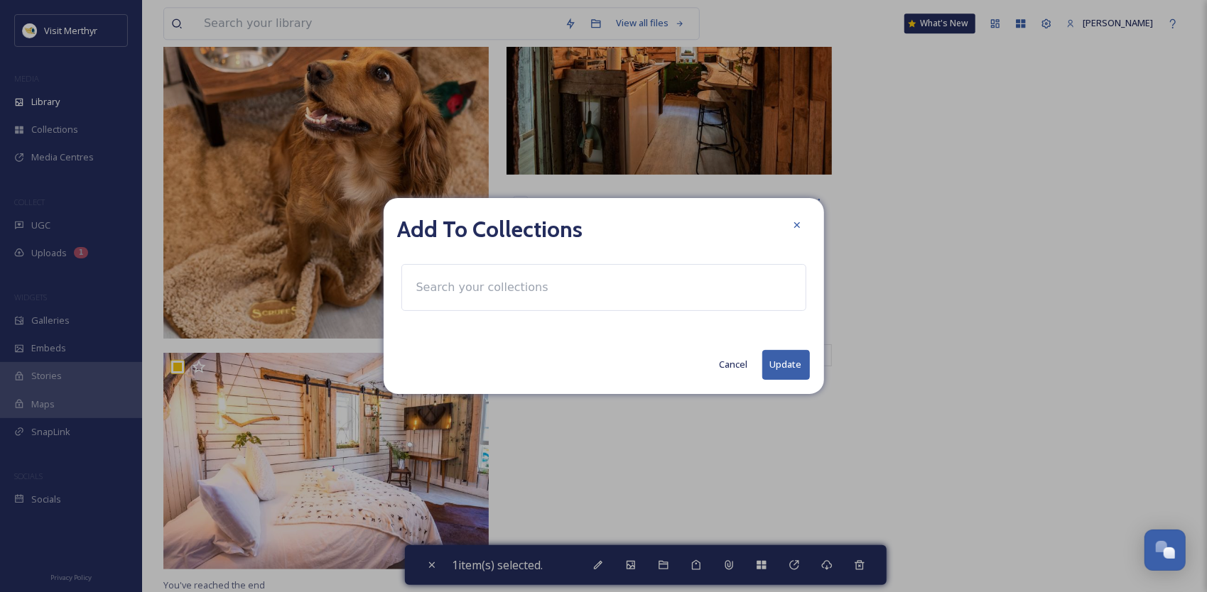
click at [517, 291] on input at bounding box center [487, 287] width 156 height 31
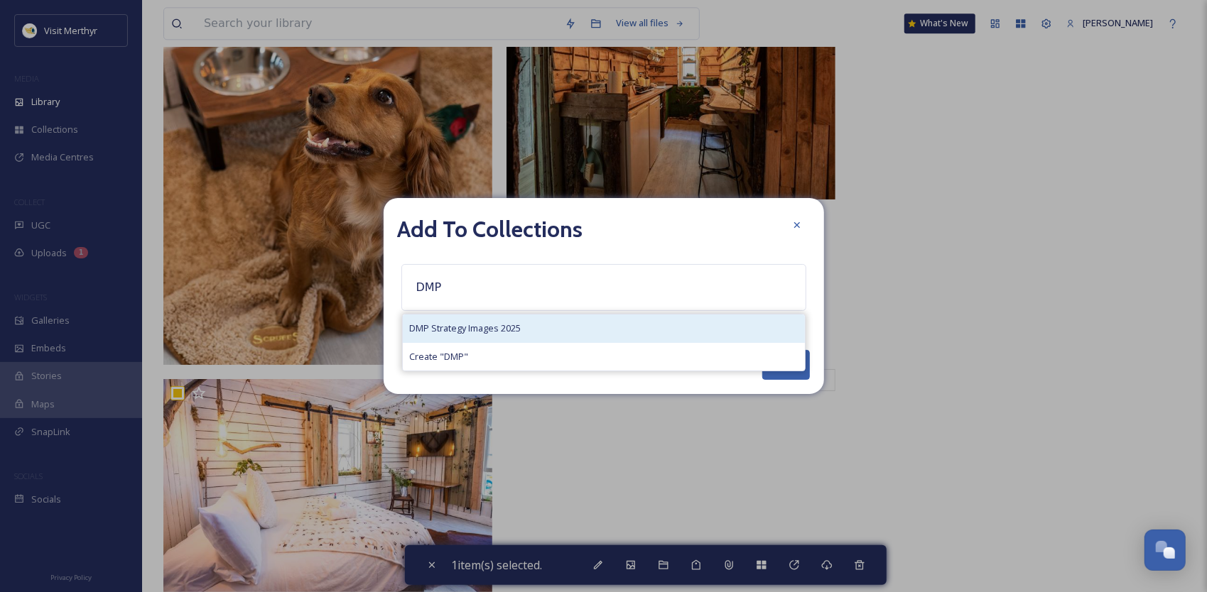
type input "DMP"
click at [486, 323] on span "DMP Strategy Images 2025" at bounding box center [466, 328] width 112 height 13
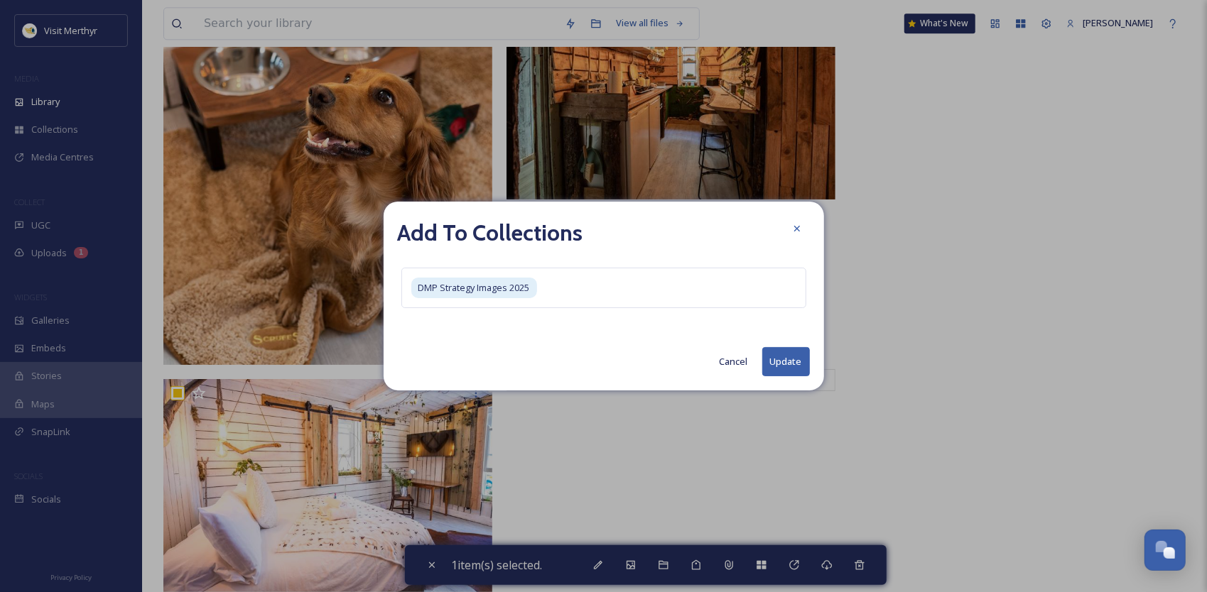
click at [784, 362] on button "Update" at bounding box center [786, 361] width 48 height 29
checkbox input "false"
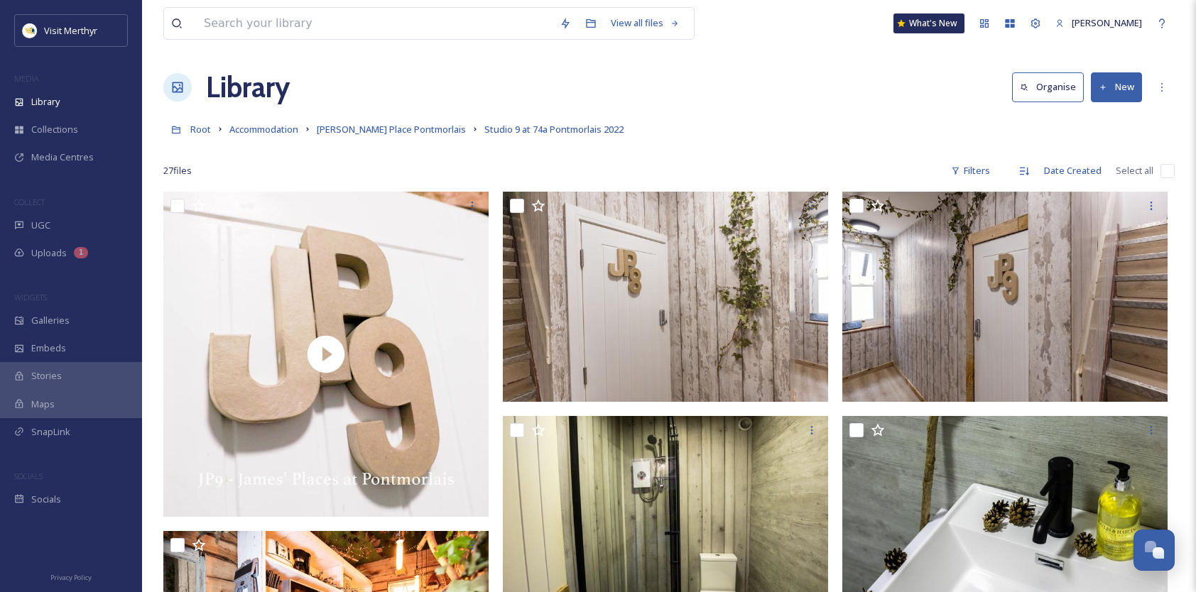
scroll to position [0, 0]
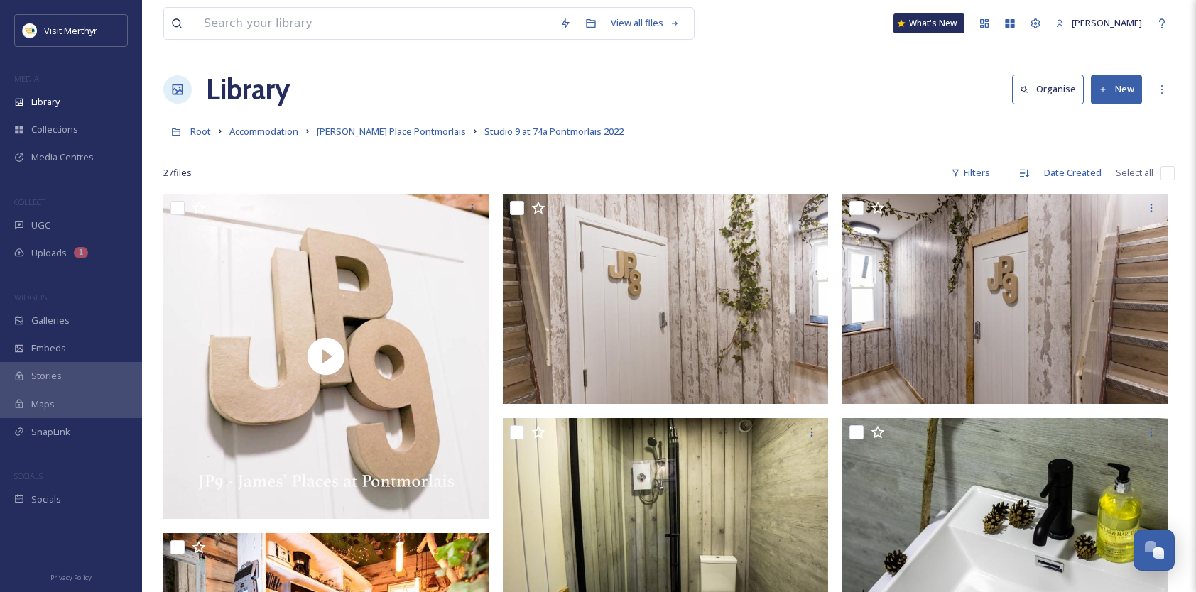
click at [368, 131] on span "[PERSON_NAME] Place Pontmorlais" at bounding box center [391, 131] width 149 height 13
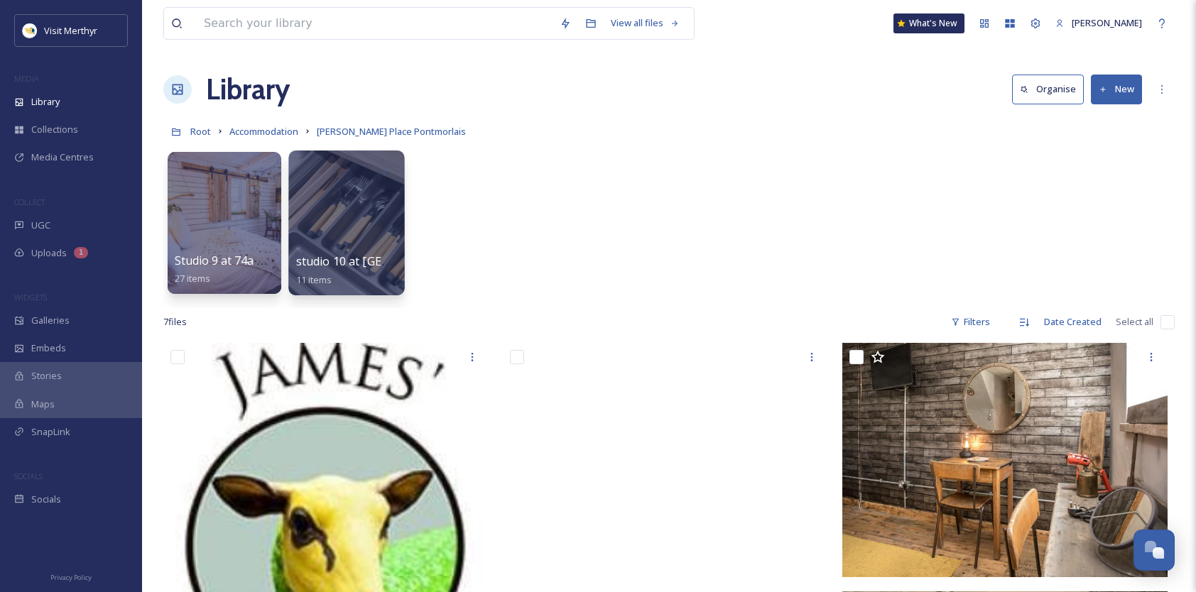
click at [347, 208] on div at bounding box center [346, 223] width 116 height 145
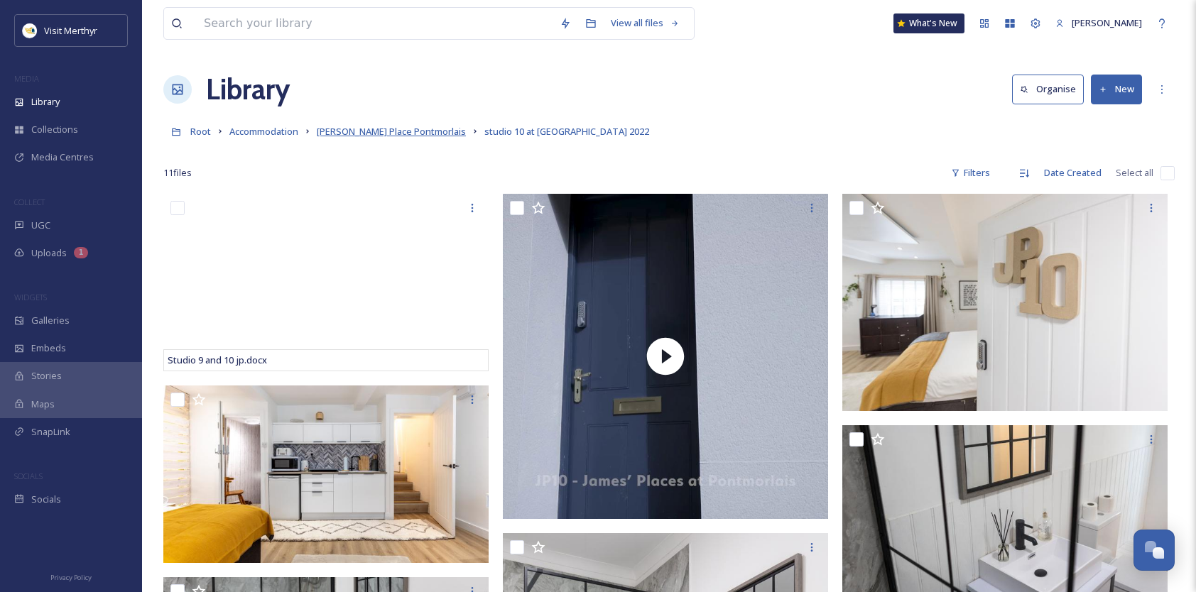
click at [351, 129] on span "[PERSON_NAME] Place Pontmorlais" at bounding box center [391, 131] width 149 height 13
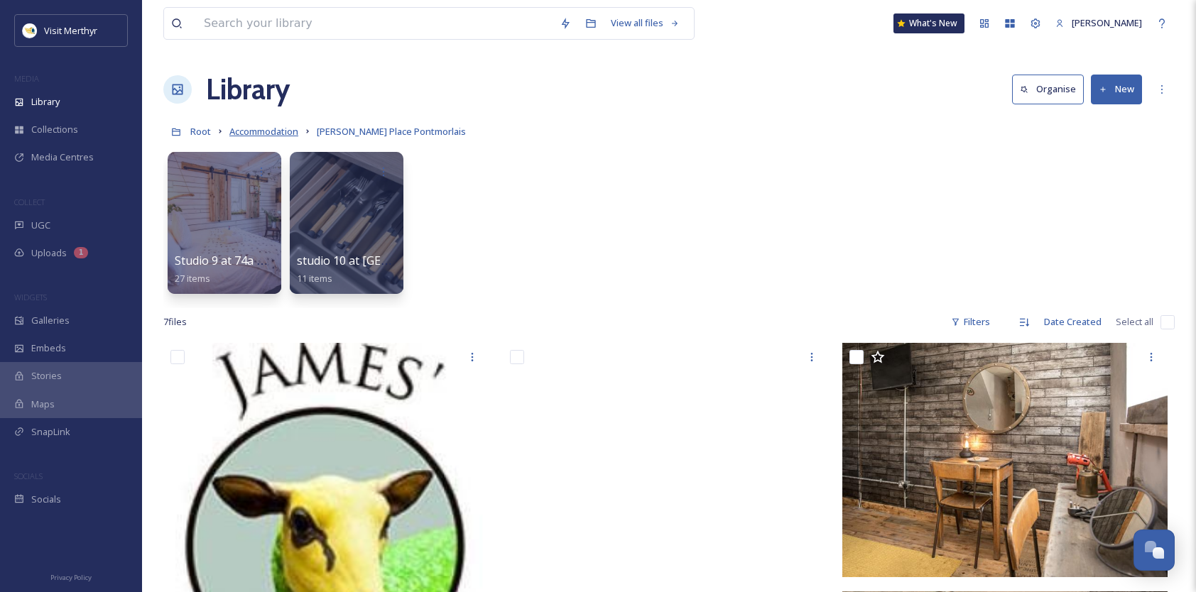
click at [268, 131] on span "Accommodation" at bounding box center [263, 131] width 69 height 13
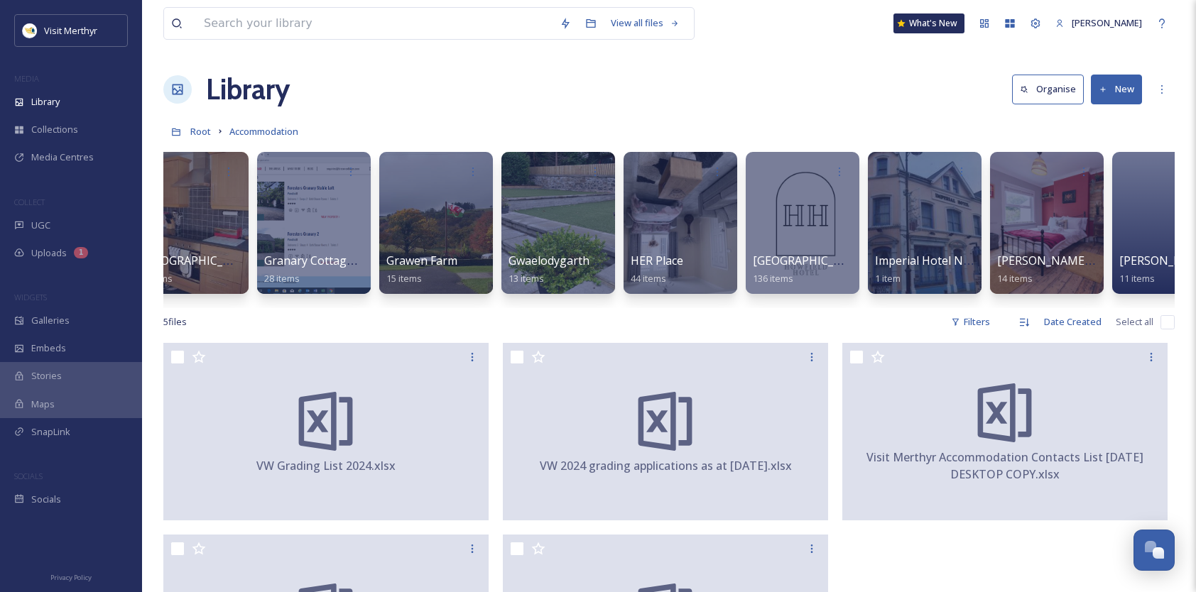
scroll to position [0, 3366]
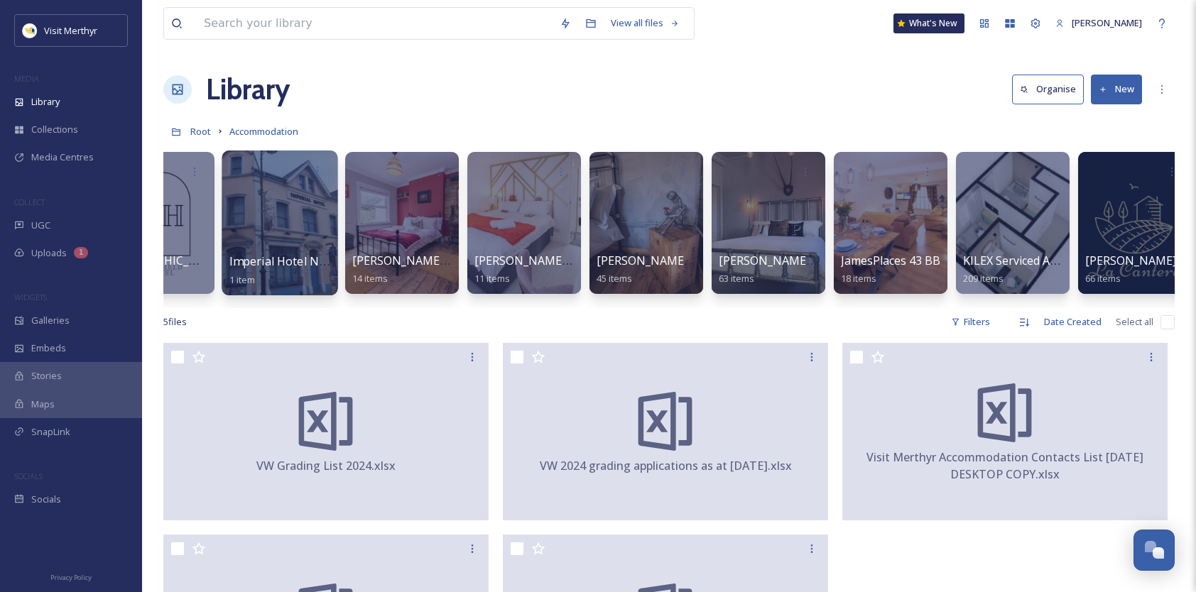
click at [293, 207] on div at bounding box center [280, 223] width 116 height 145
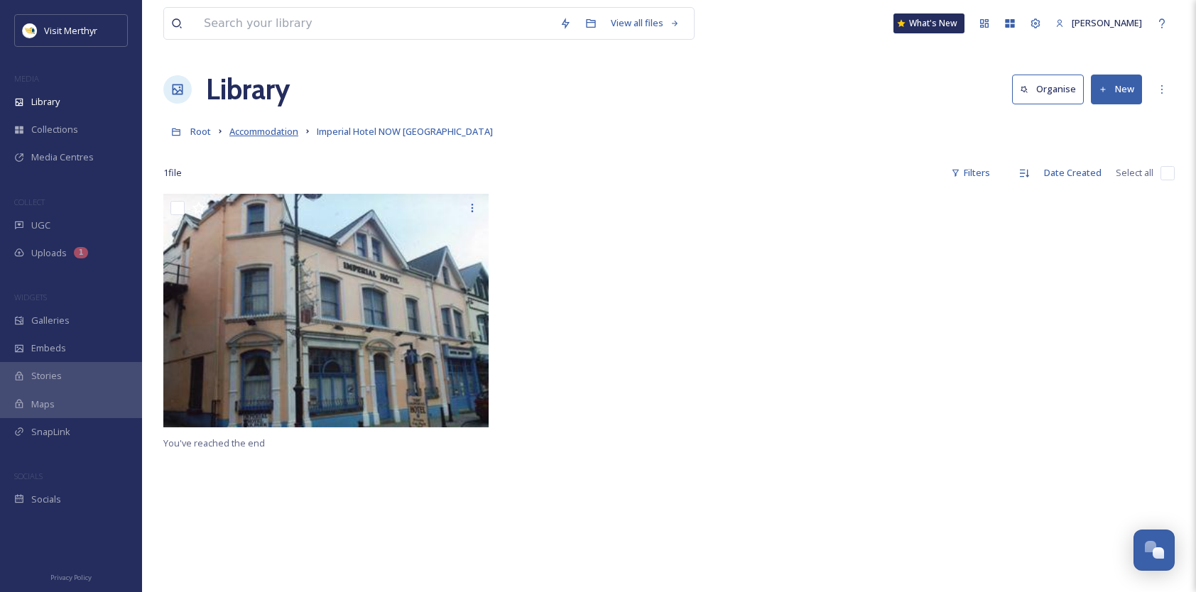
click at [255, 131] on span "Accommodation" at bounding box center [263, 131] width 69 height 13
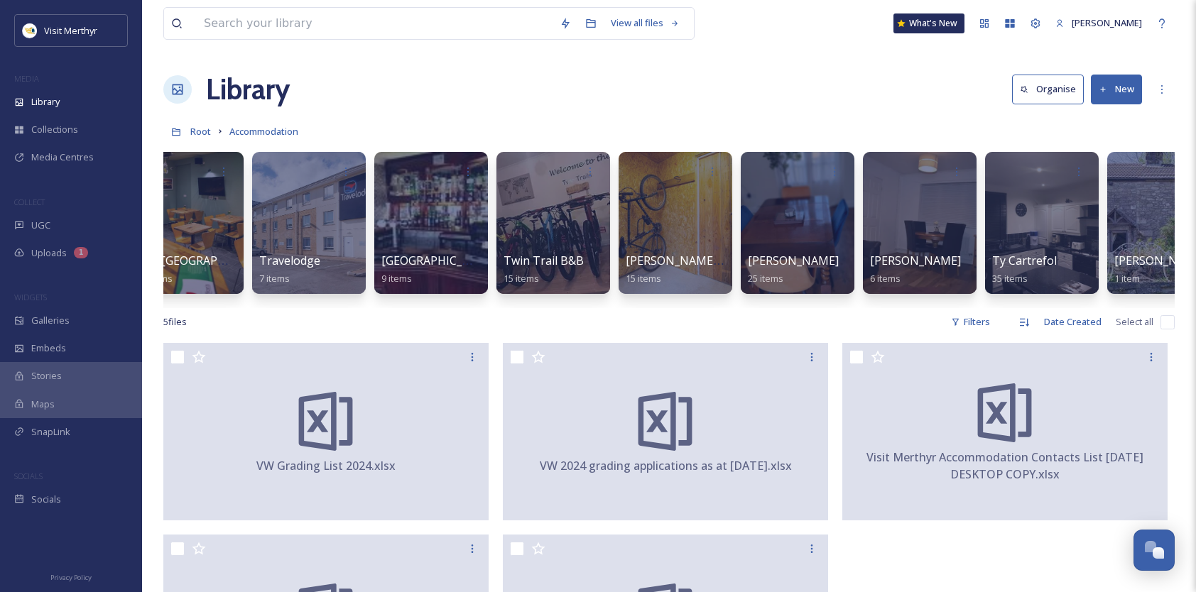
scroll to position [0, 8149]
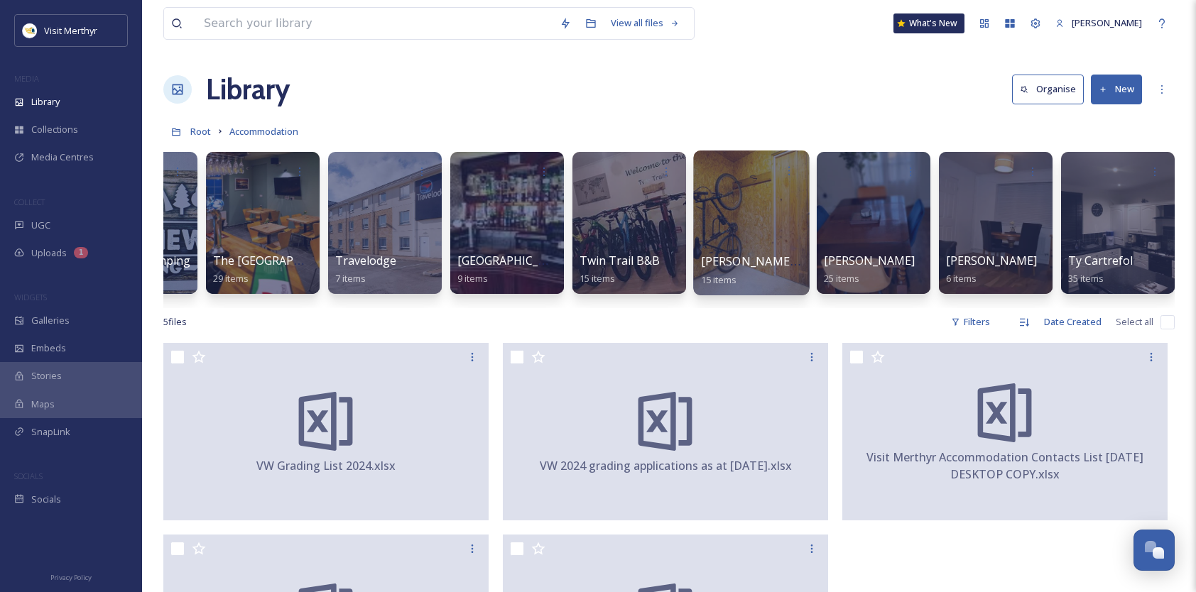
click at [759, 218] on div at bounding box center [751, 223] width 116 height 145
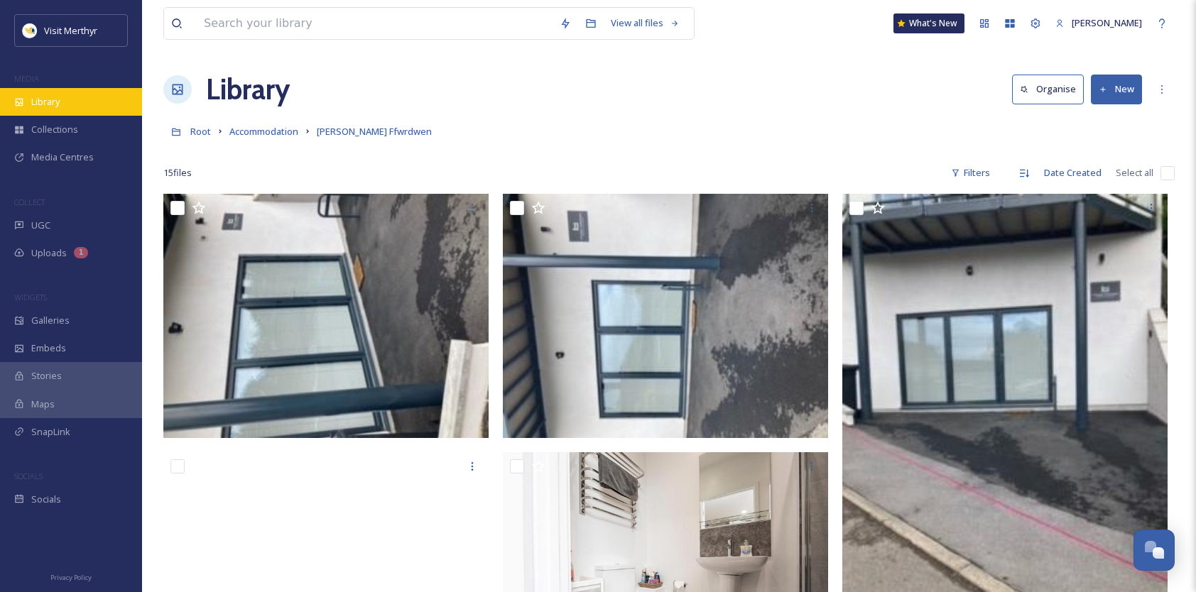
click at [45, 100] on span "Library" at bounding box center [45, 101] width 28 height 13
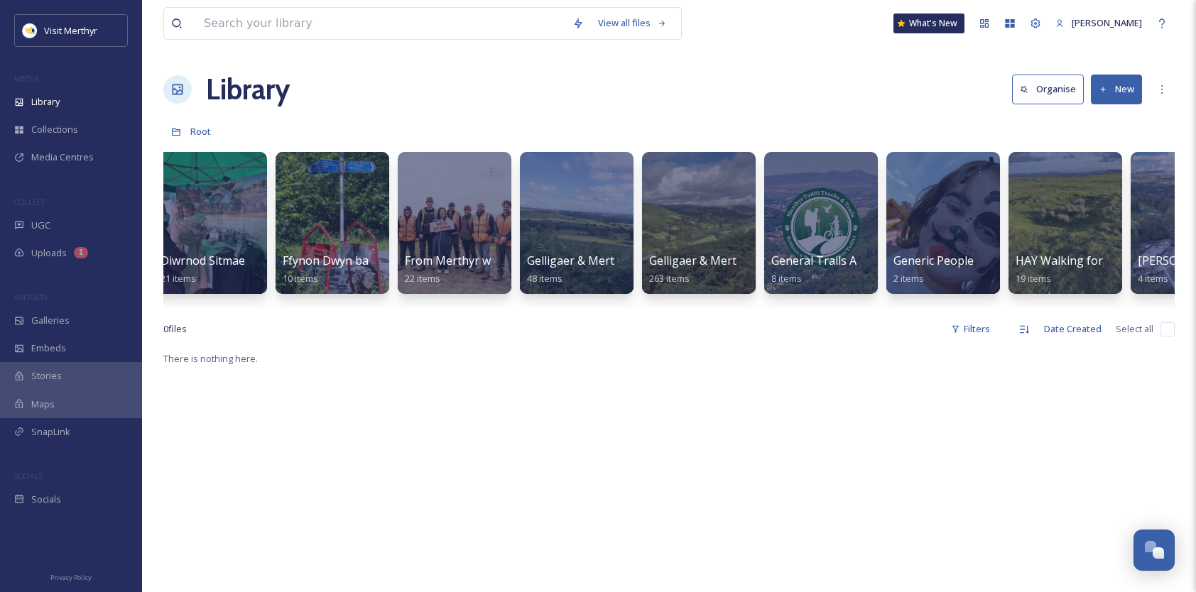
scroll to position [0, 4799]
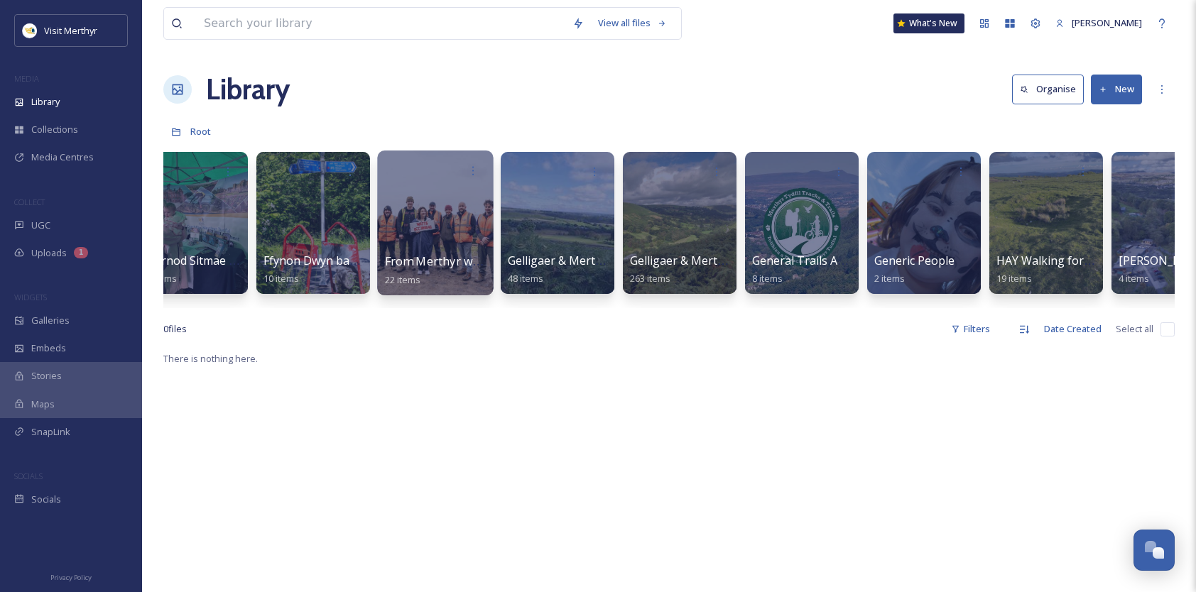
click at [431, 205] on div at bounding box center [435, 223] width 116 height 145
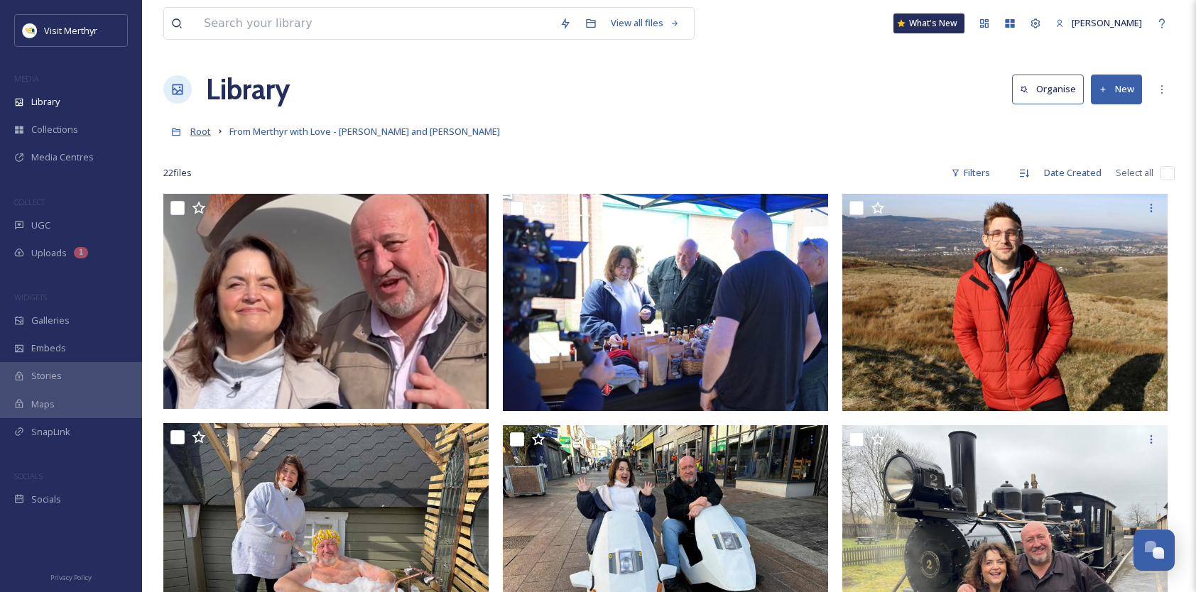
click at [199, 129] on span "Root" at bounding box center [200, 131] width 21 height 13
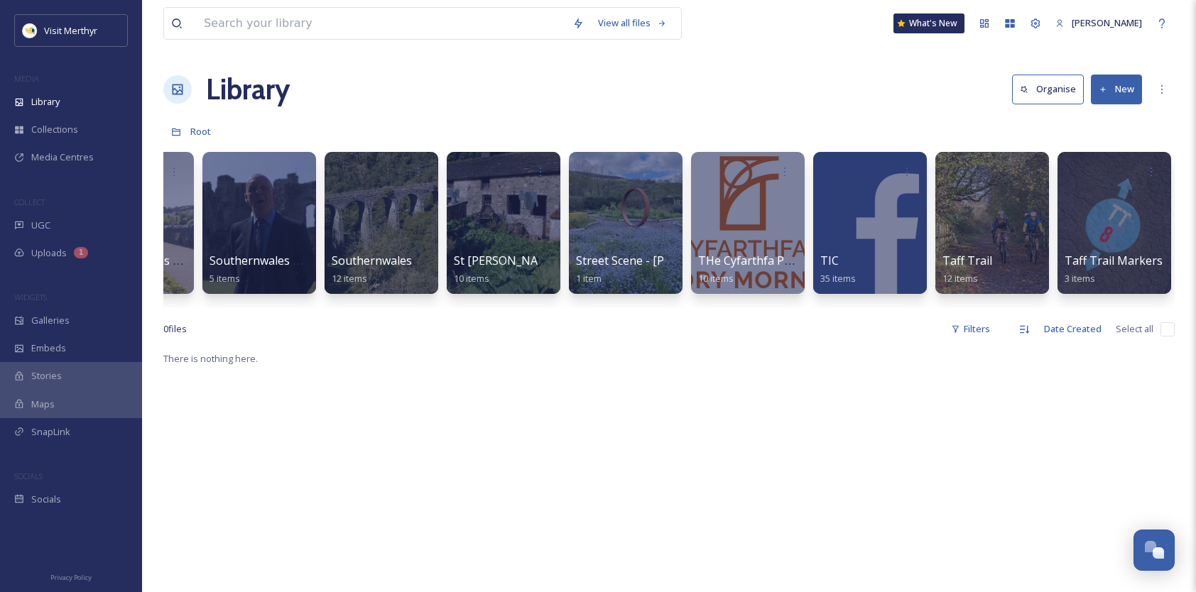
scroll to position [0, 9524]
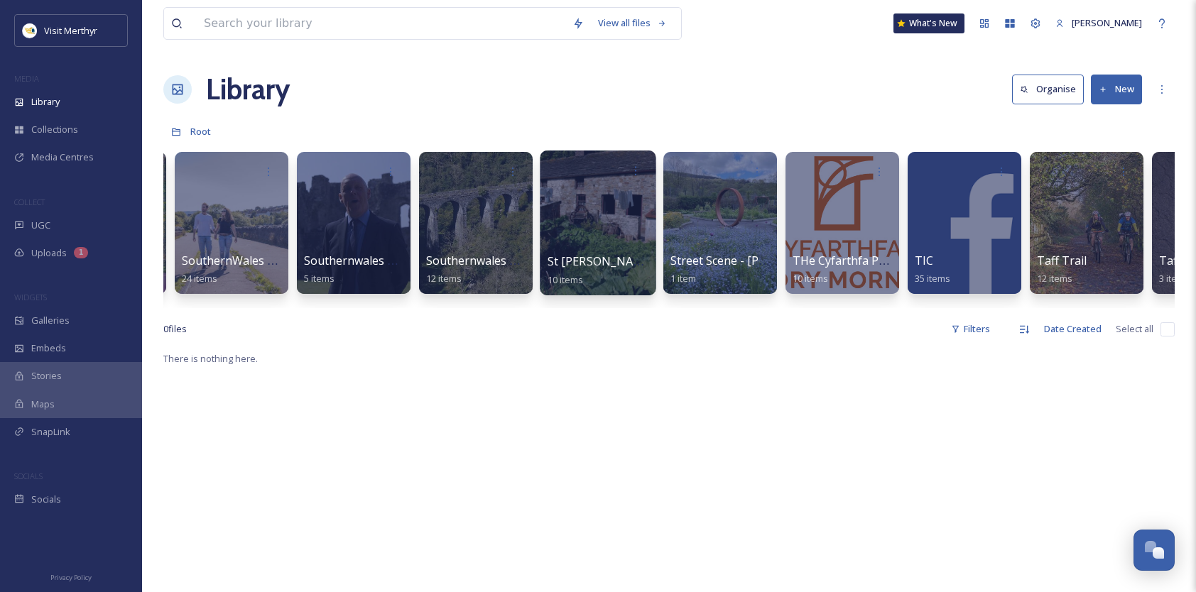
click at [585, 224] on div at bounding box center [598, 223] width 116 height 145
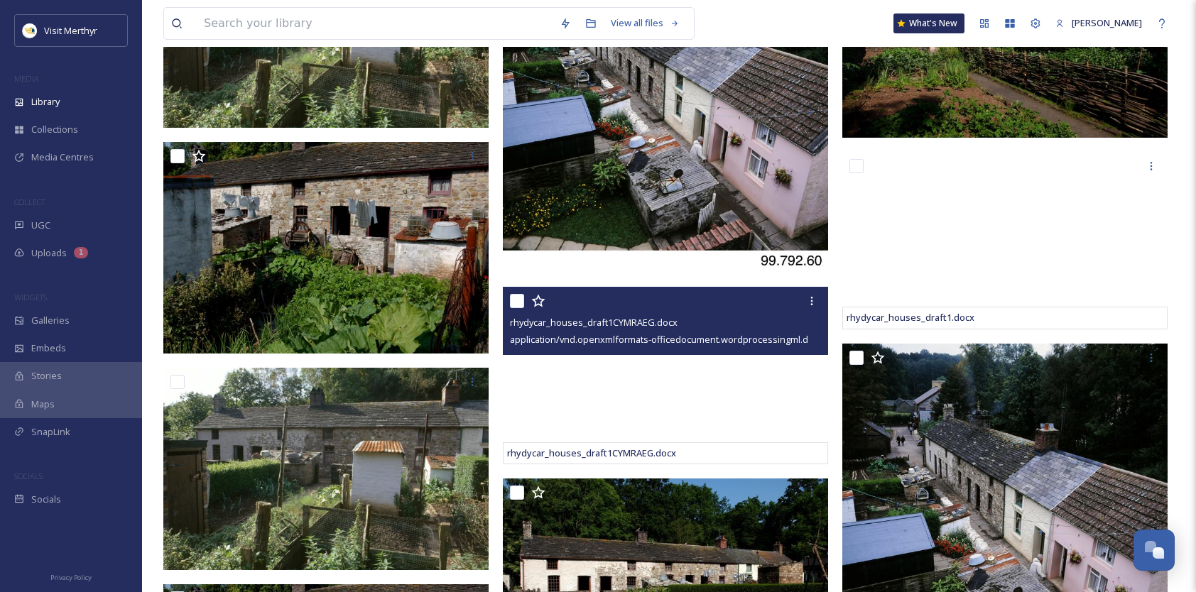
scroll to position [425, 0]
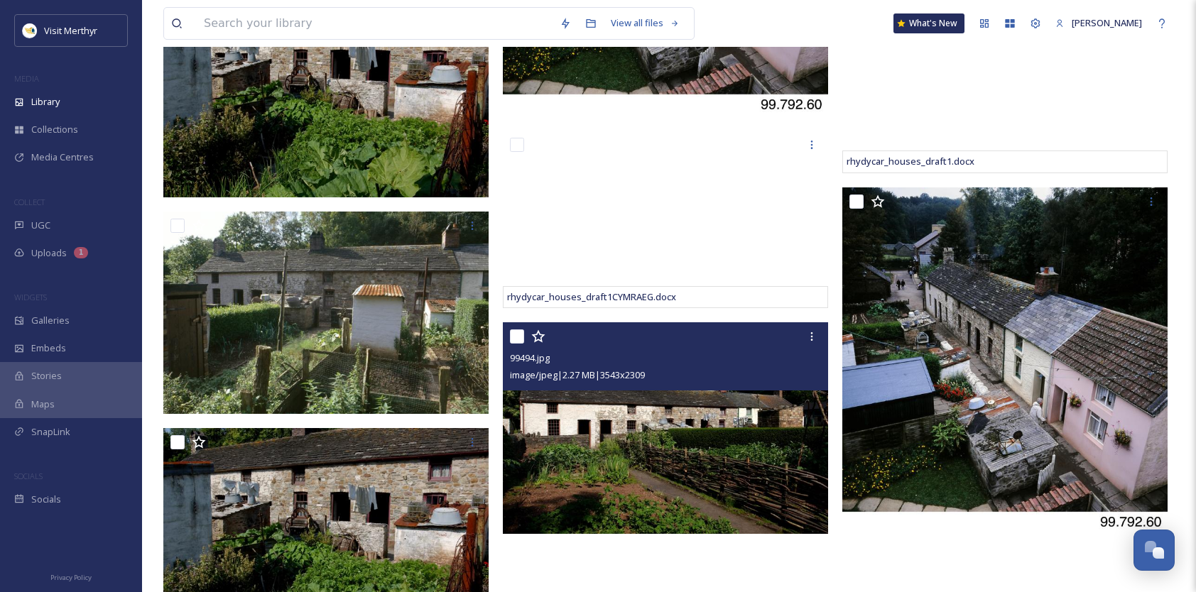
drag, startPoint x: 516, startPoint y: 337, endPoint x: 548, endPoint y: 355, distance: 36.9
click at [516, 337] on input "checkbox" at bounding box center [517, 337] width 14 height 14
checkbox input "true"
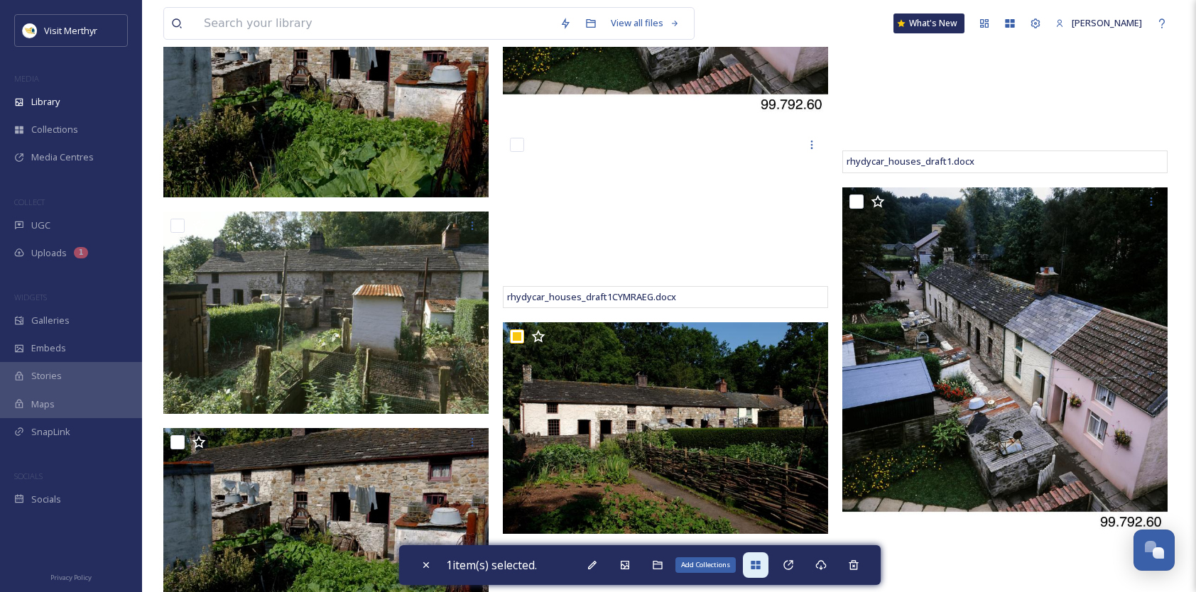
click at [757, 567] on icon at bounding box center [755, 565] width 9 height 9
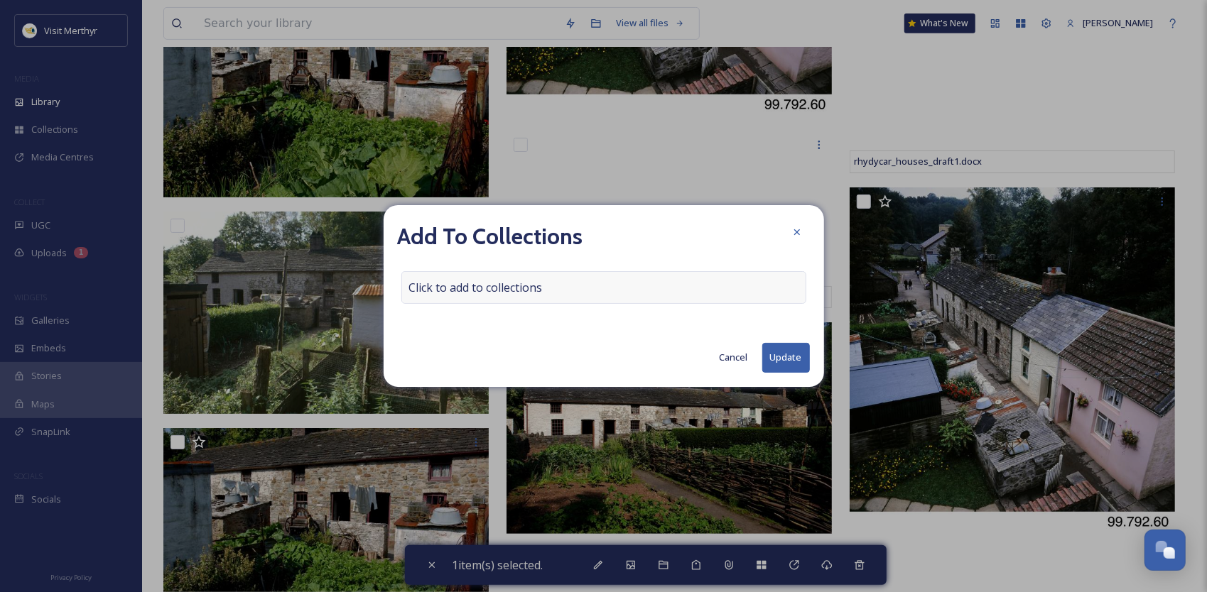
click at [508, 283] on span "Click to add to collections" at bounding box center [476, 287] width 134 height 17
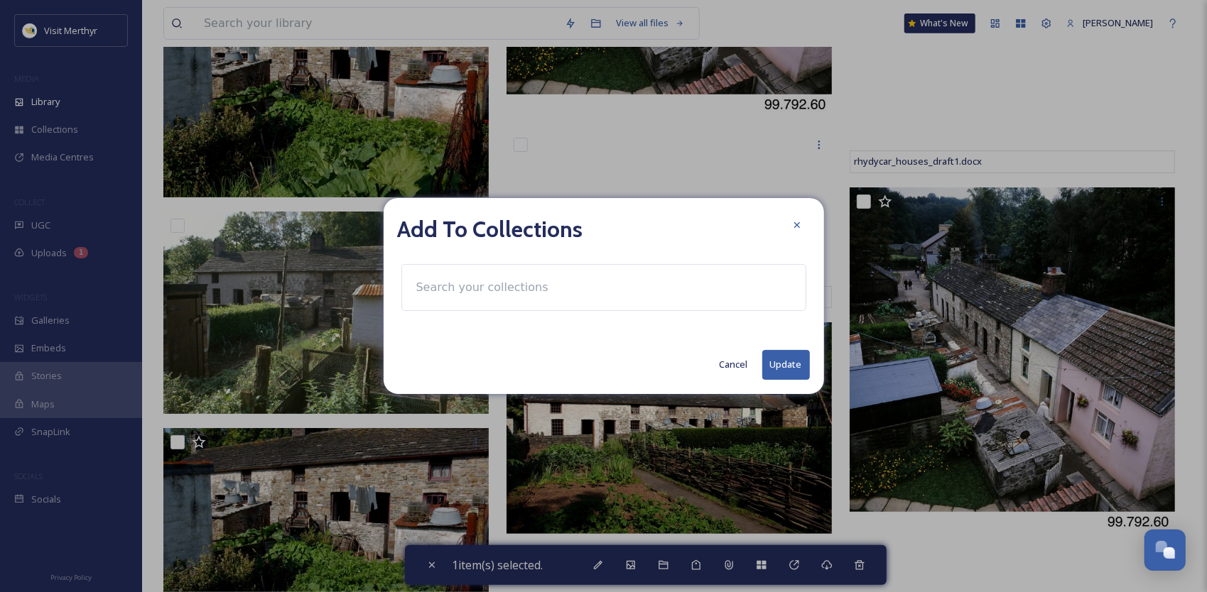
click at [476, 288] on input at bounding box center [487, 287] width 156 height 31
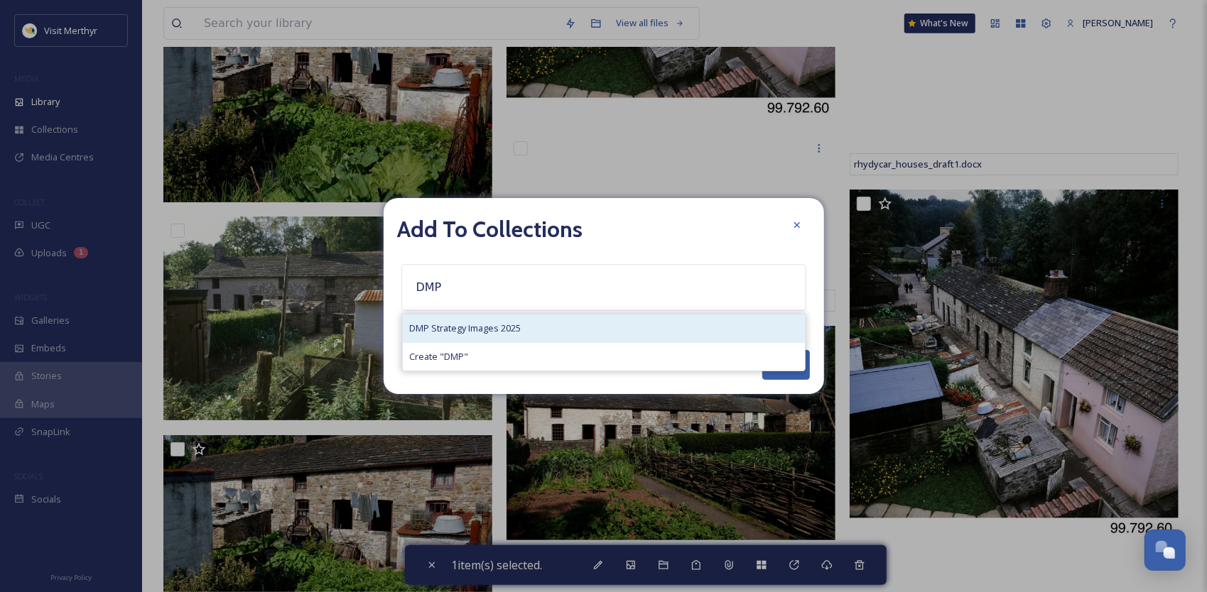
type input "DMP"
click at [480, 323] on span "DMP Strategy Images 2025" at bounding box center [466, 328] width 112 height 13
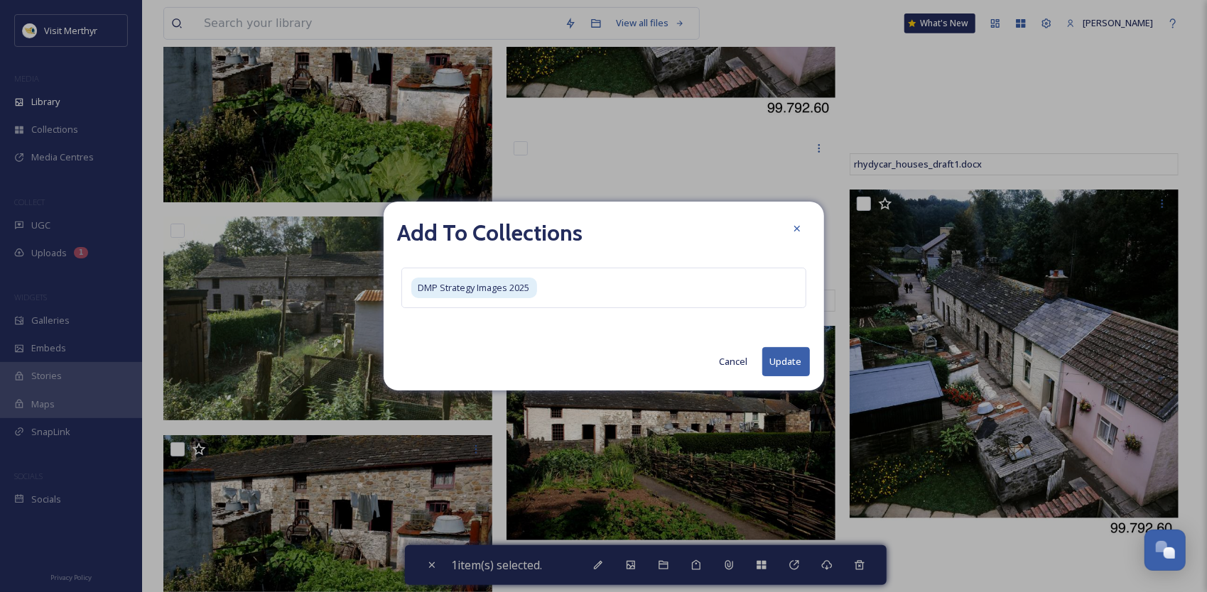
click at [790, 358] on button "Update" at bounding box center [786, 361] width 48 height 29
checkbox input "false"
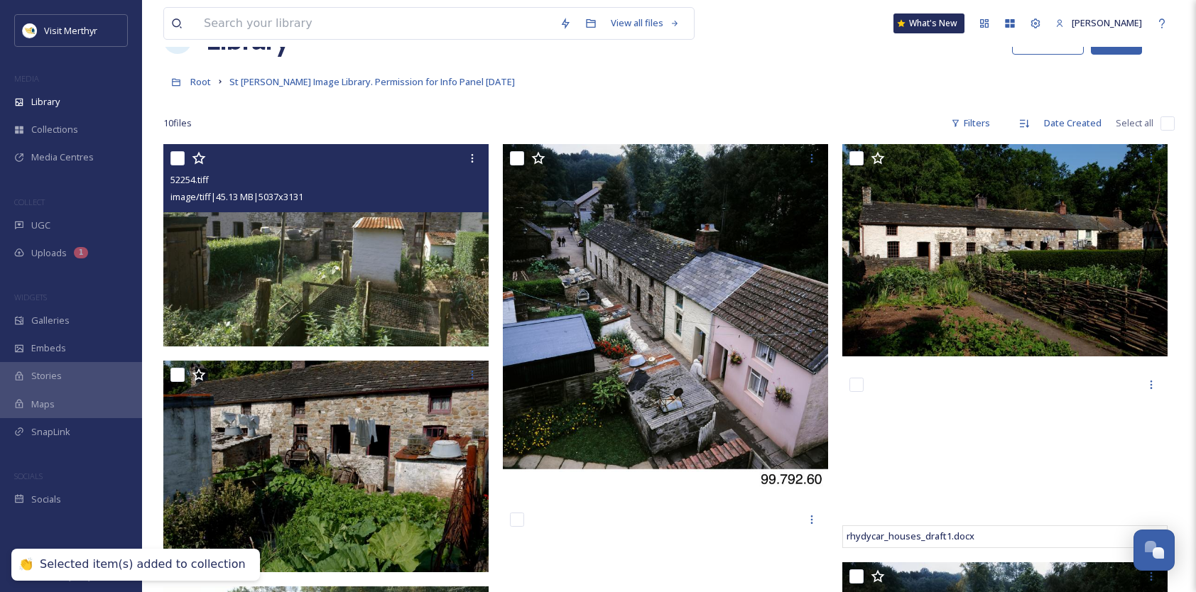
scroll to position [0, 0]
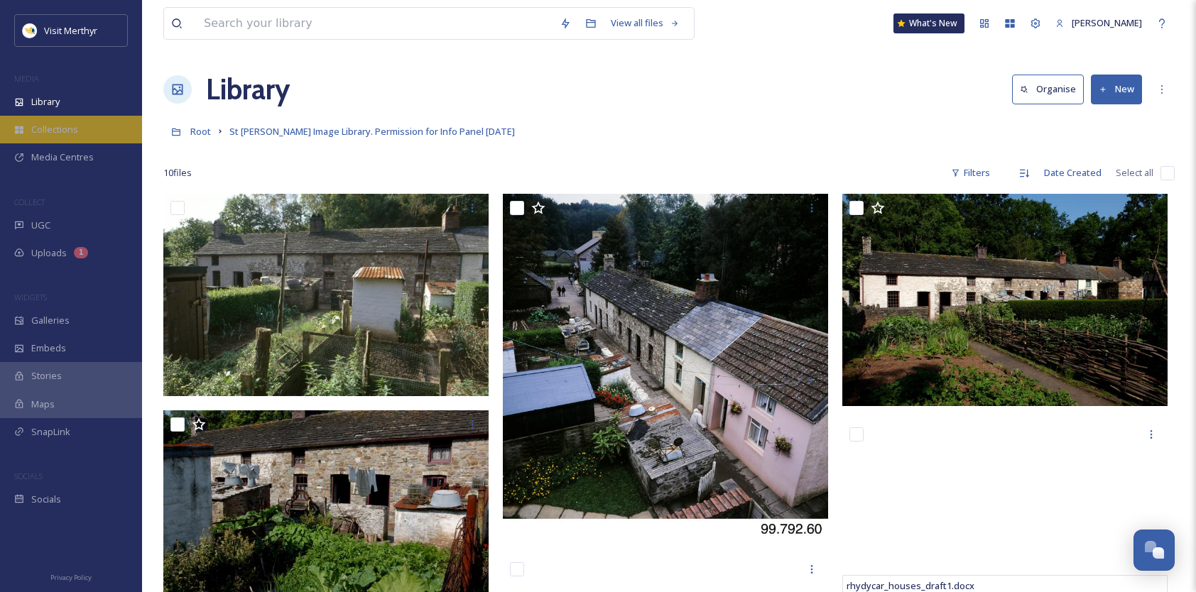
click at [54, 126] on span "Collections" at bounding box center [54, 129] width 47 height 13
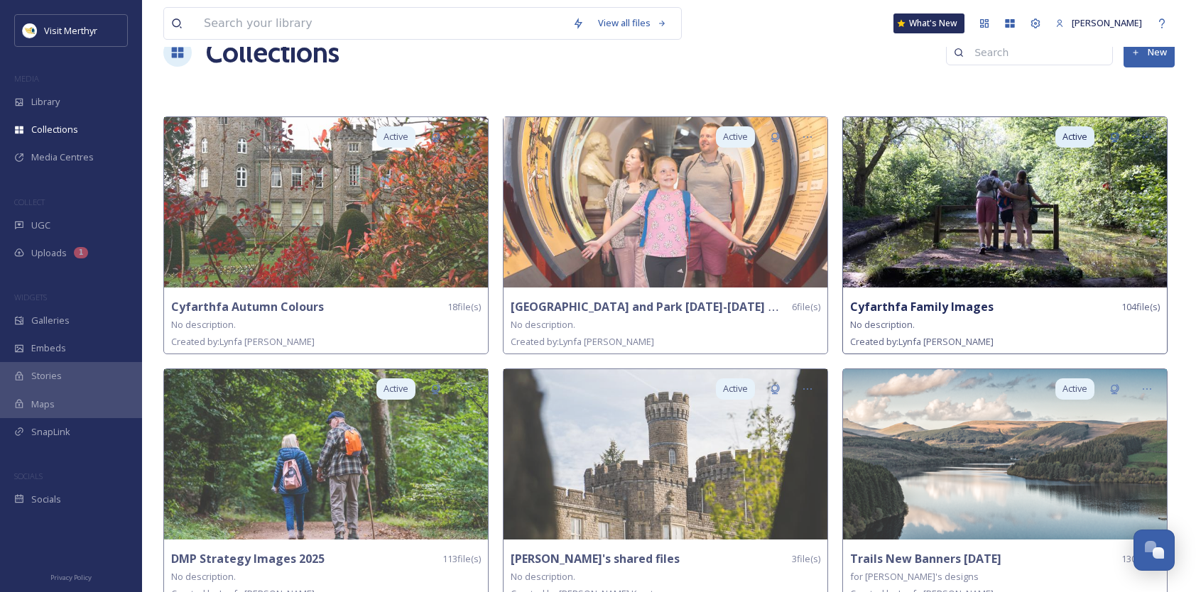
scroll to position [56, 0]
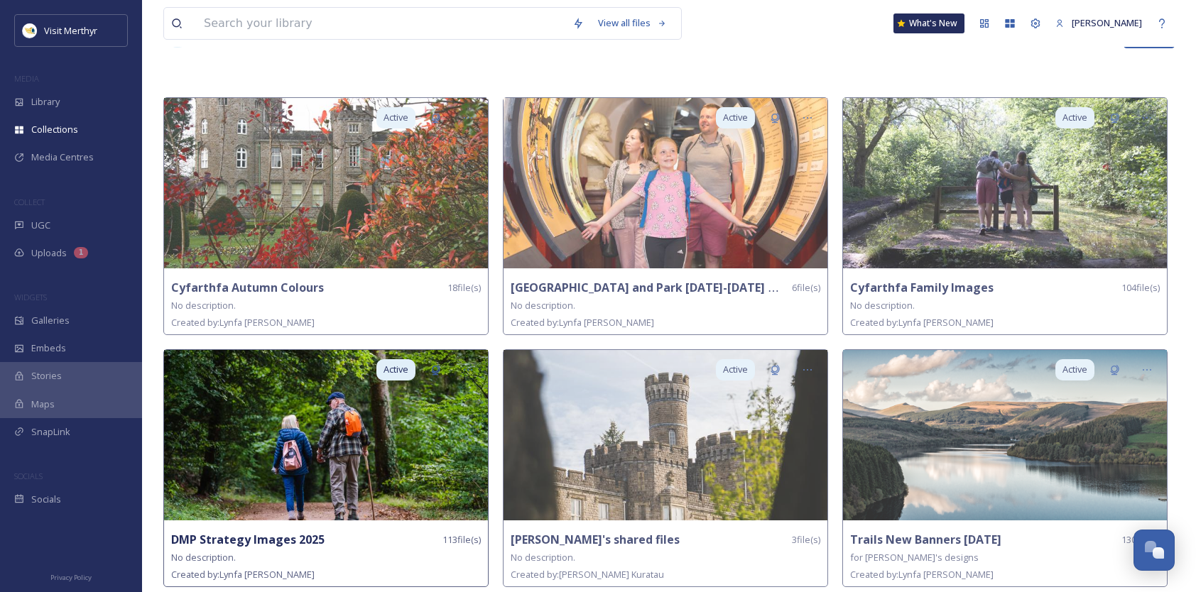
click at [316, 430] on img at bounding box center [326, 435] width 324 height 171
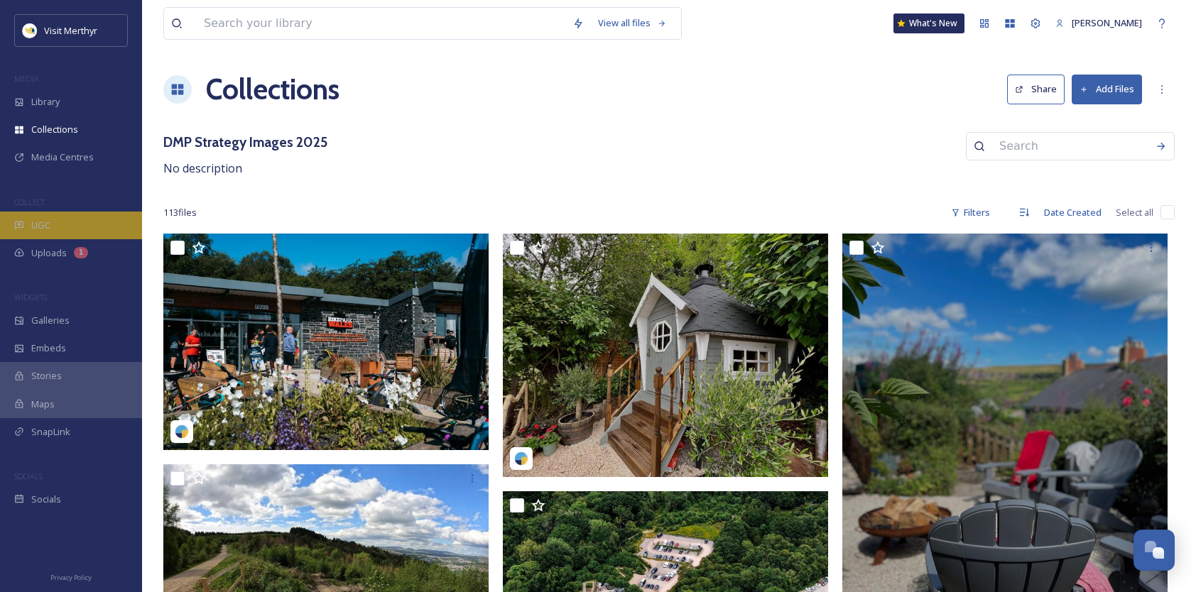
click at [52, 227] on div "UGC" at bounding box center [71, 226] width 142 height 28
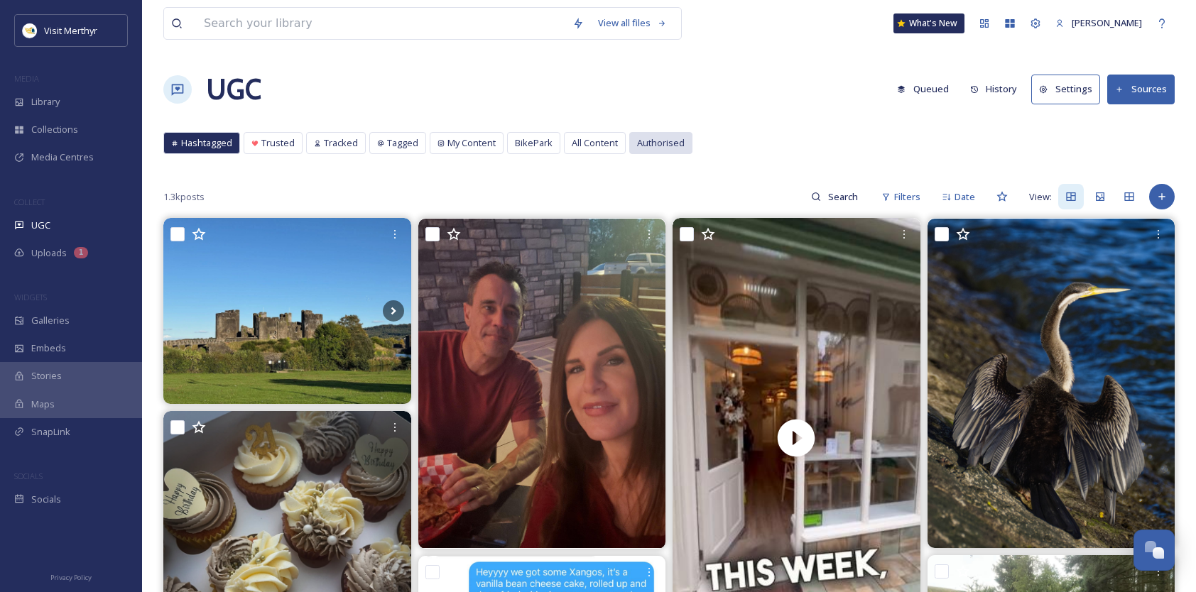
click at [649, 141] on span "Authorised" at bounding box center [661, 142] width 48 height 13
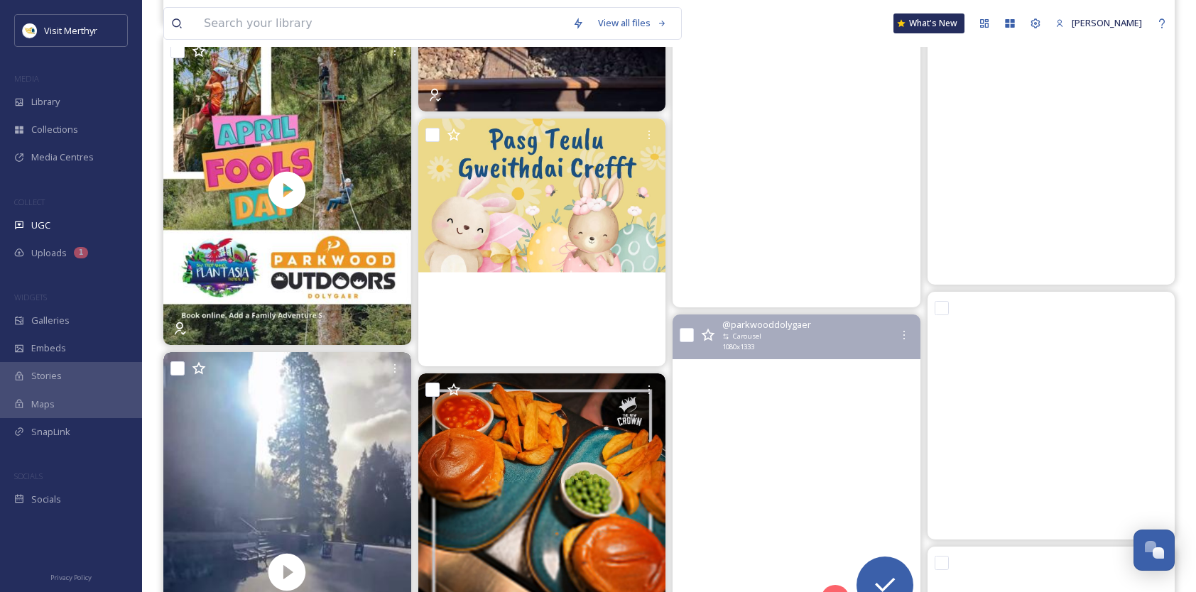
scroll to position [16695, 0]
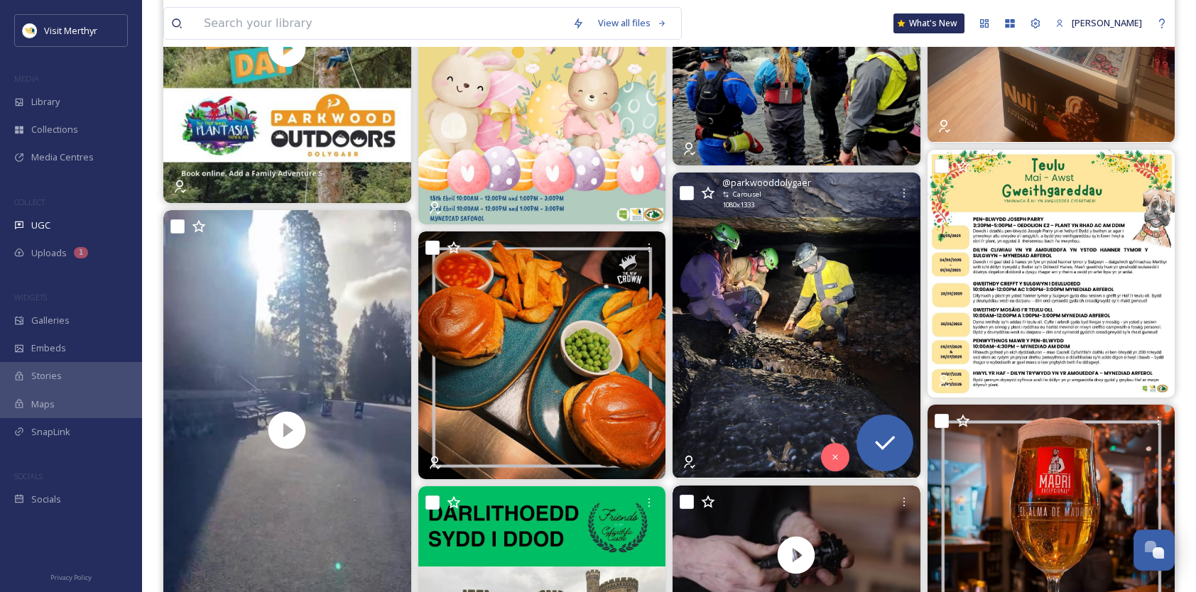
click at [688, 193] on input "checkbox" at bounding box center [687, 193] width 14 height 14
checkbox input "true"
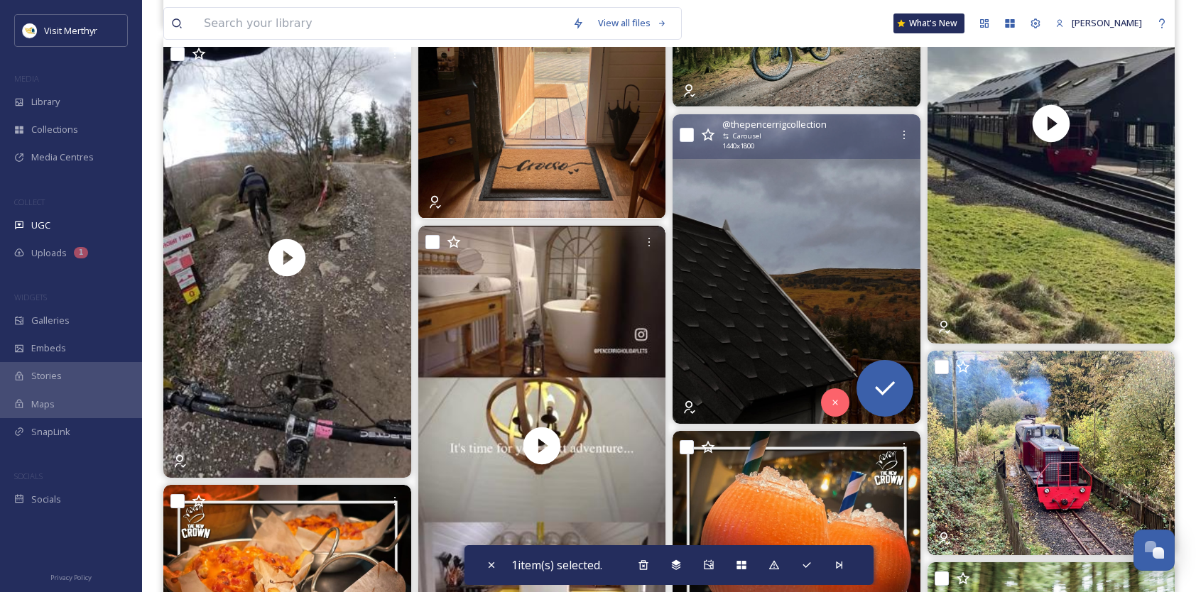
scroll to position [20957, 0]
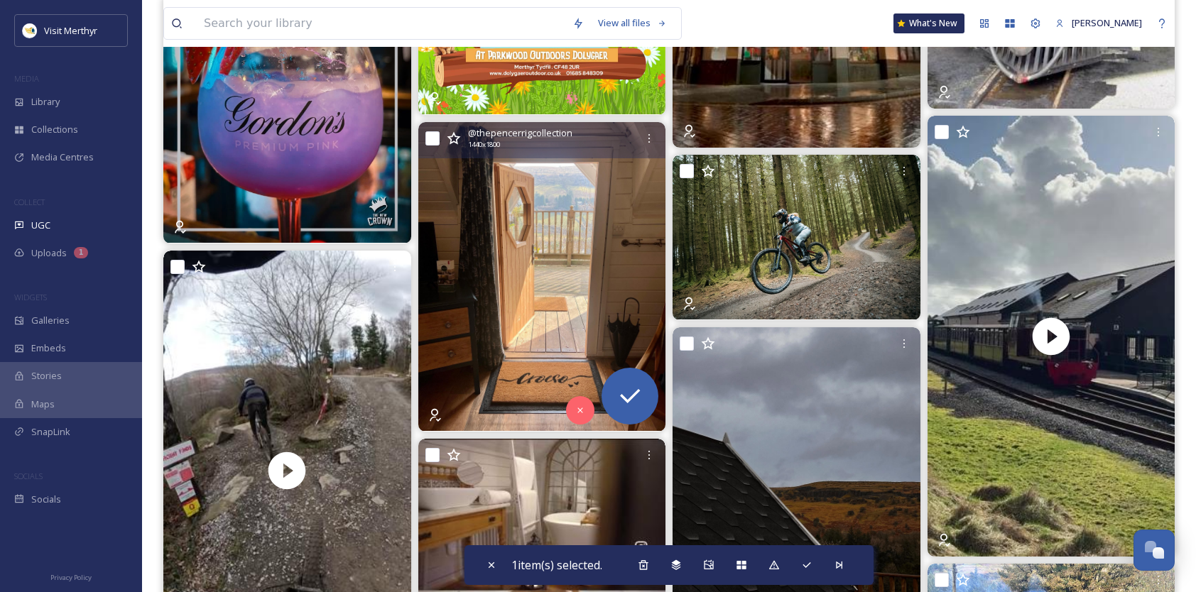
drag, startPoint x: 433, startPoint y: 138, endPoint x: 477, endPoint y: 175, distance: 57.4
click at [433, 139] on input "checkbox" at bounding box center [433, 138] width 14 height 14
checkbox input "true"
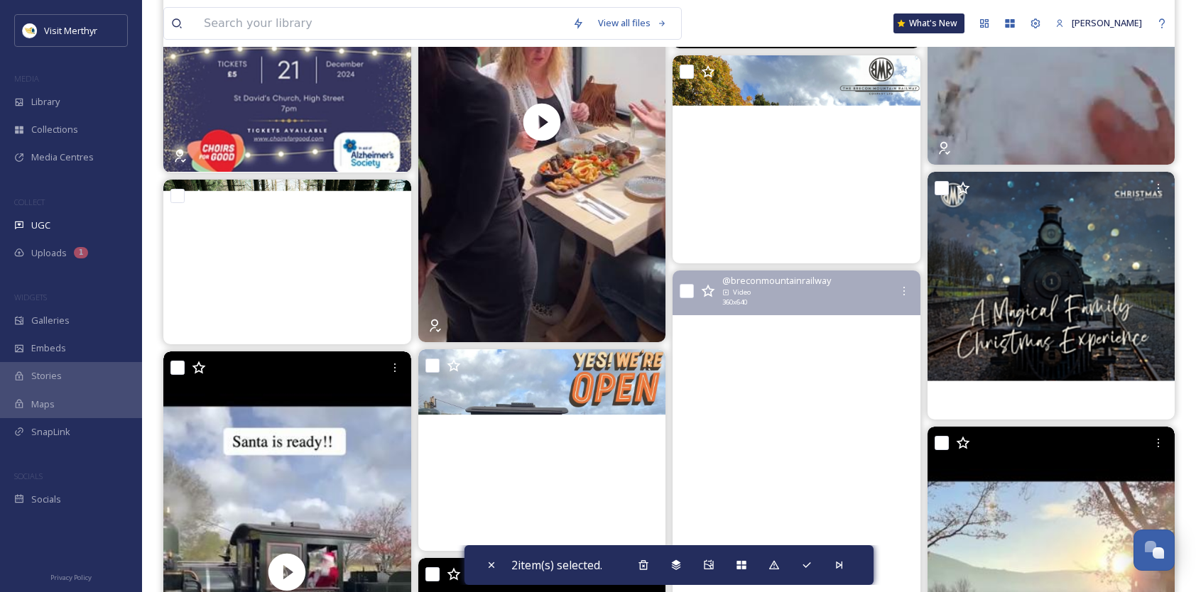
scroll to position [28843, 0]
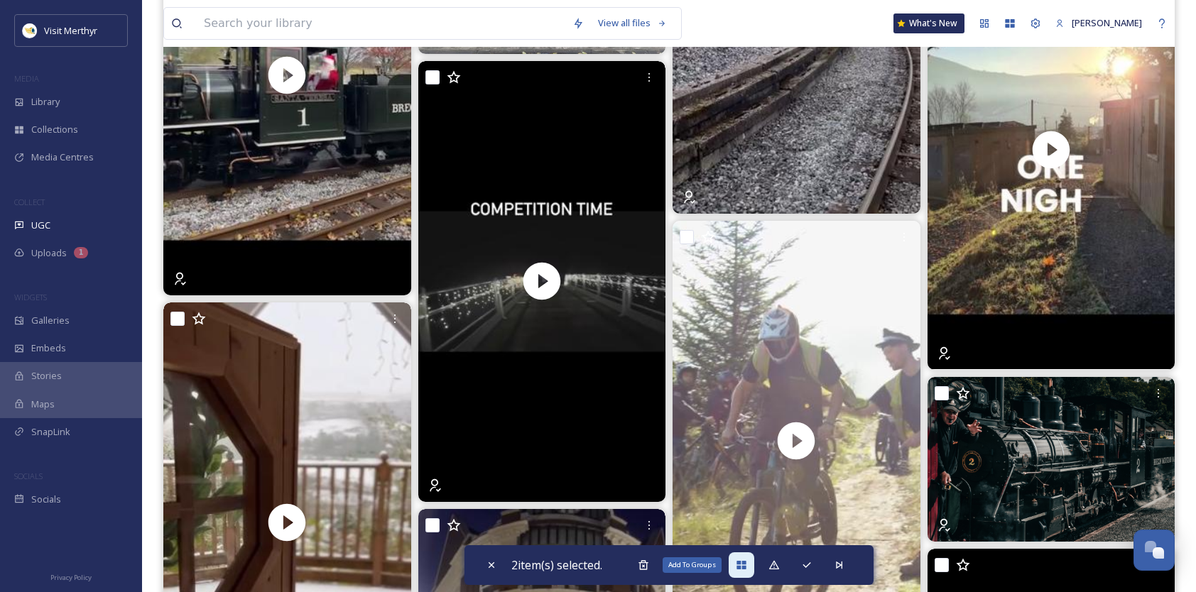
click at [744, 562] on icon at bounding box center [741, 565] width 11 height 11
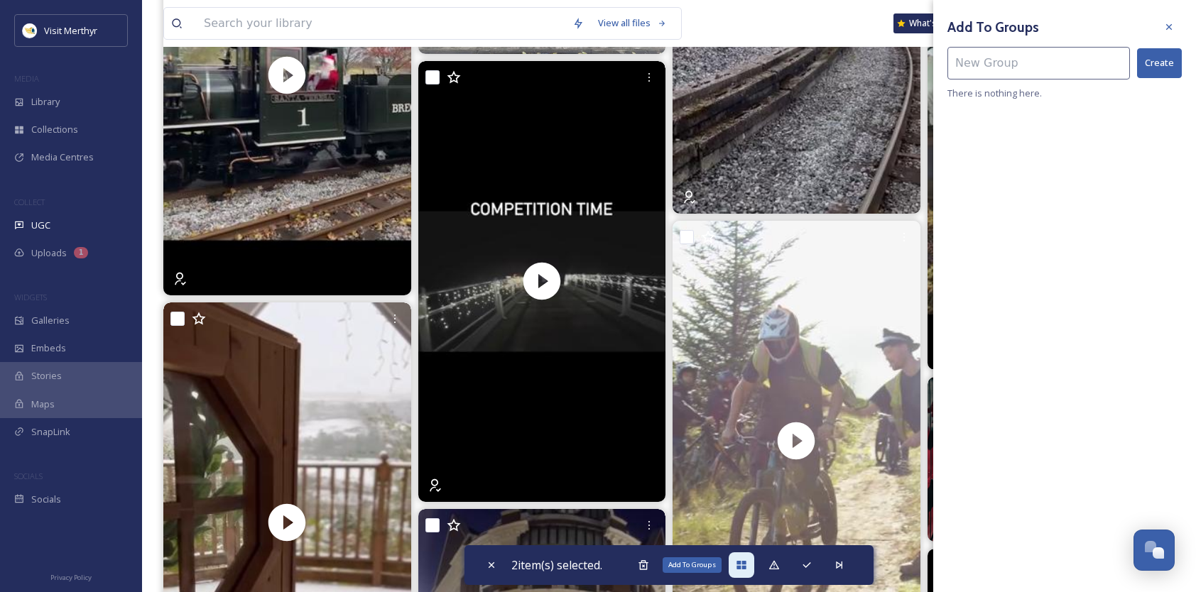
click at [742, 568] on icon at bounding box center [741, 565] width 9 height 9
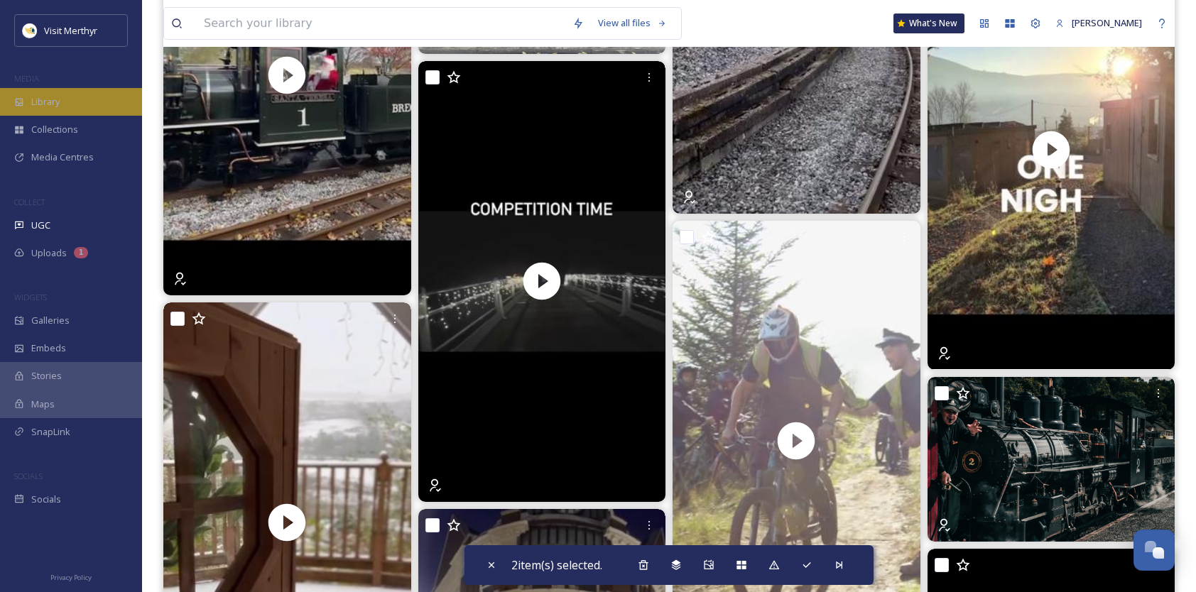
click at [34, 105] on span "Library" at bounding box center [45, 101] width 28 height 13
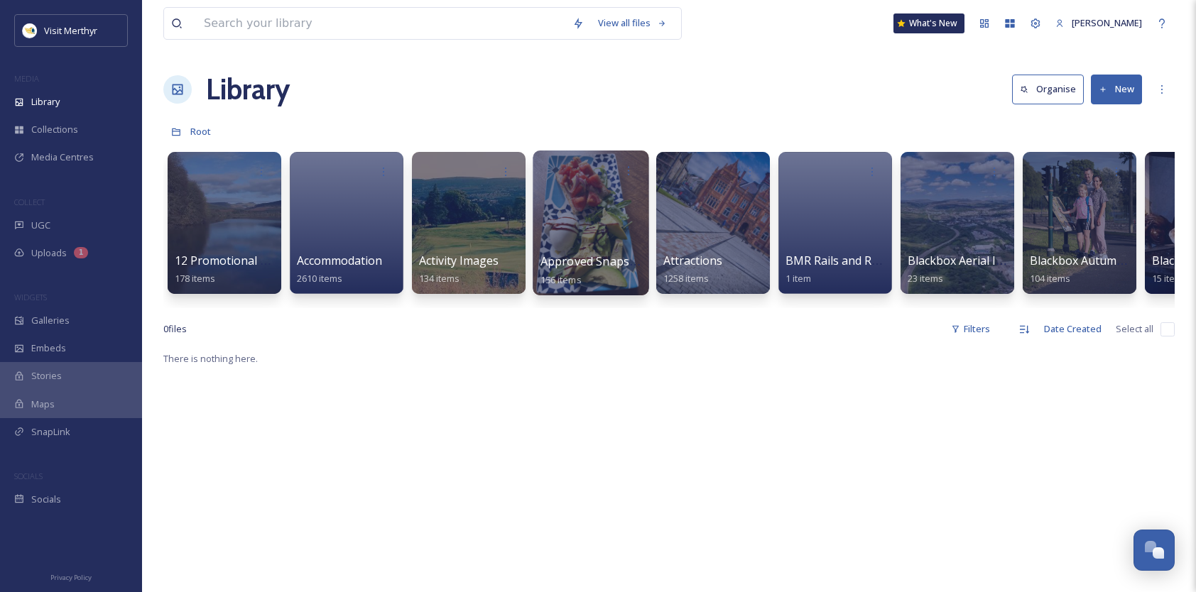
click at [577, 229] on div at bounding box center [591, 223] width 116 height 145
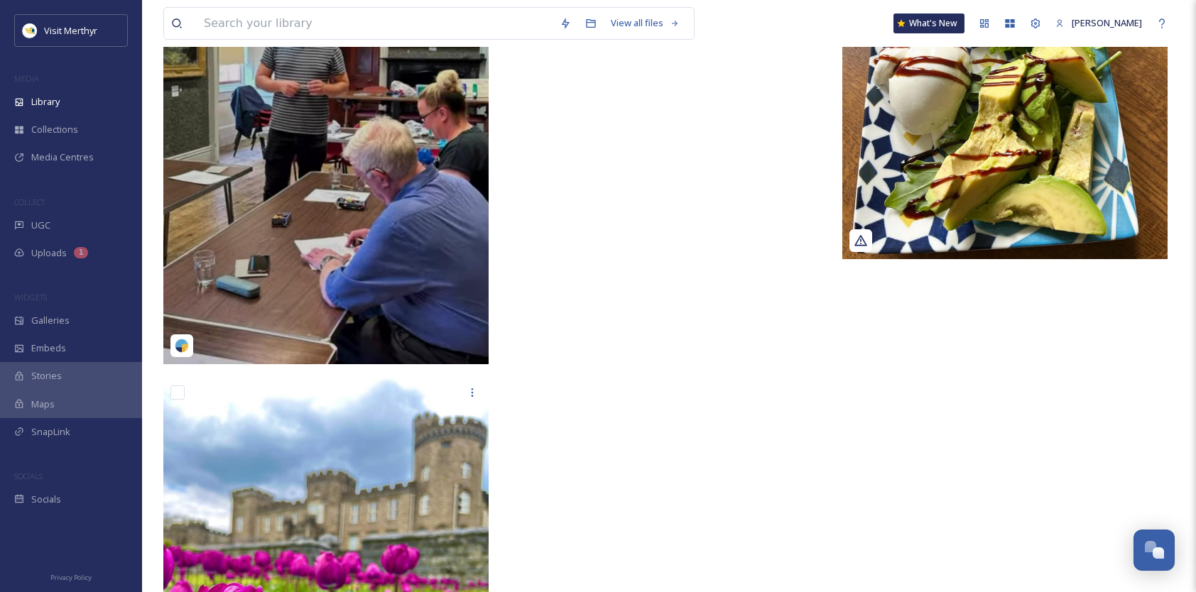
scroll to position [18826, 0]
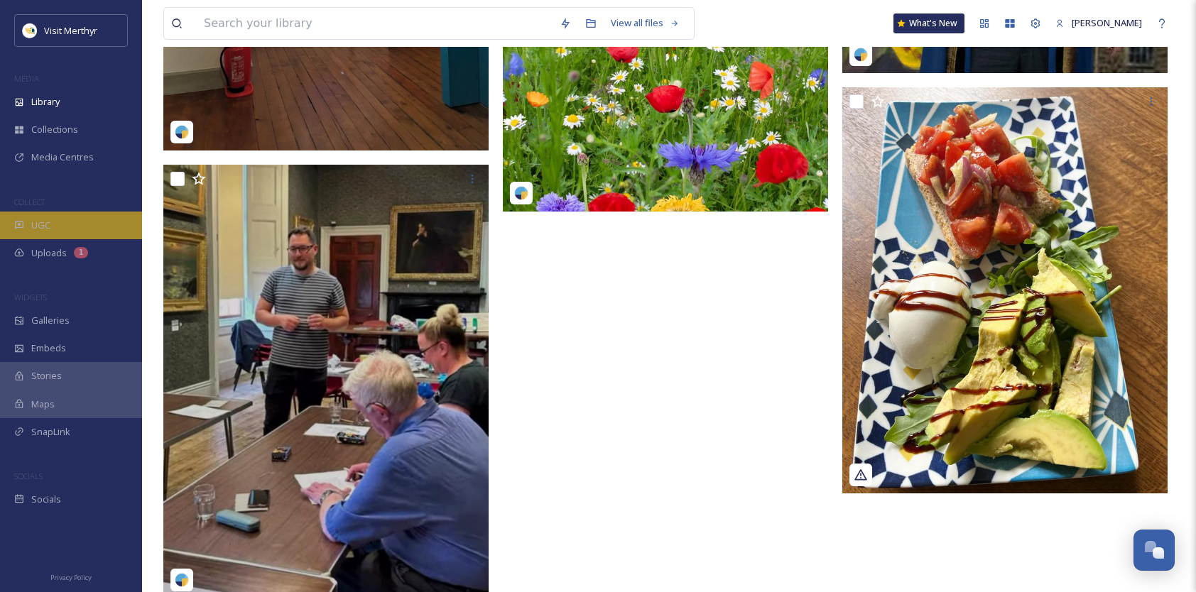
click at [38, 223] on span "UGC" at bounding box center [40, 225] width 19 height 13
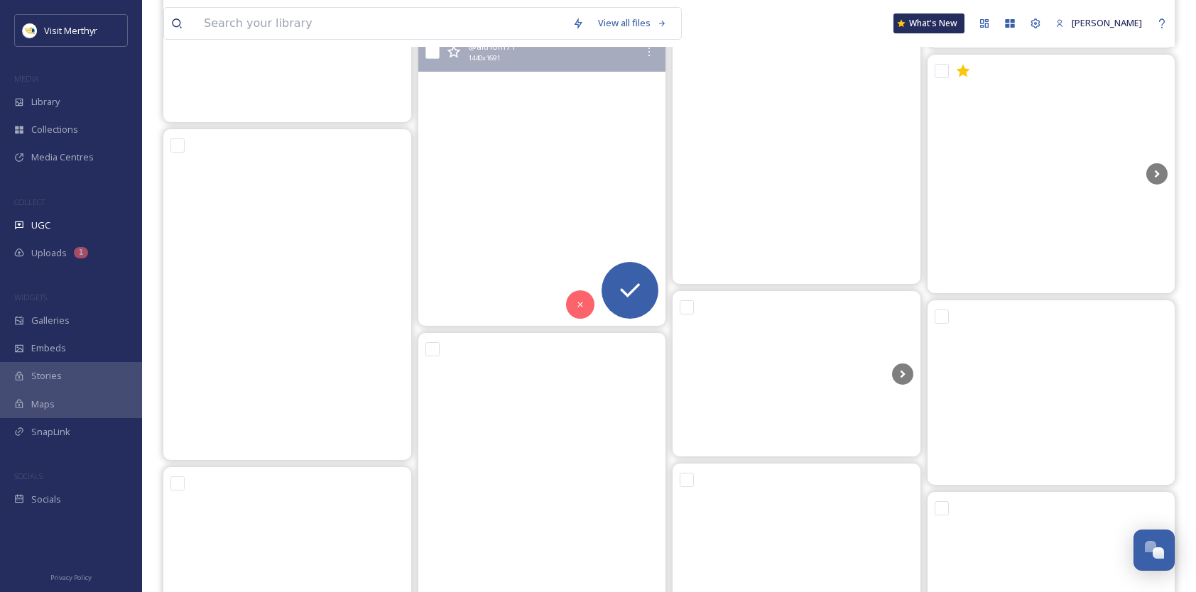
scroll to position [13995, 0]
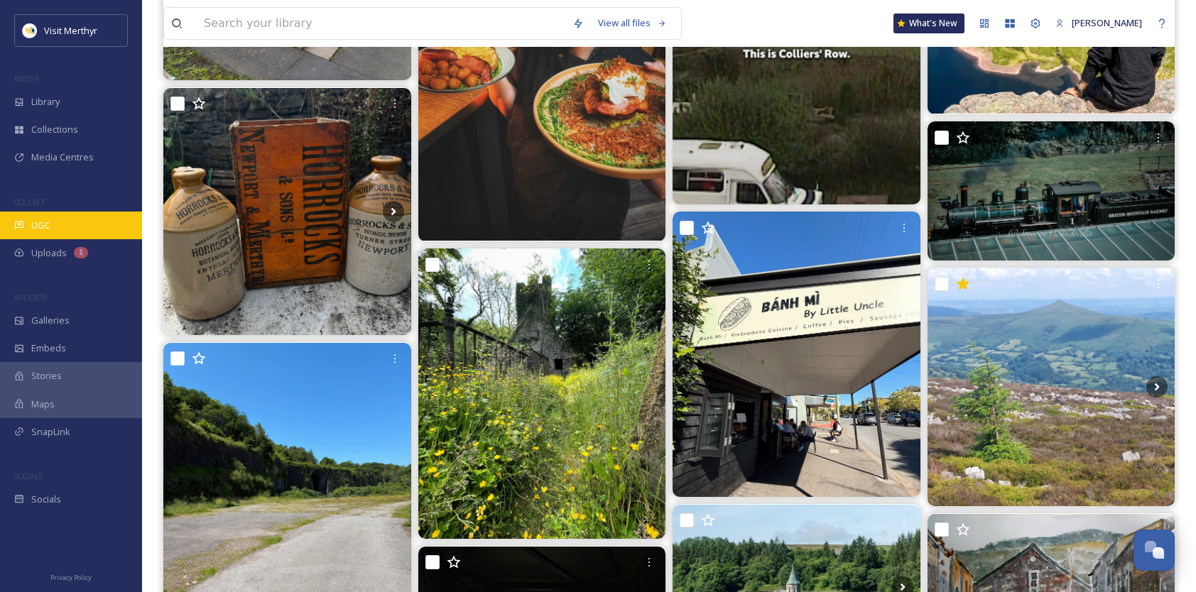
click at [43, 217] on div "UGC" at bounding box center [71, 226] width 142 height 28
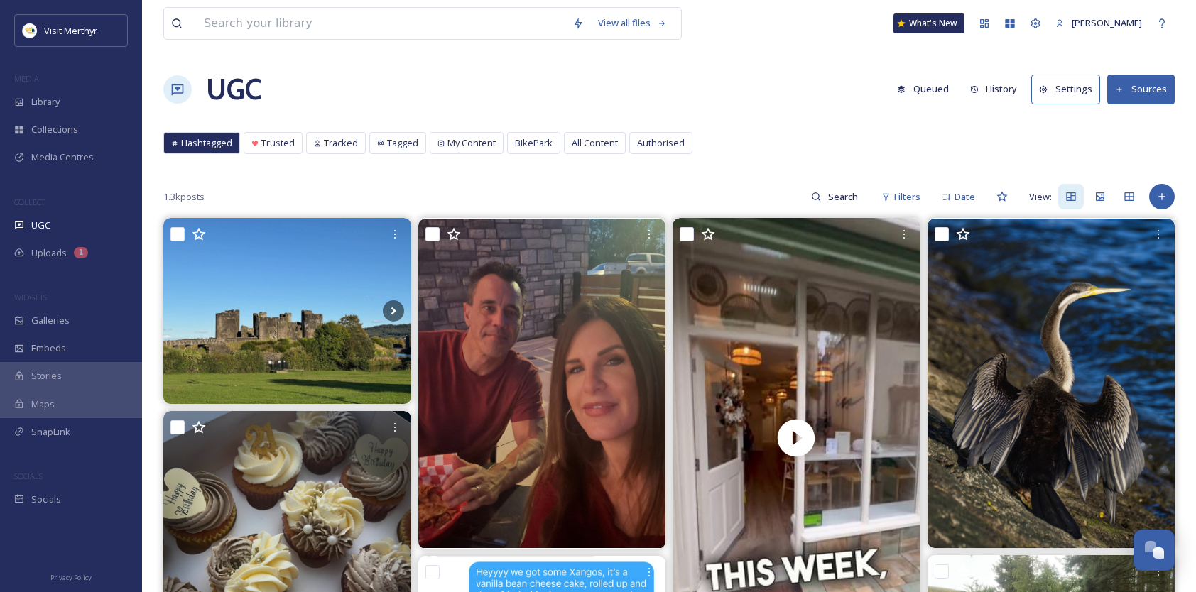
click at [992, 90] on button "History" at bounding box center [994, 89] width 62 height 28
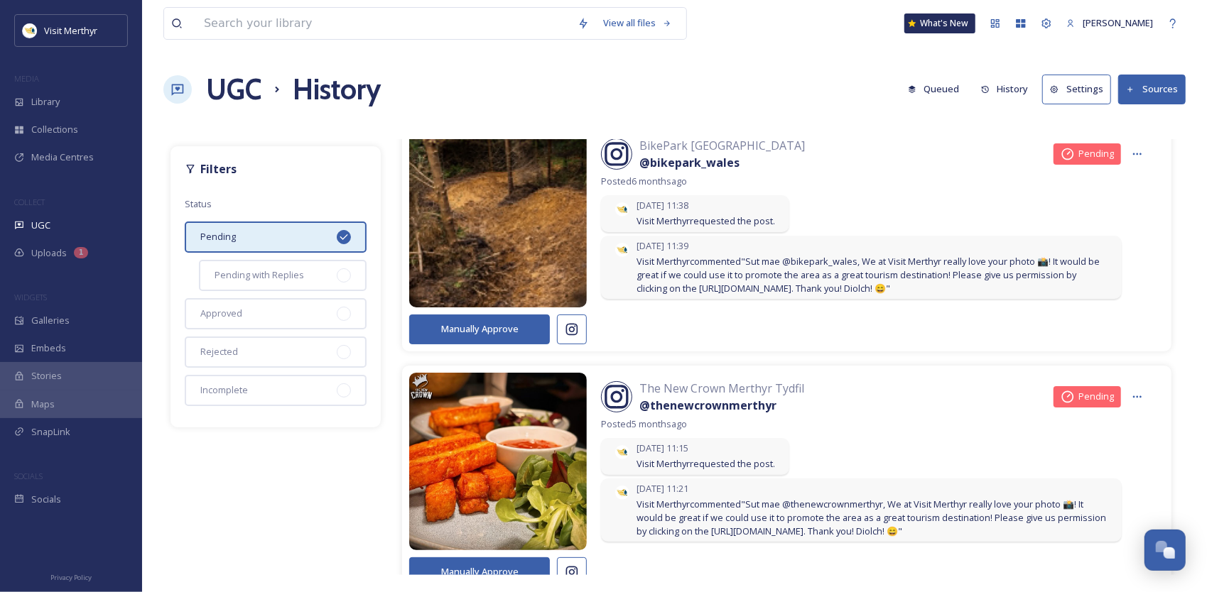
scroll to position [1512, 0]
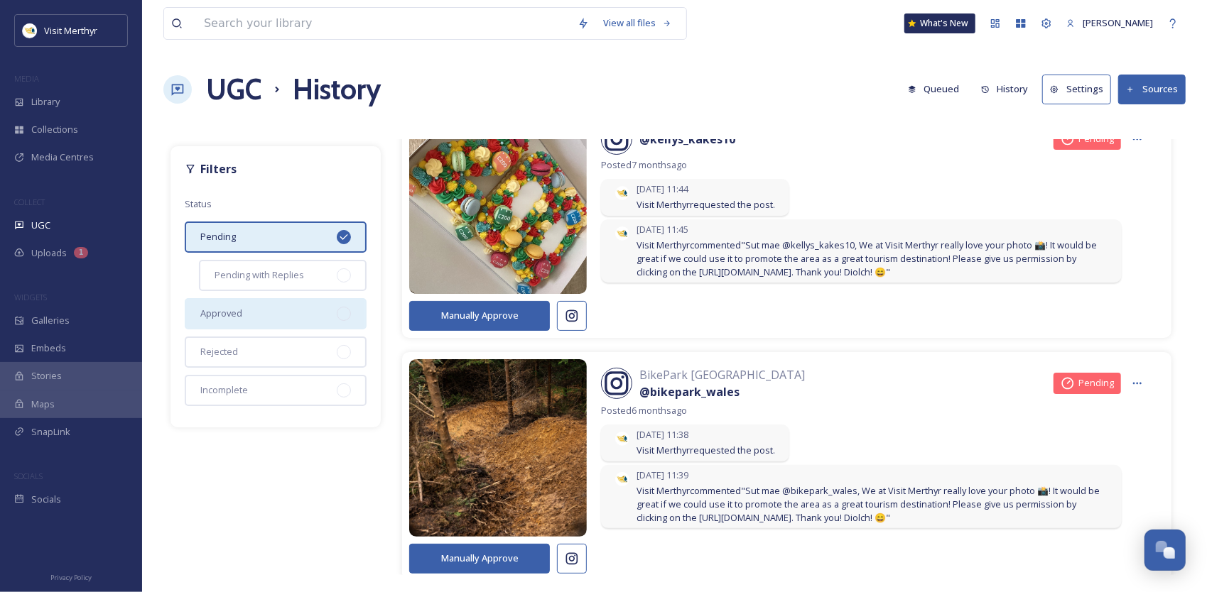
click at [229, 315] on span "Approved" at bounding box center [221, 313] width 42 height 13
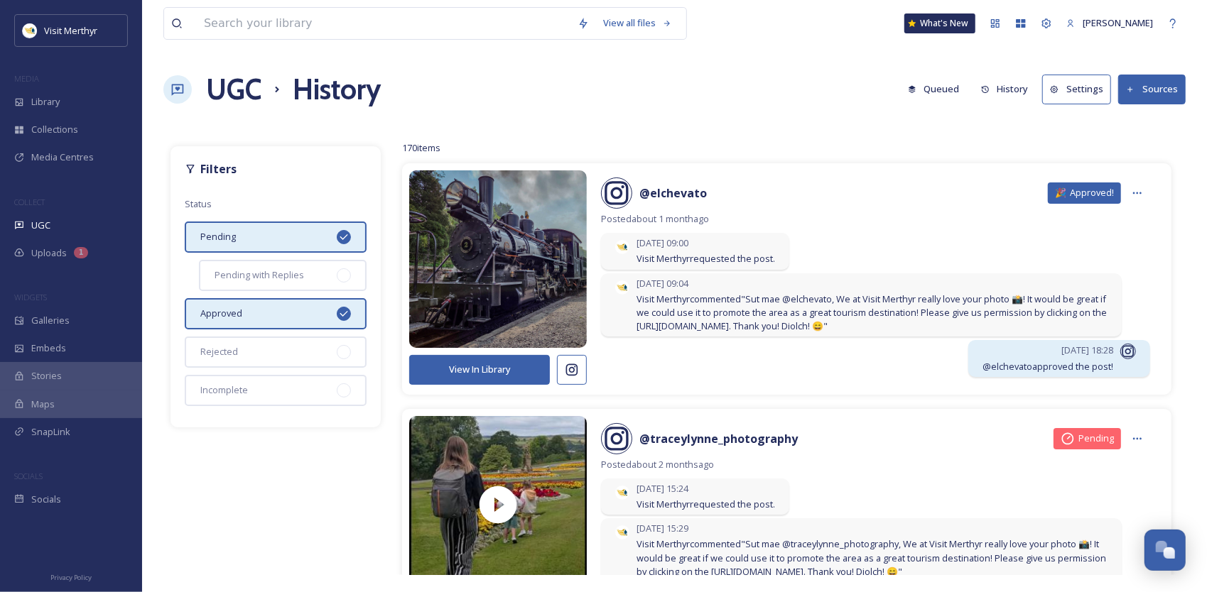
drag, startPoint x: 224, startPoint y: 315, endPoint x: 199, endPoint y: 315, distance: 25.6
click at [213, 315] on span "Approved" at bounding box center [221, 313] width 42 height 13
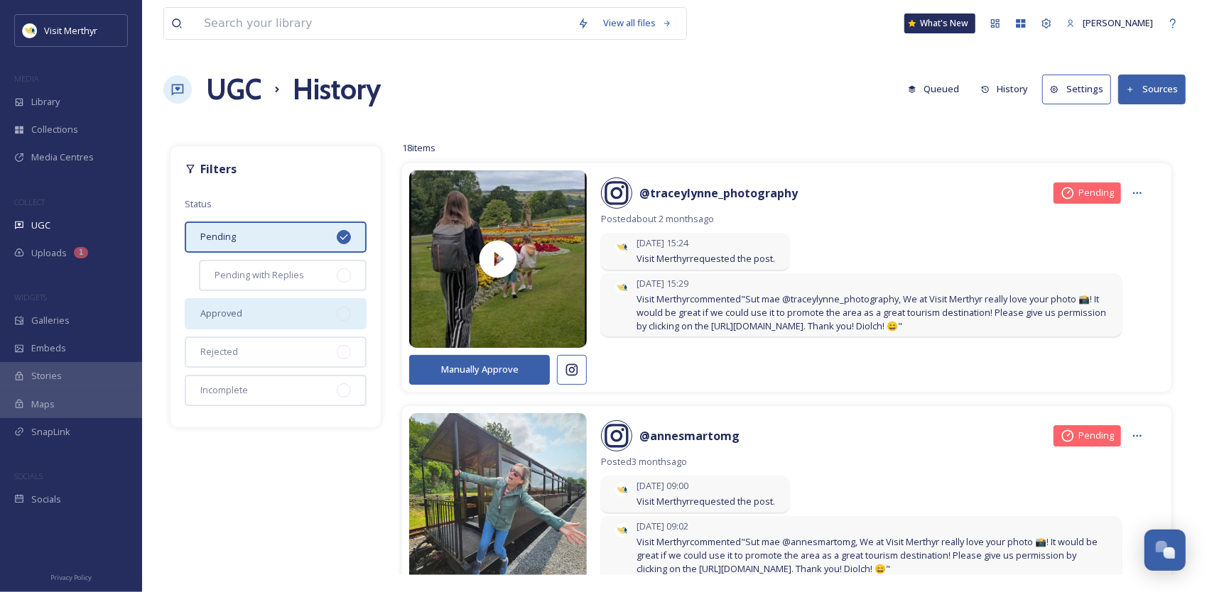
click at [279, 315] on div "Approved" at bounding box center [276, 313] width 182 height 31
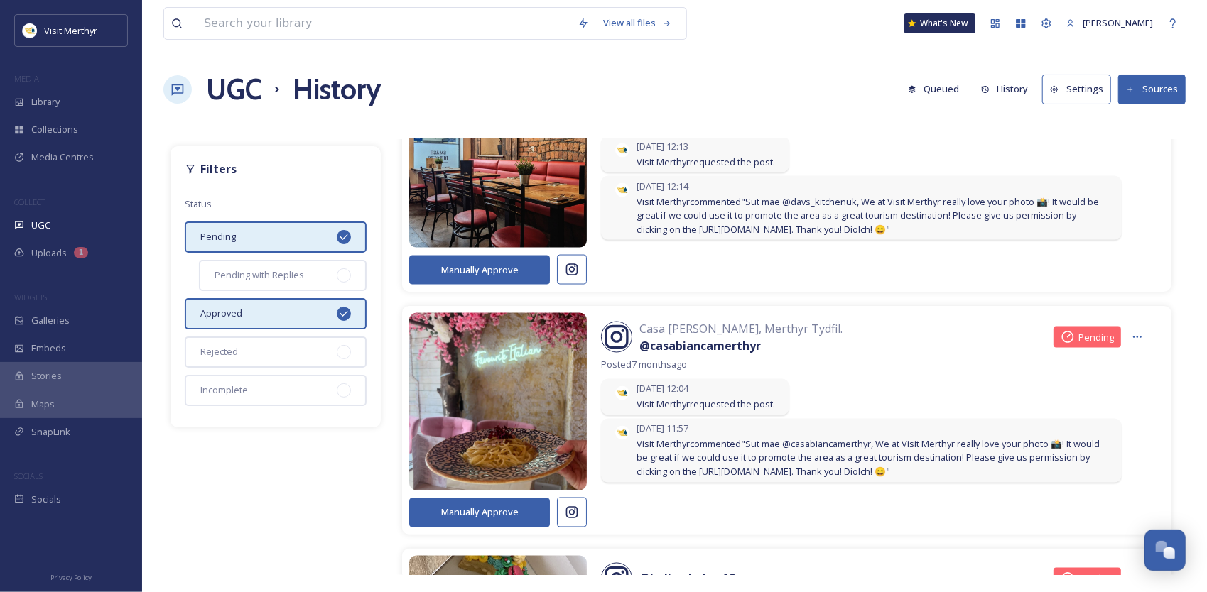
scroll to position [1279, 0]
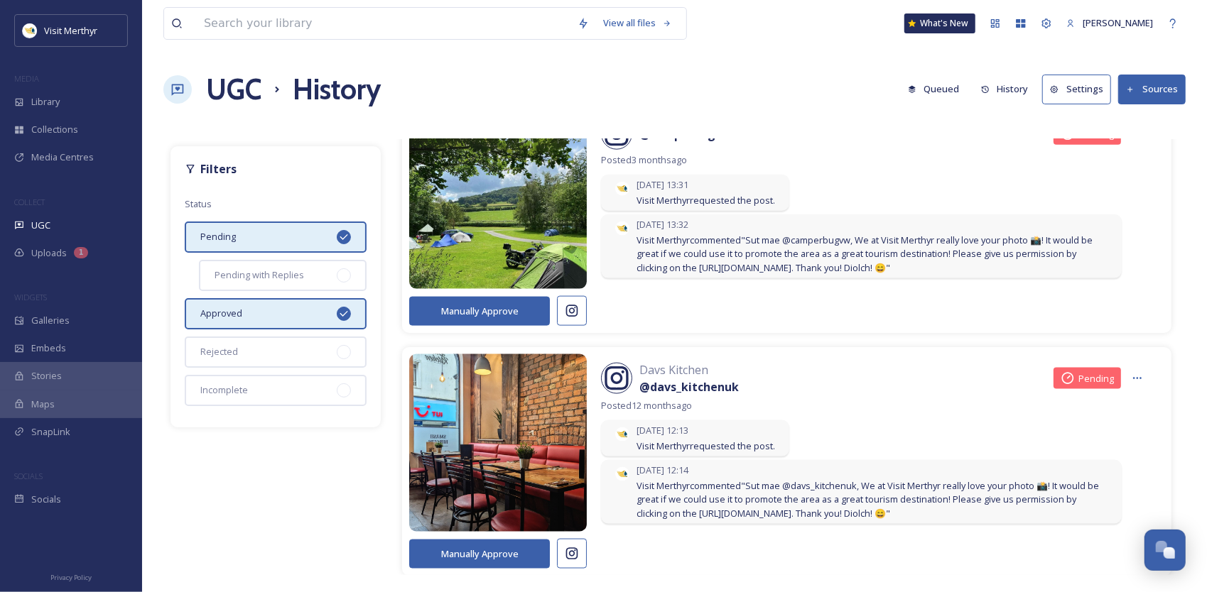
click at [290, 310] on div "Approved" at bounding box center [276, 313] width 182 height 31
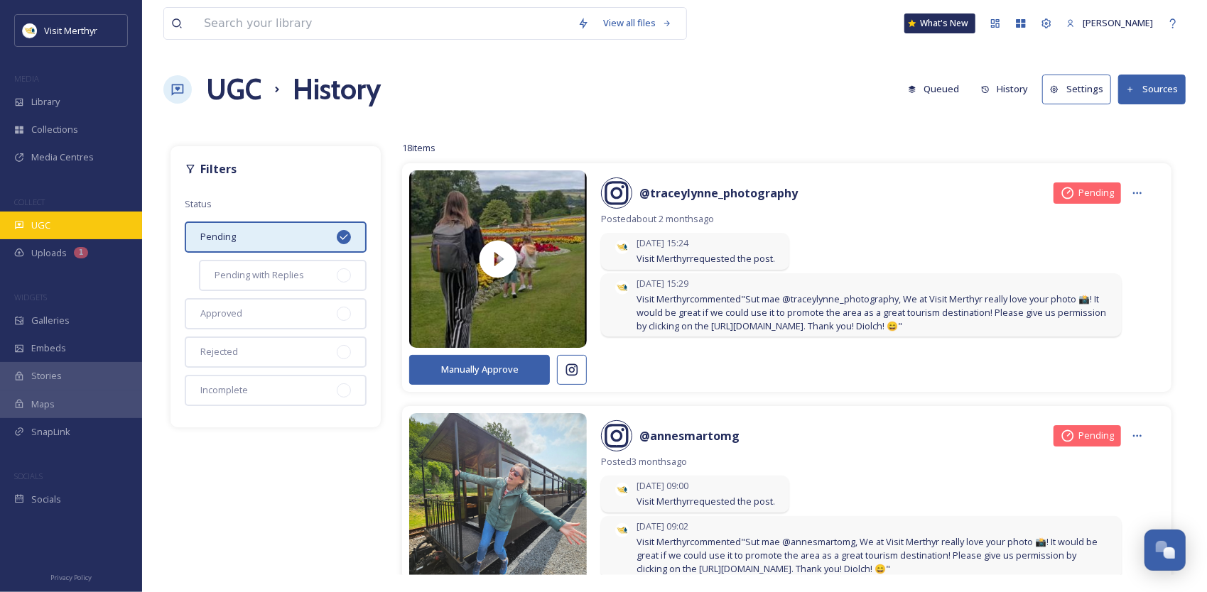
click at [36, 222] on span "UGC" at bounding box center [40, 225] width 19 height 13
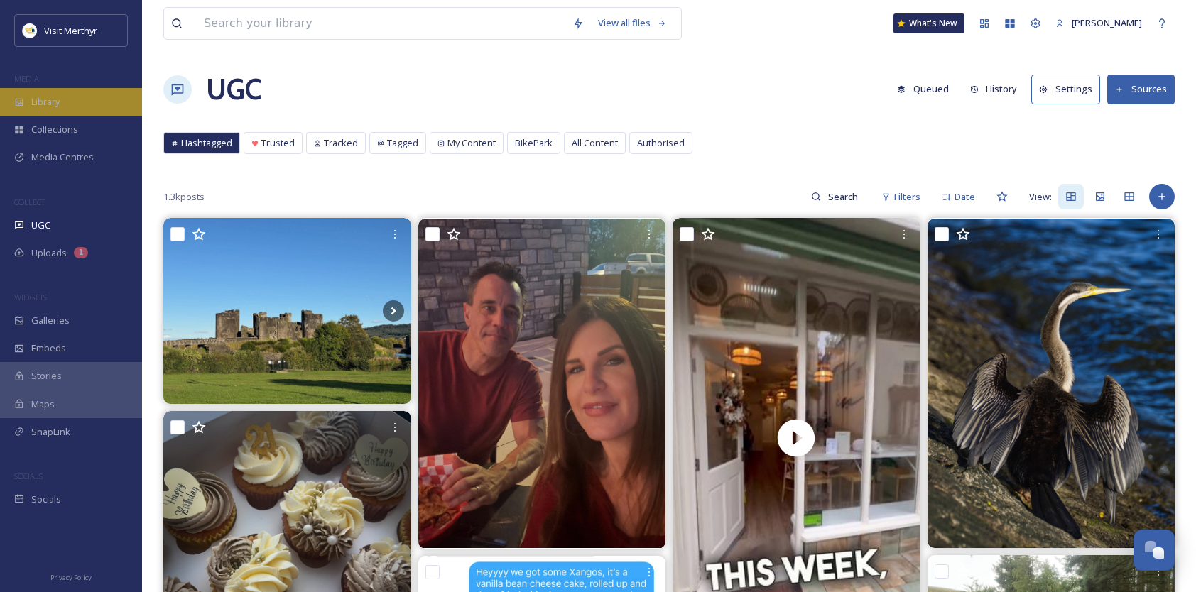
click at [58, 105] on span "Library" at bounding box center [45, 101] width 28 height 13
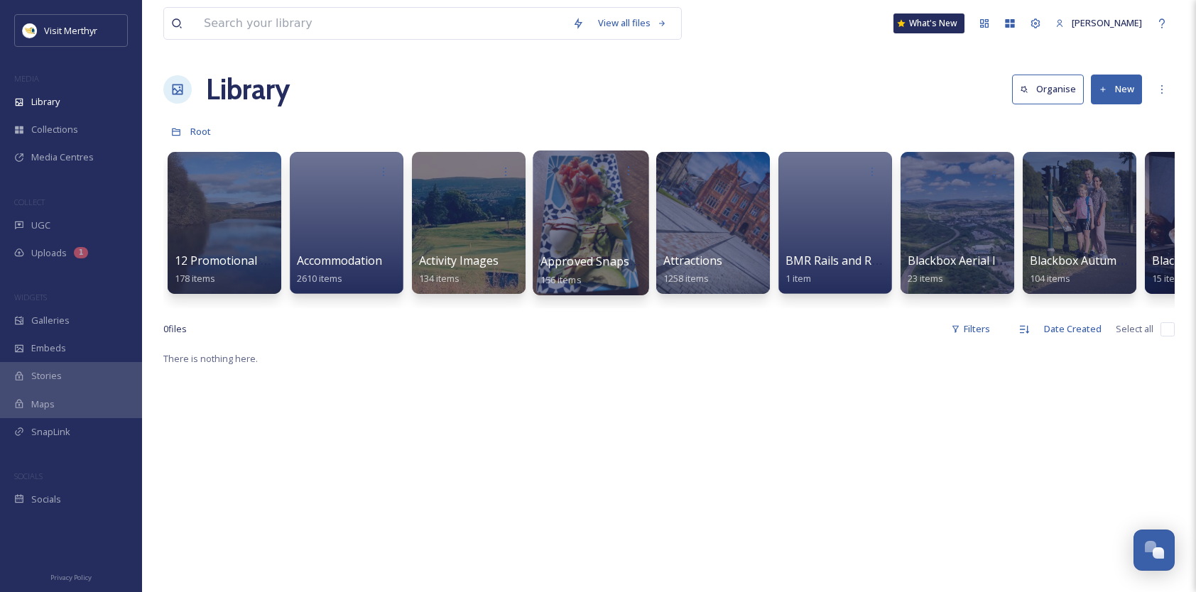
click at [606, 214] on div at bounding box center [591, 223] width 116 height 145
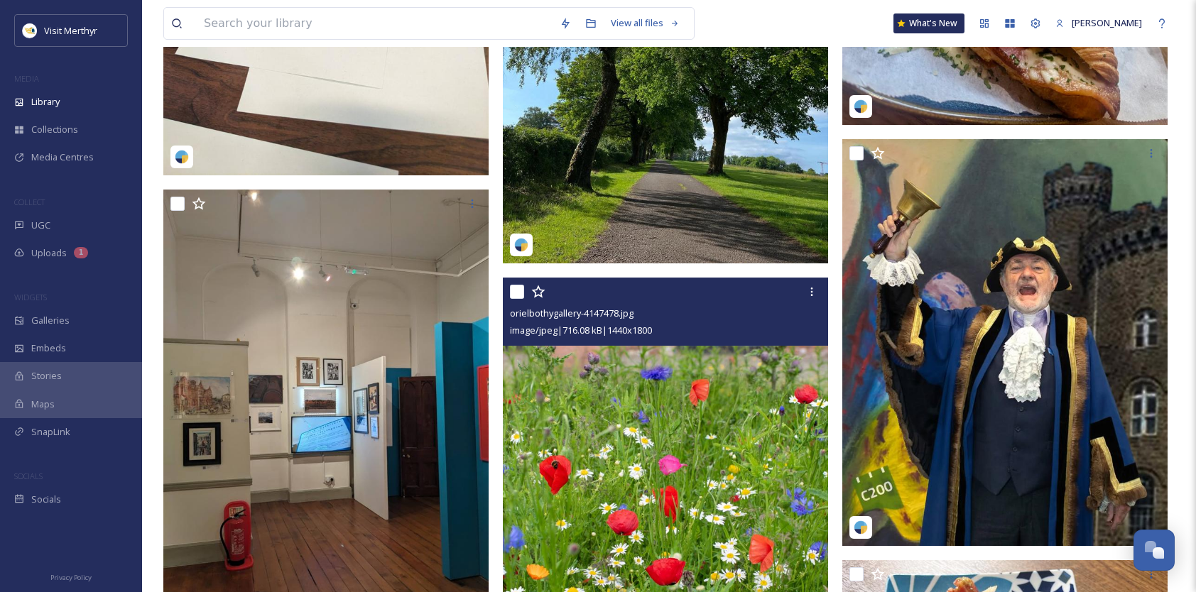
scroll to position [18400, 0]
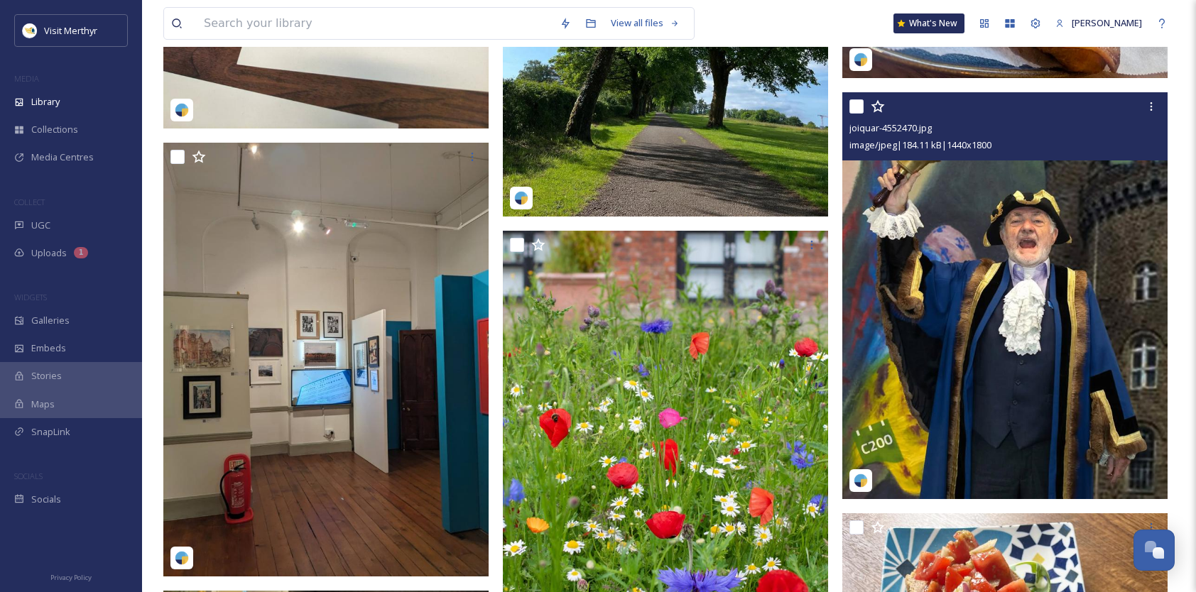
click at [858, 104] on input "checkbox" at bounding box center [857, 106] width 14 height 14
checkbox input "true"
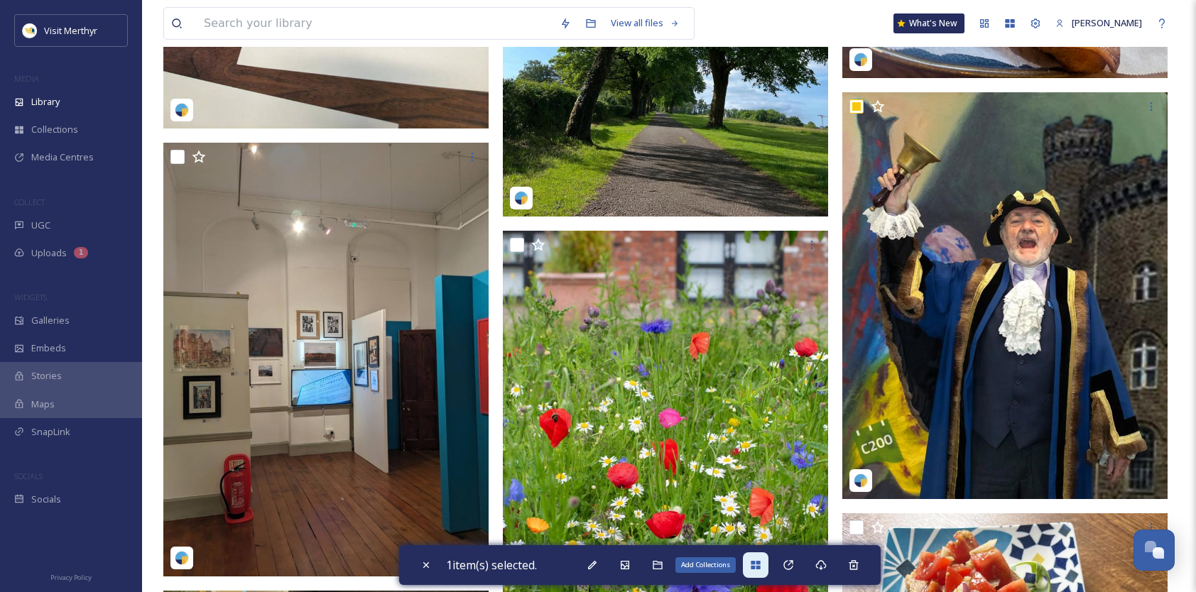
click at [762, 560] on icon at bounding box center [755, 565] width 11 height 11
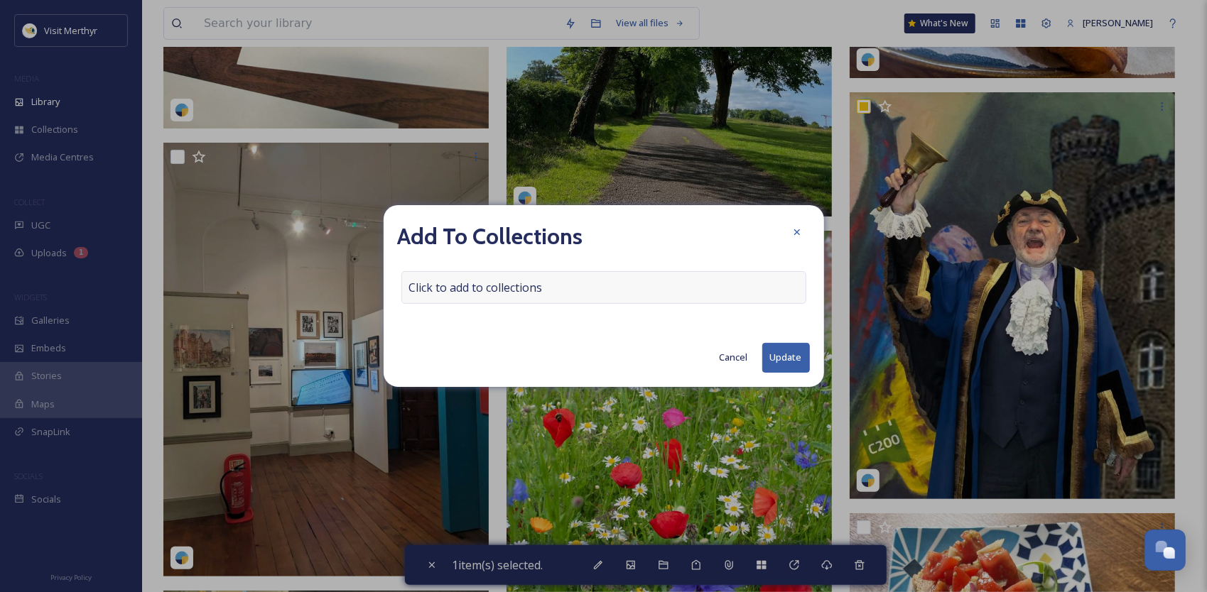
click at [531, 287] on span "Click to add to collections" at bounding box center [476, 287] width 134 height 17
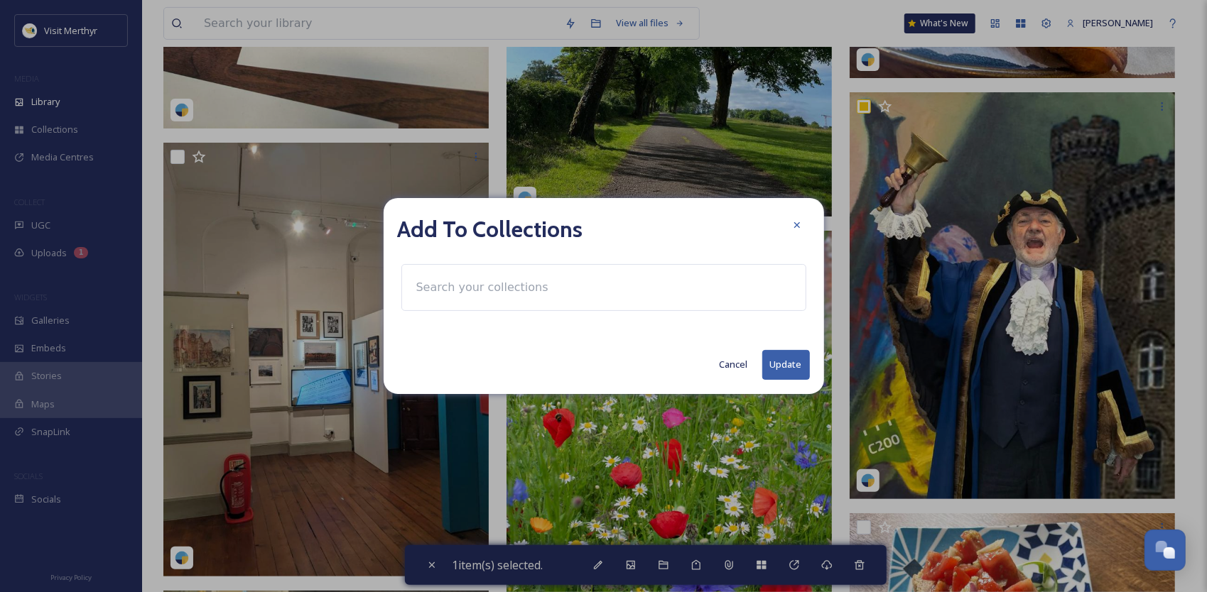
click at [508, 296] on input at bounding box center [487, 287] width 156 height 31
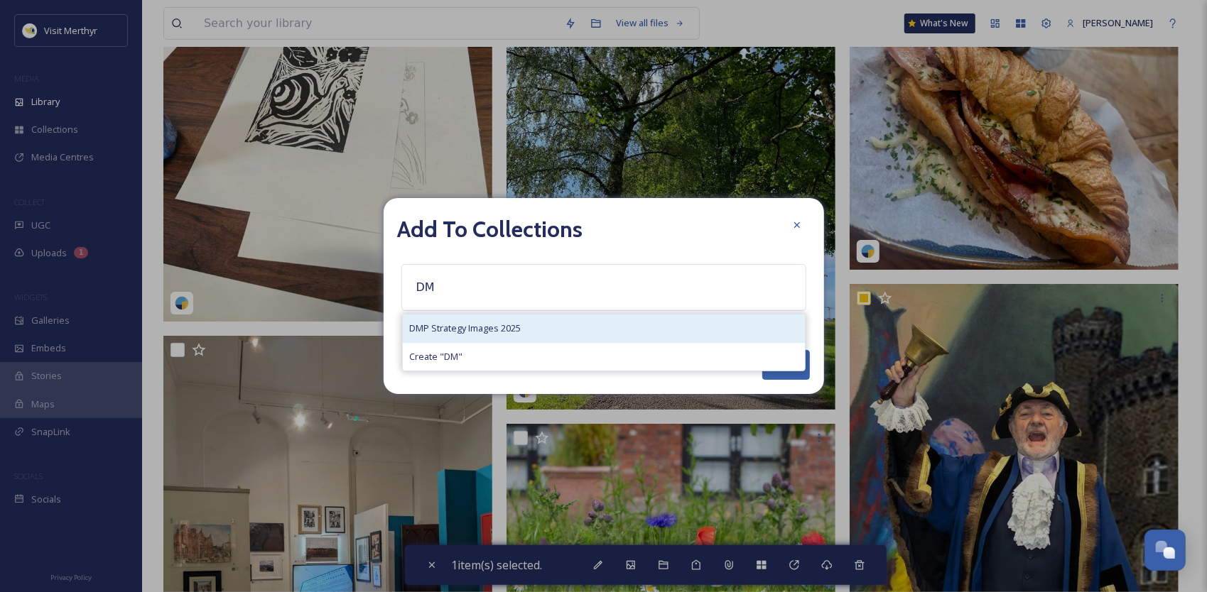
type input "DM"
click at [458, 323] on span "DMP Strategy Images 2025" at bounding box center [466, 328] width 112 height 13
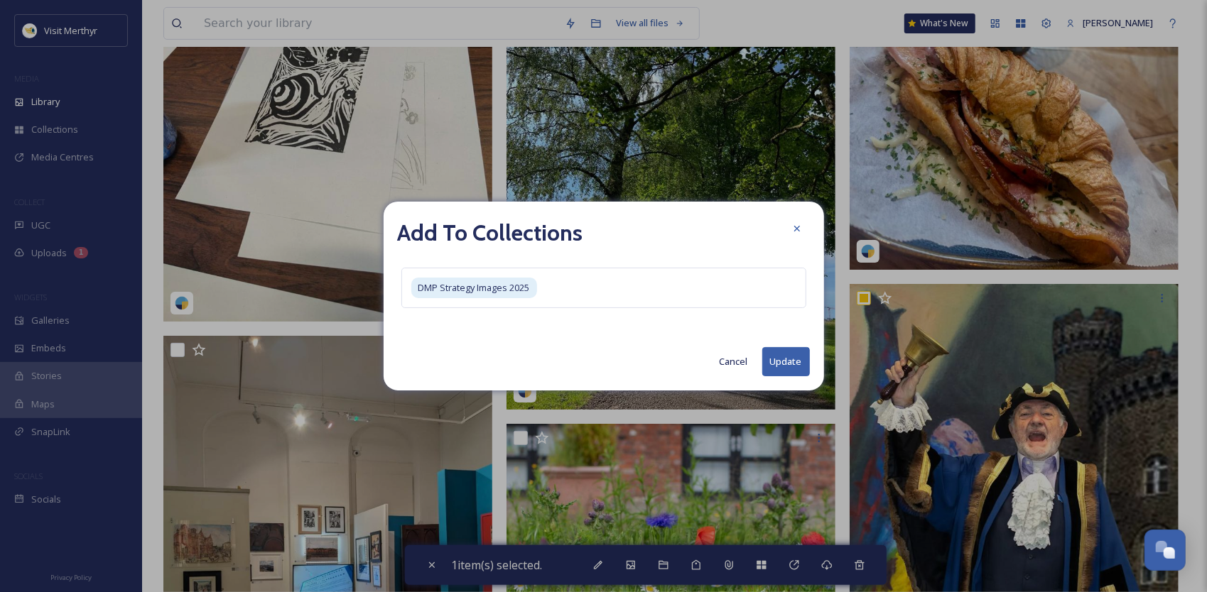
click at [780, 364] on button "Update" at bounding box center [786, 361] width 48 height 29
checkbox input "false"
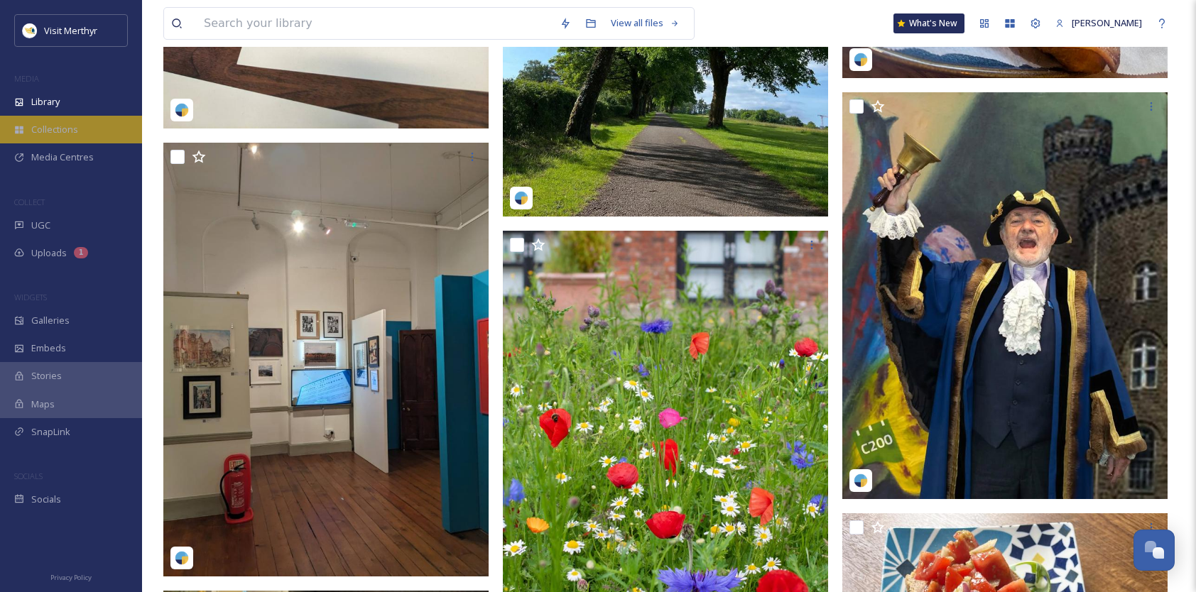
click at [57, 119] on div "Collections" at bounding box center [71, 130] width 142 height 28
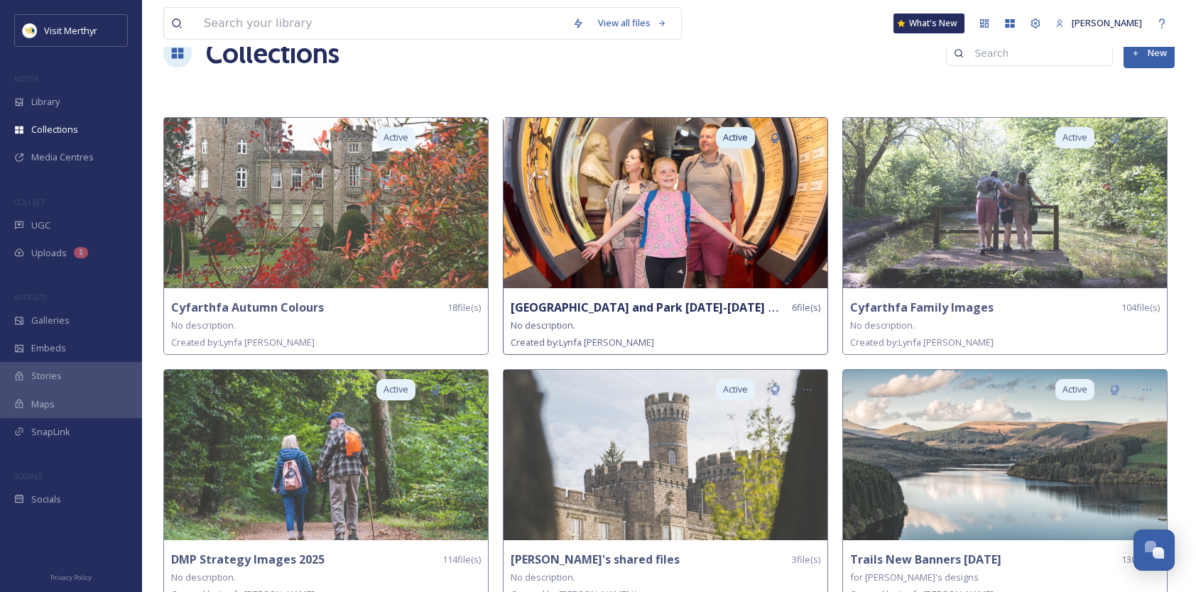
scroll to position [56, 0]
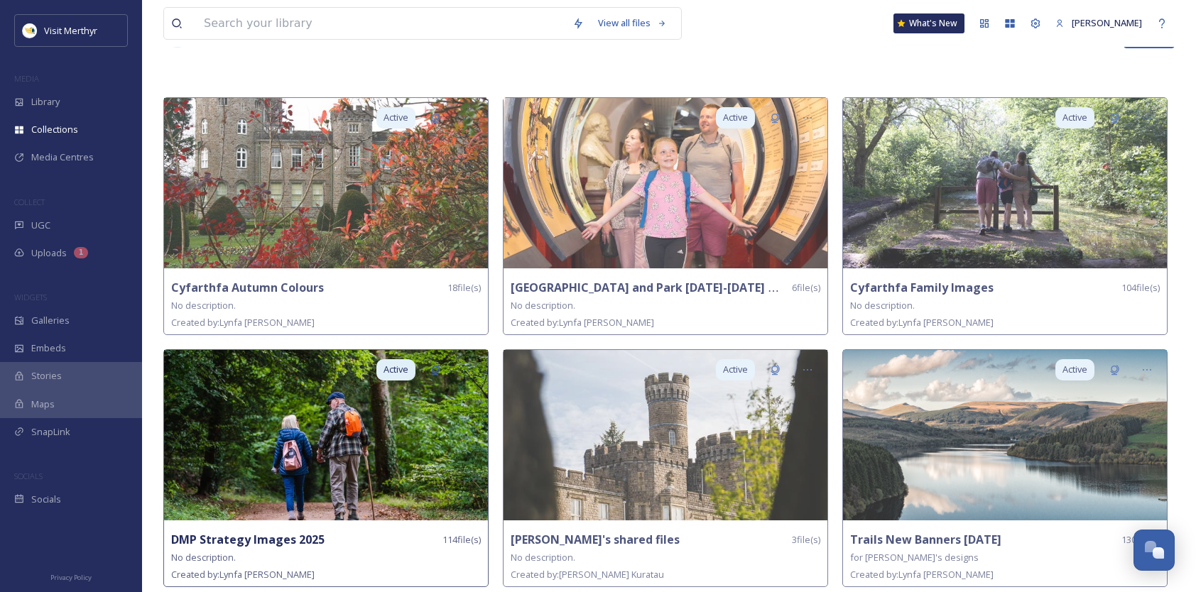
click at [312, 413] on img at bounding box center [326, 435] width 324 height 171
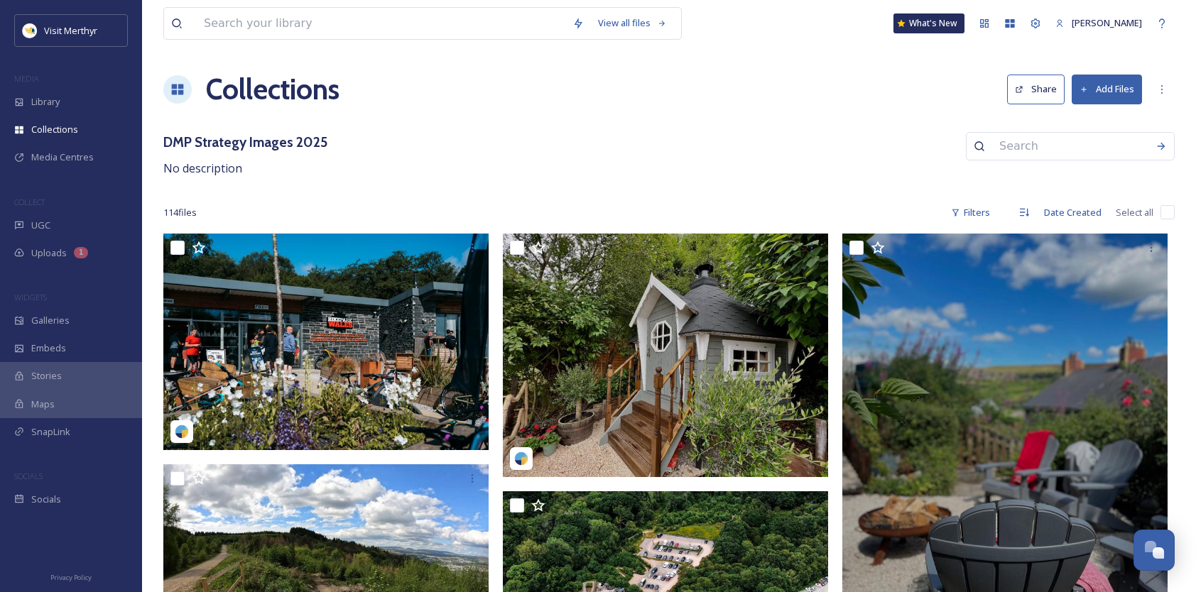
click at [1045, 93] on button "Share" at bounding box center [1036, 89] width 58 height 29
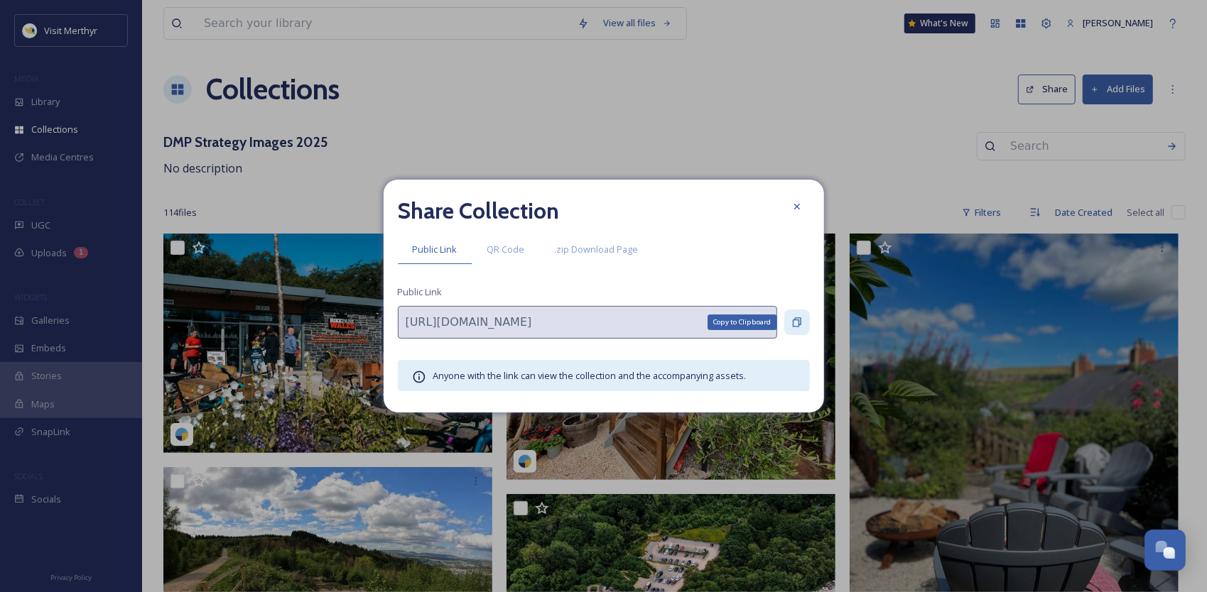
click at [799, 318] on icon at bounding box center [796, 322] width 11 height 11
